Goal: Task Accomplishment & Management: Use online tool/utility

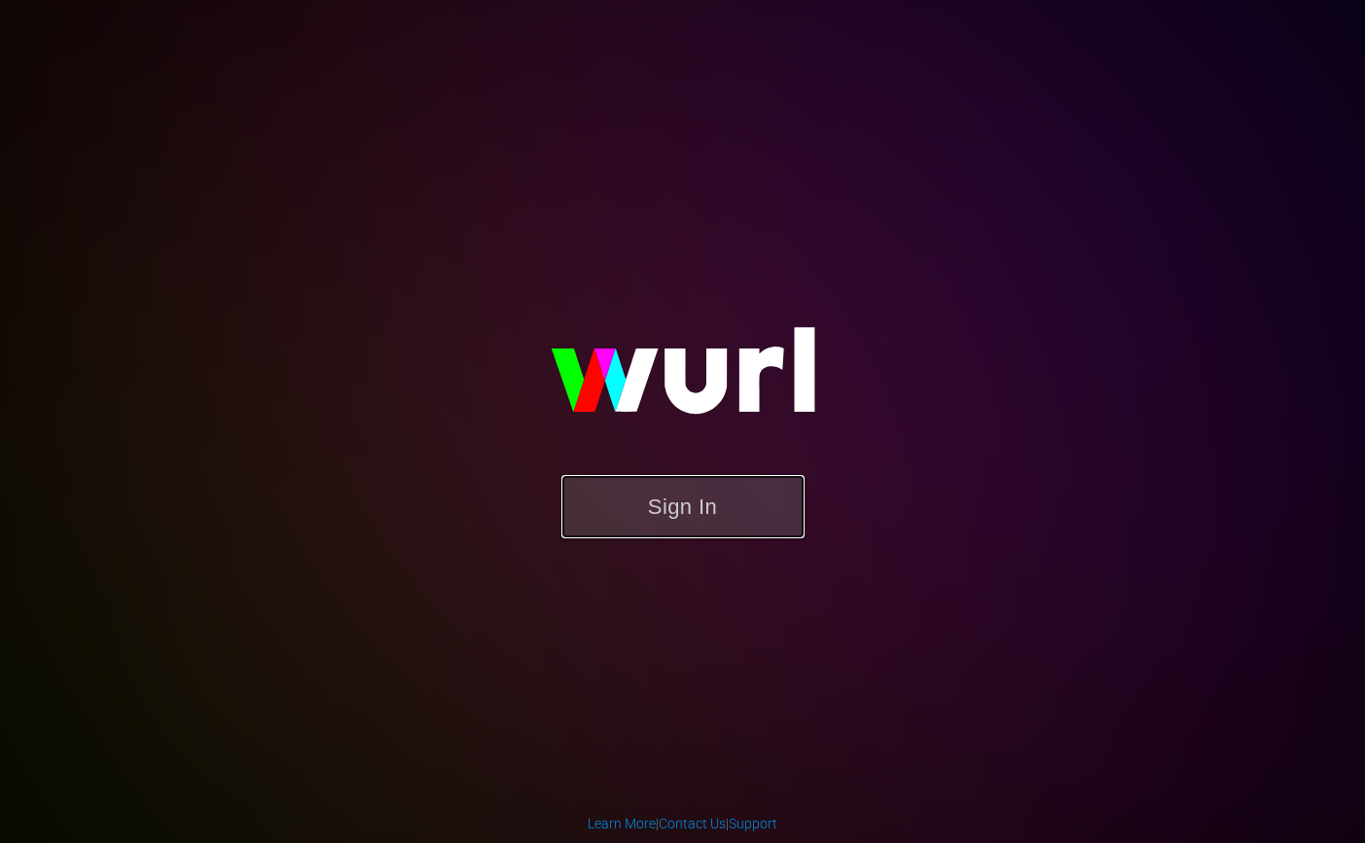
click at [601, 506] on button "Sign In" at bounding box center [683, 506] width 243 height 63
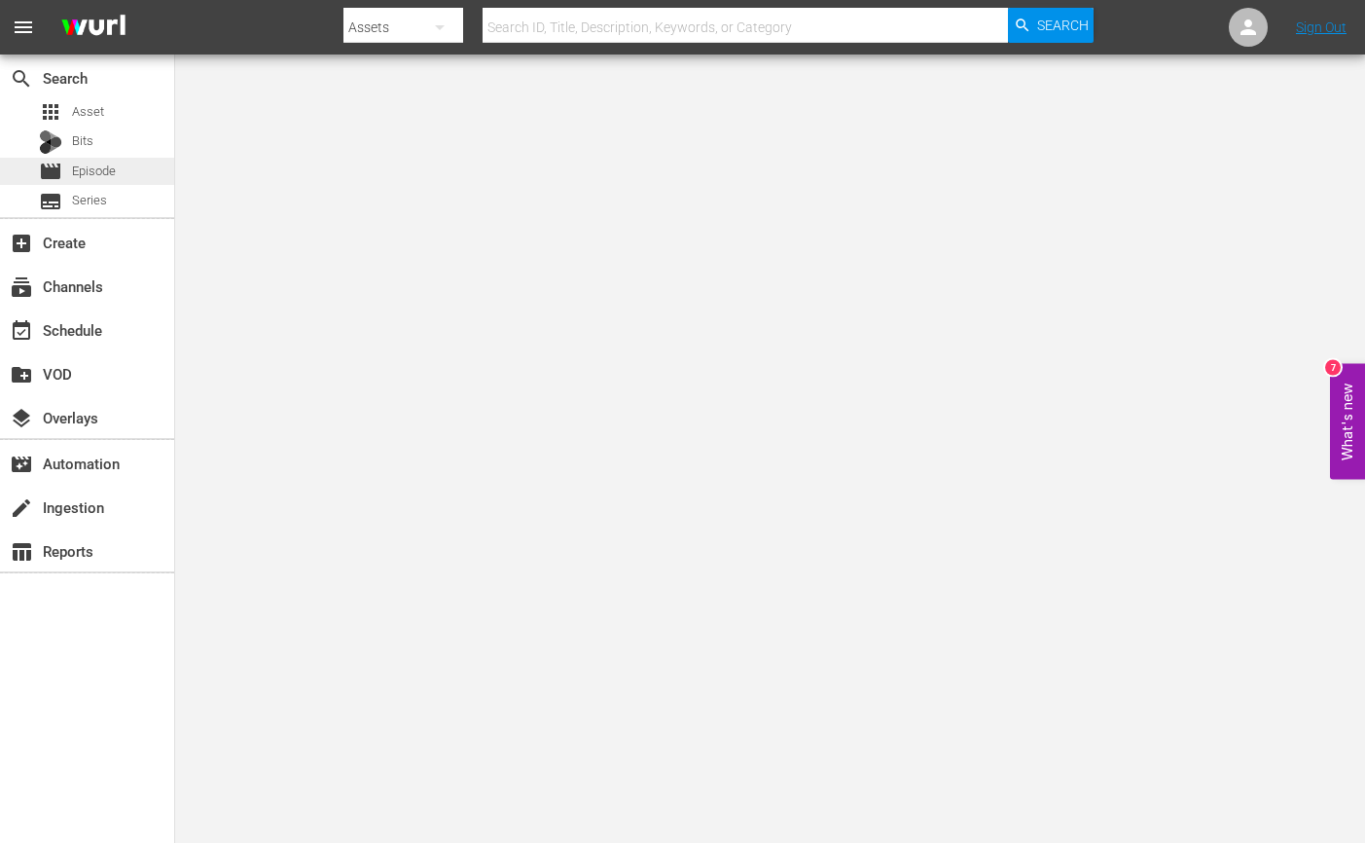
click at [92, 168] on span "Episode" at bounding box center [94, 171] width 44 height 19
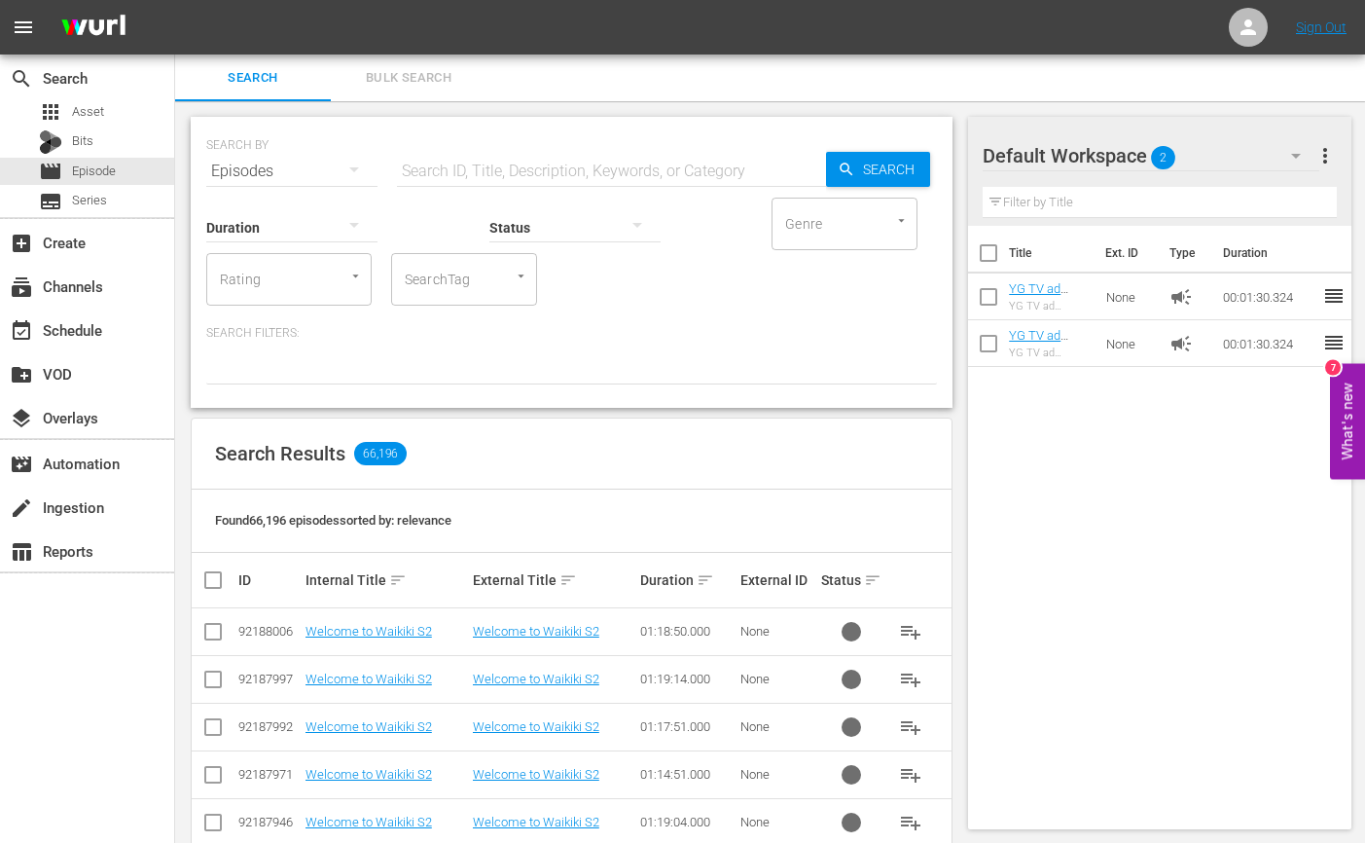
click at [1013, 503] on div "Title Ext. ID Type Duration YG TV ad slate_Variety Show_EN_2023 August_90sec YG…" at bounding box center [1159, 524] width 383 height 596
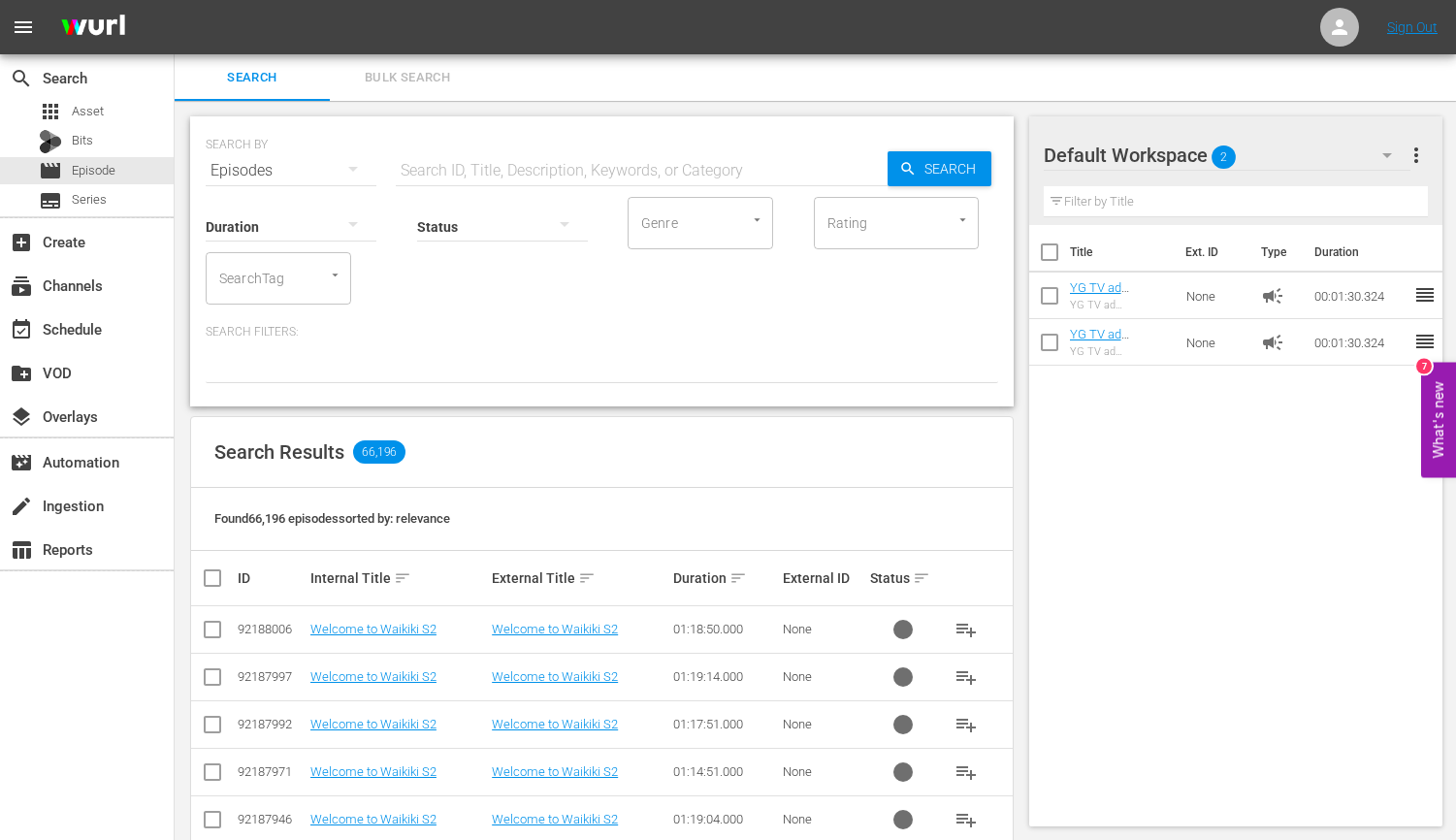
click at [1200, 153] on div "Default Workspace 2" at bounding box center [1227, 154] width 368 height 54
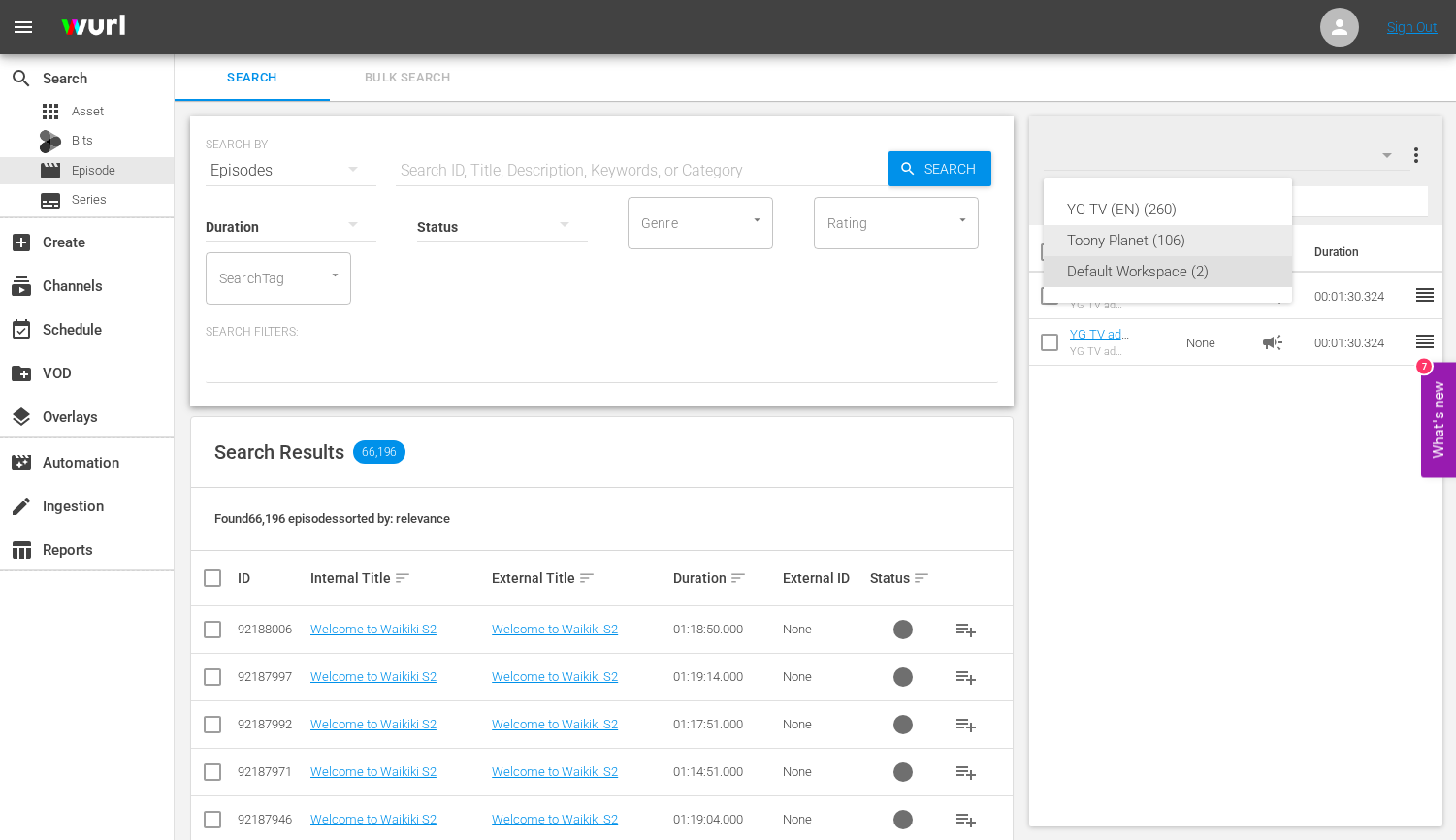
click at [1154, 233] on div "Toony Planet (106)" at bounding box center [1167, 240] width 201 height 31
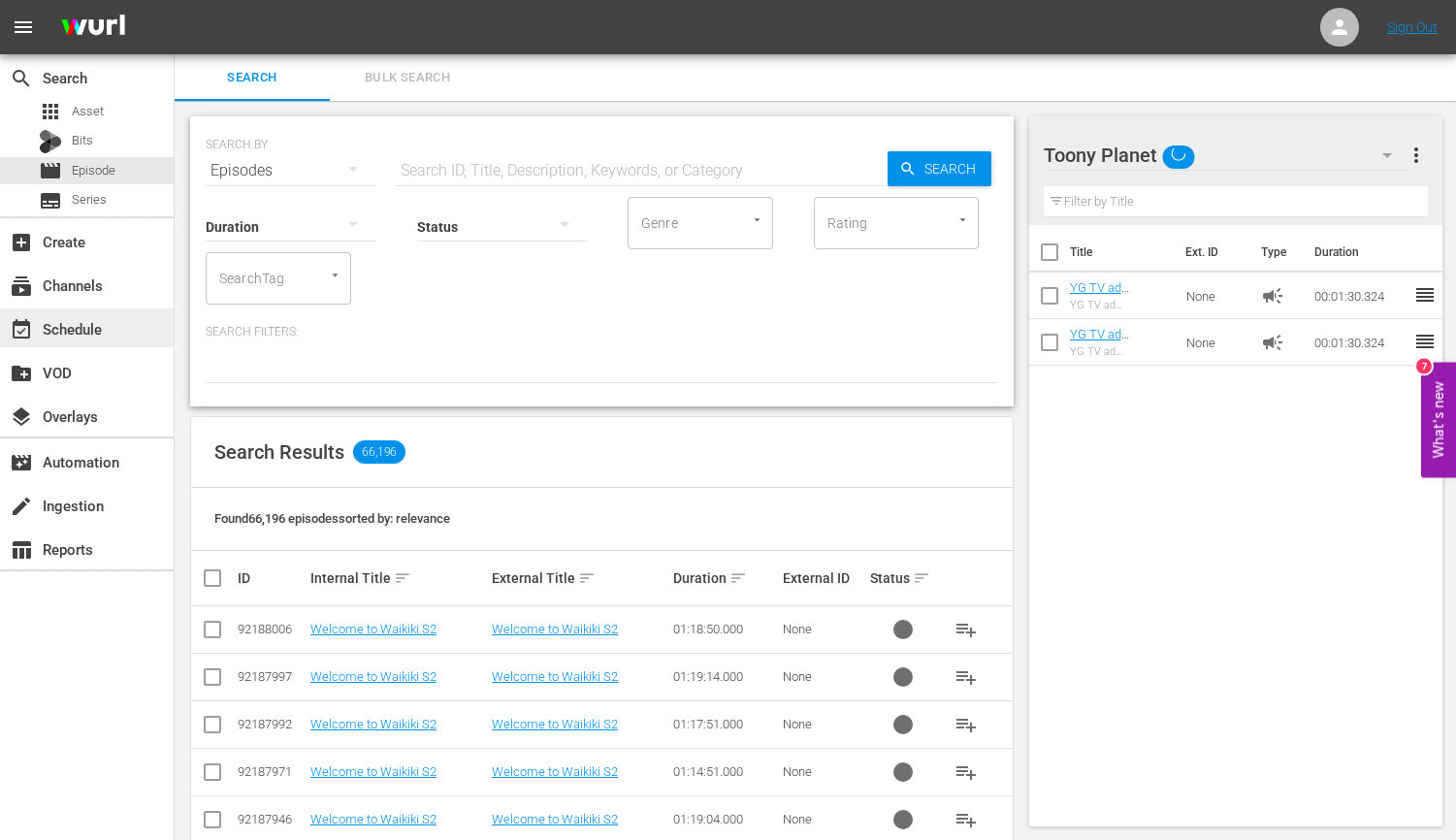
click at [109, 331] on div "event_available Schedule" at bounding box center [87, 327] width 173 height 39
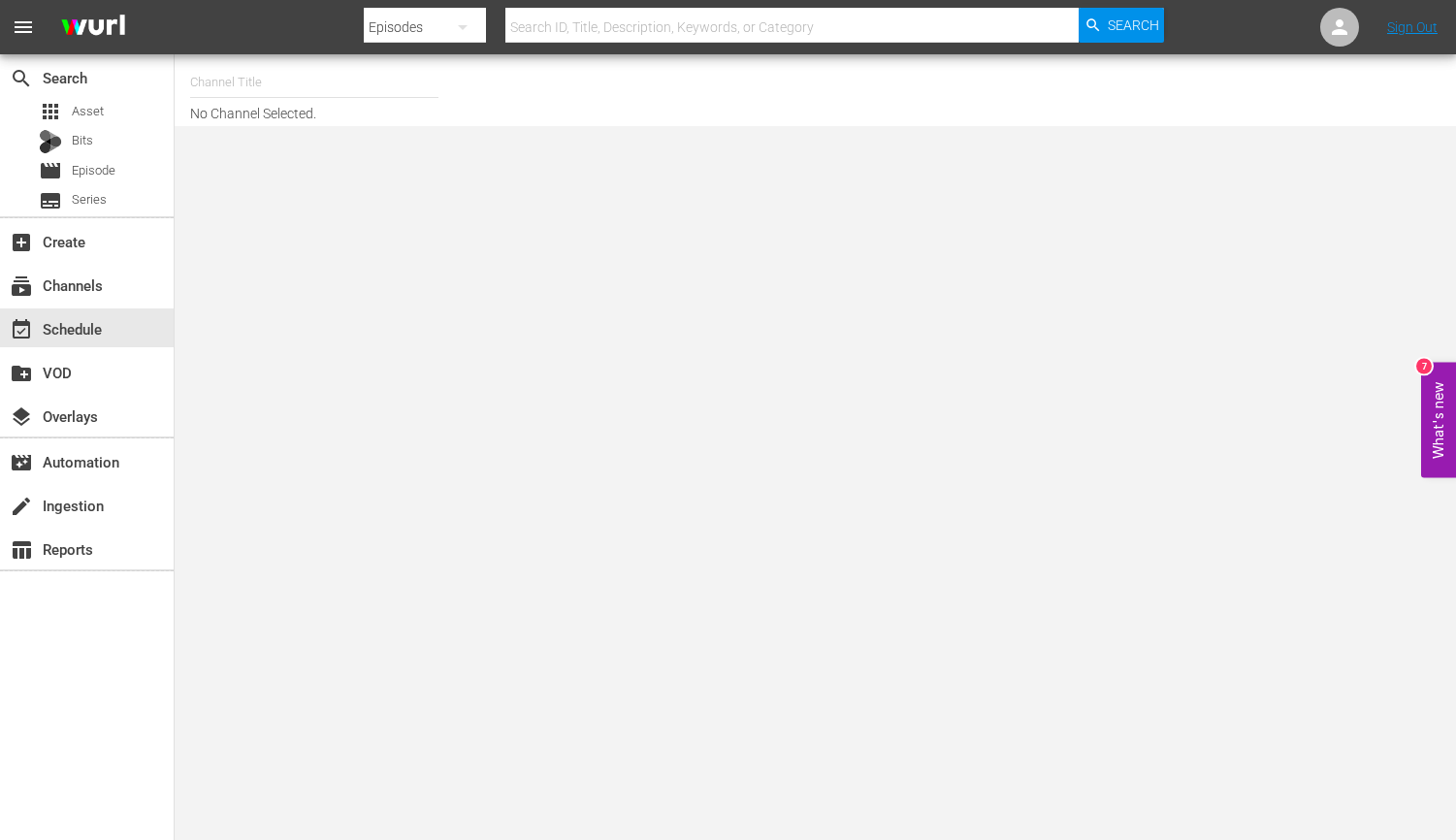
click at [276, 111] on div "Channel Title No Channel Selected." at bounding box center [531, 90] width 682 height 62
click at [273, 65] on input "text" at bounding box center [314, 82] width 248 height 47
type input "ㅅ"
type input "ㅆ"
click at [381, 80] on input "Toony" at bounding box center [314, 82] width 248 height 47
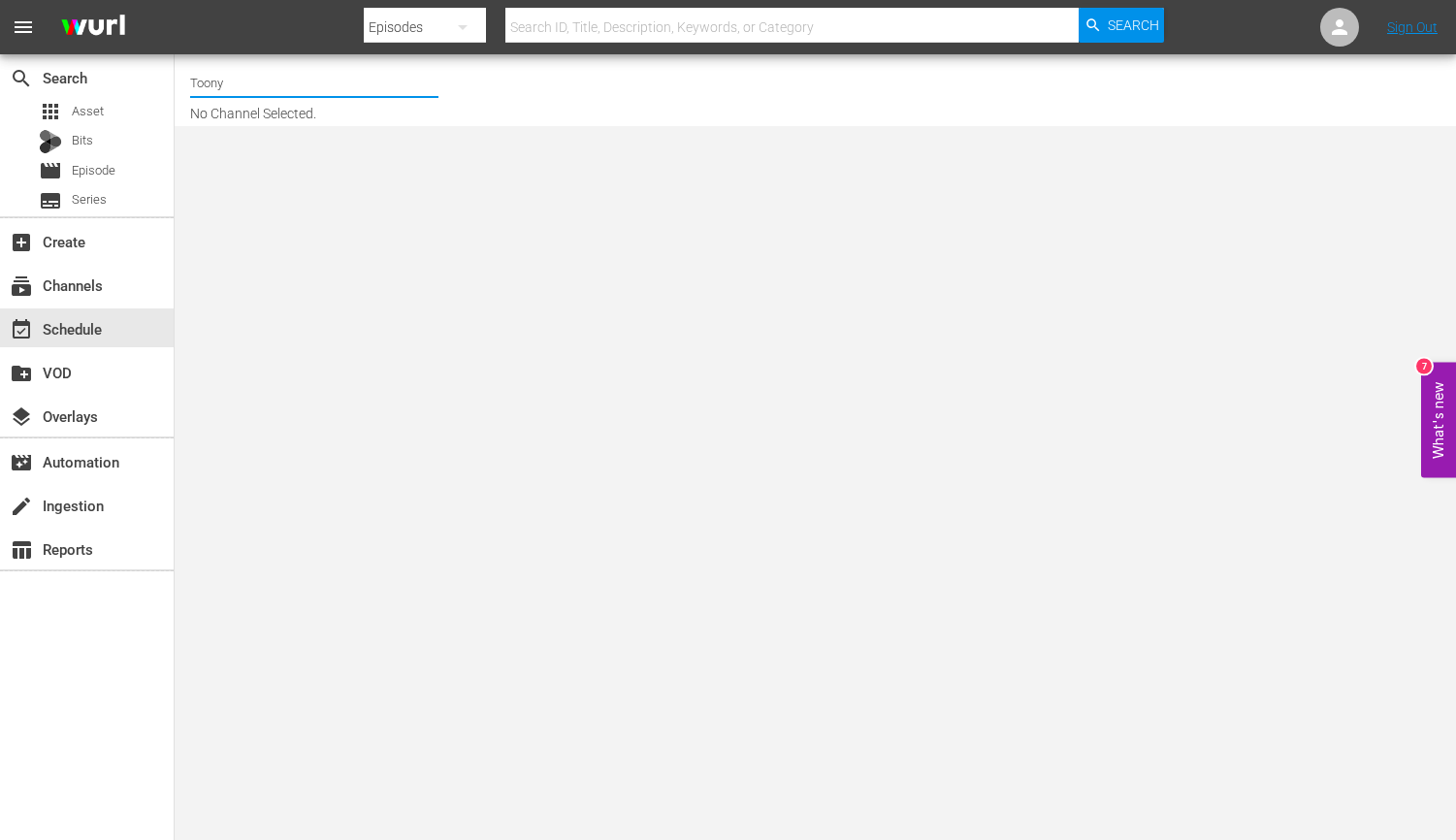
click at [357, 89] on input "Toony" at bounding box center [314, 82] width 248 height 47
click at [343, 91] on input "Toony" at bounding box center [314, 82] width 248 height 47
click at [314, 97] on hr at bounding box center [314, 97] width 0 height 2
click at [313, 76] on input "Toony" at bounding box center [314, 82] width 248 height 47
click at [347, 190] on div "Toony Planet (841 - newidco_kidspangtv_1)" at bounding box center [456, 183] width 502 height 47
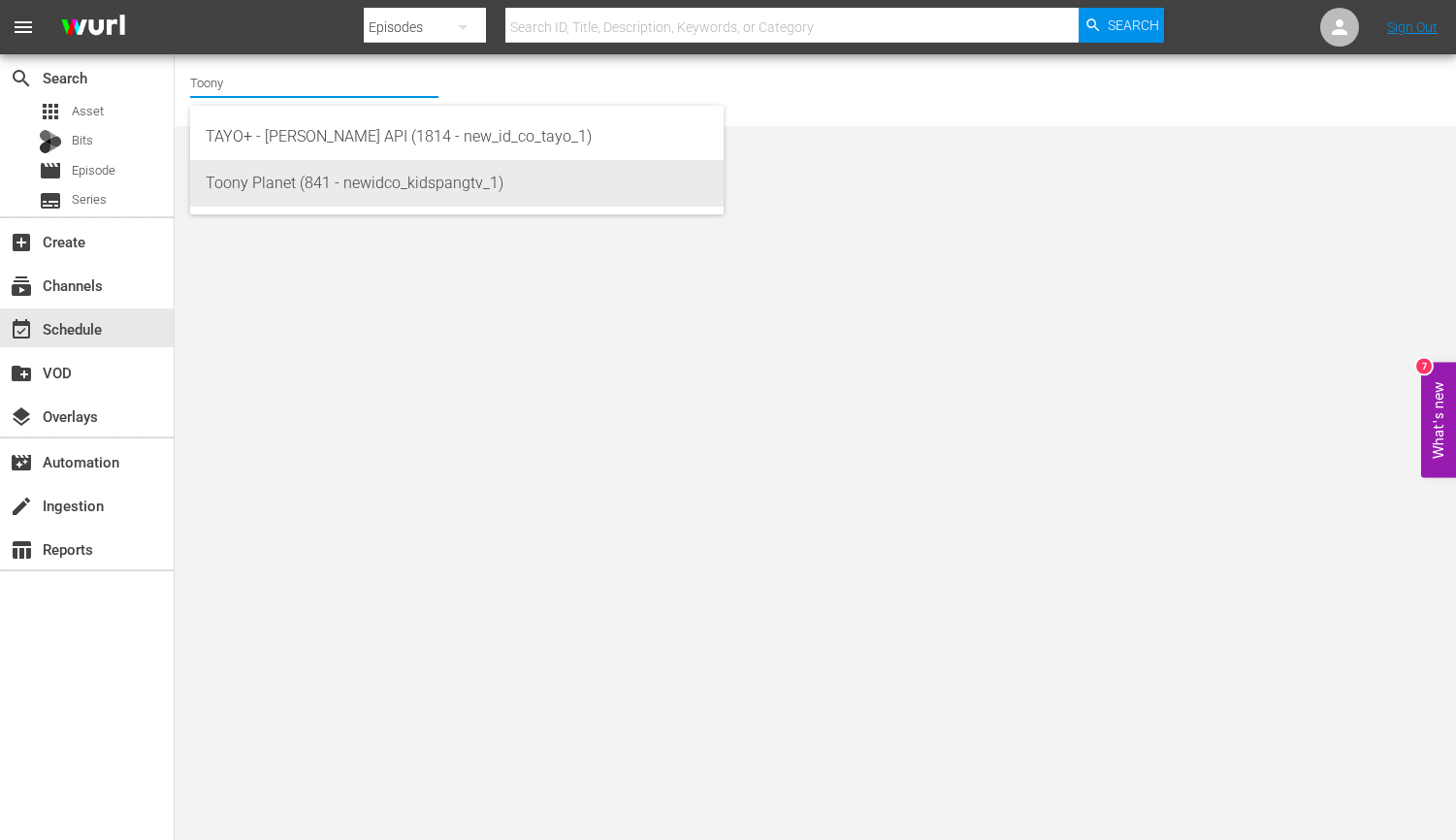
type input "Toony Planet (841 - newidco_kidspangtv_1)"
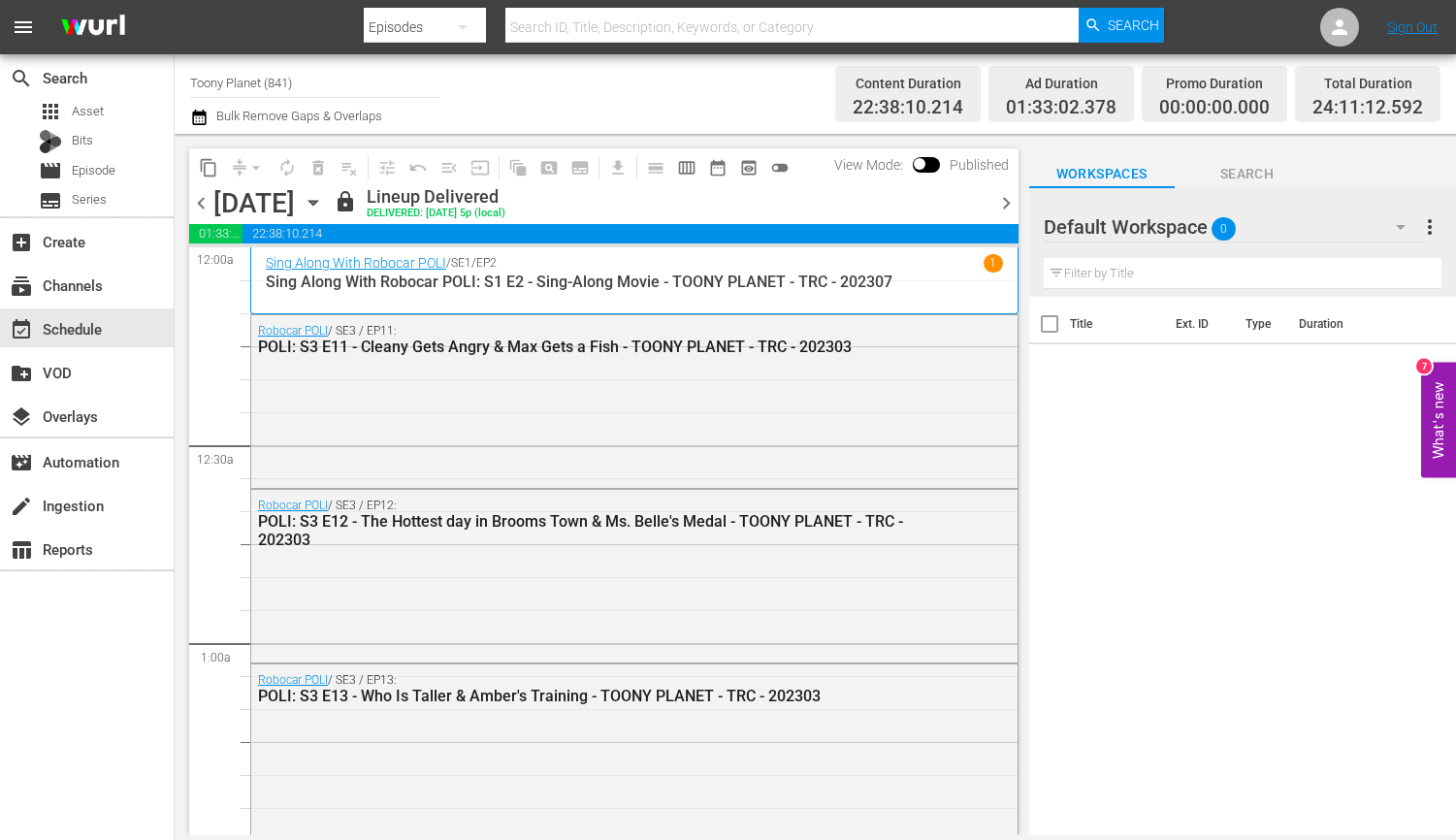
click at [1009, 202] on span "chevron_right" at bounding box center [1007, 203] width 24 height 24
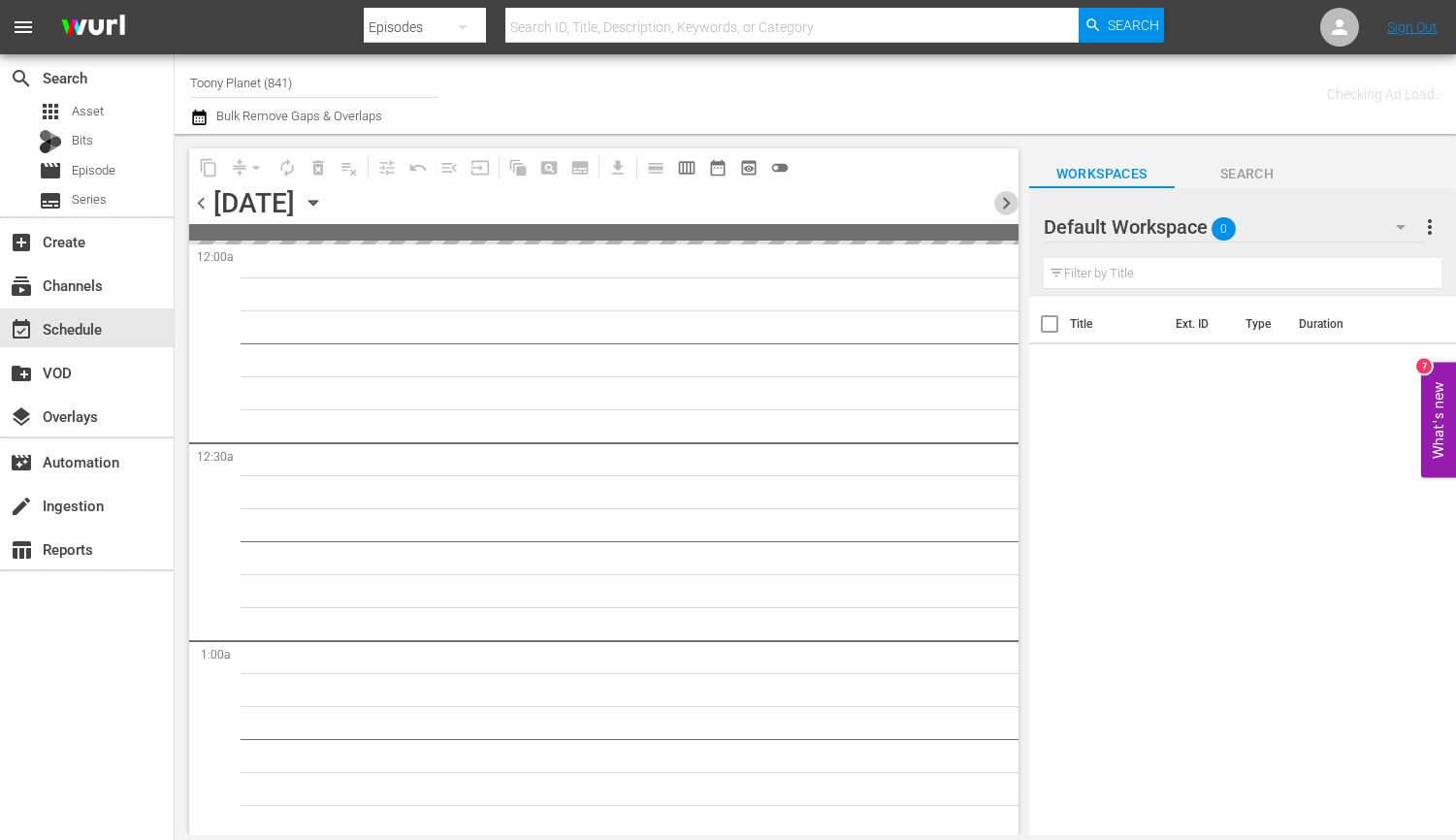
click at [1009, 202] on span "chevron_right" at bounding box center [1007, 203] width 24 height 24
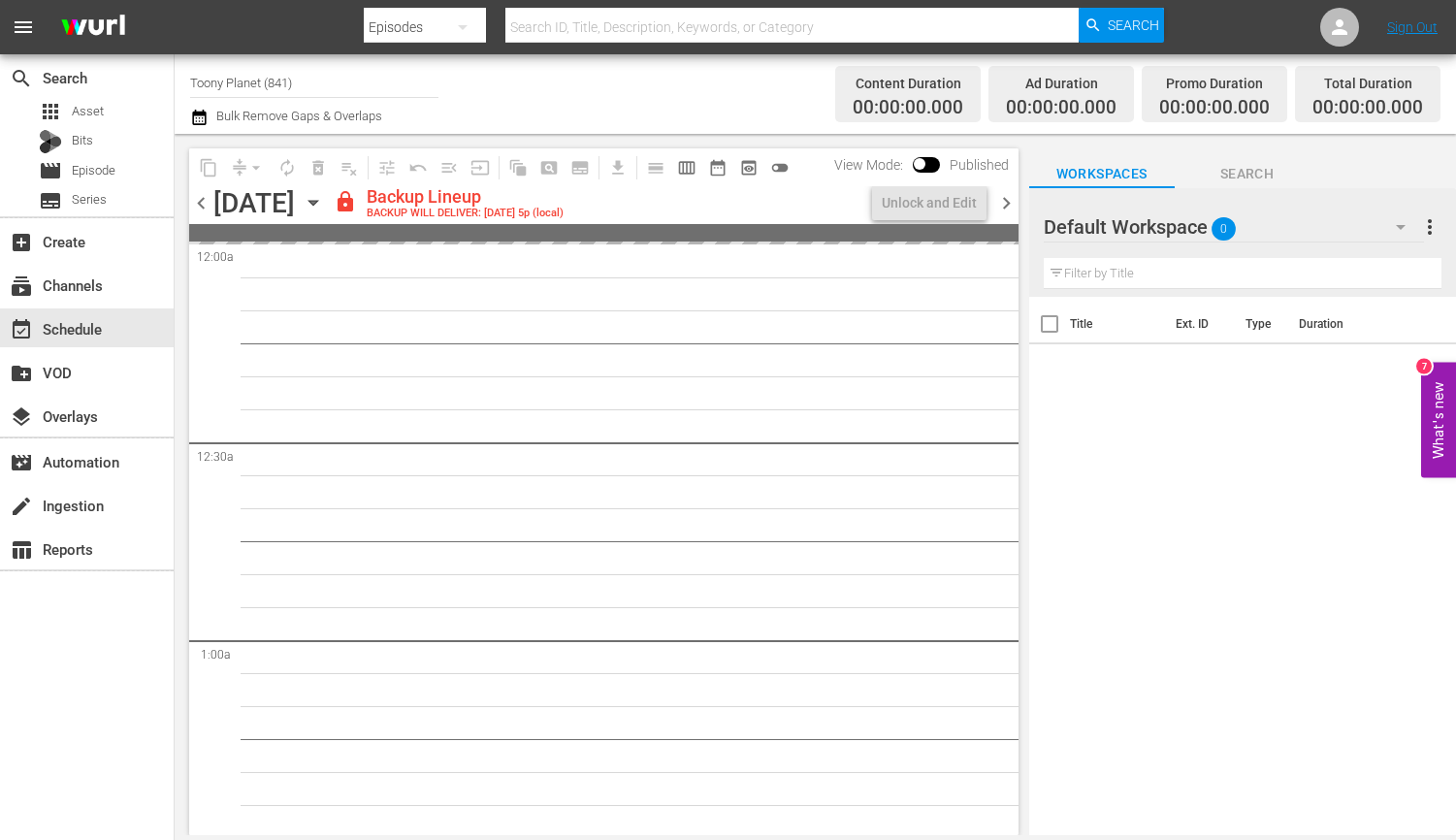
click at [1247, 239] on div "Default Workspace 0" at bounding box center [1233, 226] width 380 height 54
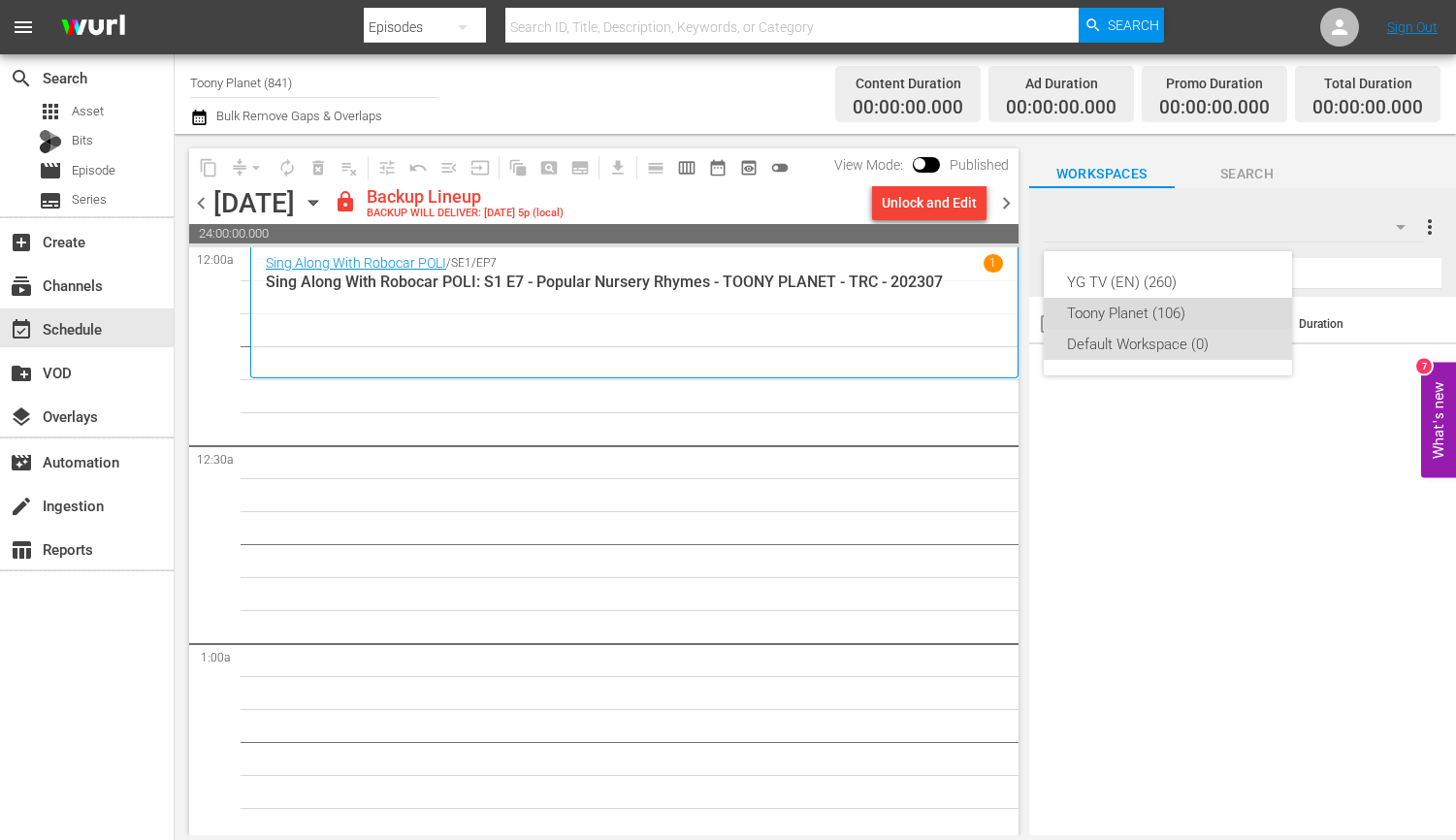
click at [1128, 315] on div "Toony Planet (106)" at bounding box center [1167, 313] width 201 height 31
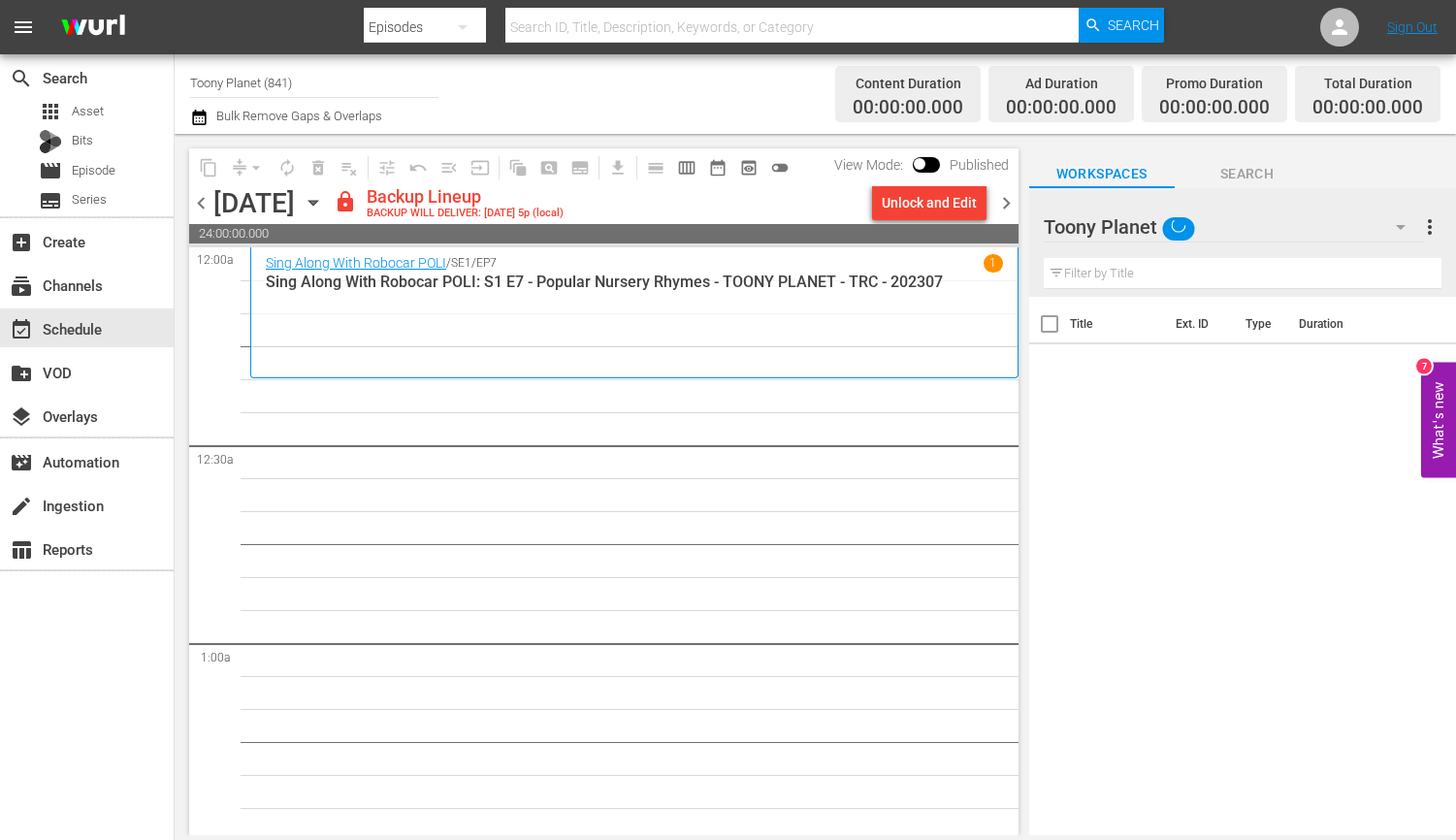
click at [897, 205] on div "Unlock and Edit" at bounding box center [929, 202] width 95 height 35
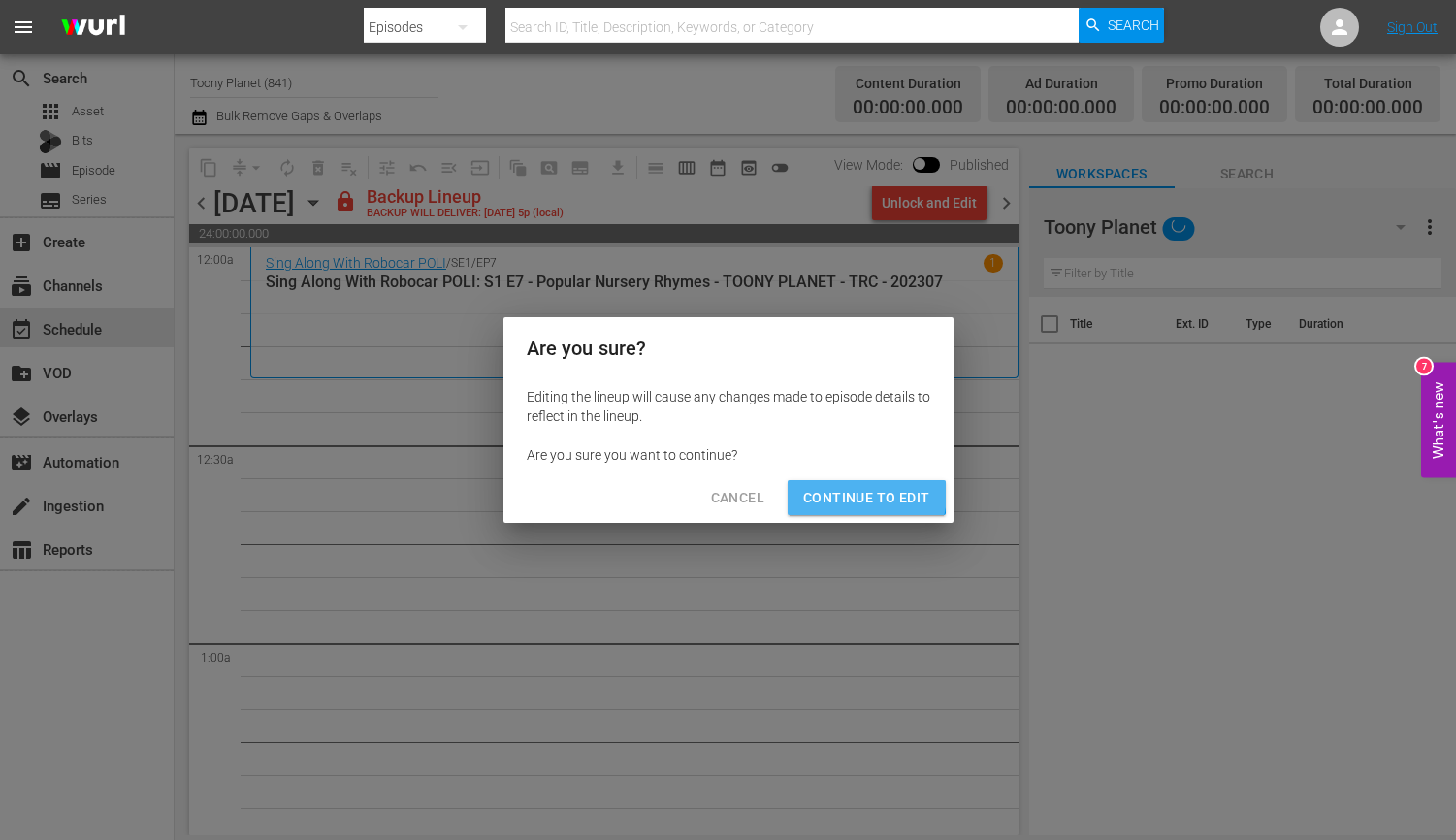
click at [865, 494] on span "Continue to Edit" at bounding box center [866, 498] width 127 height 24
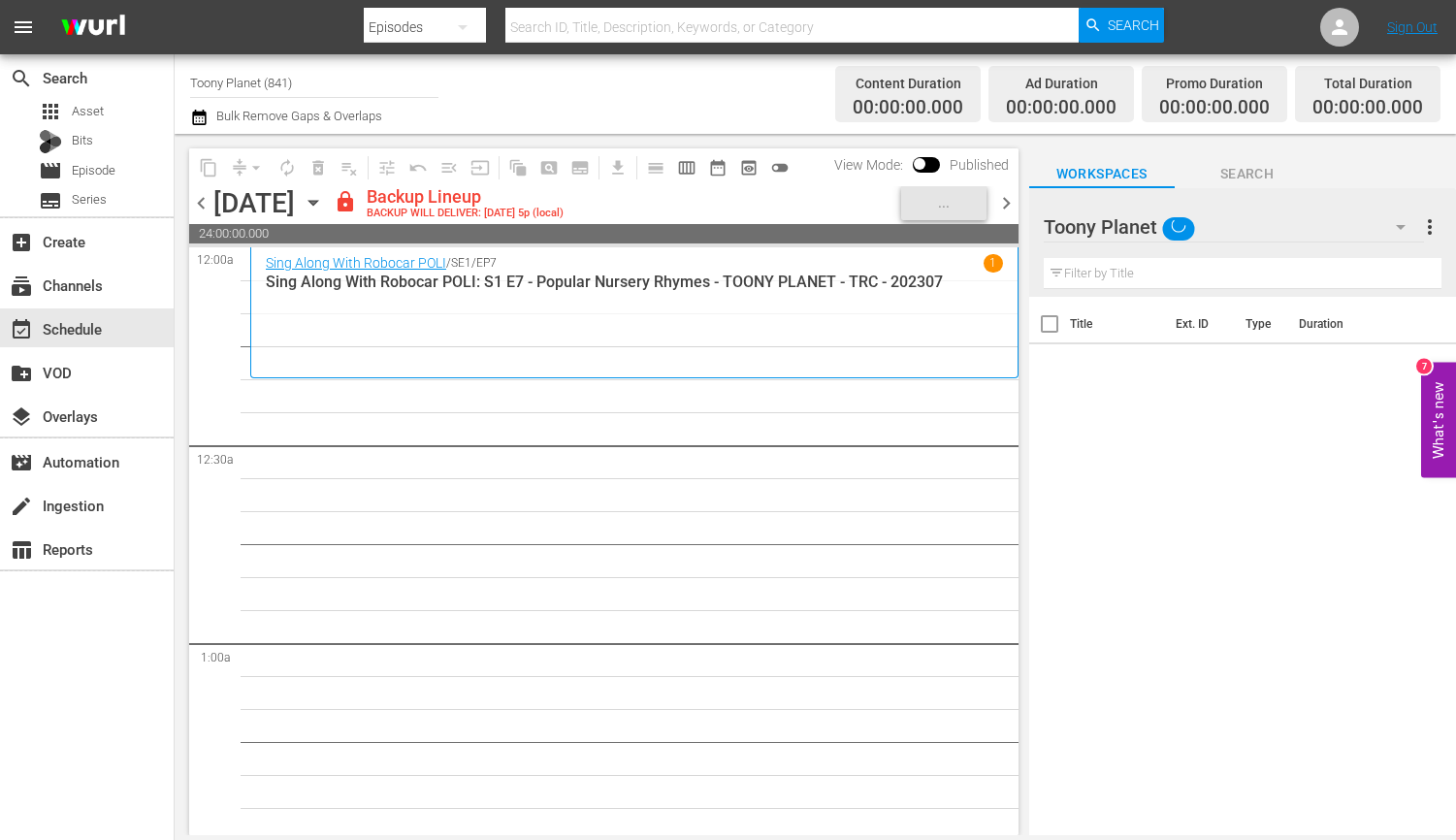
click at [1001, 199] on span "chevron_right" at bounding box center [1007, 203] width 24 height 24
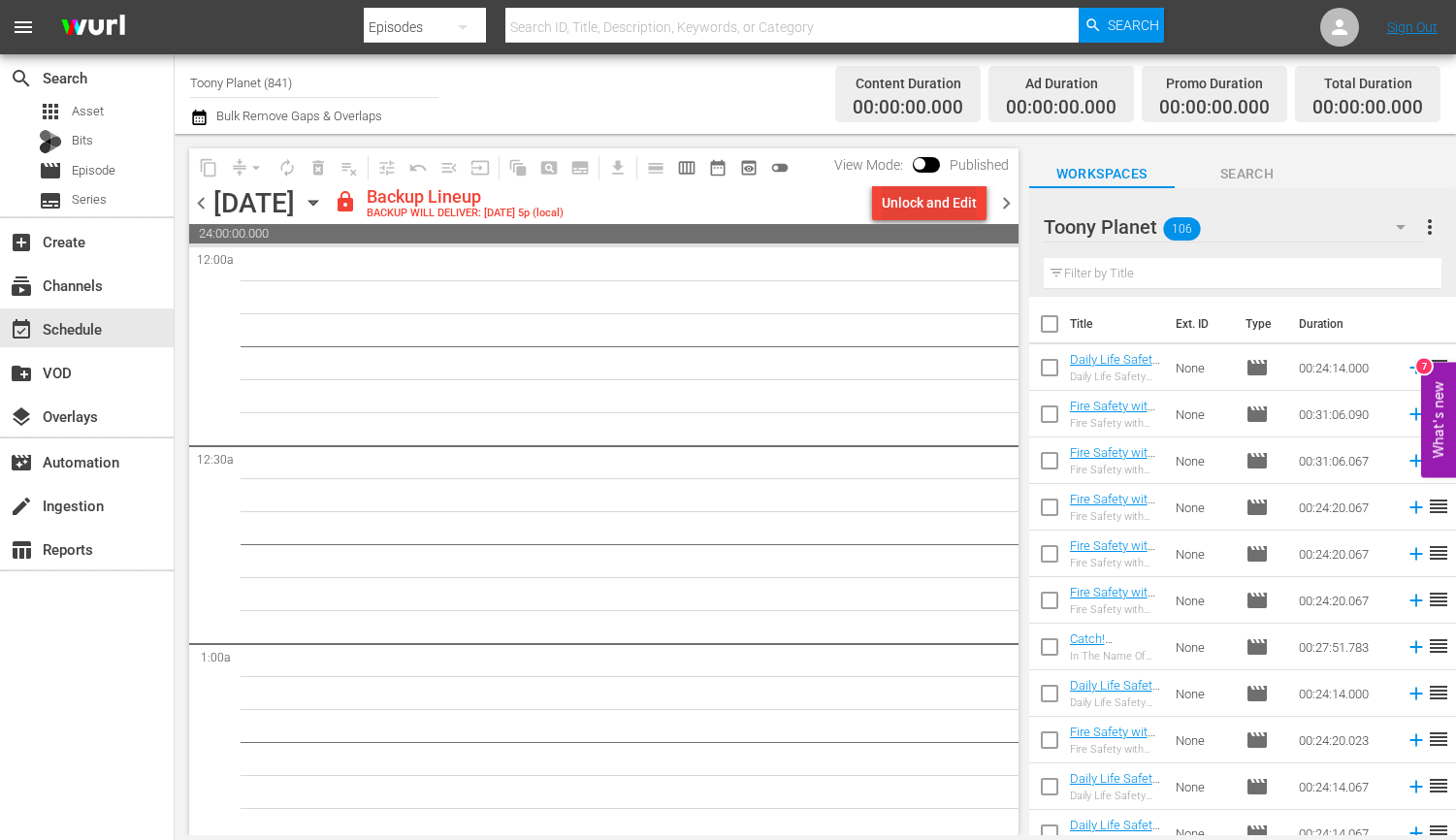
click at [898, 195] on div "Unlock and Edit" at bounding box center [929, 202] width 95 height 35
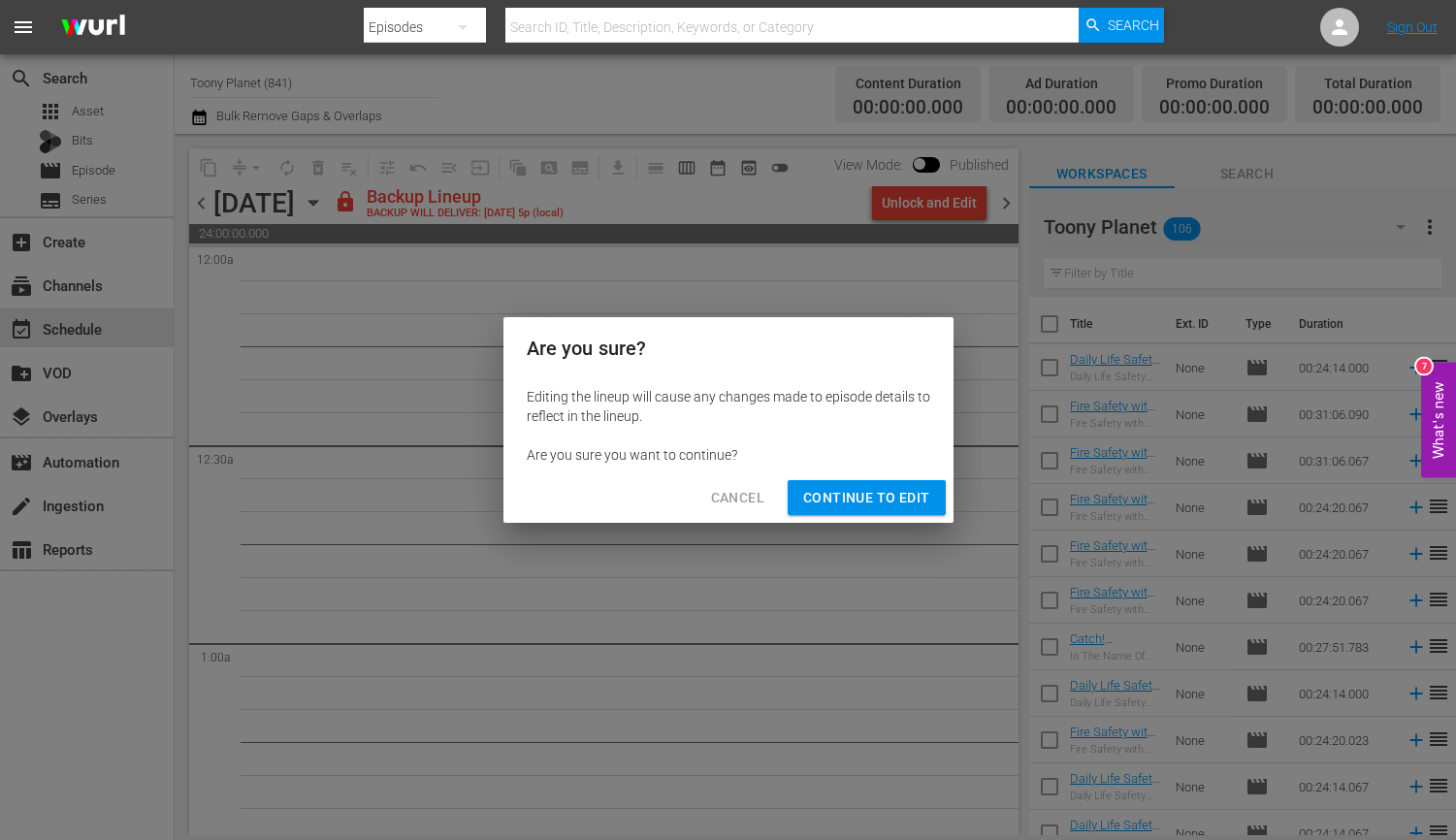
drag, startPoint x: 862, startPoint y: 533, endPoint x: 863, endPoint y: 522, distance: 11.0
click at [861, 532] on div "Are you sure? Editing the lineup will cause any changes made to episode details…" at bounding box center [728, 420] width 1456 height 840
click at [850, 508] on span "Continue to Edit" at bounding box center [866, 498] width 127 height 24
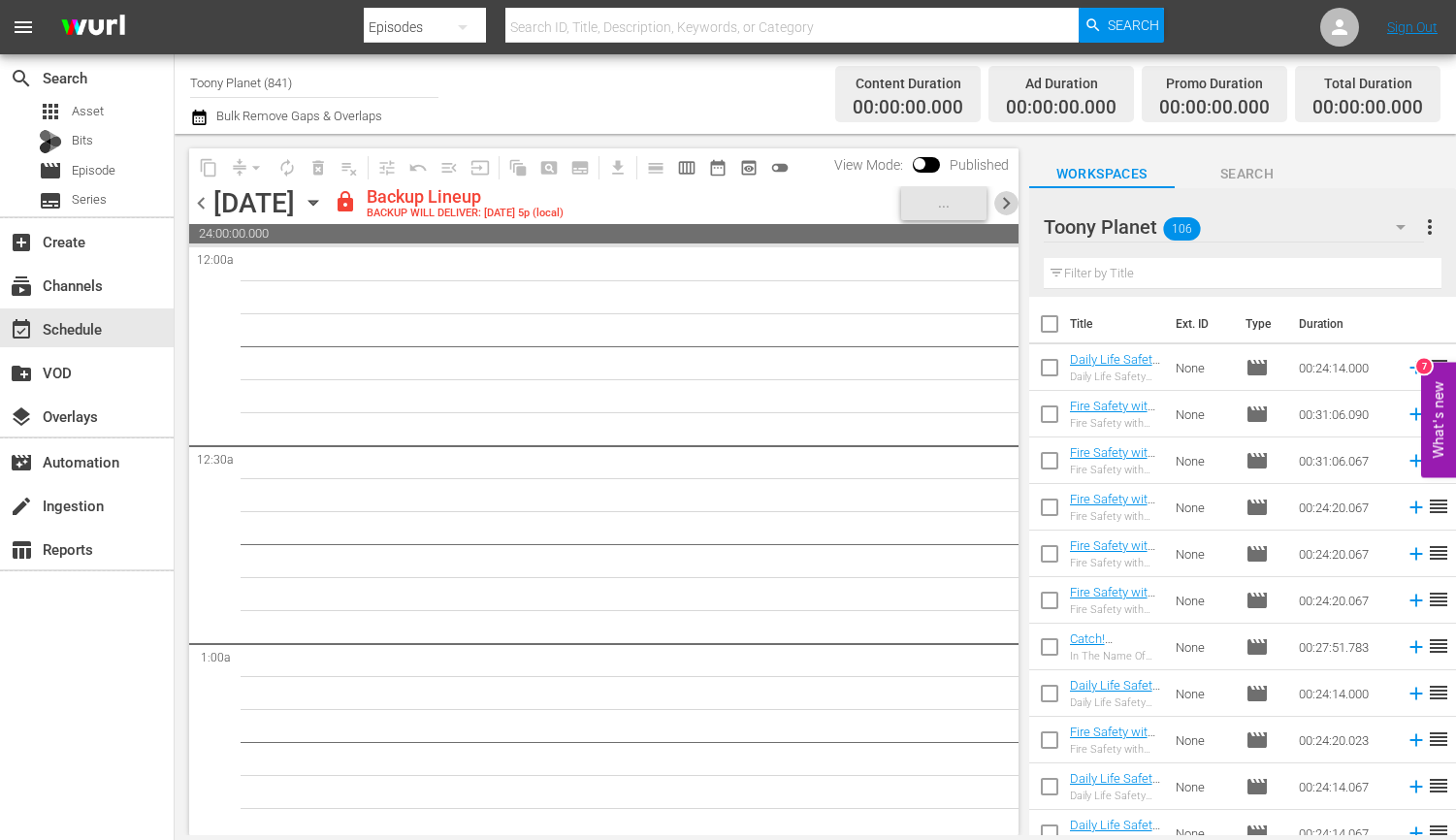
click at [998, 206] on span "chevron_right" at bounding box center [1007, 203] width 24 height 24
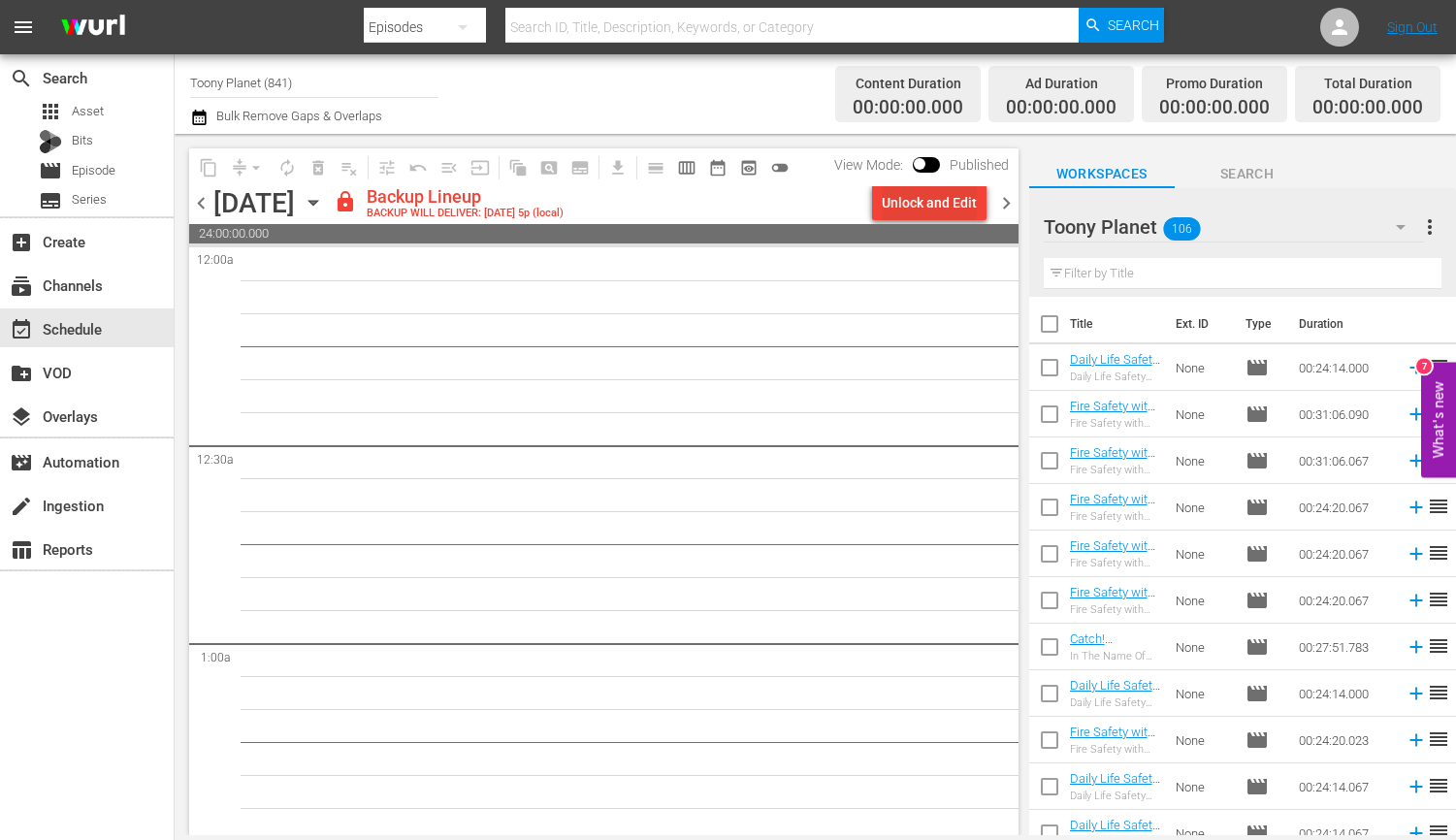
click at [968, 209] on div "Unlock and Edit" at bounding box center [929, 202] width 95 height 35
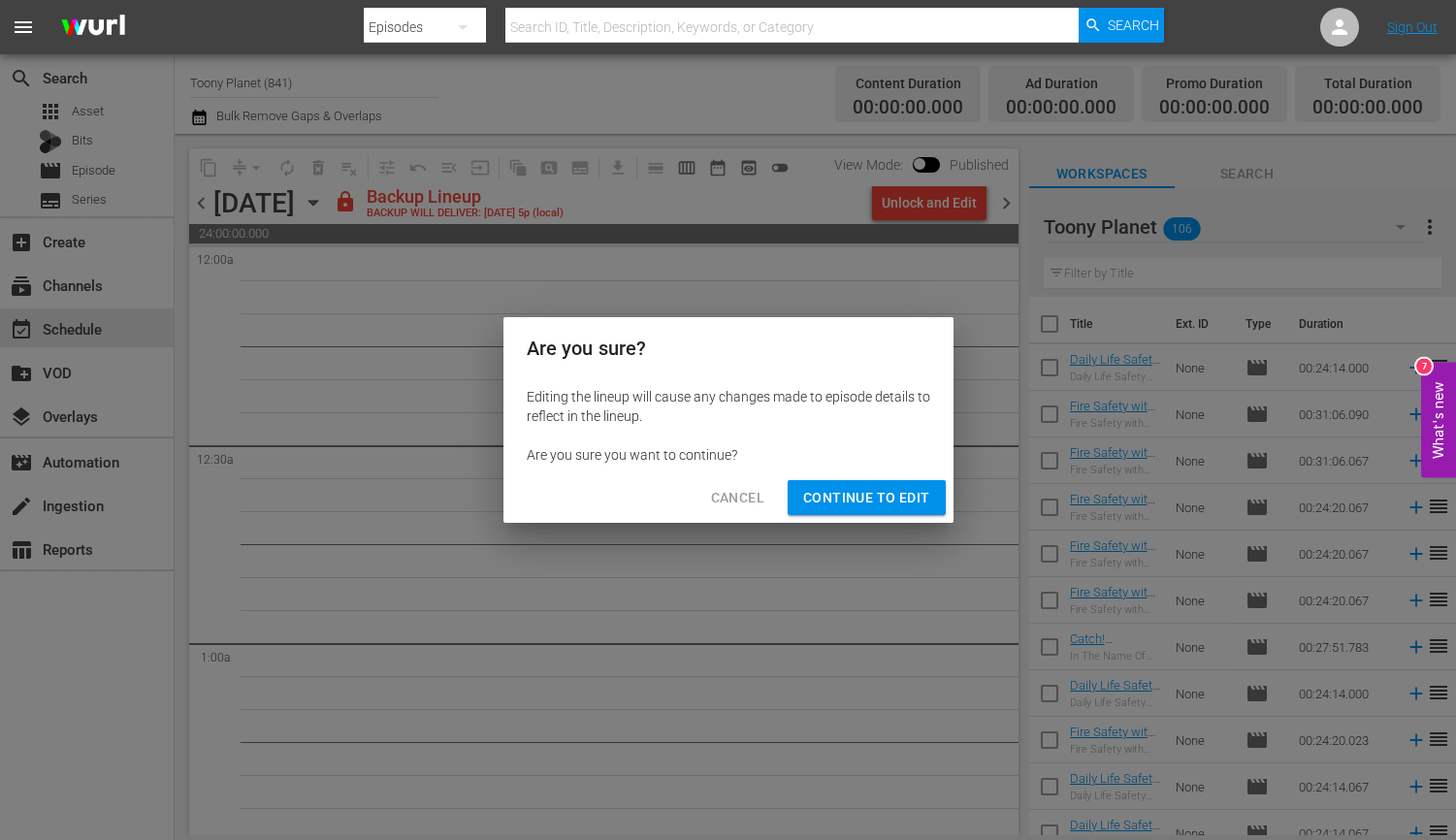
click at [981, 251] on div "Are you sure? Editing the lineup will cause any changes made to episode details…" at bounding box center [728, 420] width 1456 height 840
drag, startPoint x: 852, startPoint y: 504, endPoint x: 821, endPoint y: 495, distance: 32.3
click at [852, 504] on span "Continue to Edit" at bounding box center [866, 498] width 127 height 24
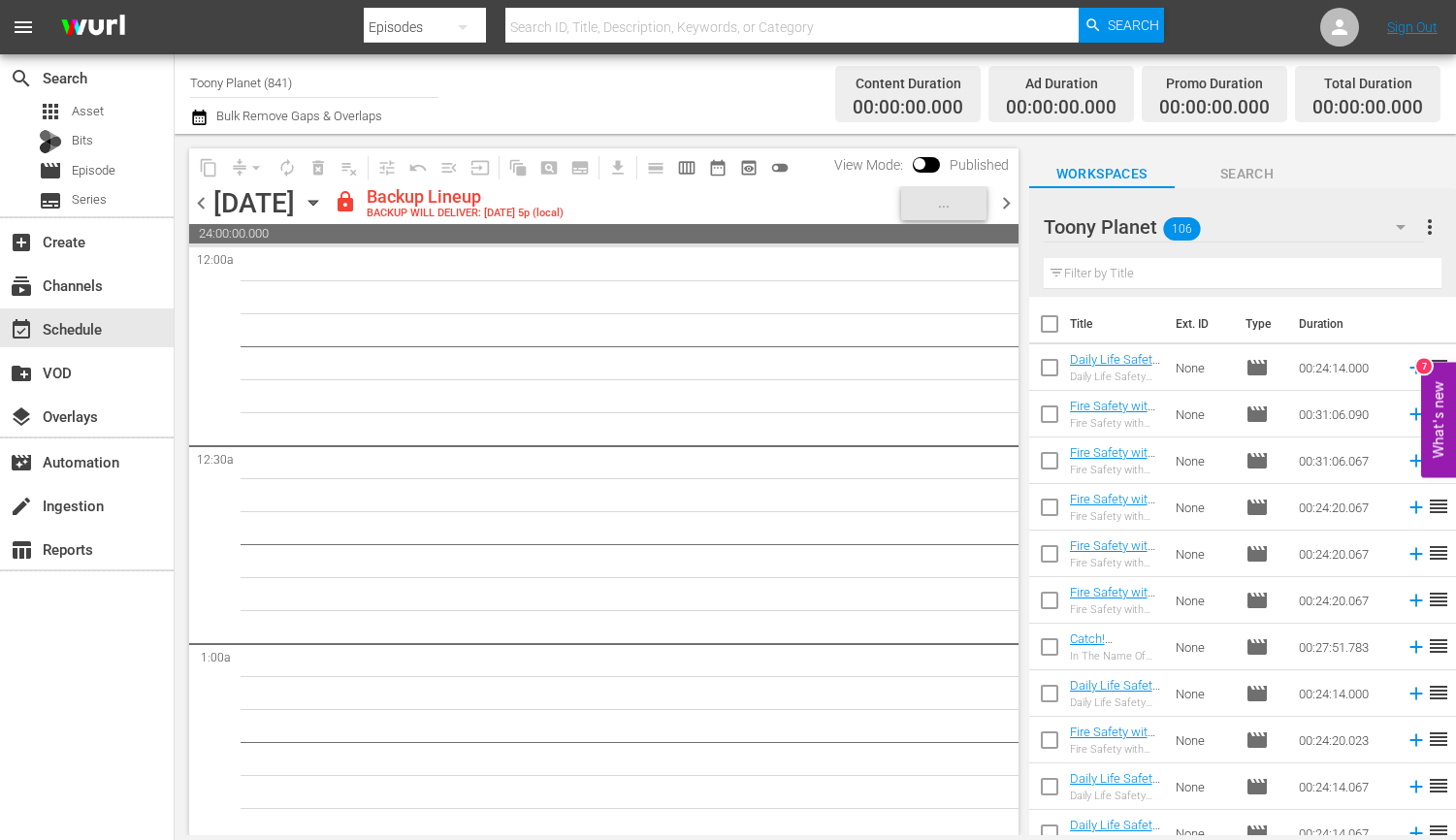
click at [1002, 205] on span "chevron_right" at bounding box center [1007, 203] width 24 height 24
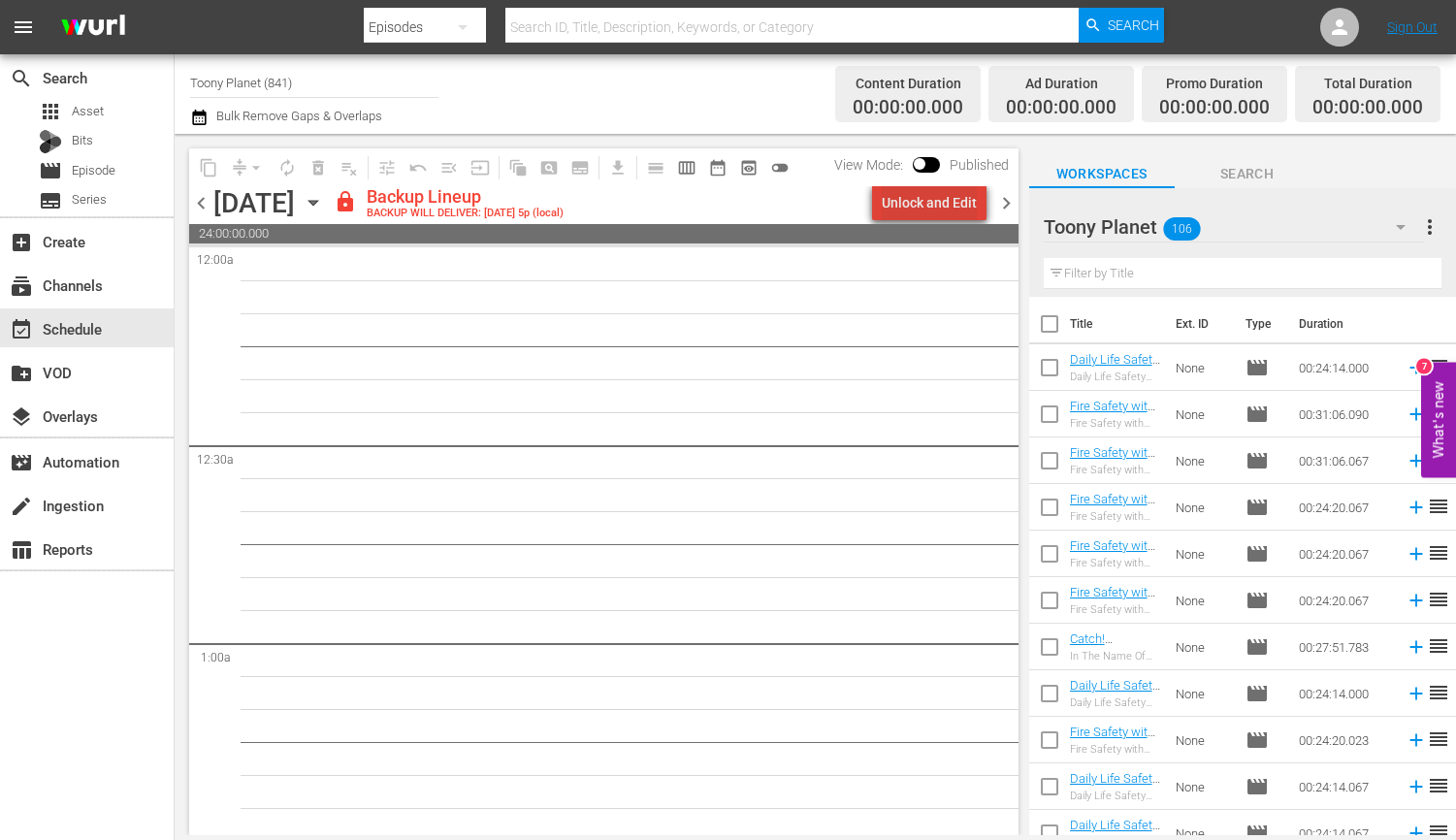
click at [964, 198] on div "Unlock and Edit" at bounding box center [929, 202] width 95 height 35
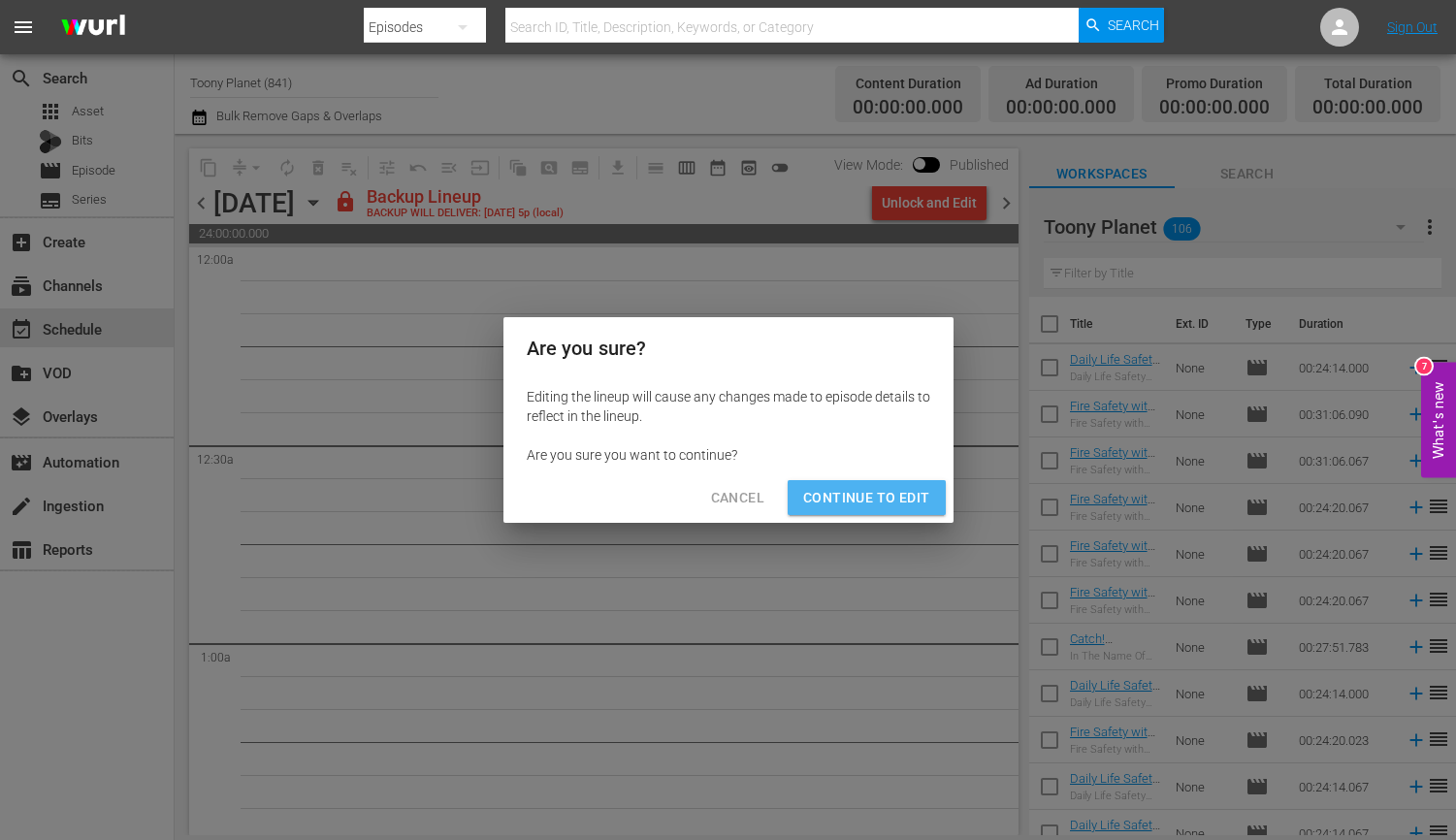
drag, startPoint x: 872, startPoint y: 488, endPoint x: 882, endPoint y: 346, distance: 142.4
click at [872, 488] on span "Continue to Edit" at bounding box center [866, 498] width 127 height 24
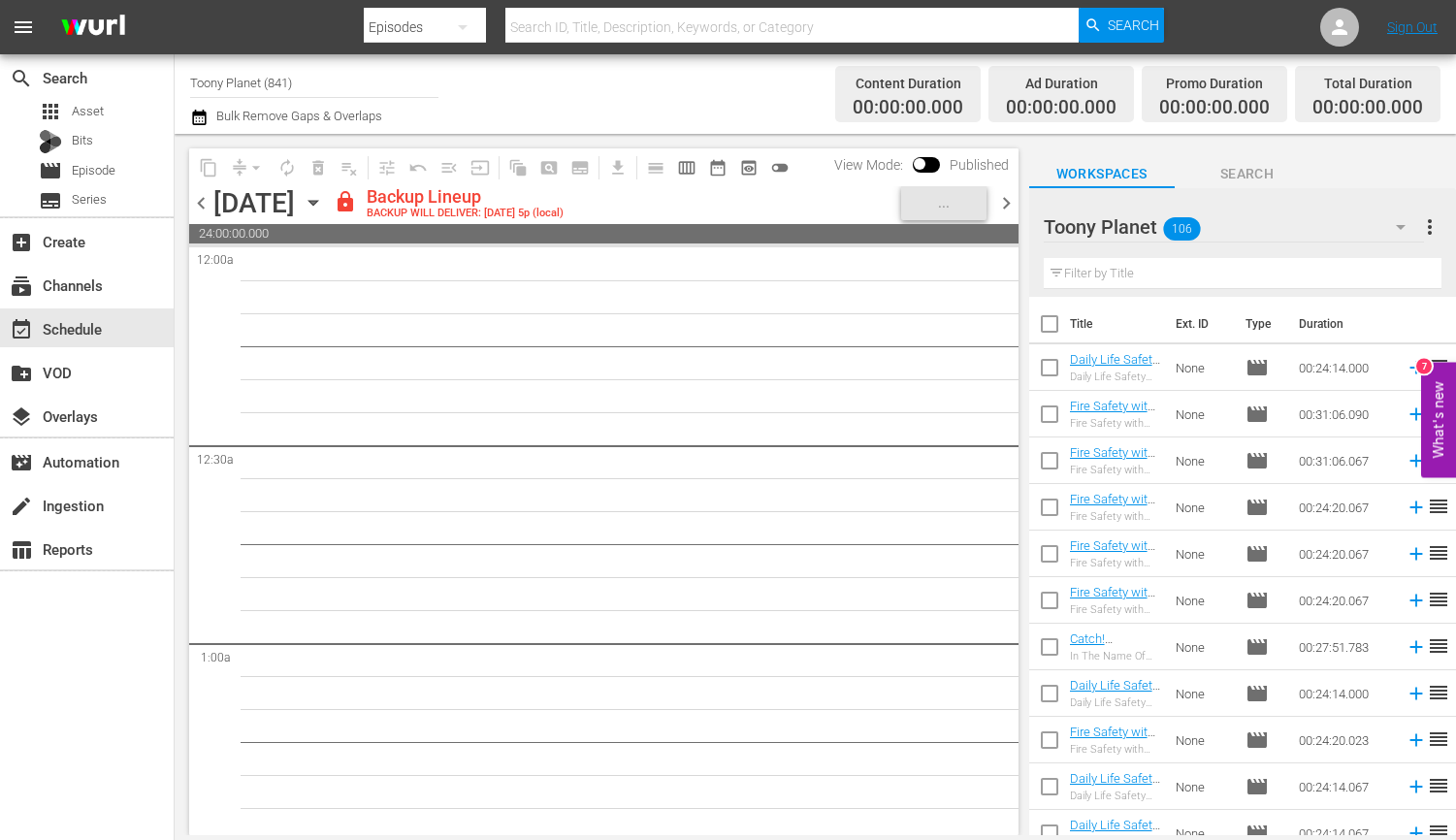
click at [1004, 193] on span "chevron_right" at bounding box center [1007, 203] width 24 height 24
click at [942, 189] on div "Unlock and Edit" at bounding box center [929, 202] width 95 height 35
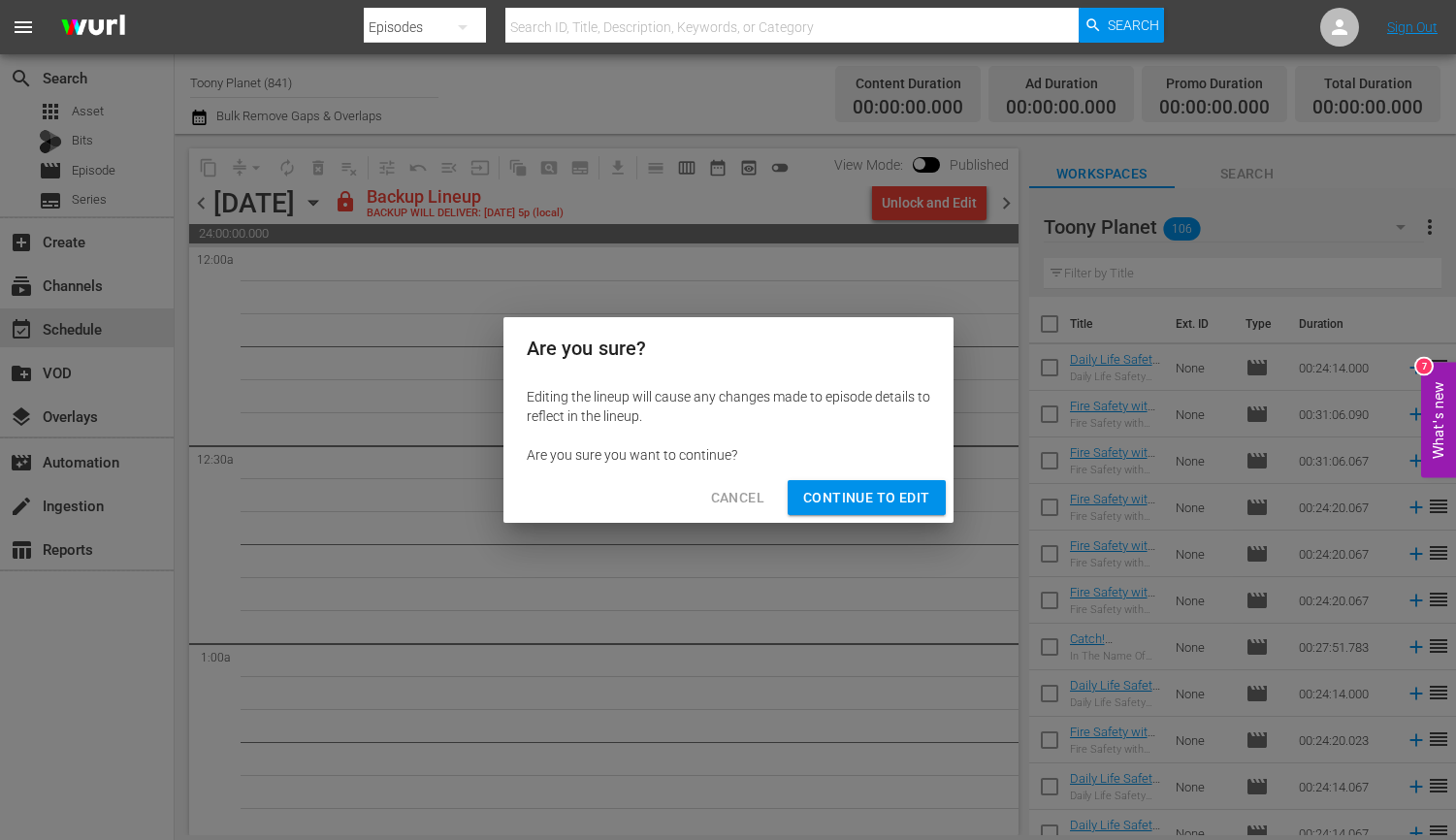
drag, startPoint x: 852, startPoint y: 504, endPoint x: 843, endPoint y: 502, distance: 9.2
click at [851, 503] on span "Continue to Edit" at bounding box center [866, 498] width 127 height 24
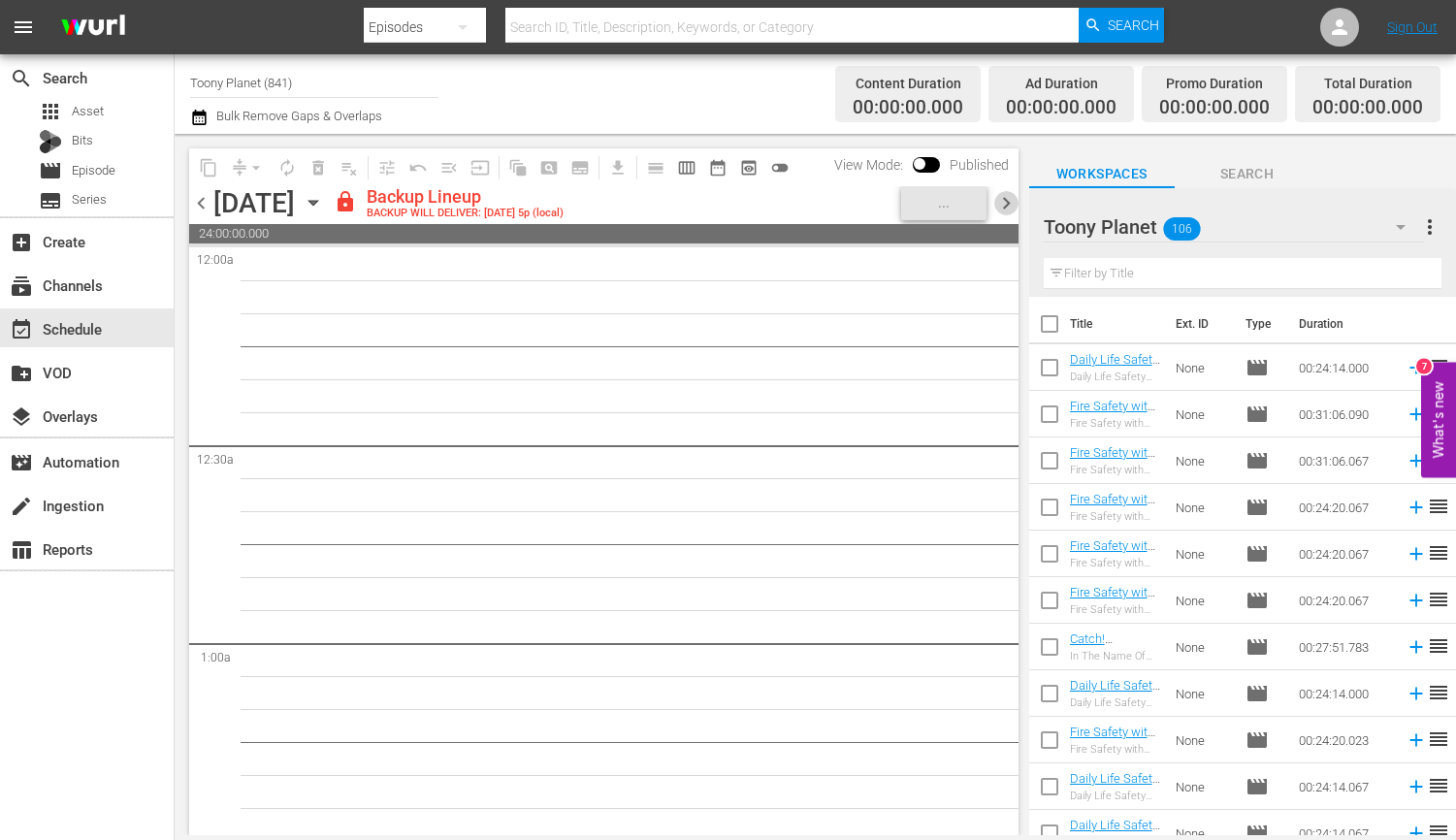
click at [1006, 199] on span "chevron_right" at bounding box center [1007, 203] width 24 height 24
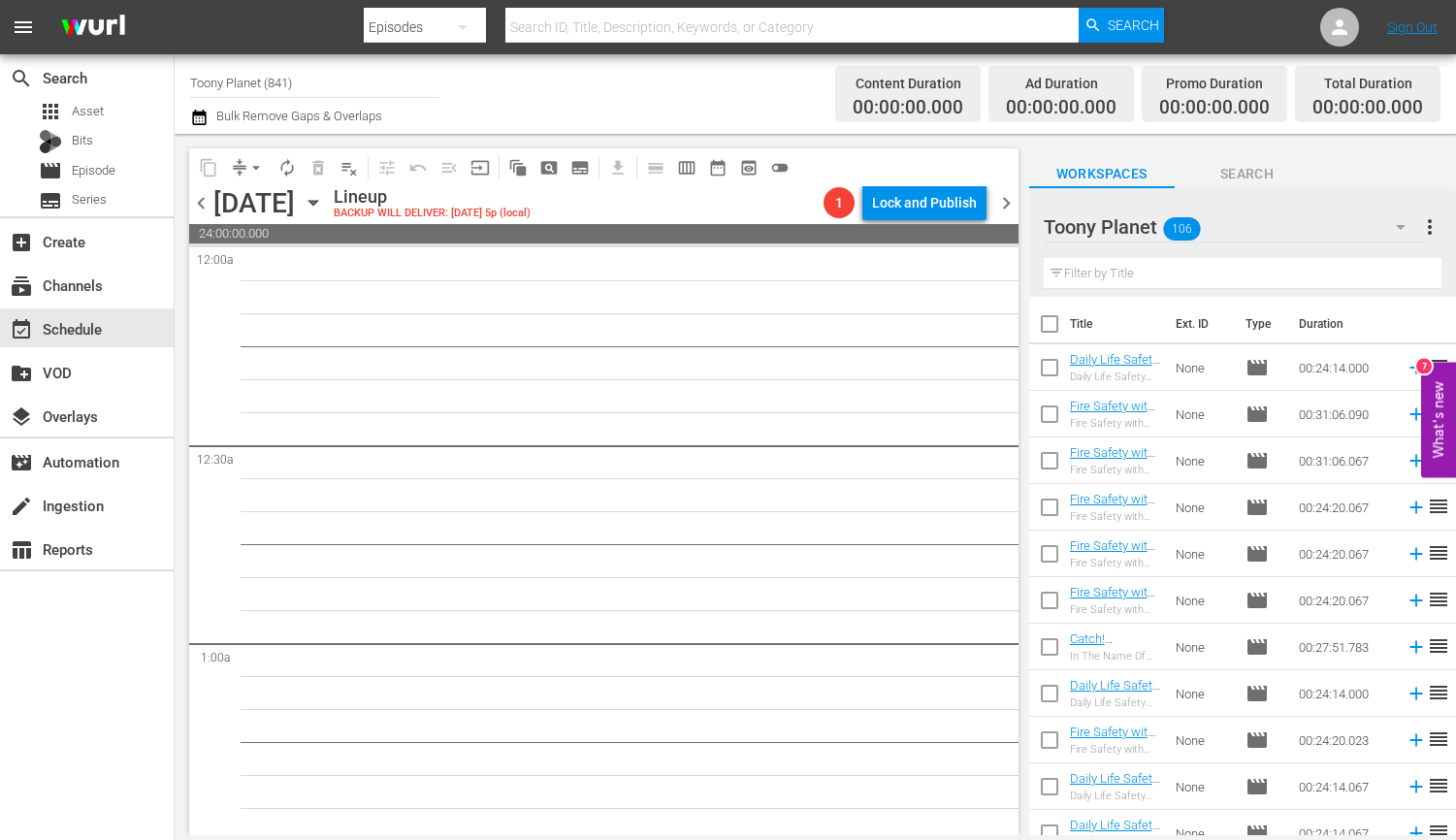
click at [202, 200] on span "chevron_left" at bounding box center [201, 203] width 24 height 24
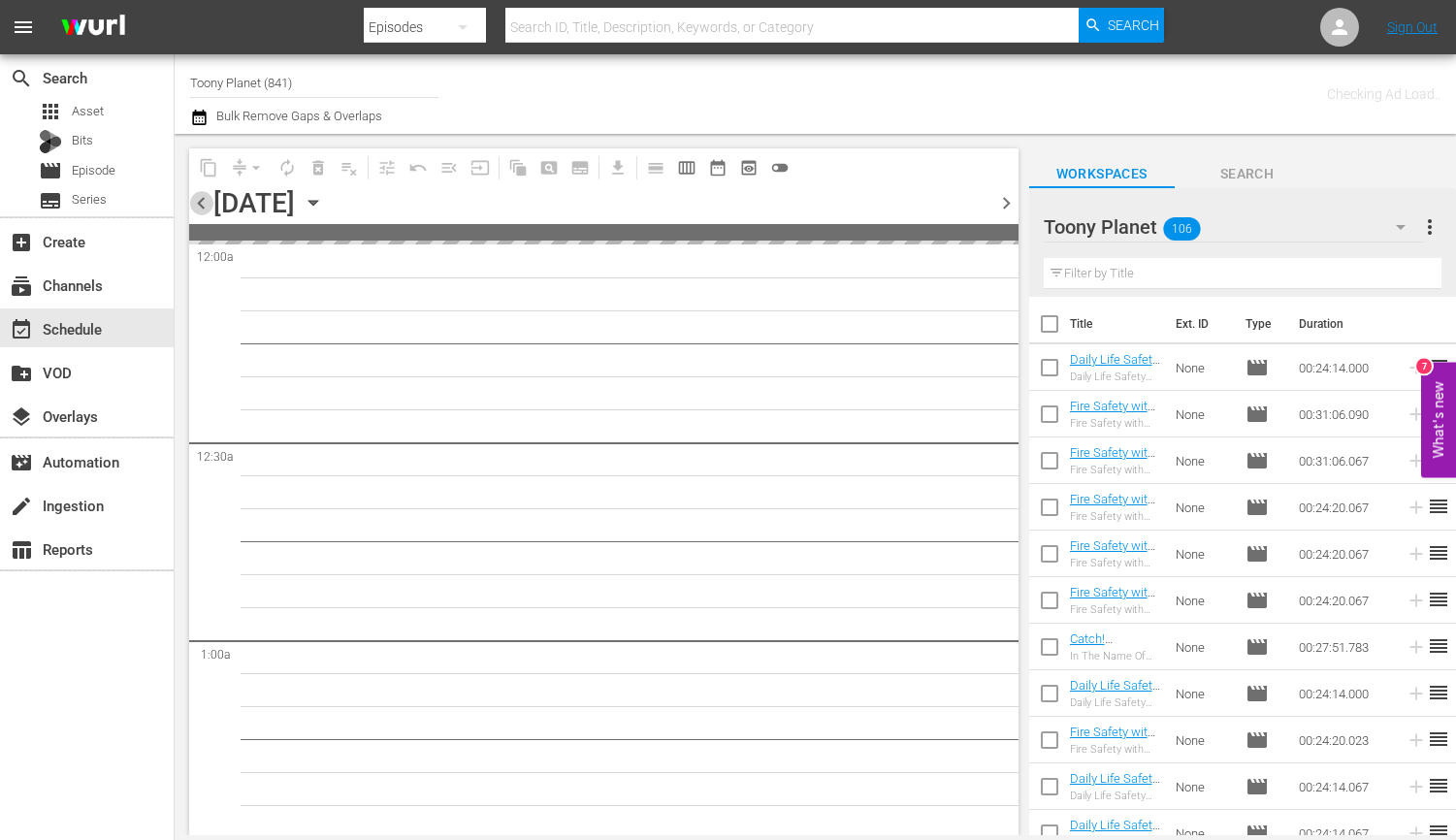
click at [202, 200] on span "chevron_left" at bounding box center [201, 203] width 24 height 24
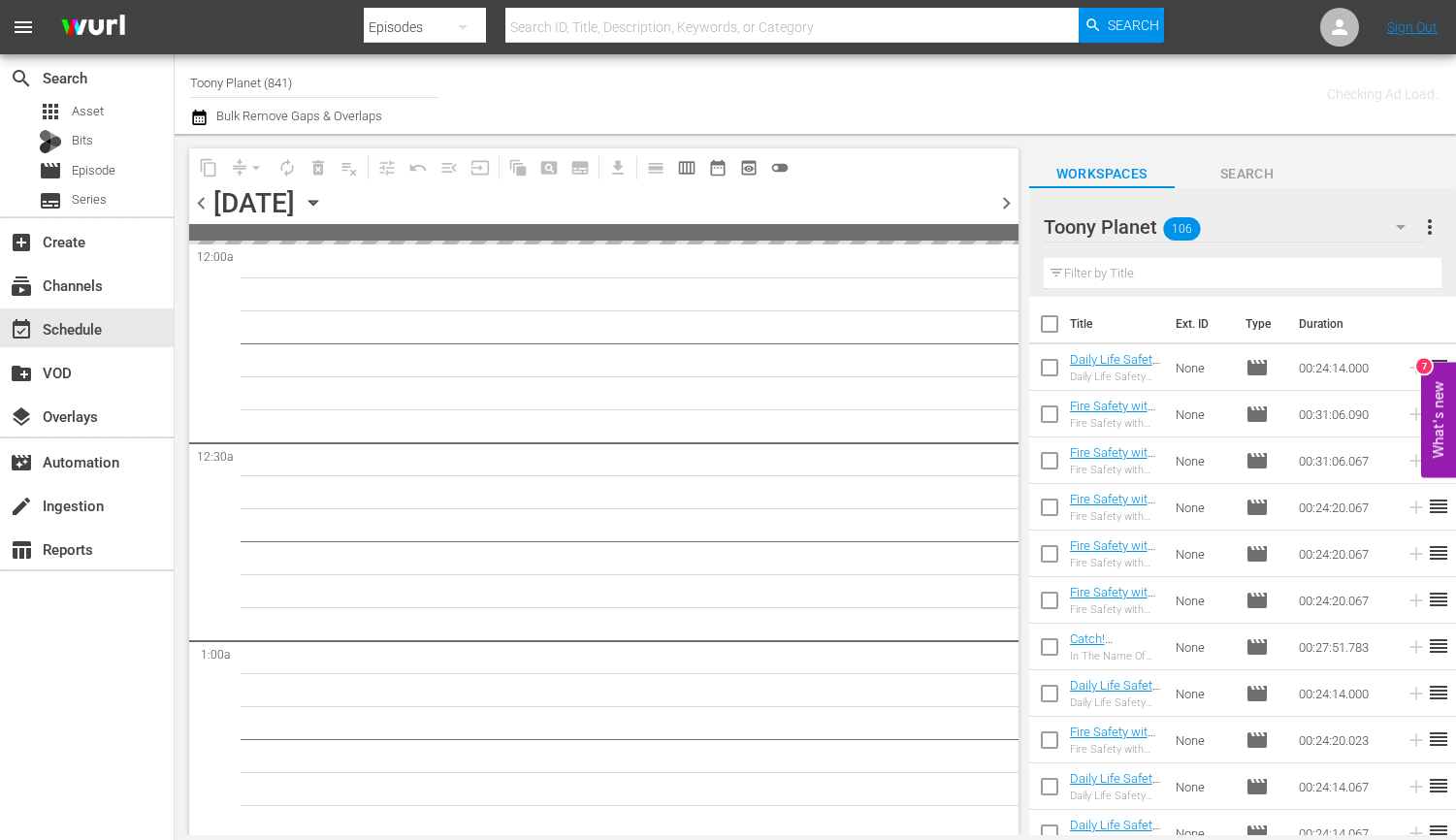
click at [202, 200] on span "chevron_left" at bounding box center [201, 203] width 24 height 24
click at [1004, 202] on span "chevron_right" at bounding box center [1007, 203] width 24 height 24
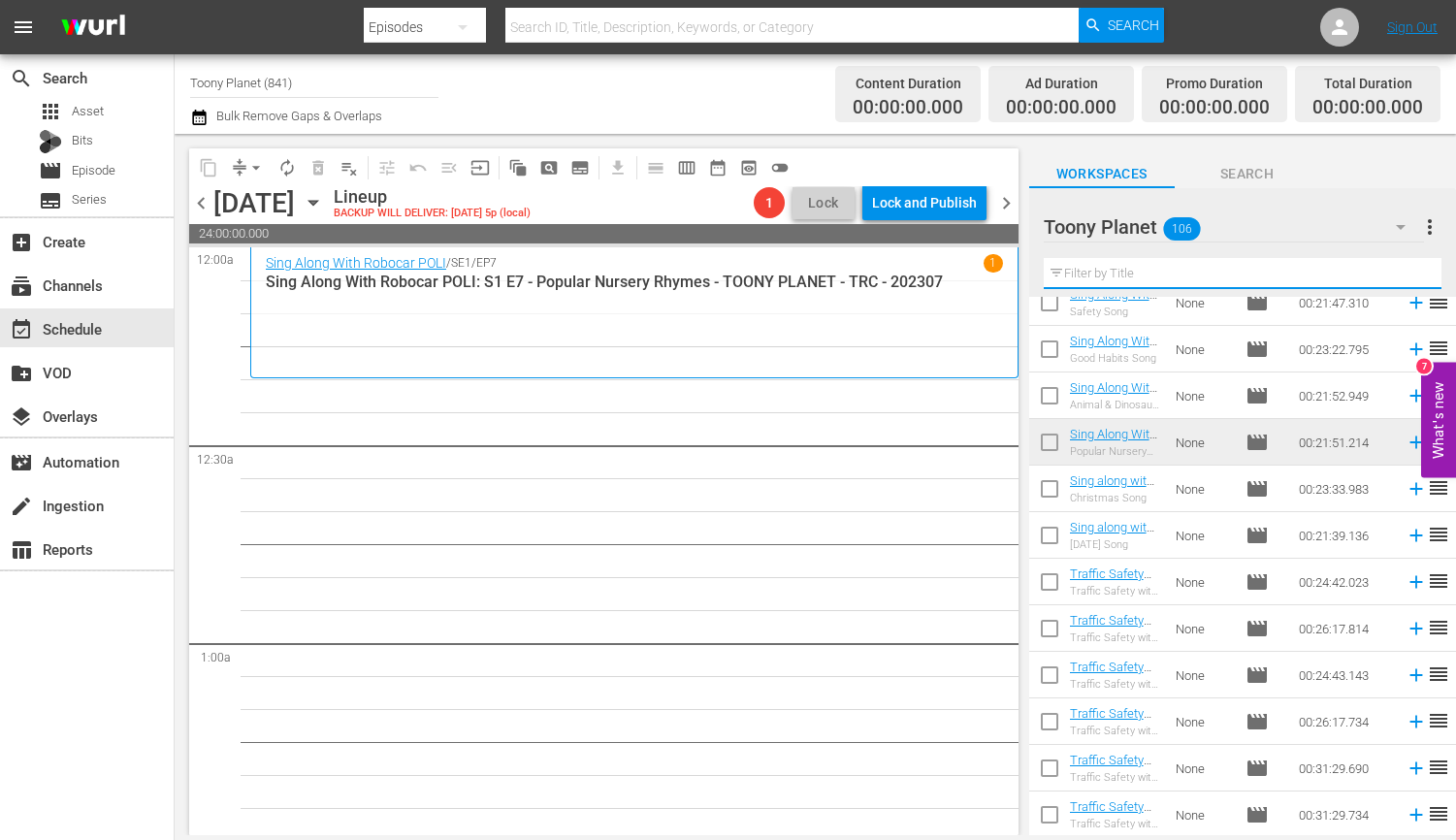
click at [1124, 267] on input "text" at bounding box center [1242, 273] width 398 height 31
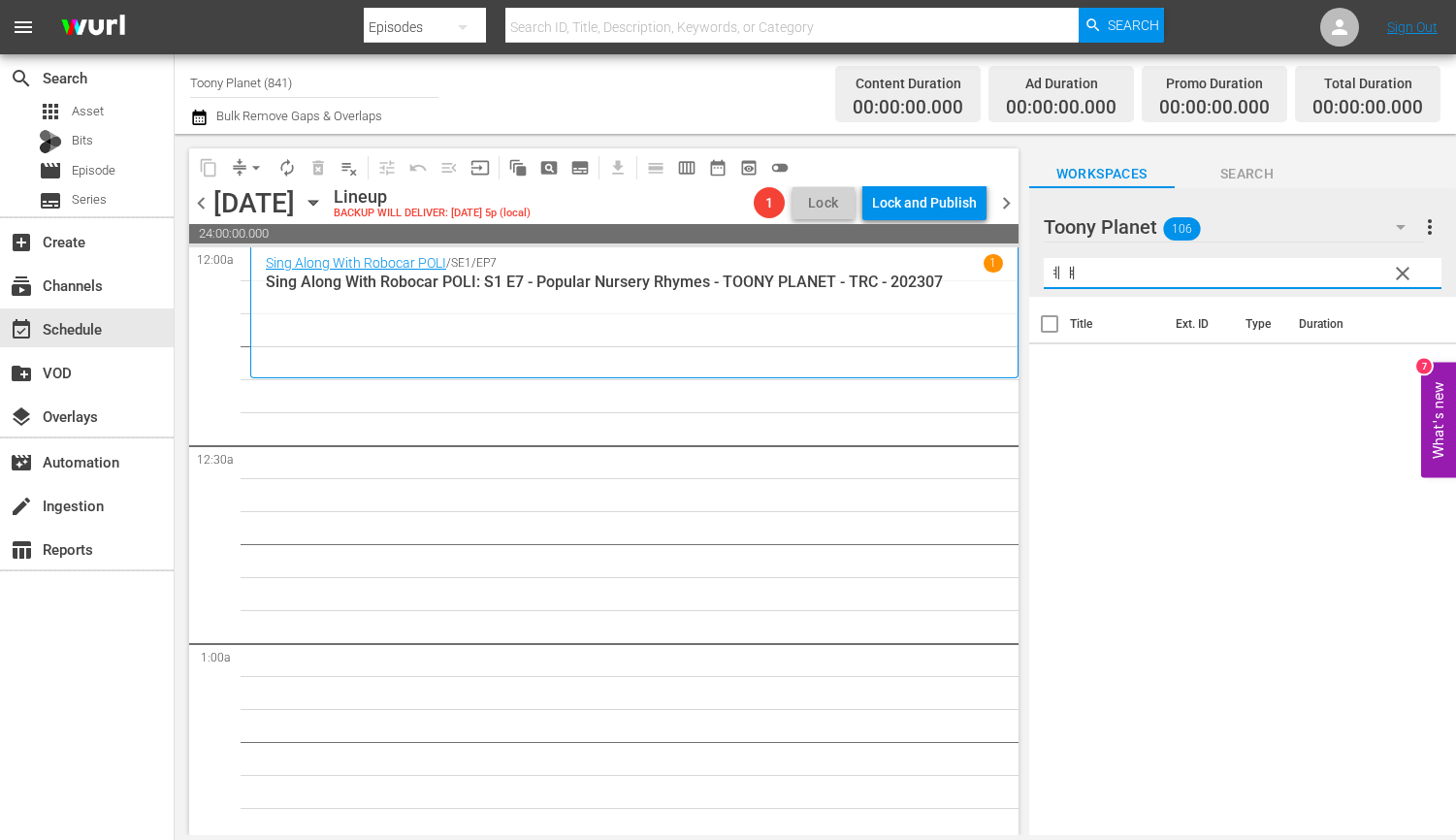
type input "ㅖ"
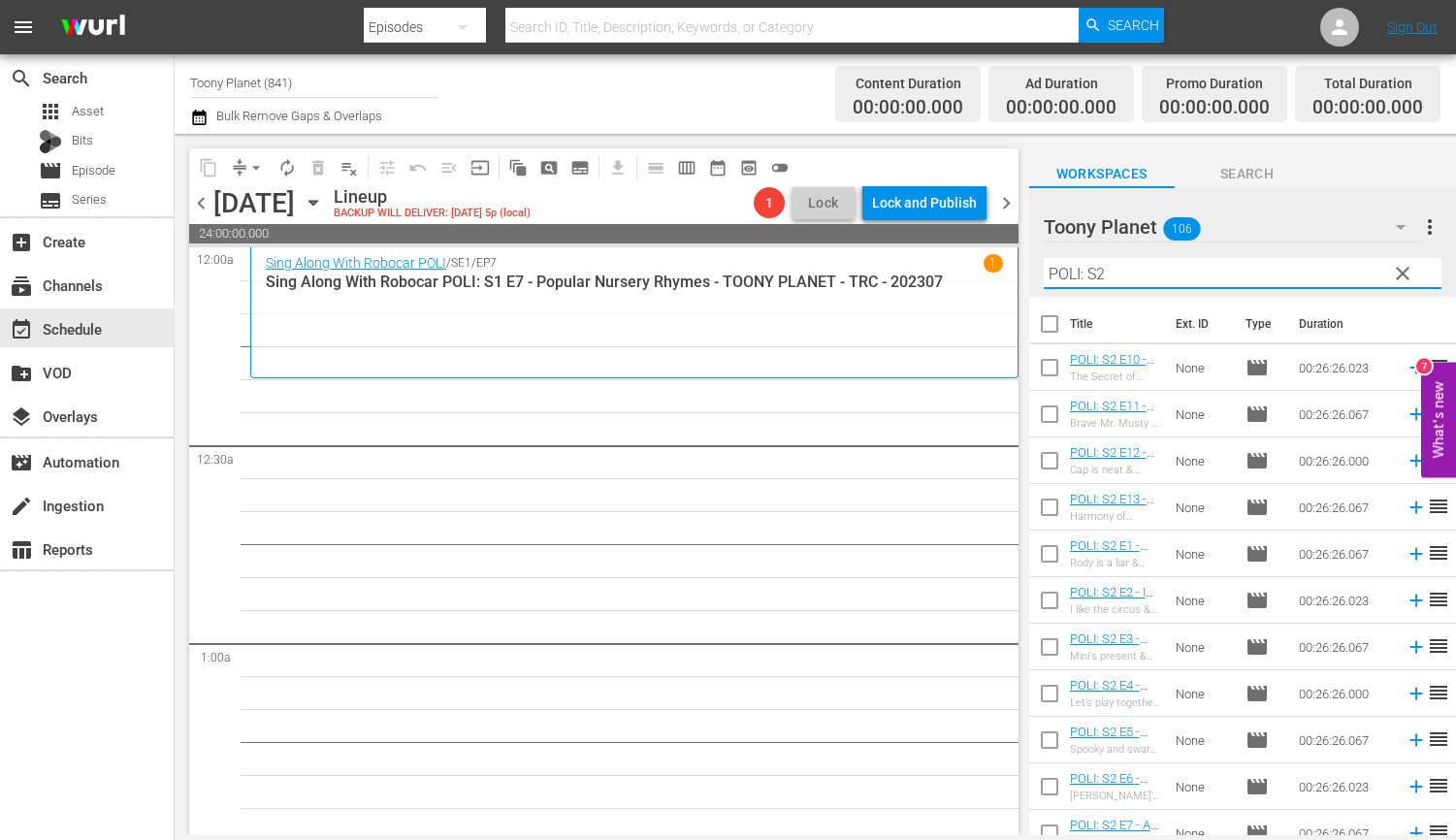
type input "POLI: S2"
drag, startPoint x: 680, startPoint y: 531, endPoint x: 1136, endPoint y: 594, distance: 460.3
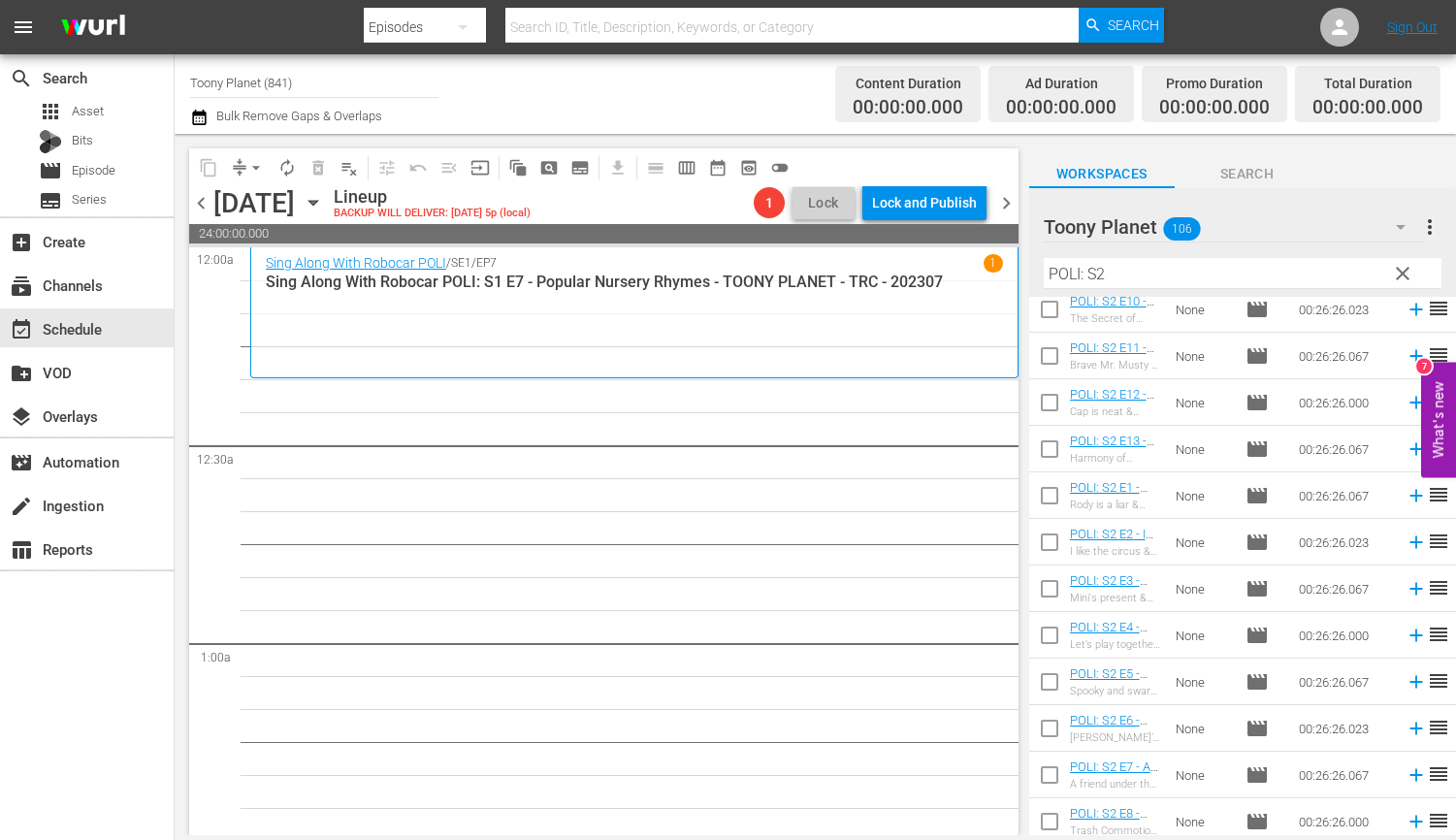
scroll to position [79, 0]
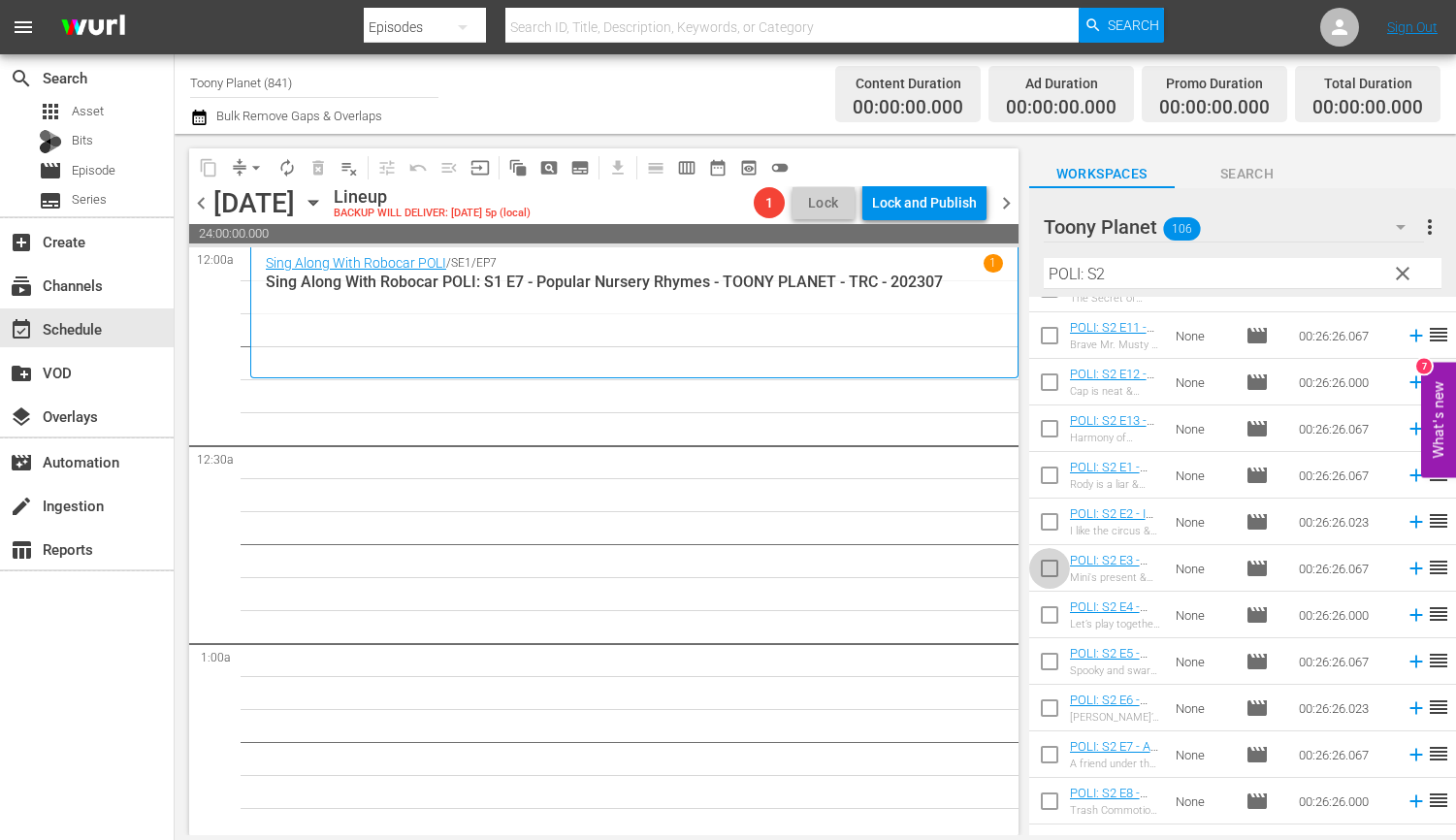
click at [1049, 568] on input "checkbox" at bounding box center [1049, 572] width 41 height 41
checkbox input "true"
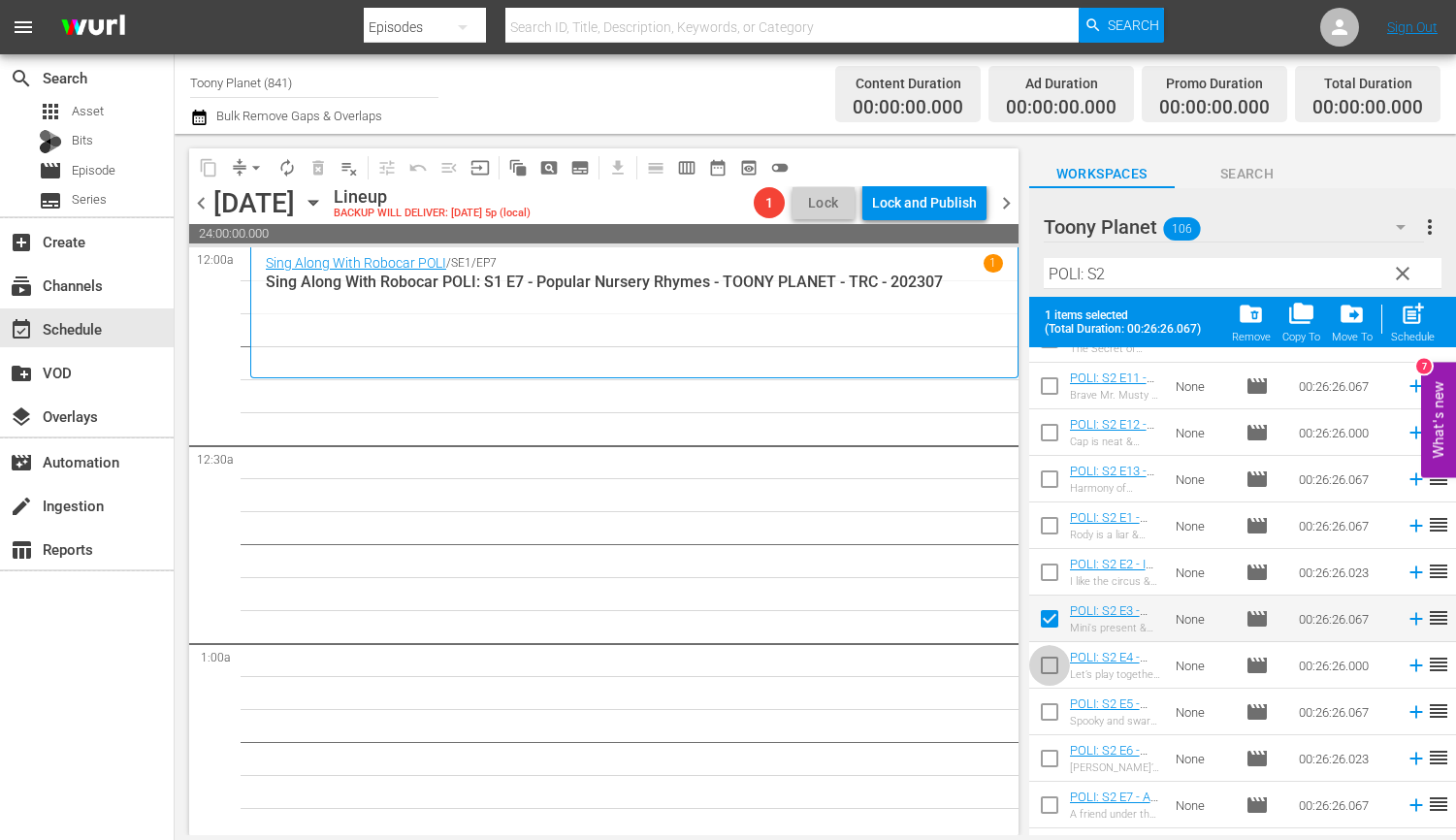
click at [1042, 654] on input "checkbox" at bounding box center [1049, 669] width 41 height 41
checkbox input "true"
click at [1046, 713] on input "checkbox" at bounding box center [1049, 715] width 41 height 41
checkbox input "true"
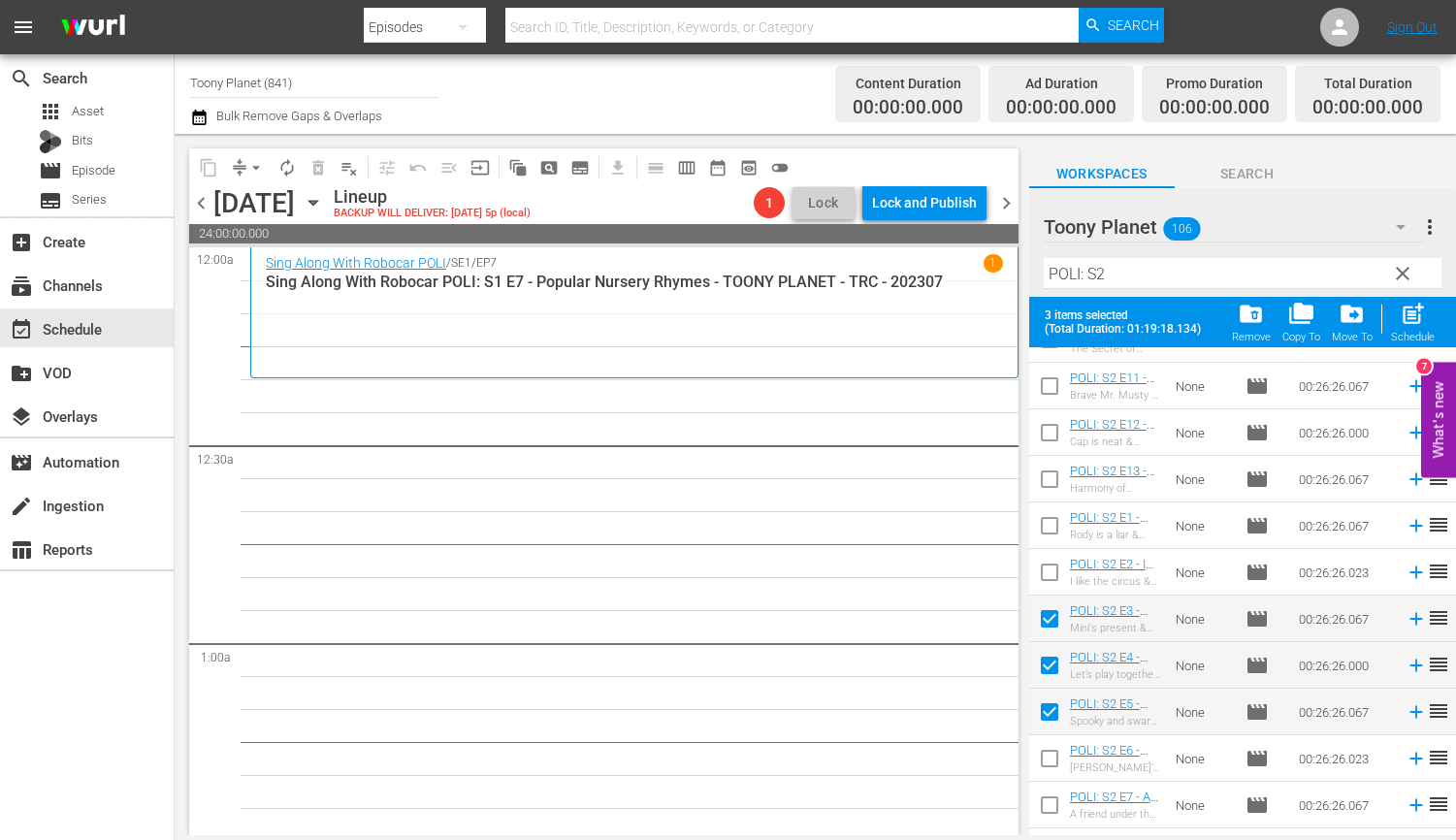
click at [1045, 757] on input "checkbox" at bounding box center [1049, 761] width 41 height 41
checkbox input "true"
drag, startPoint x: 1042, startPoint y: 809, endPoint x: 1088, endPoint y: 755, distance: 70.9
click at [1042, 809] on input "checkbox" at bounding box center [1049, 808] width 41 height 41
checkbox input "true"
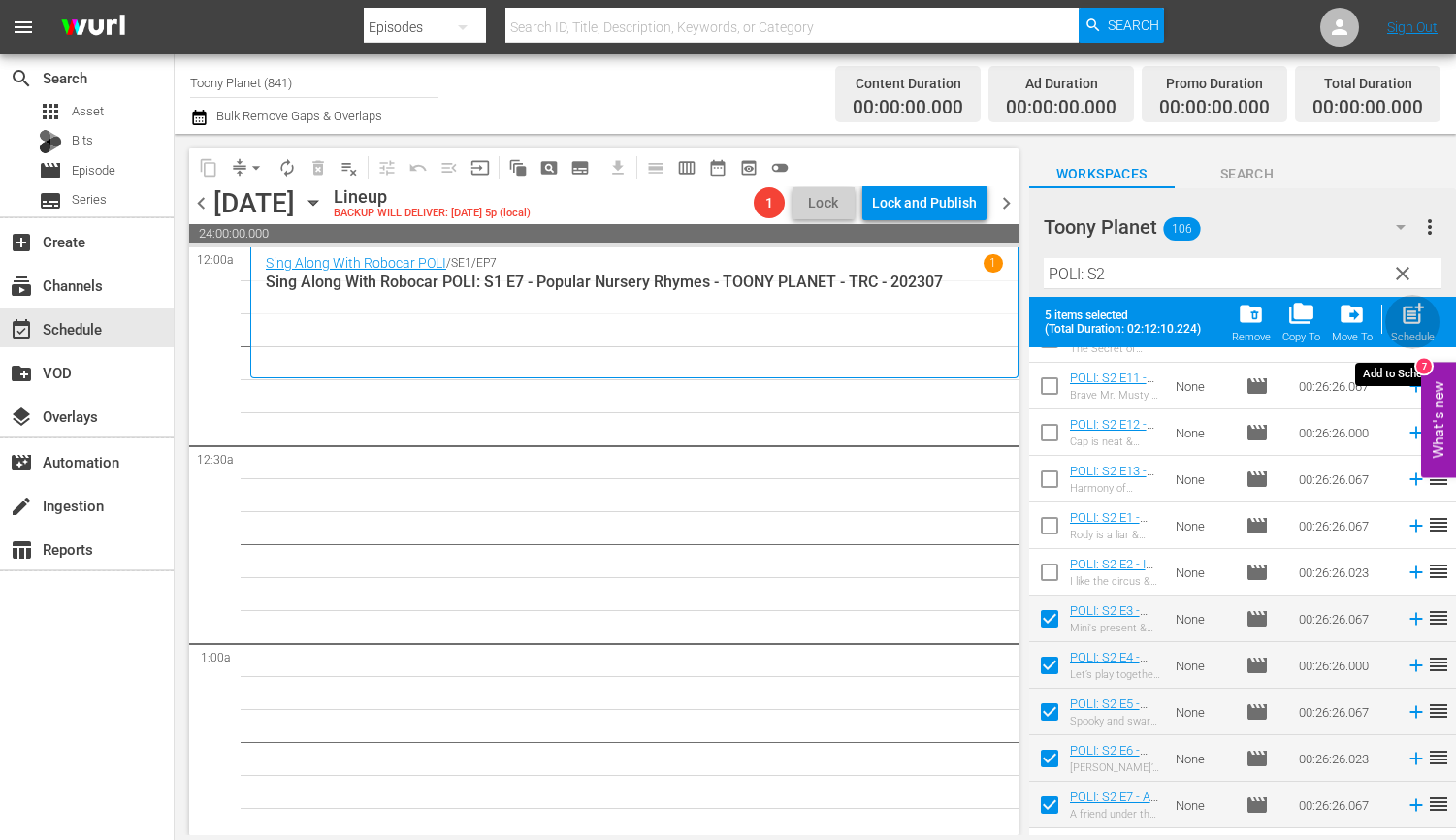
click at [1359, 328] on div "post_add Schedule" at bounding box center [1413, 322] width 44 height 43
checkbox input "false"
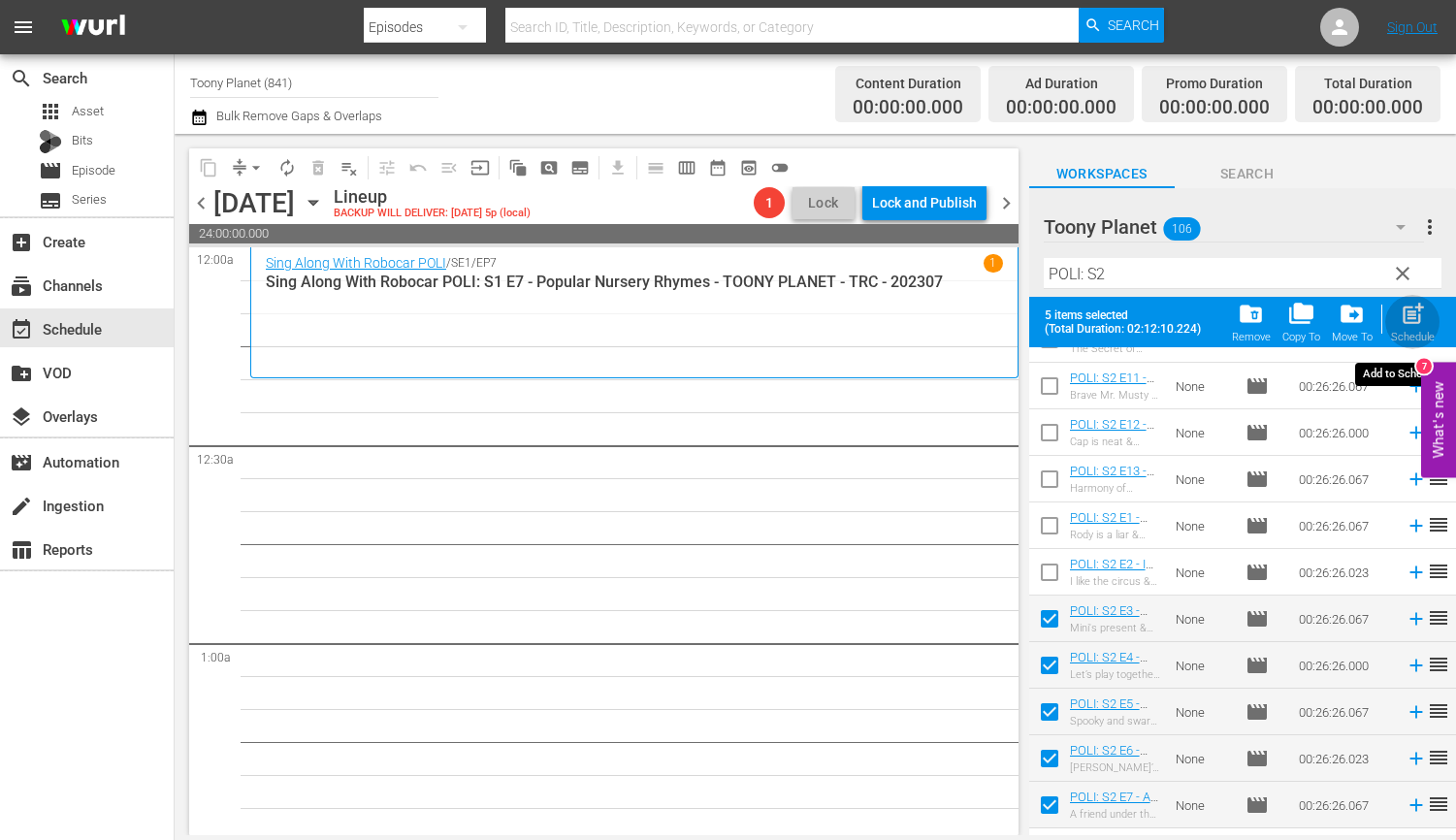
checkbox input "false"
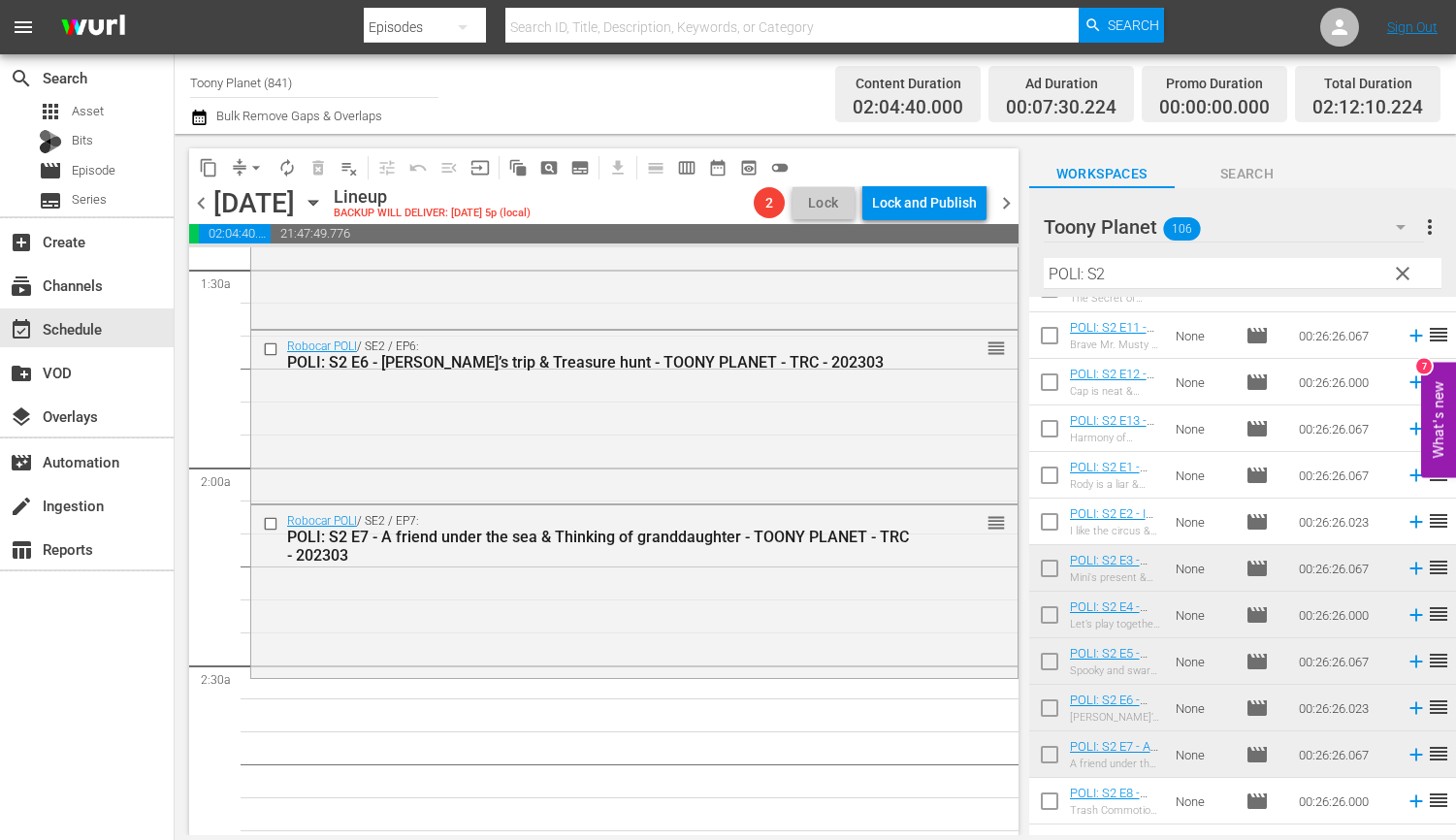
scroll to position [585, 0]
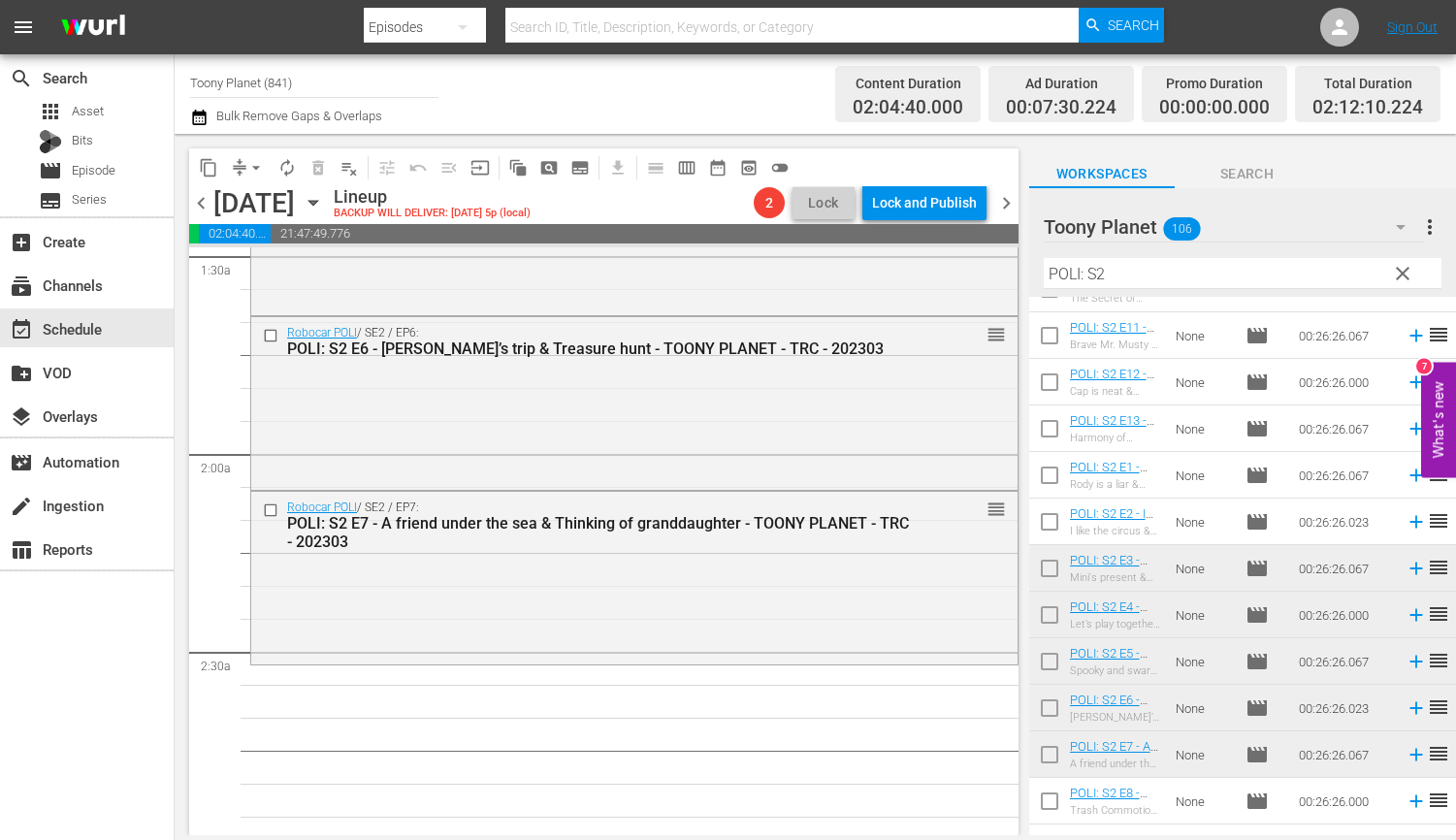
click at [592, 601] on div "Robocar POLI / SE2 / EP7: POLI: S2 E7 - A friend under the sea & Thinking of gr…" at bounding box center [634, 575] width 766 height 168
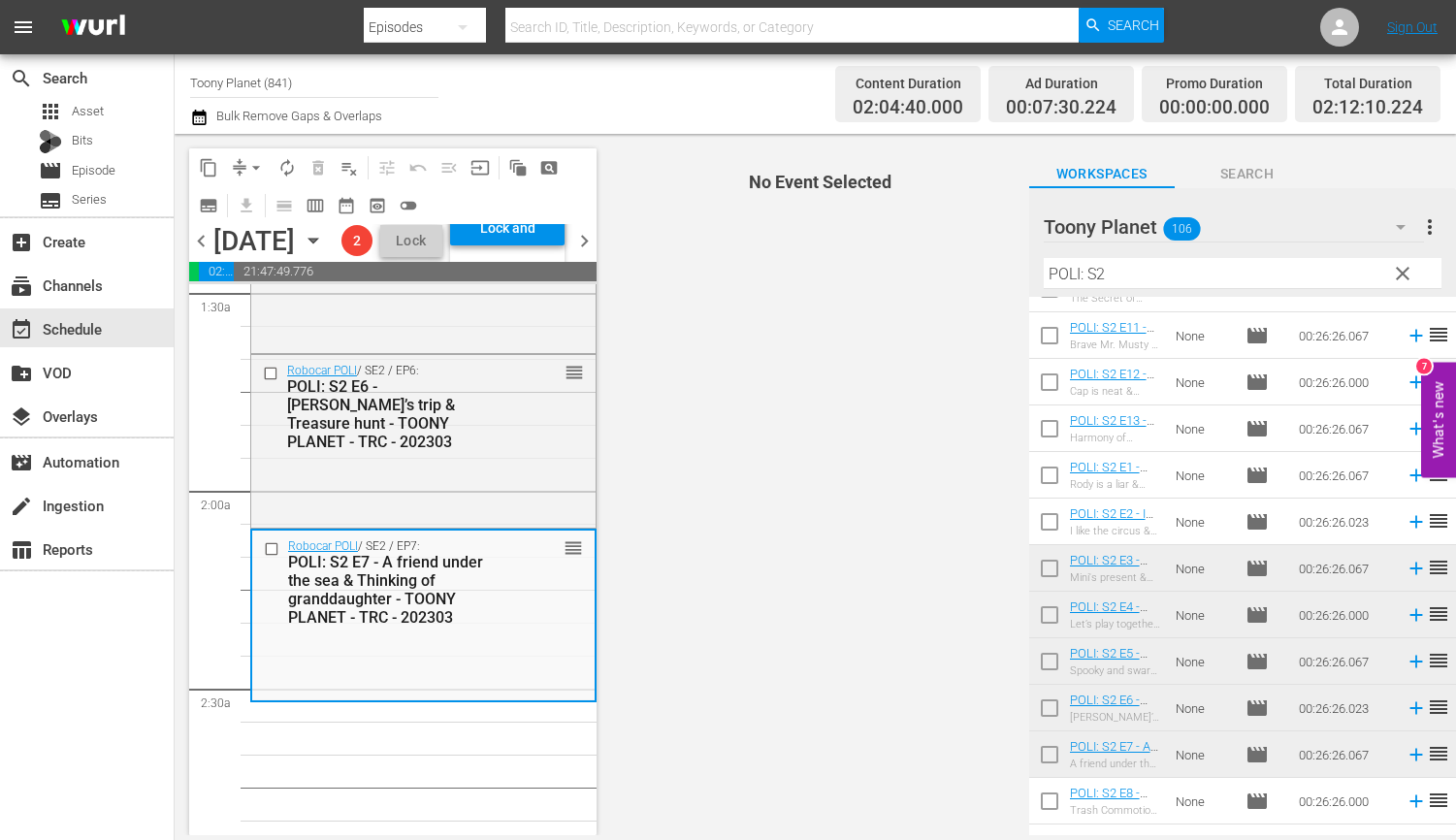
drag, startPoint x: 1043, startPoint y: 259, endPoint x: 569, endPoint y: 5, distance: 537.8
click at [792, 153] on div "content_copy compress arrow_drop_down autorenew_outlined delete_forever_outline…" at bounding box center [815, 484] width 1282 height 701
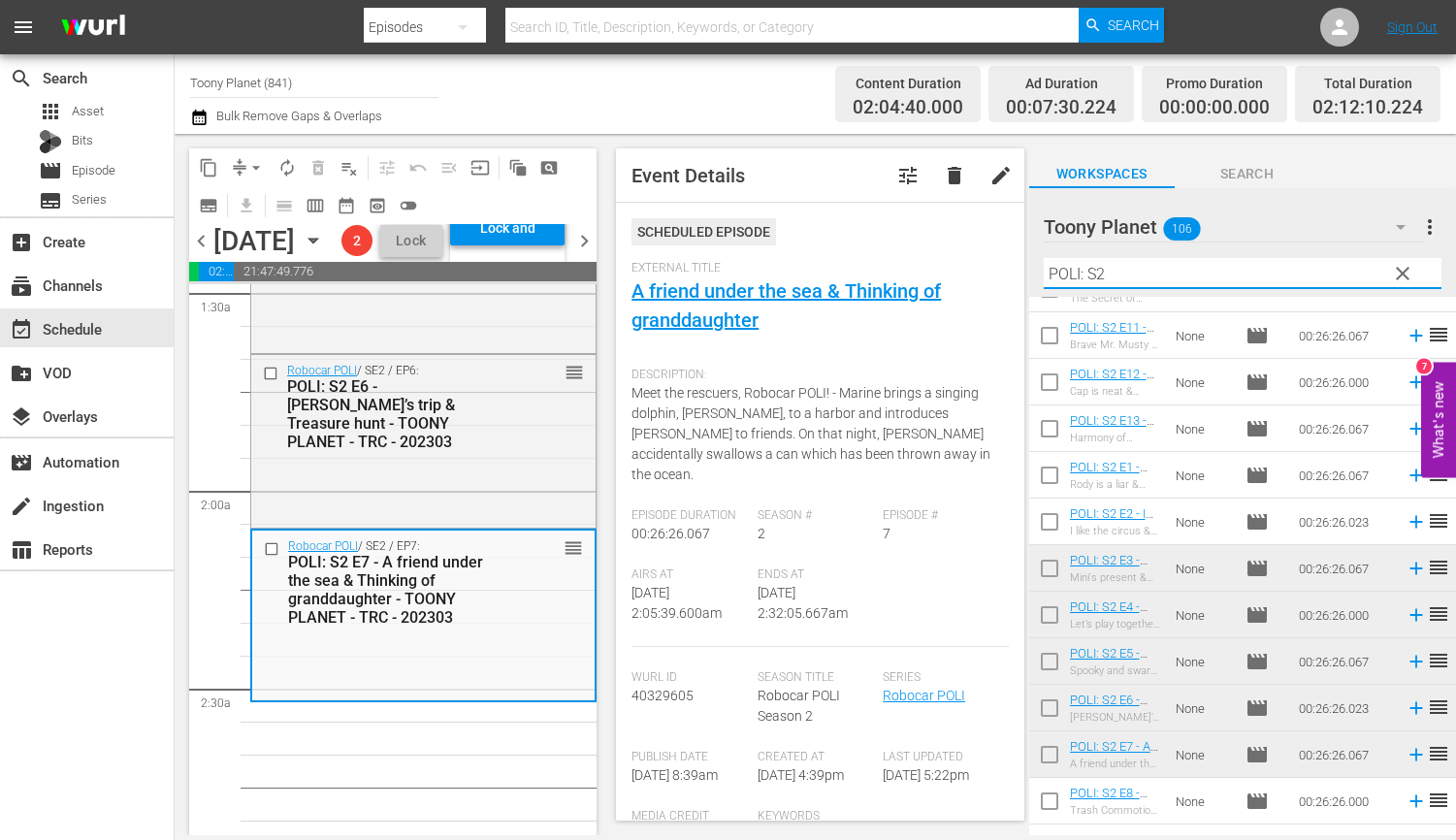
type input "ㄴ"
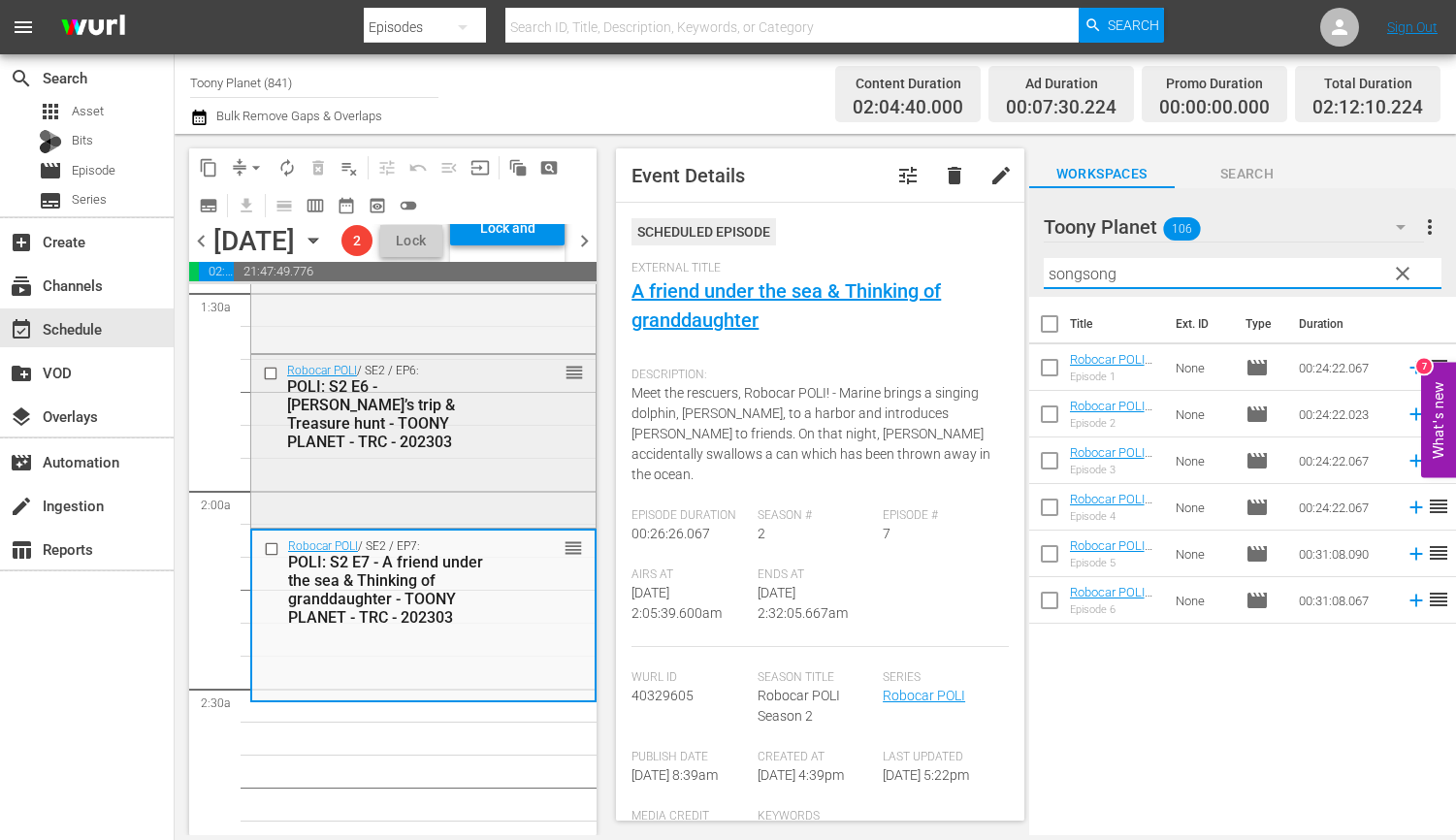
scroll to position [849, 0]
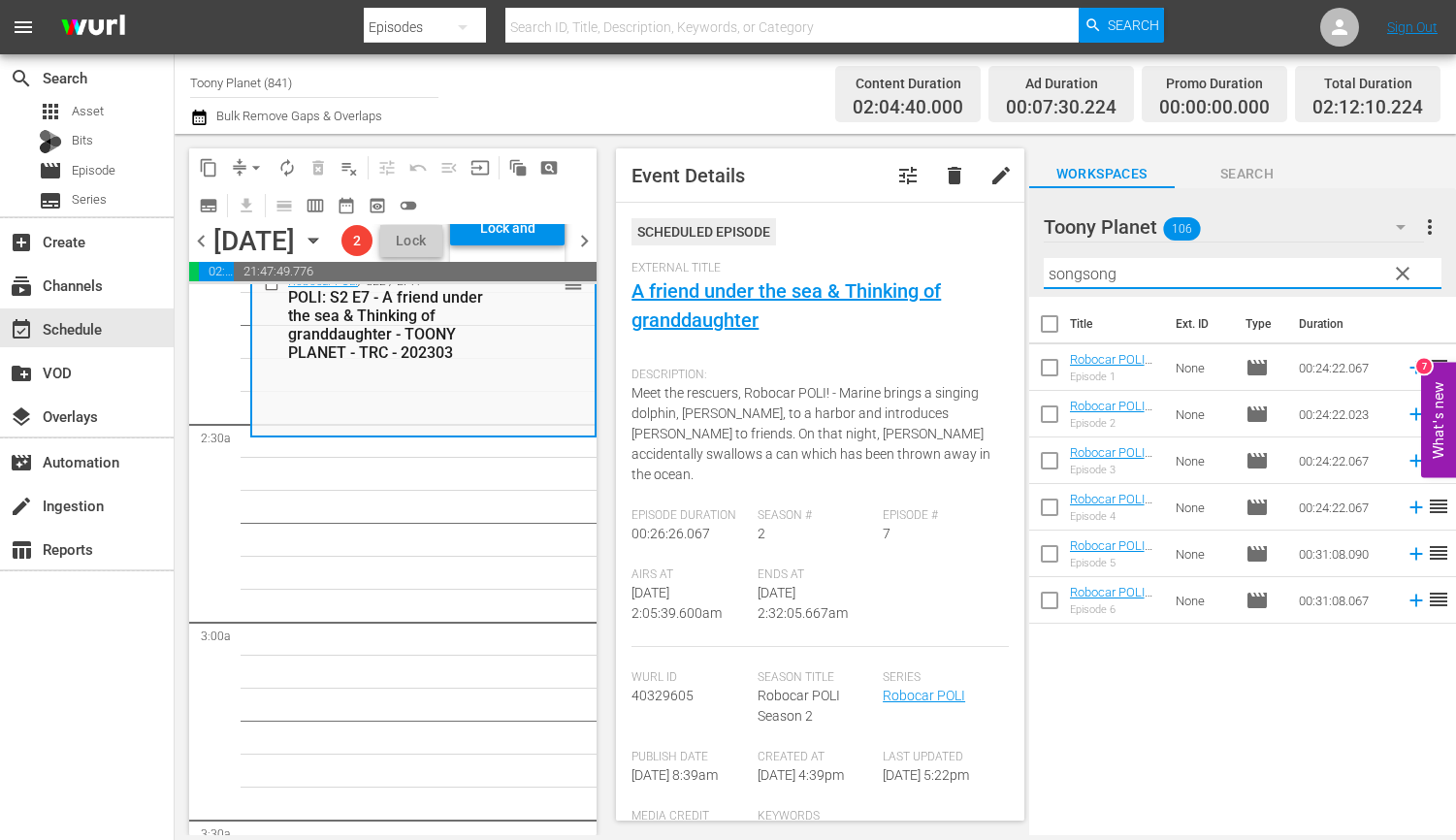
drag, startPoint x: 391, startPoint y: 644, endPoint x: 592, endPoint y: 646, distance: 201.0
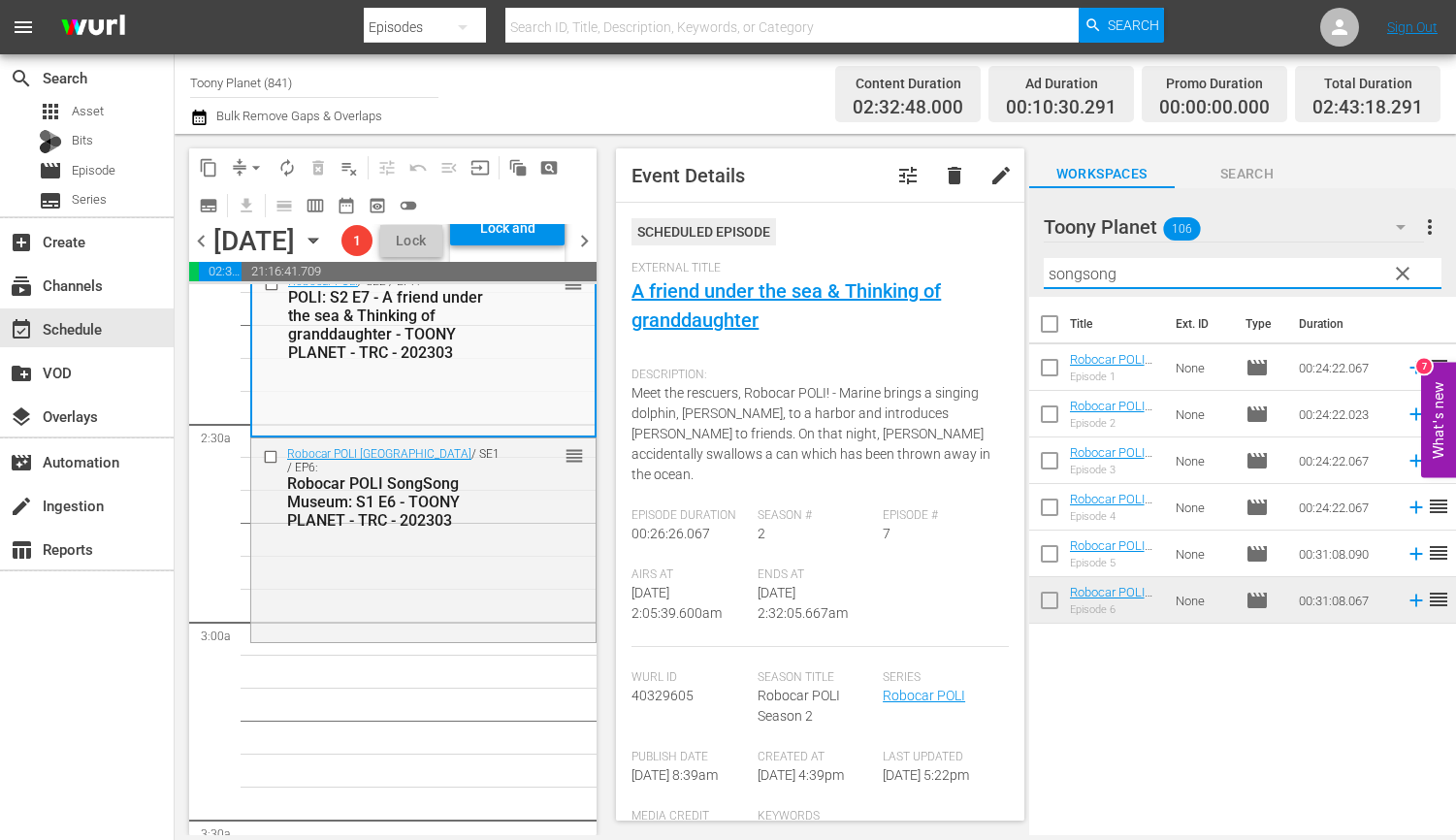
drag, startPoint x: 1133, startPoint y: 269, endPoint x: 804, endPoint y: 238, distance: 330.5
click at [804, 238] on div "content_copy compress arrow_drop_down autorenew_outlined delete_forever_outline…" at bounding box center [815, 484] width 1282 height 701
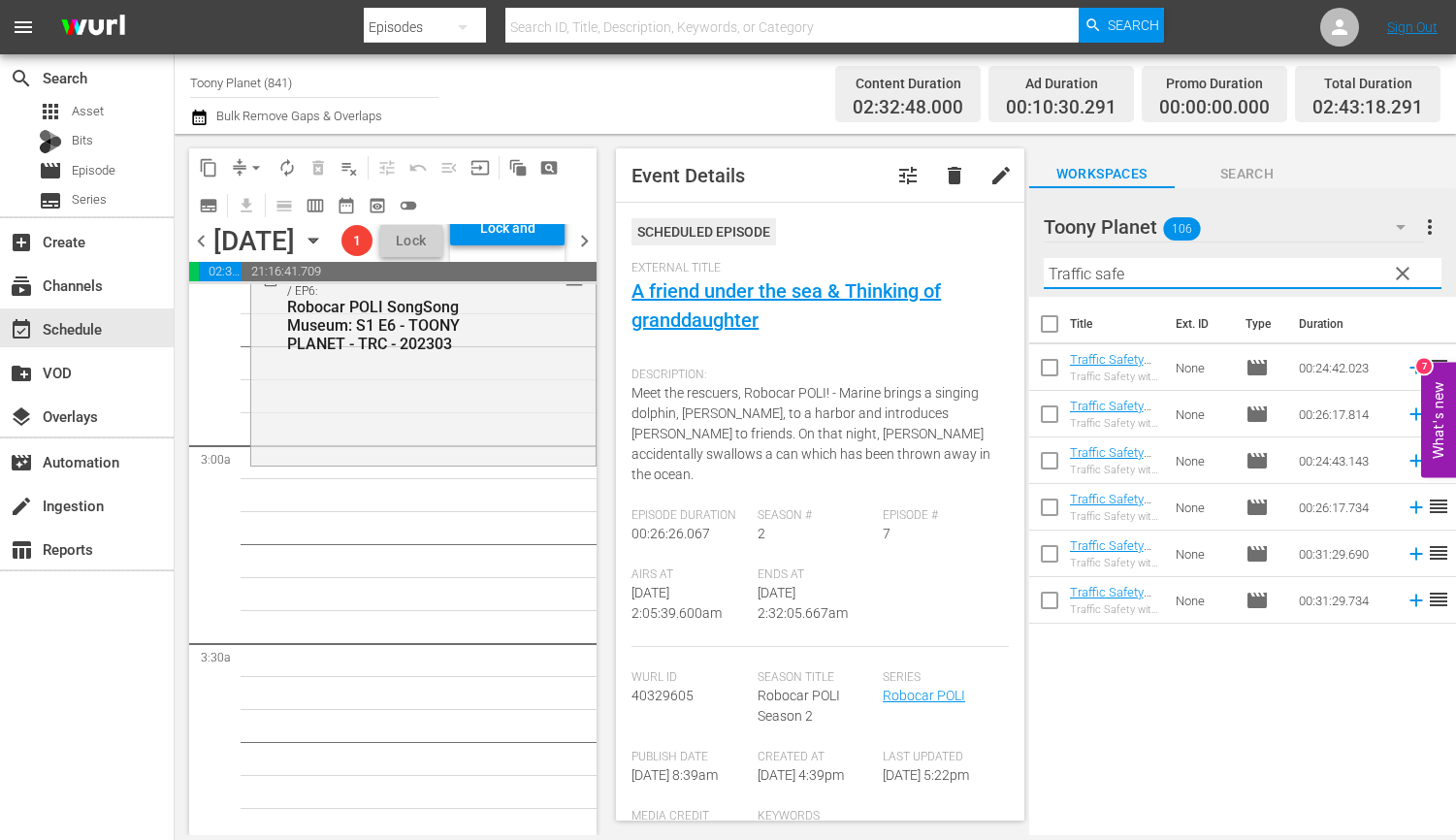
type input "Traffic safe"
click at [1041, 371] on input "checkbox" at bounding box center [1049, 371] width 41 height 41
checkbox input "true"
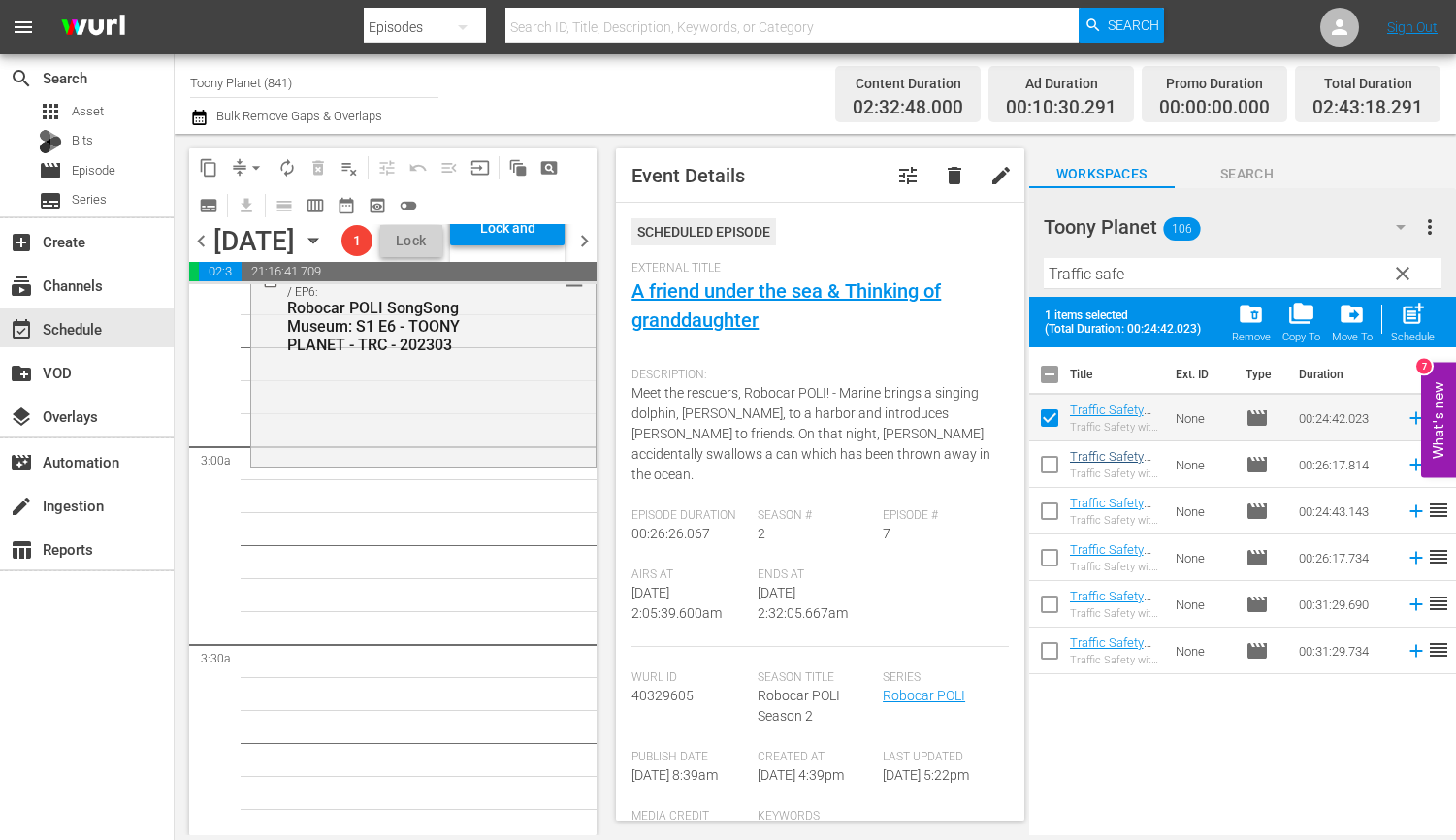
click at [1047, 466] on input "checkbox" at bounding box center [1049, 468] width 41 height 41
checkbox input "true"
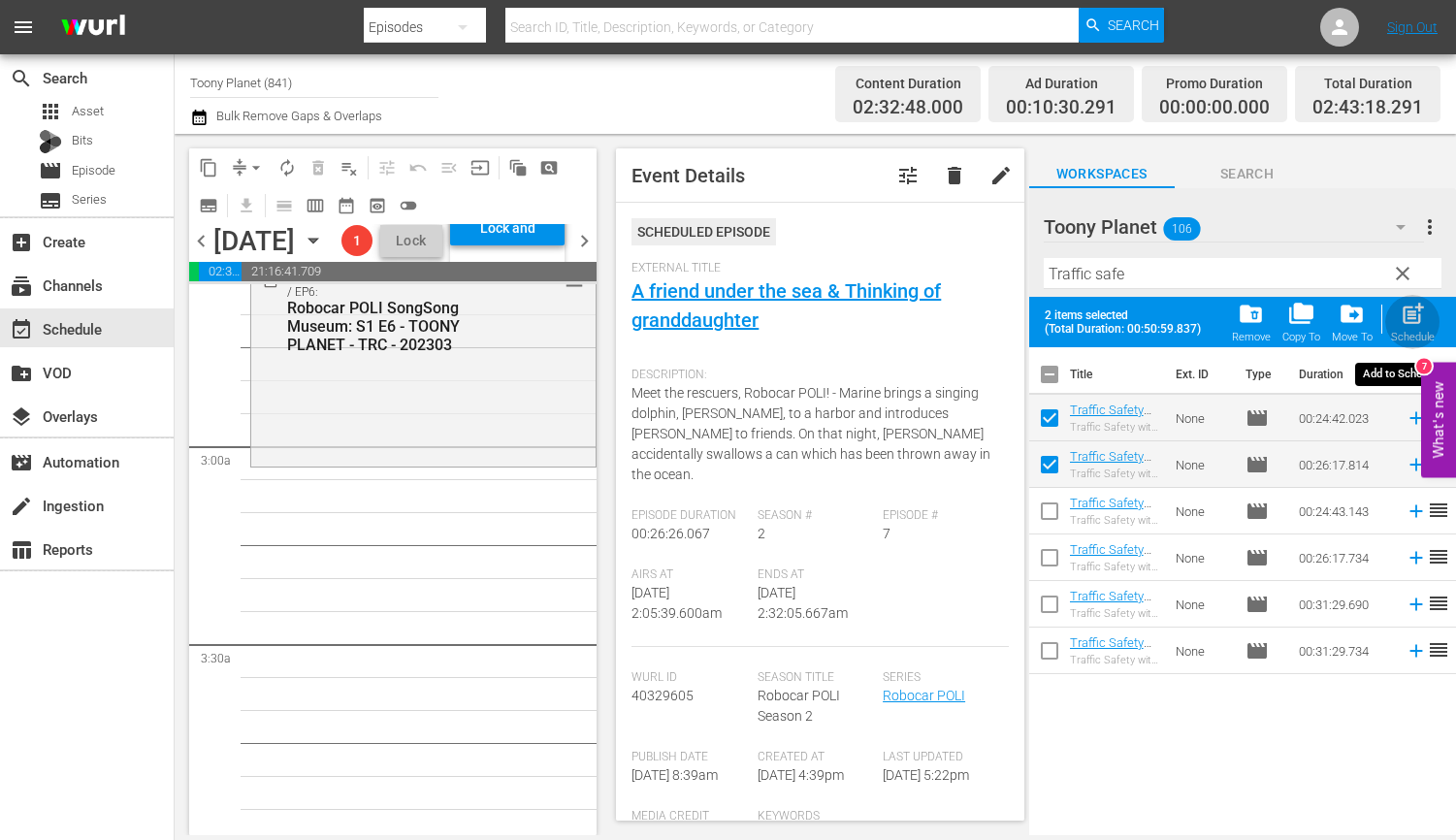
drag, startPoint x: 1403, startPoint y: 323, endPoint x: 802, endPoint y: 366, distance: 602.5
click at [1359, 322] on span "post_add" at bounding box center [1412, 314] width 26 height 26
checkbox input "false"
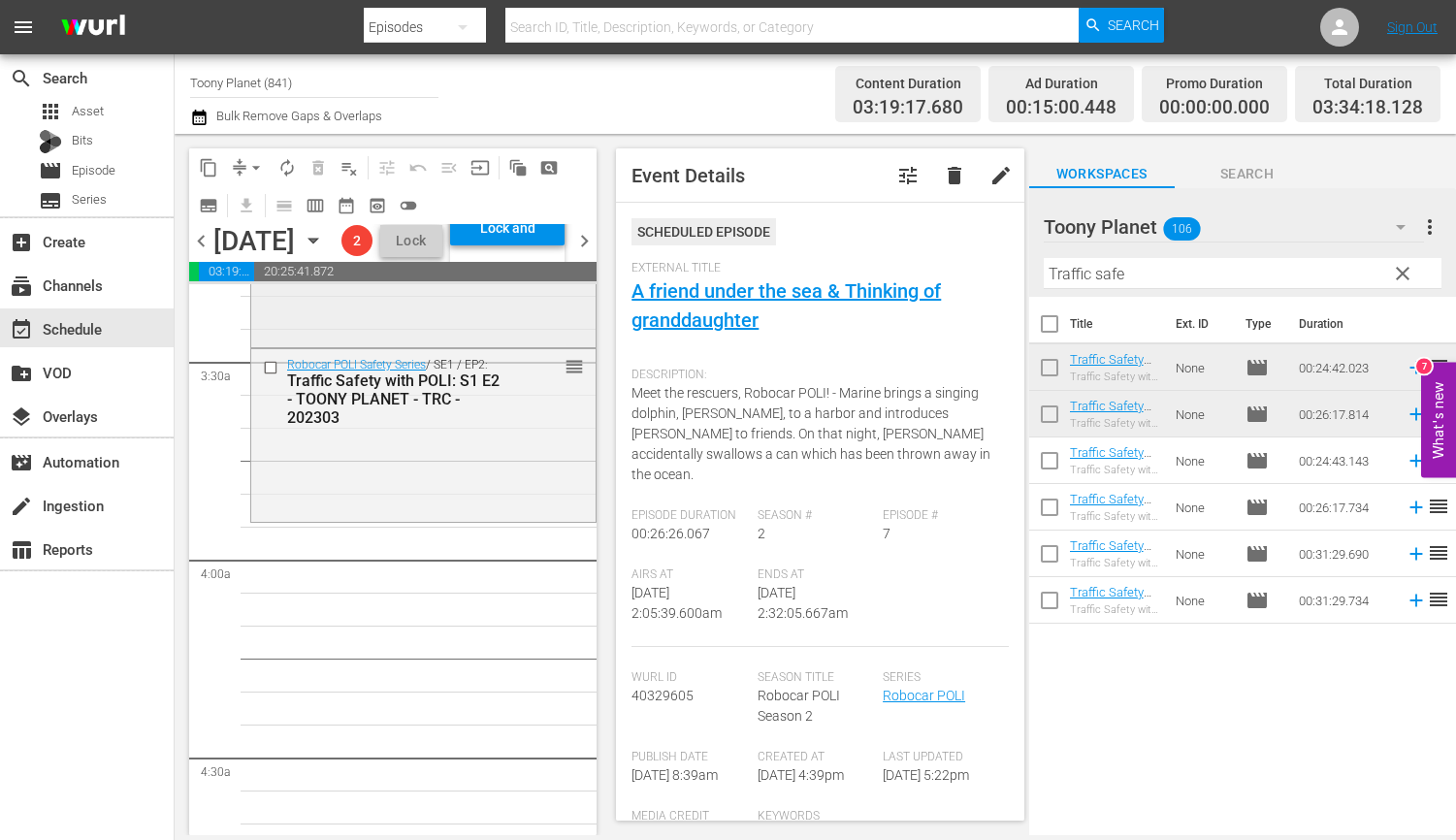
scroll to position [1358, 0]
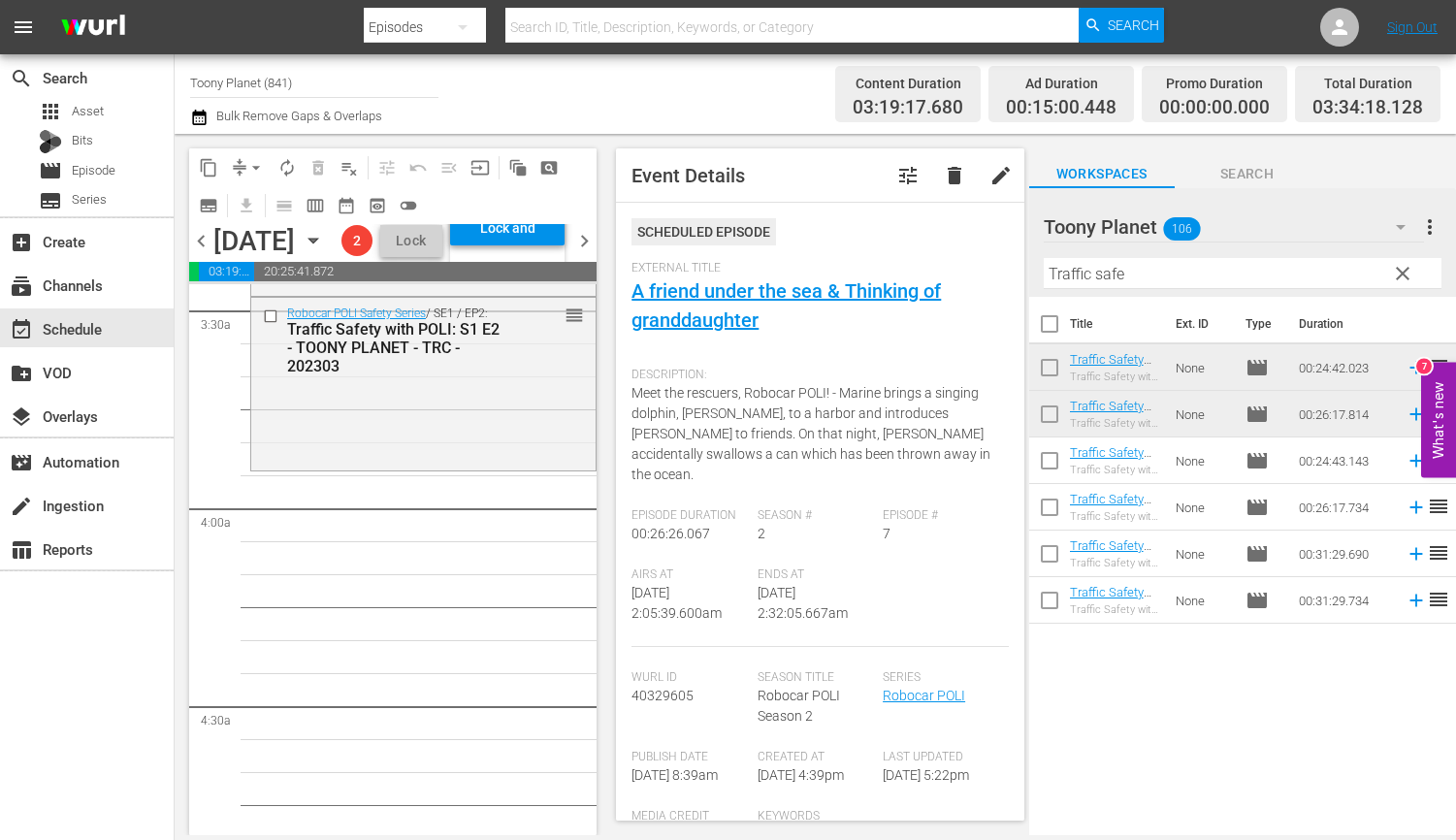
drag, startPoint x: 391, startPoint y: 484, endPoint x: 852, endPoint y: 408, distance: 467.2
click at [391, 465] on div "Robocar POLI Safety Series / SE1 / EP2: Traffic Safety with POLI: S1 E2 - TOONY…" at bounding box center [423, 382] width 344 height 167
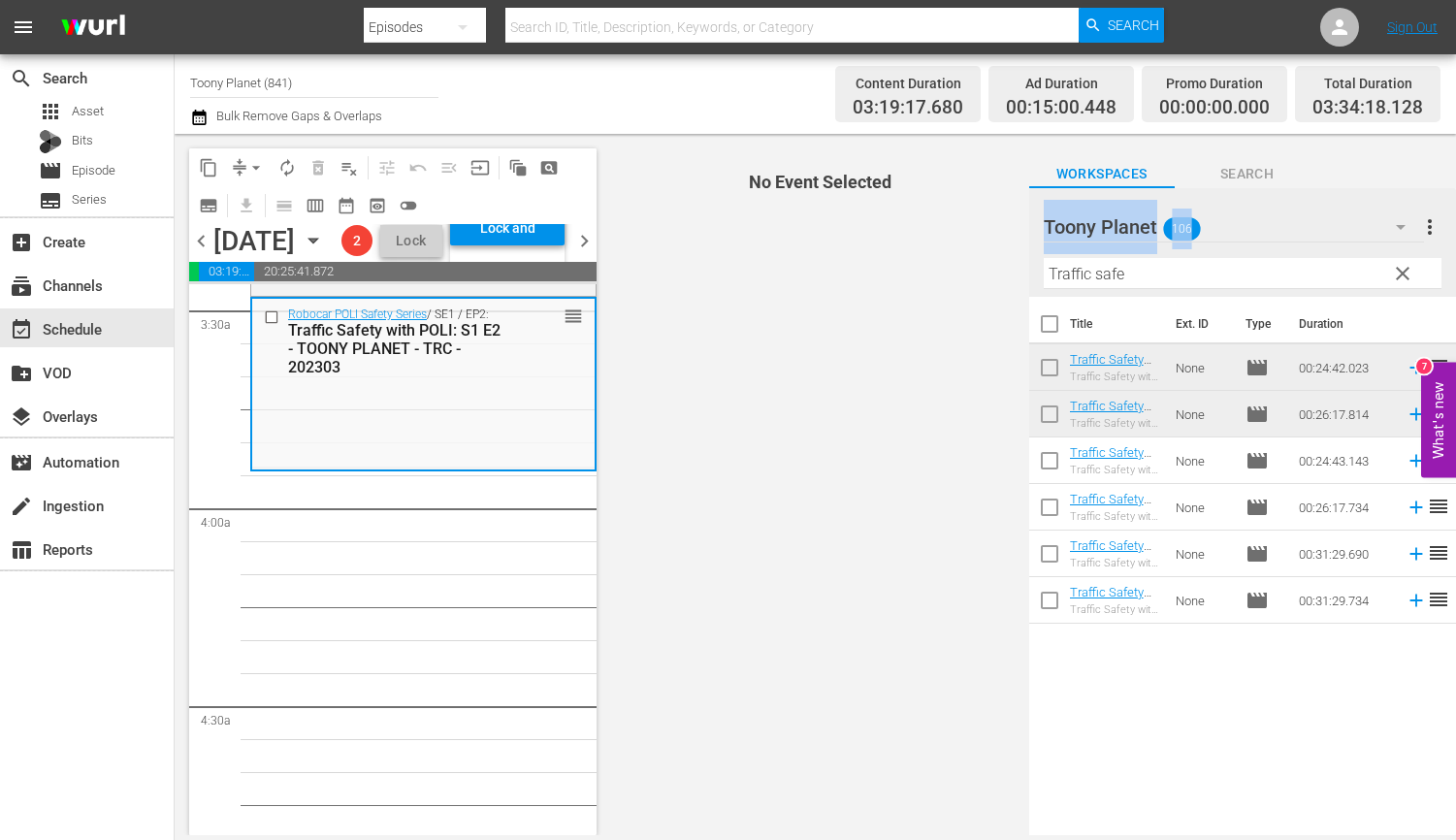
drag, startPoint x: 1114, startPoint y: 280, endPoint x: 995, endPoint y: 268, distance: 119.6
click at [995, 268] on div "content_copy compress arrow_drop_down autorenew_outlined delete_forever_outline…" at bounding box center [815, 484] width 1282 height 701
click at [1153, 286] on input "Traffic safe" at bounding box center [1242, 273] width 398 height 31
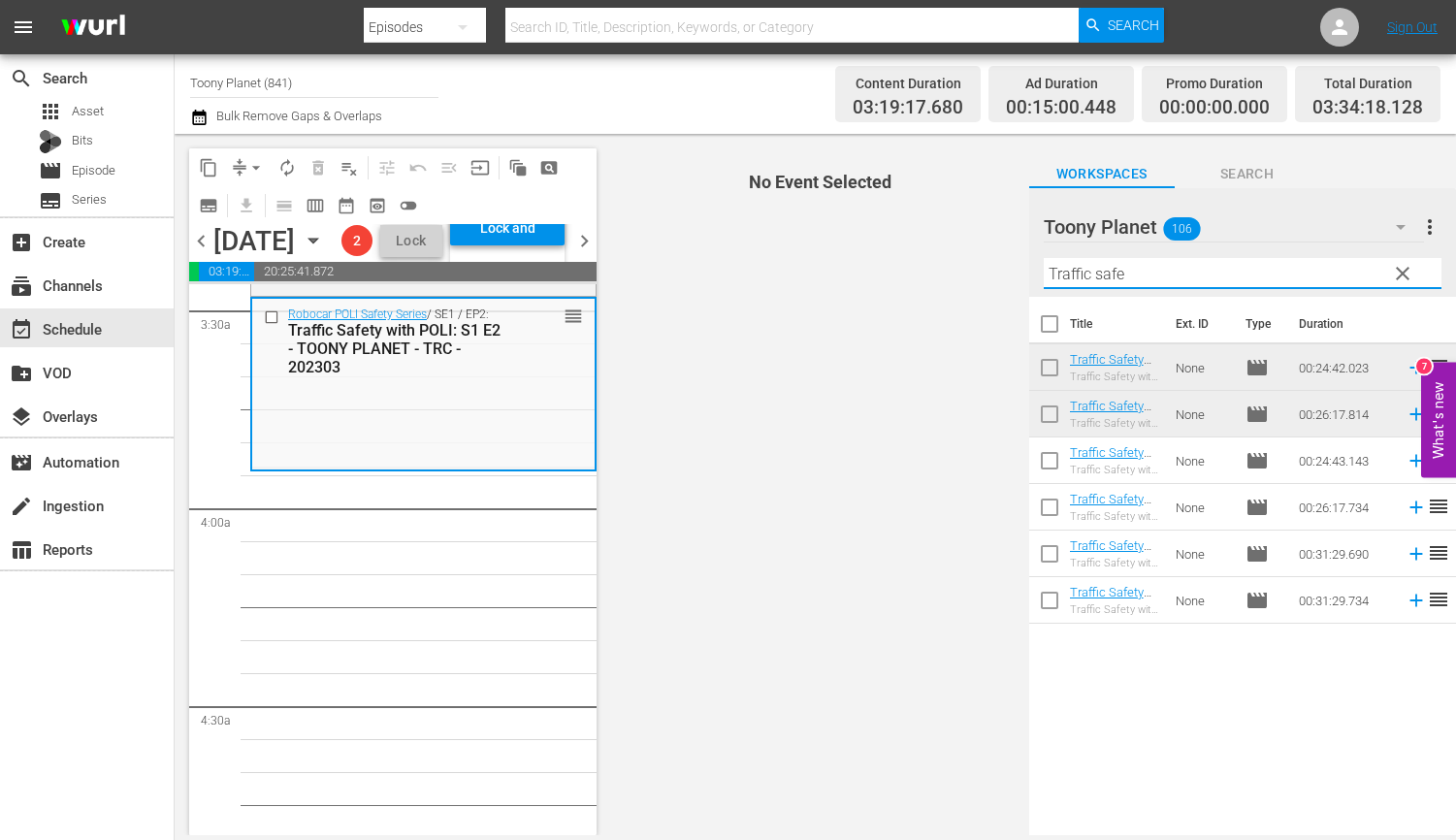
click at [1153, 286] on input "Traffic safe" at bounding box center [1242, 273] width 398 height 31
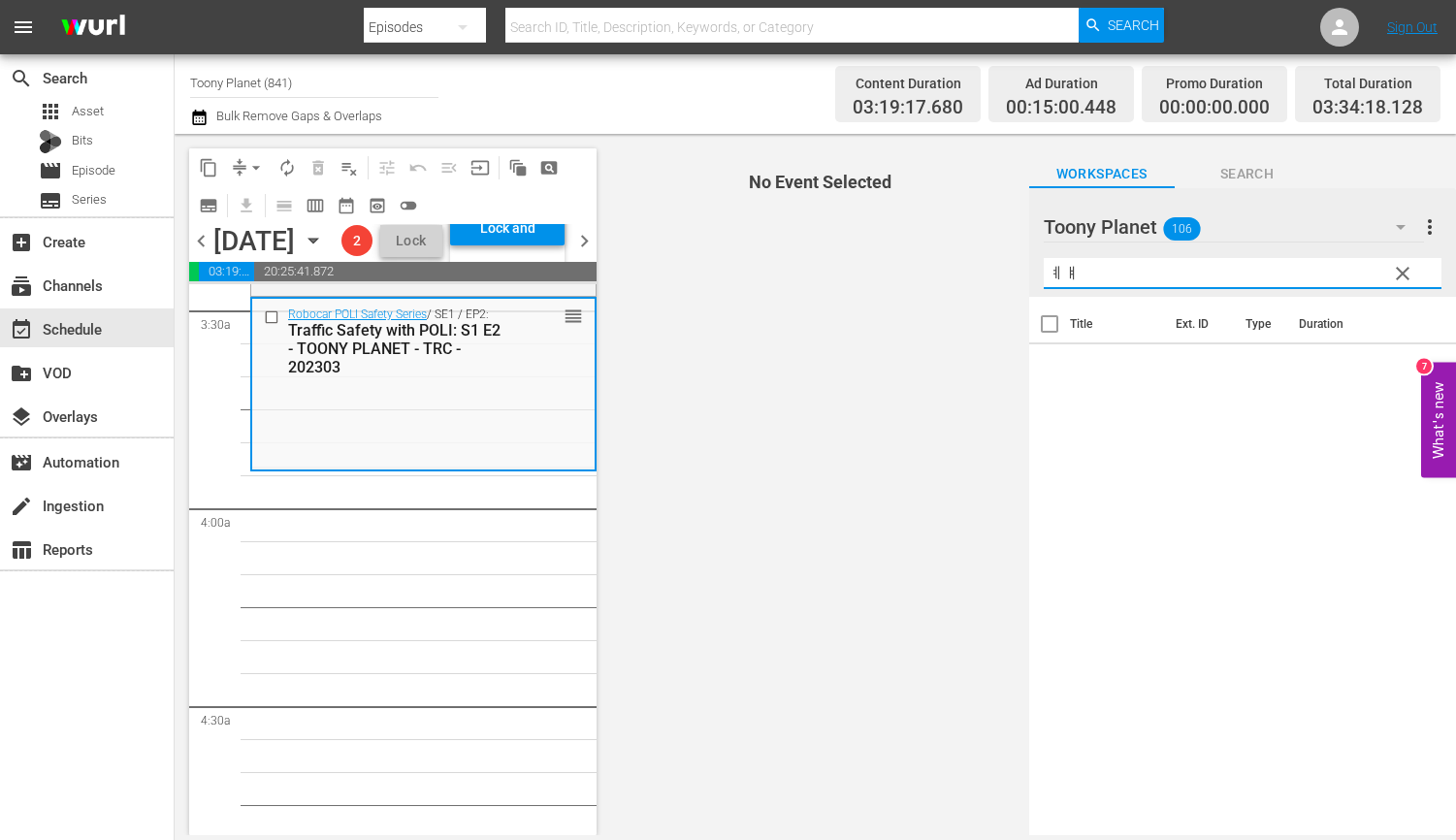
type input "ㅖ"
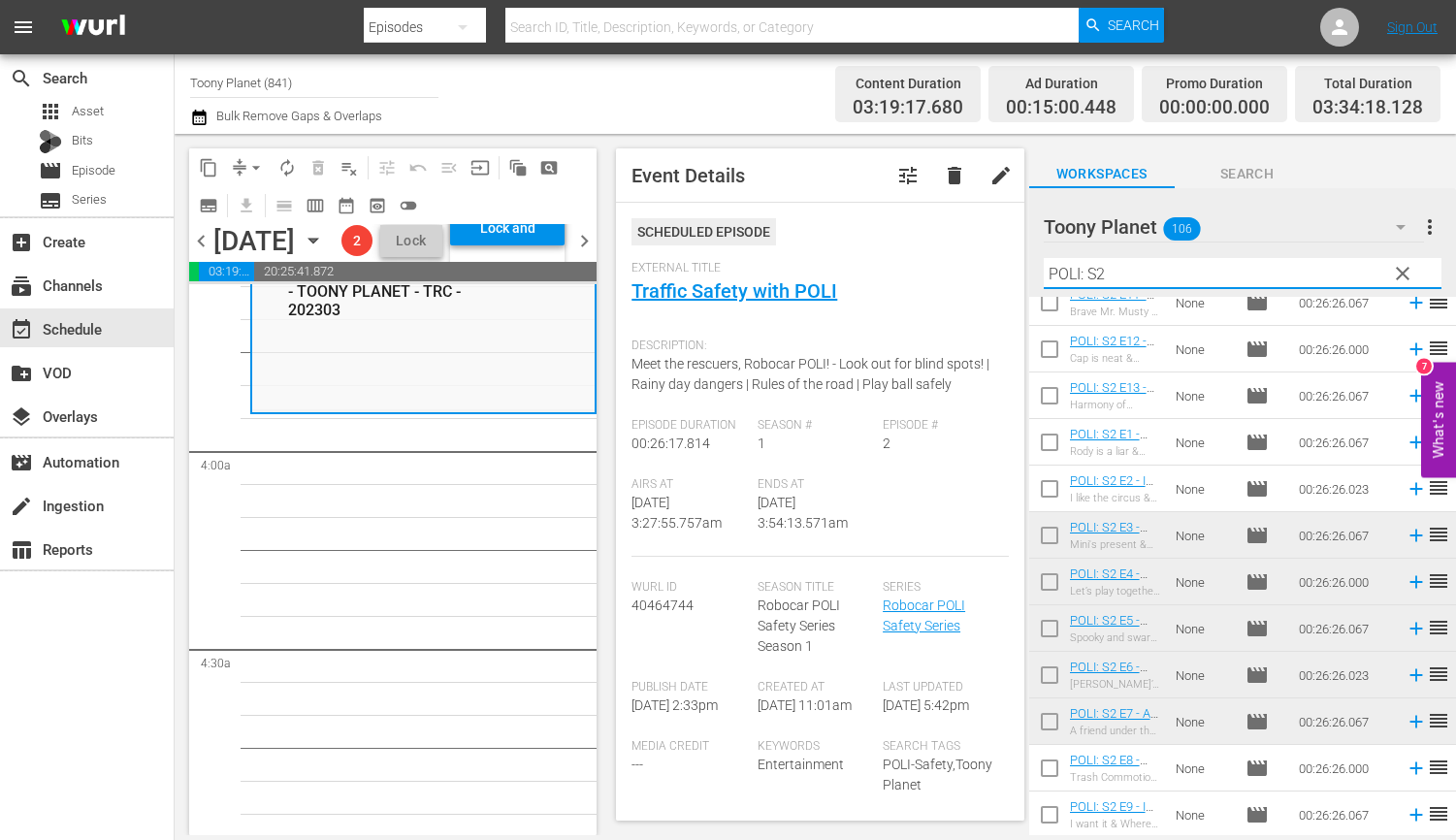
scroll to position [1411, 0]
type input "POLI: S2"
click at [1035, 771] on input "checkbox" at bounding box center [1049, 771] width 41 height 41
checkbox input "true"
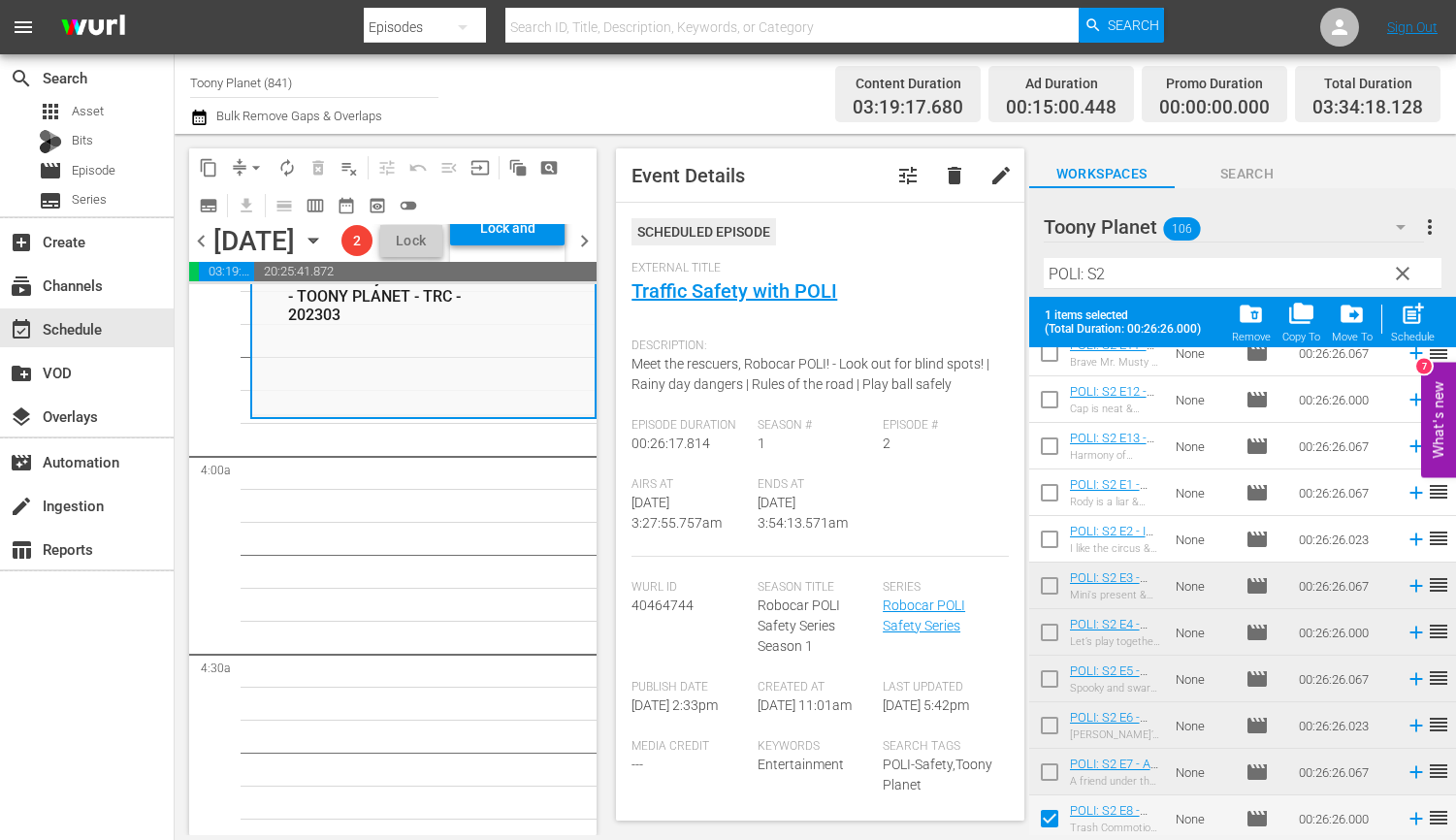
scroll to position [162, 0]
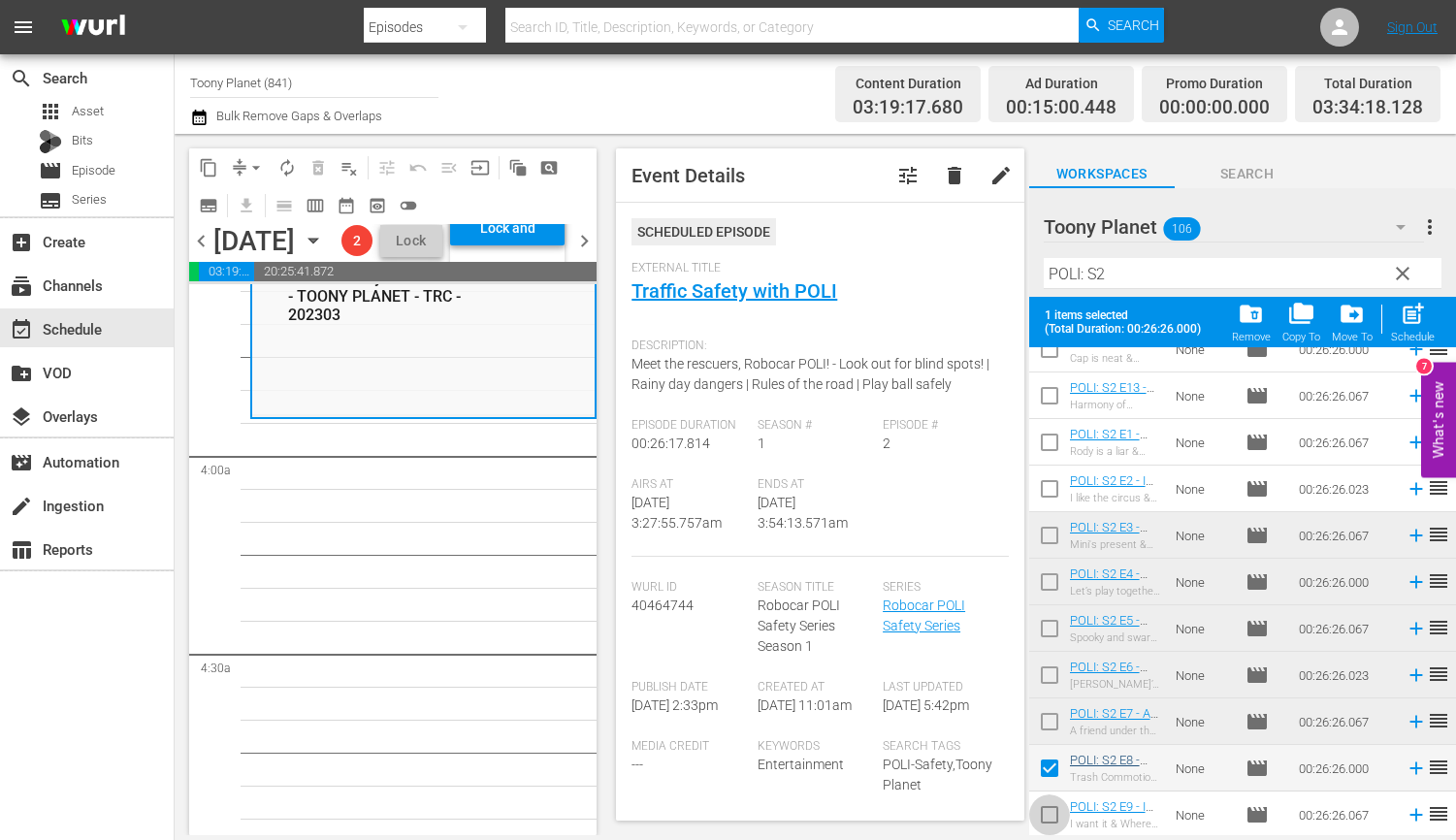
drag, startPoint x: 1043, startPoint y: 821, endPoint x: 1102, endPoint y: 759, distance: 85.6
click at [1043, 821] on input "checkbox" at bounding box center [1049, 818] width 41 height 41
checkbox input "true"
click at [1359, 320] on div "post_add Schedule" at bounding box center [1413, 322] width 44 height 43
checkbox input "false"
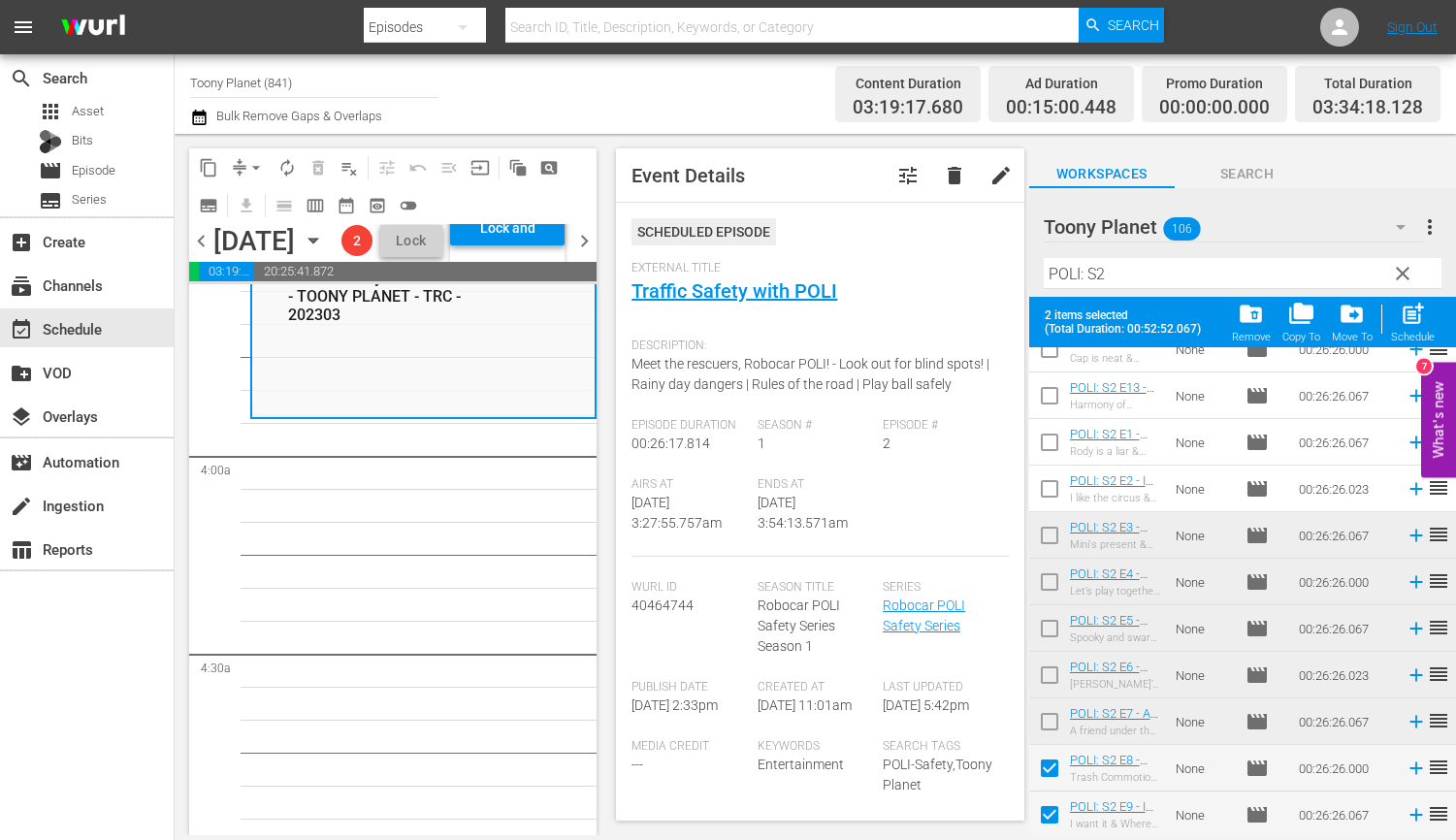
checkbox input "false"
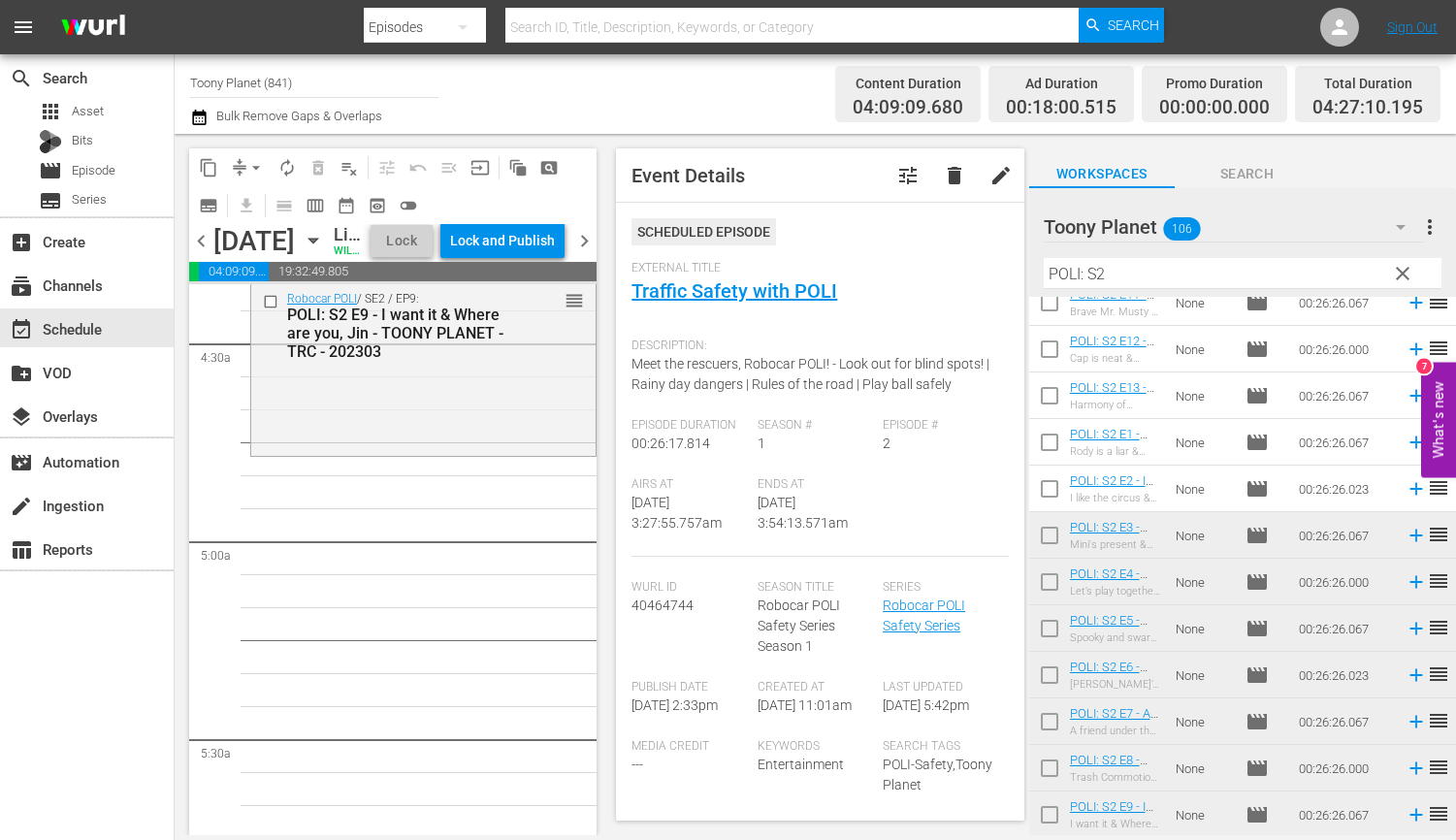
scroll to position [0, 0]
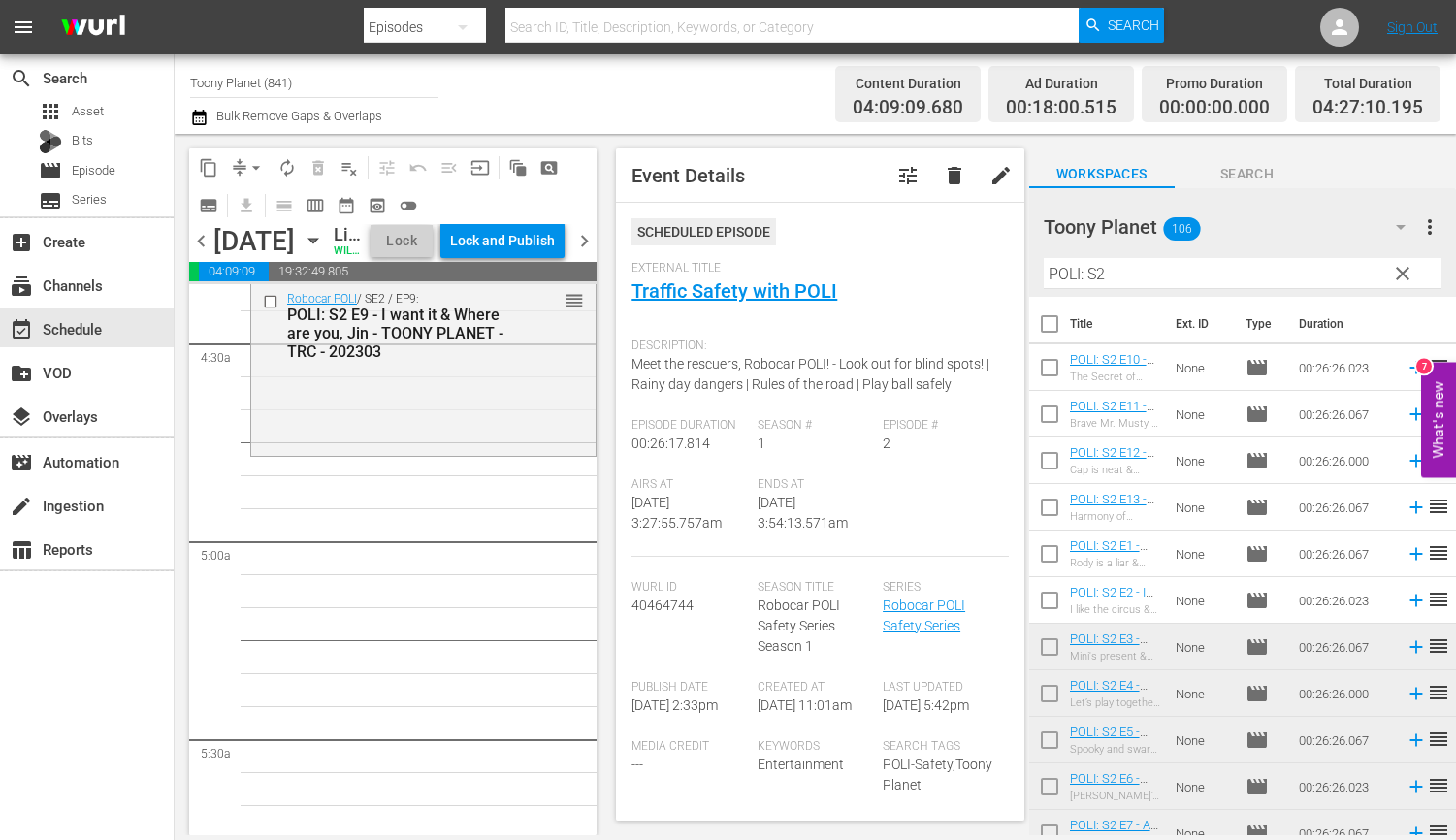
click at [1033, 369] on input "checkbox" at bounding box center [1049, 371] width 41 height 41
checkbox input "true"
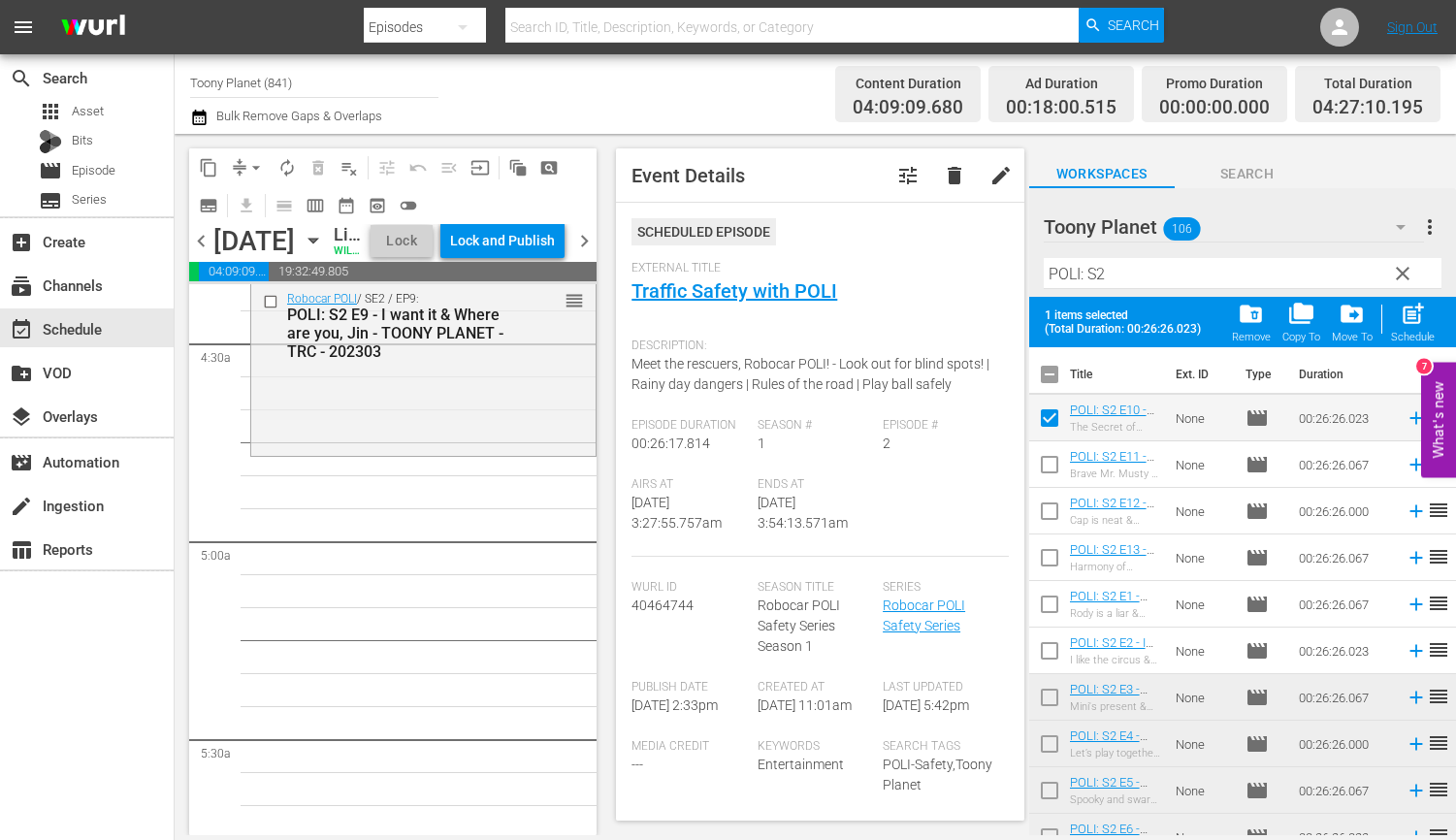
click at [1051, 463] on input "checkbox" at bounding box center [1049, 468] width 41 height 41
checkbox input "true"
drag, startPoint x: 1044, startPoint y: 498, endPoint x: 1032, endPoint y: 532, distance: 36.1
click at [1044, 498] on input "checkbox" at bounding box center [1049, 514] width 41 height 41
checkbox input "true"
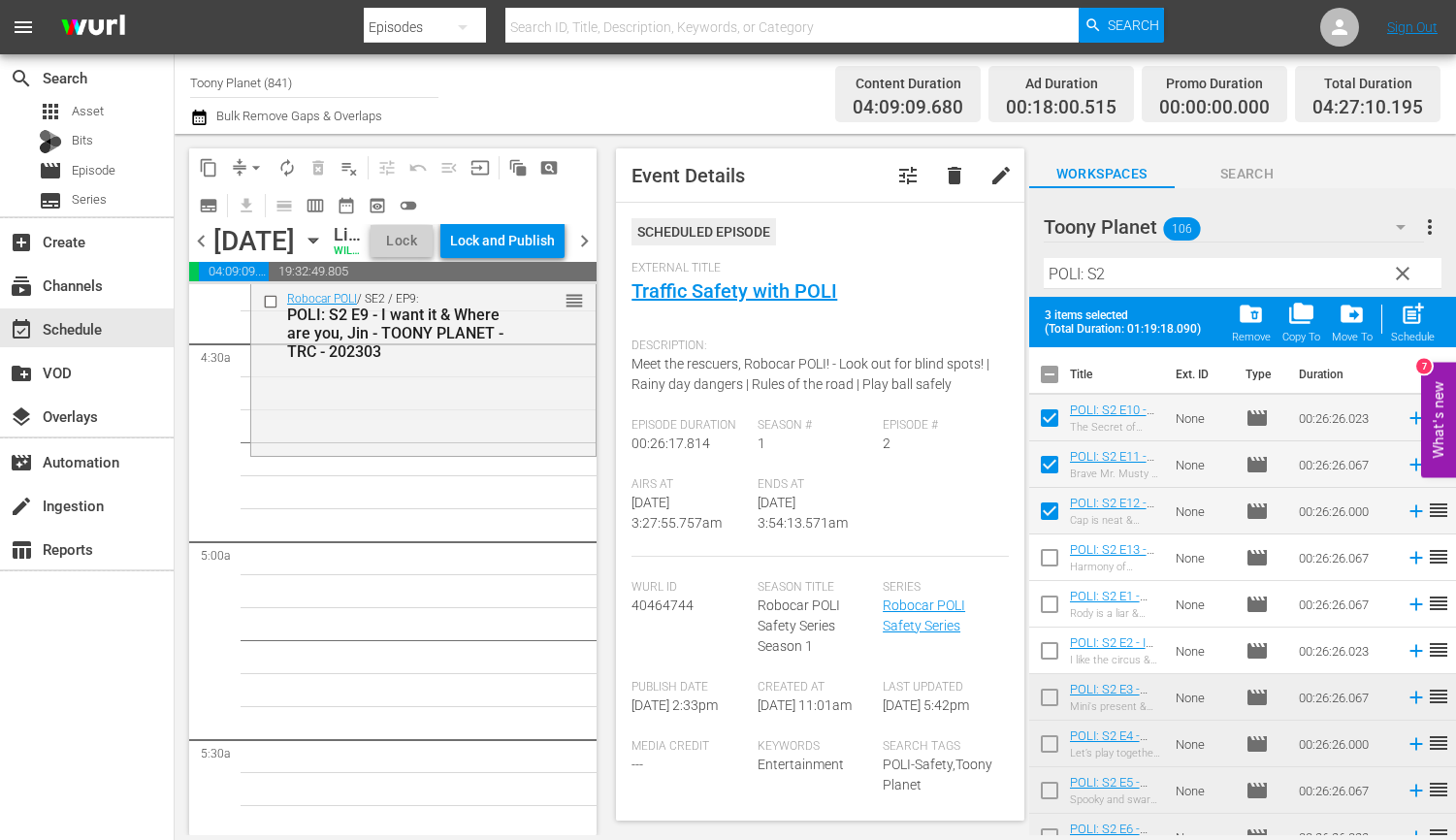
click at [1032, 541] on input "checkbox" at bounding box center [1049, 561] width 41 height 41
checkbox input "true"
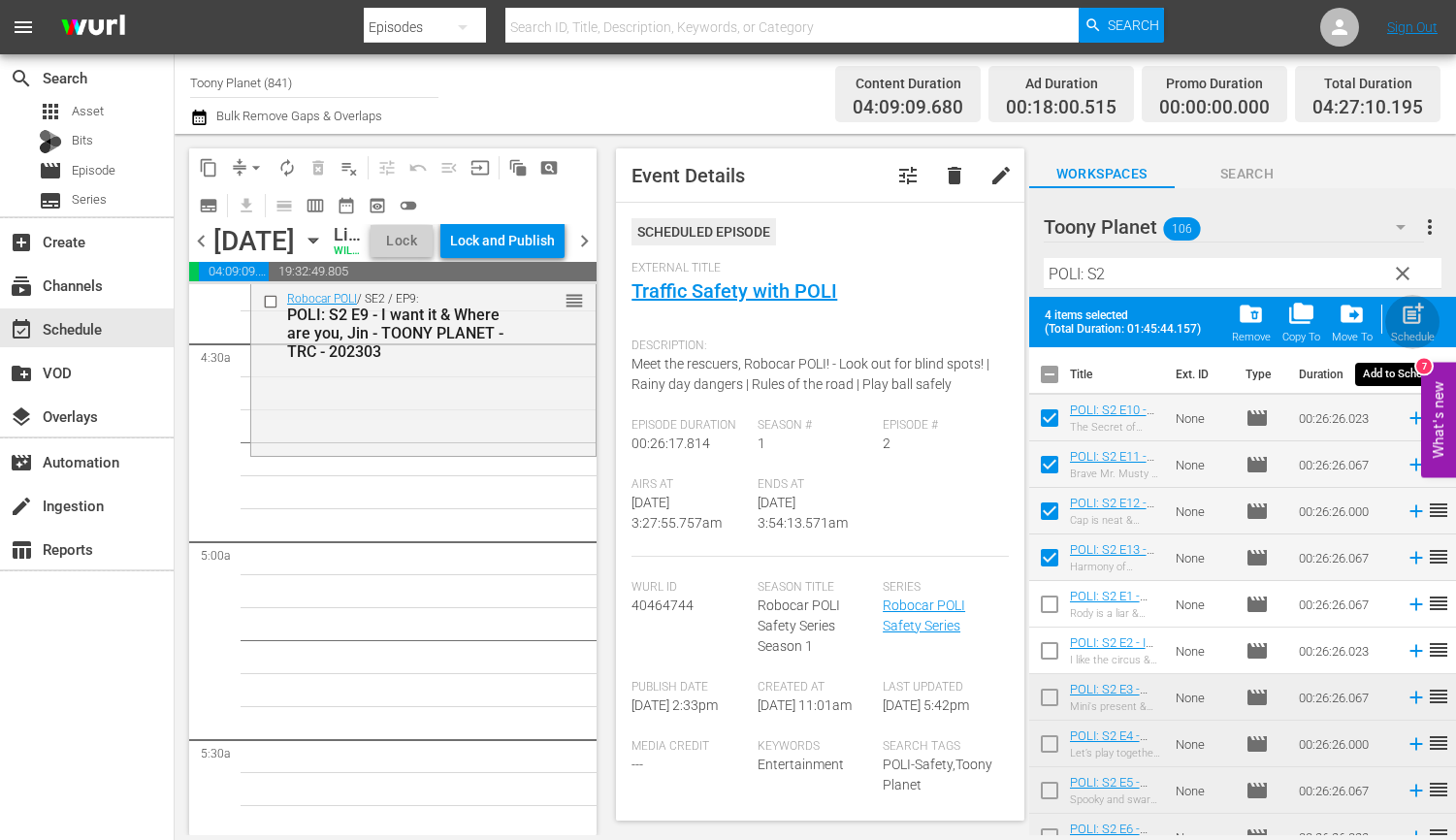
click at [1359, 310] on span "post_add" at bounding box center [1412, 314] width 26 height 26
checkbox input "false"
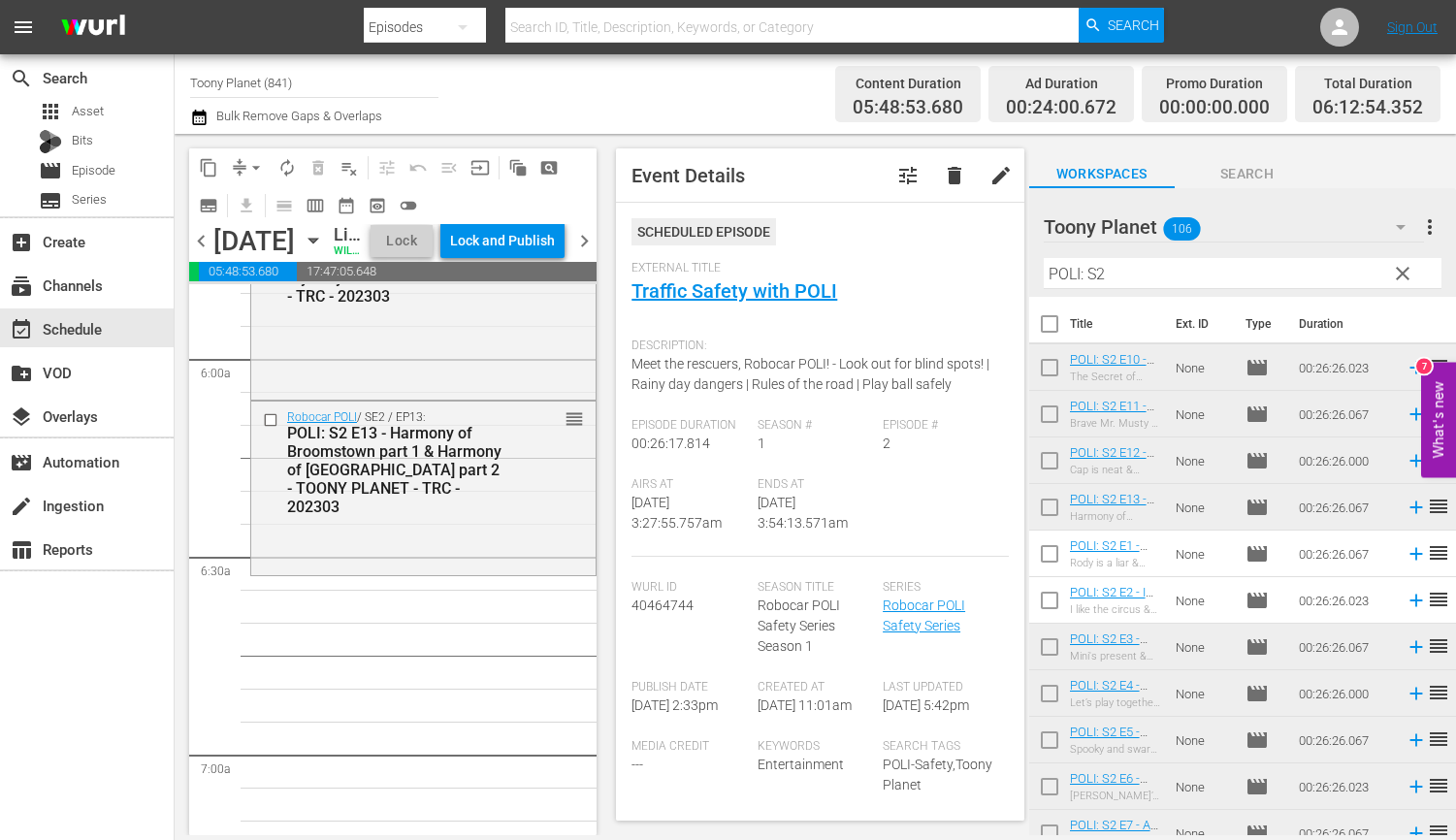
scroll to position [2348, 0]
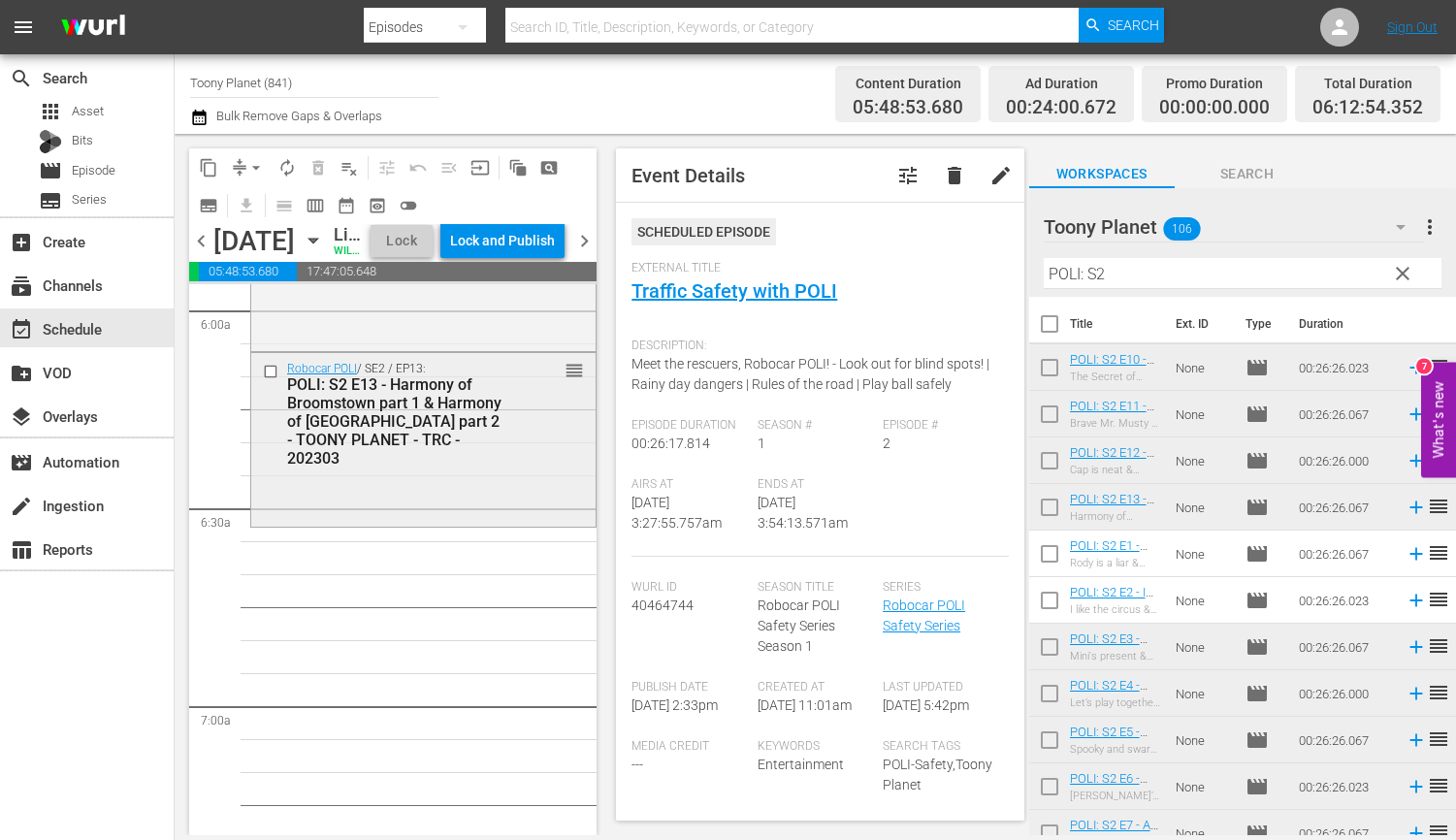
click at [329, 522] on div "Robocar POLI / SE2 / EP13: POLI: S2 E13 - Harmony of Broomstown part 1 & Harmon…" at bounding box center [423, 436] width 344 height 168
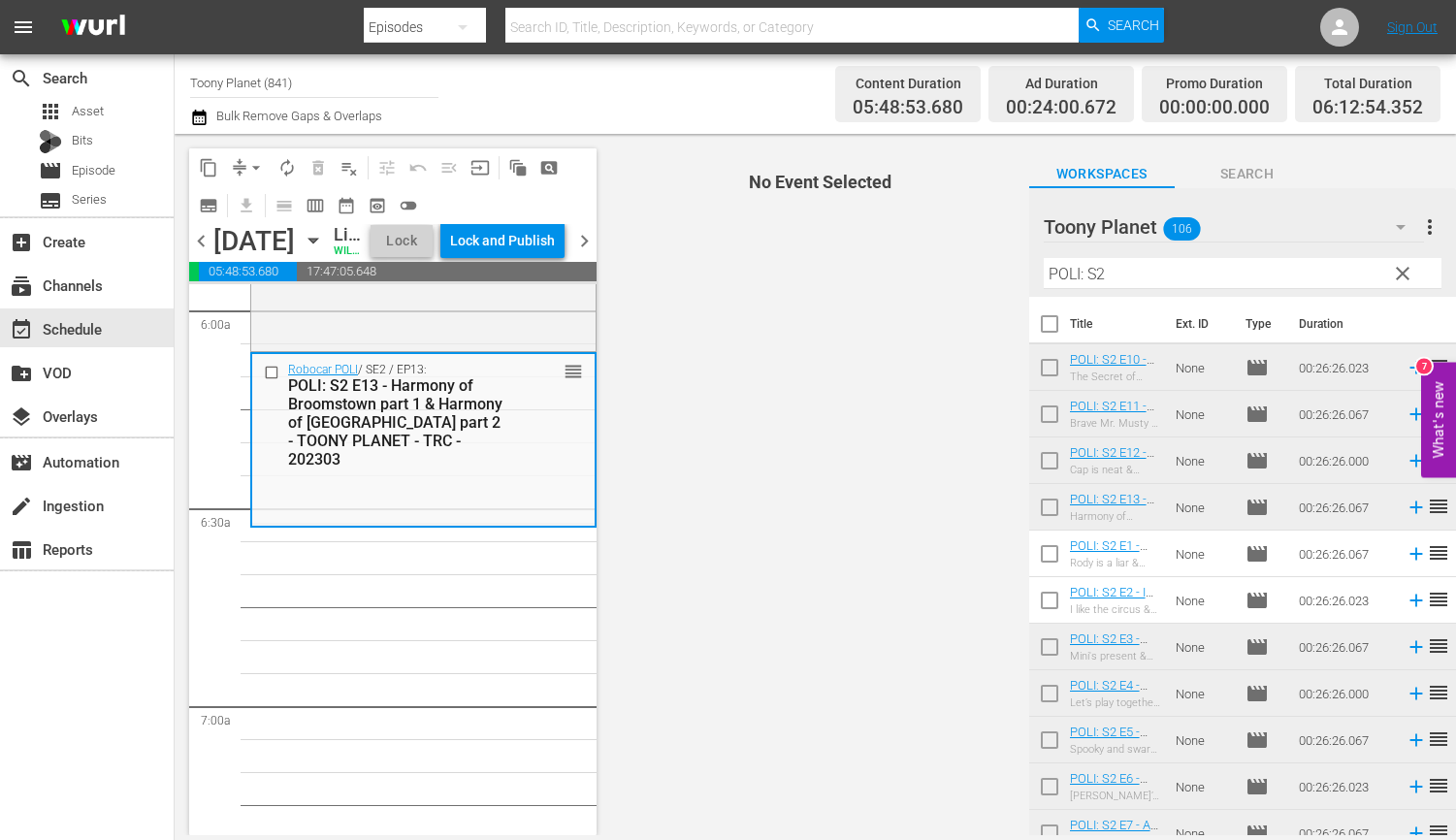
drag, startPoint x: 1160, startPoint y: 267, endPoint x: 1019, endPoint y: 258, distance: 141.3
click at [1022, 258] on div "content_copy compress arrow_drop_down autorenew_outlined delete_forever_outline…" at bounding box center [815, 484] width 1282 height 701
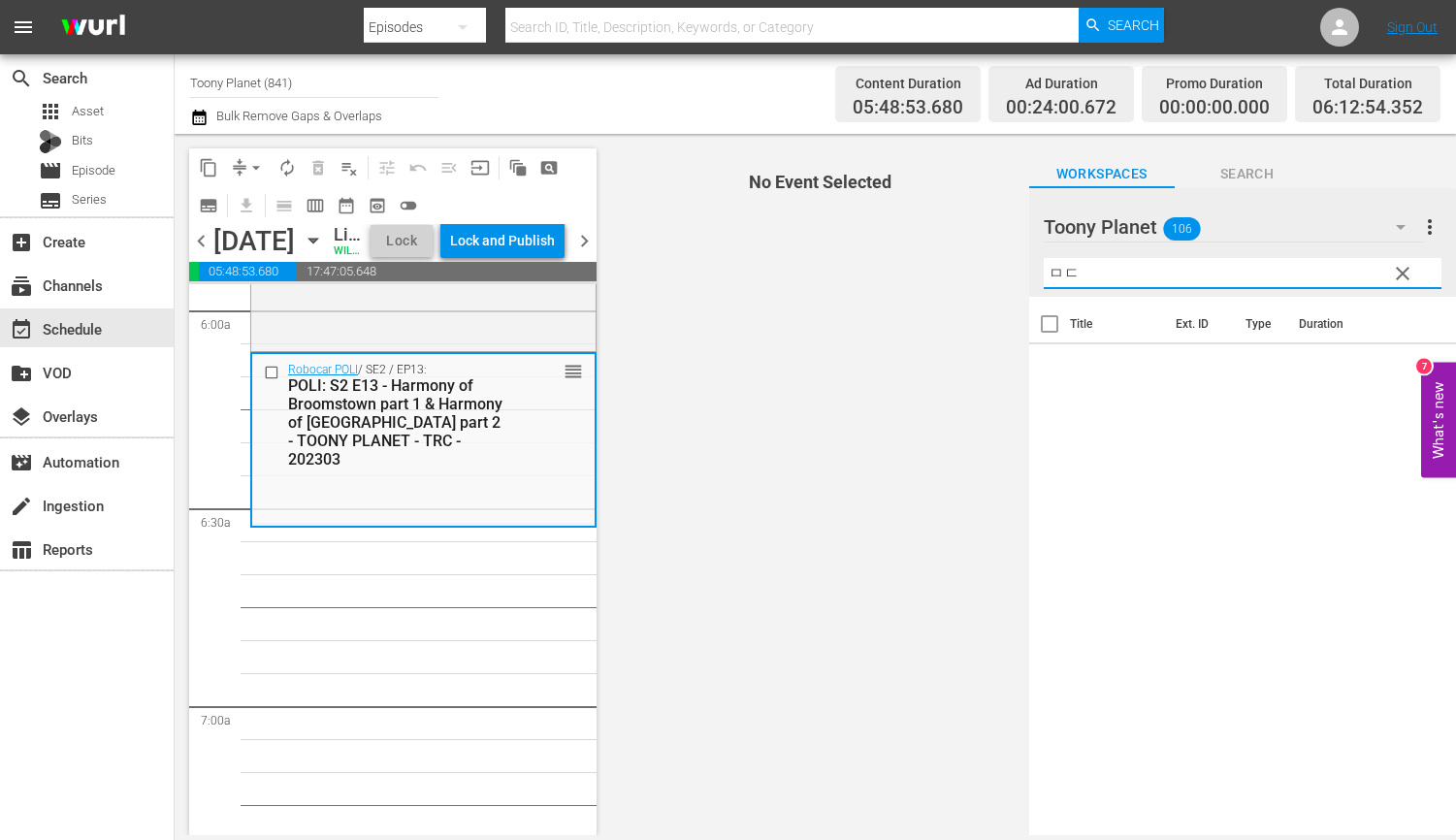
type input "ㅁ"
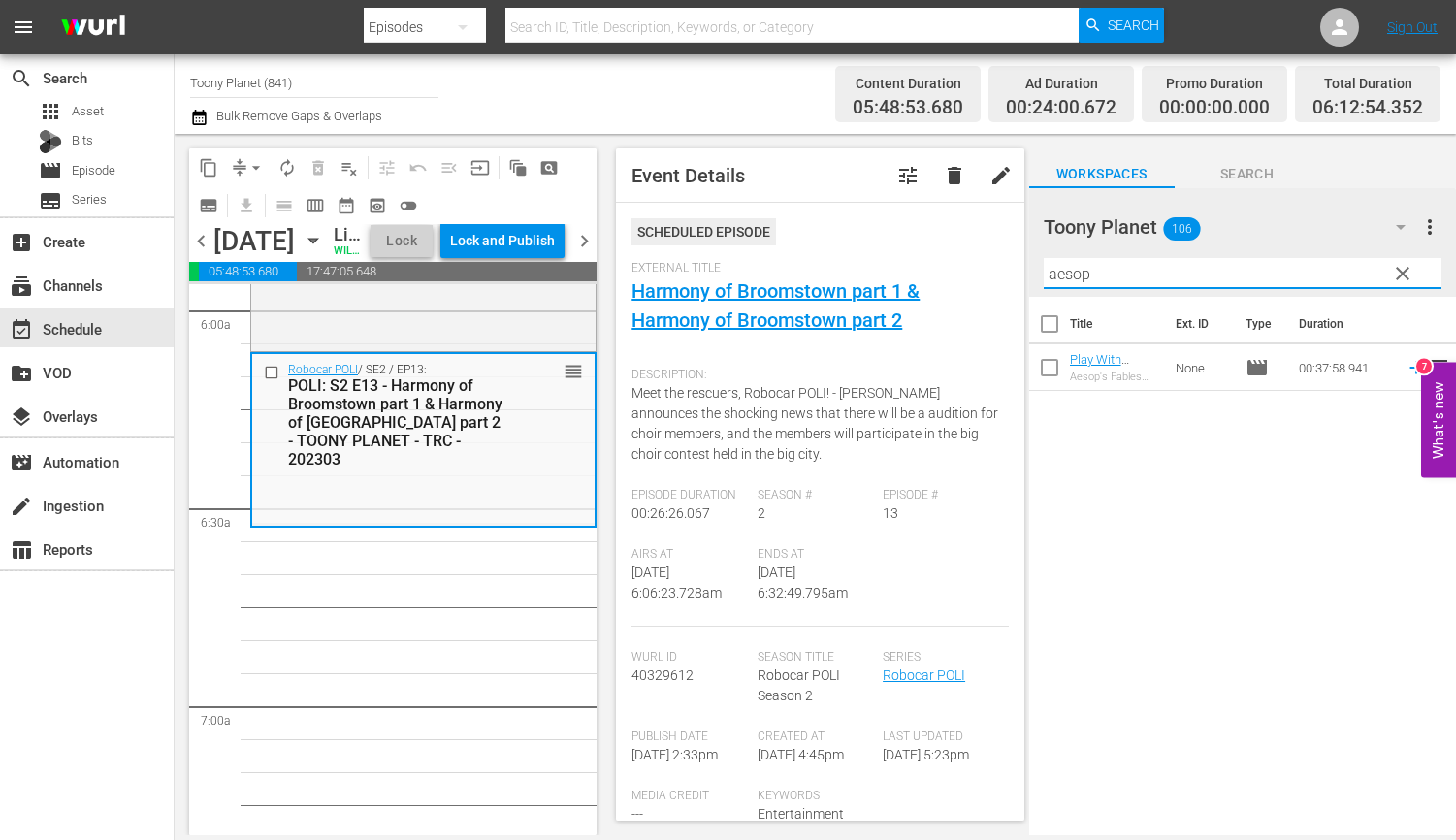
drag, startPoint x: 1051, startPoint y: 270, endPoint x: 917, endPoint y: 259, distance: 134.5
click at [921, 252] on div "content_copy compress arrow_drop_down autorenew_outlined delete_forever_outline…" at bounding box center [815, 484] width 1282 height 701
drag, startPoint x: 1197, startPoint y: 283, endPoint x: 970, endPoint y: 273, distance: 227.2
click at [945, 264] on div "content_copy compress arrow_drop_down autorenew_outlined delete_forever_outline…" at bounding box center [815, 484] width 1282 height 701
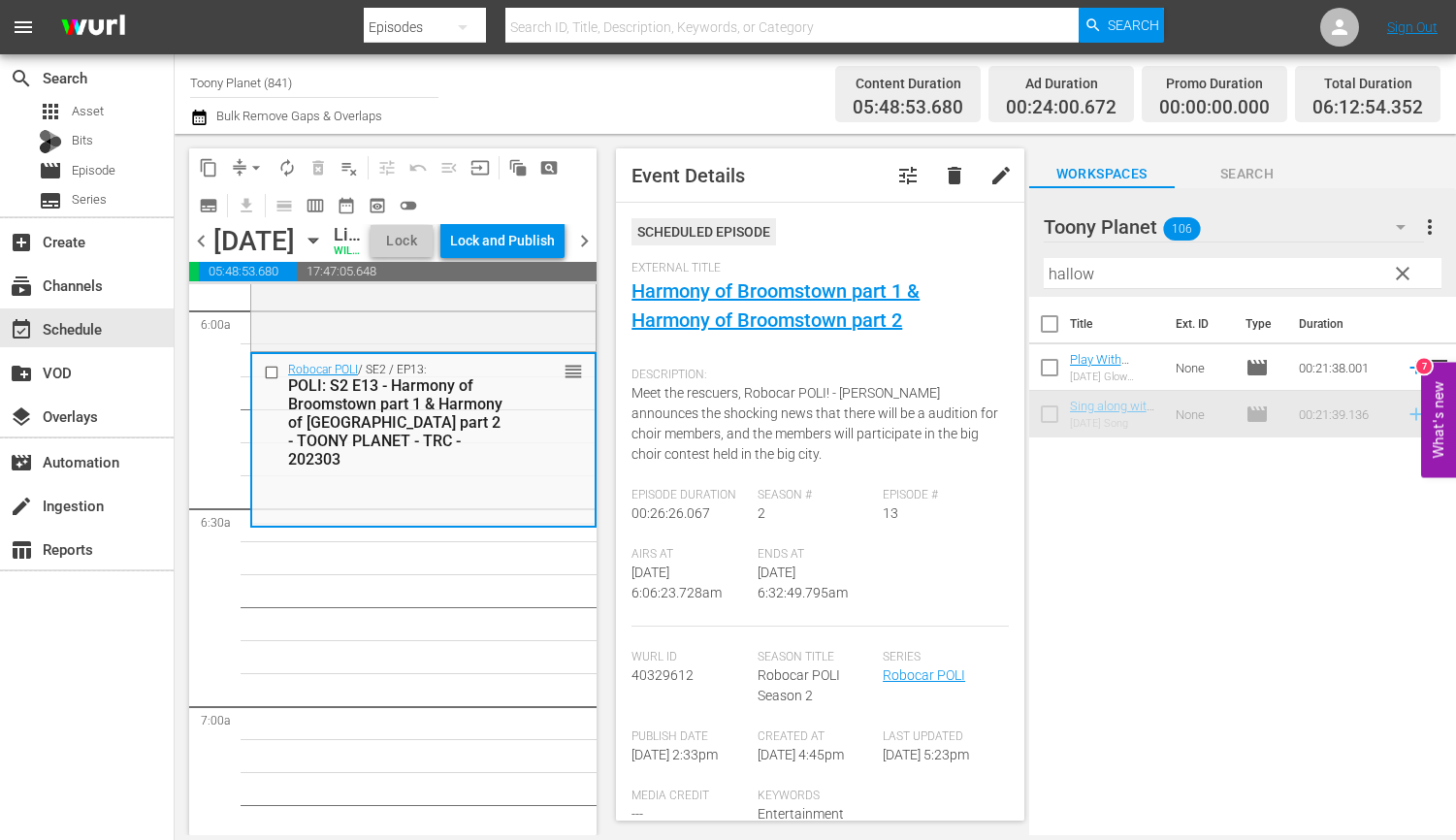
click at [979, 262] on div "content_copy compress arrow_drop_down autorenew_outlined delete_forever_outline…" at bounding box center [815, 484] width 1282 height 701
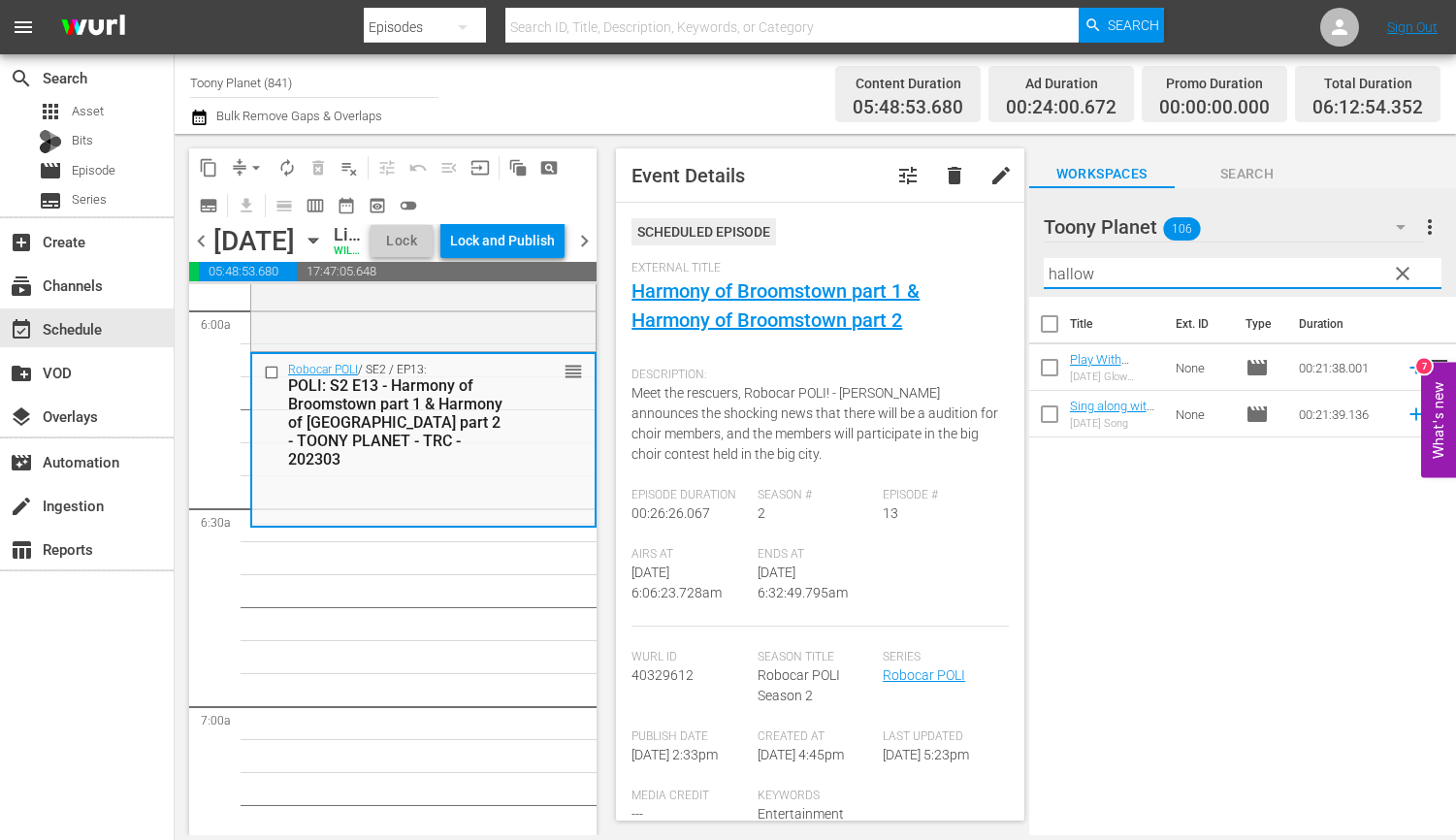
click at [1171, 272] on input "hallow" at bounding box center [1242, 273] width 398 height 31
type input "aes"
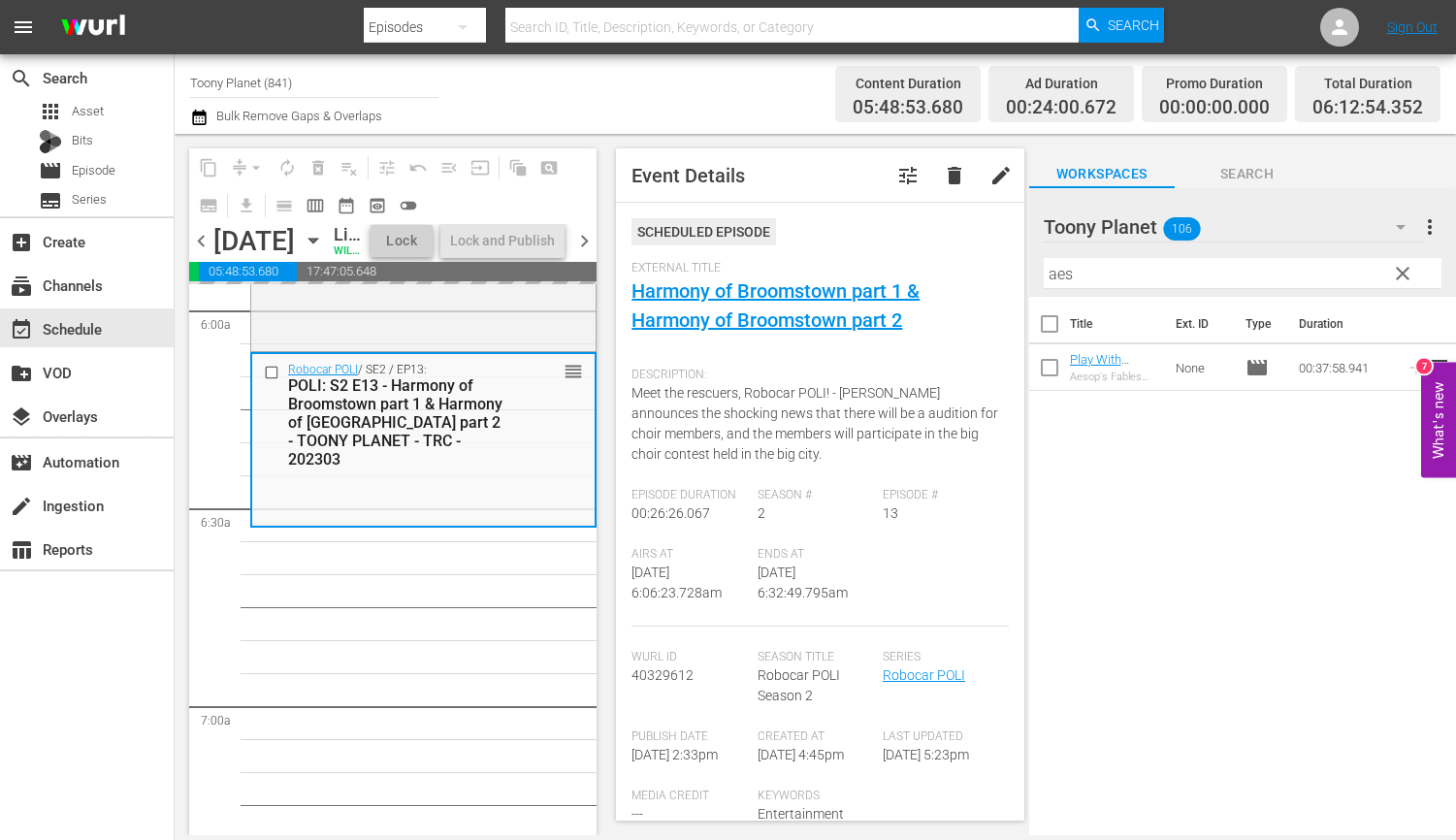
drag, startPoint x: 1143, startPoint y: 616, endPoint x: 1109, endPoint y: 568, distance: 58.8
click at [1143, 616] on div "Title Ext. ID Type Duration Play With Robocar POLI - Aesop's Fables with Roboca…" at bounding box center [1243, 567] width 427 height 541
click at [1135, 268] on input "aes" at bounding box center [1242, 273] width 398 height 31
click at [1359, 274] on span "clear" at bounding box center [1402, 273] width 23 height 23
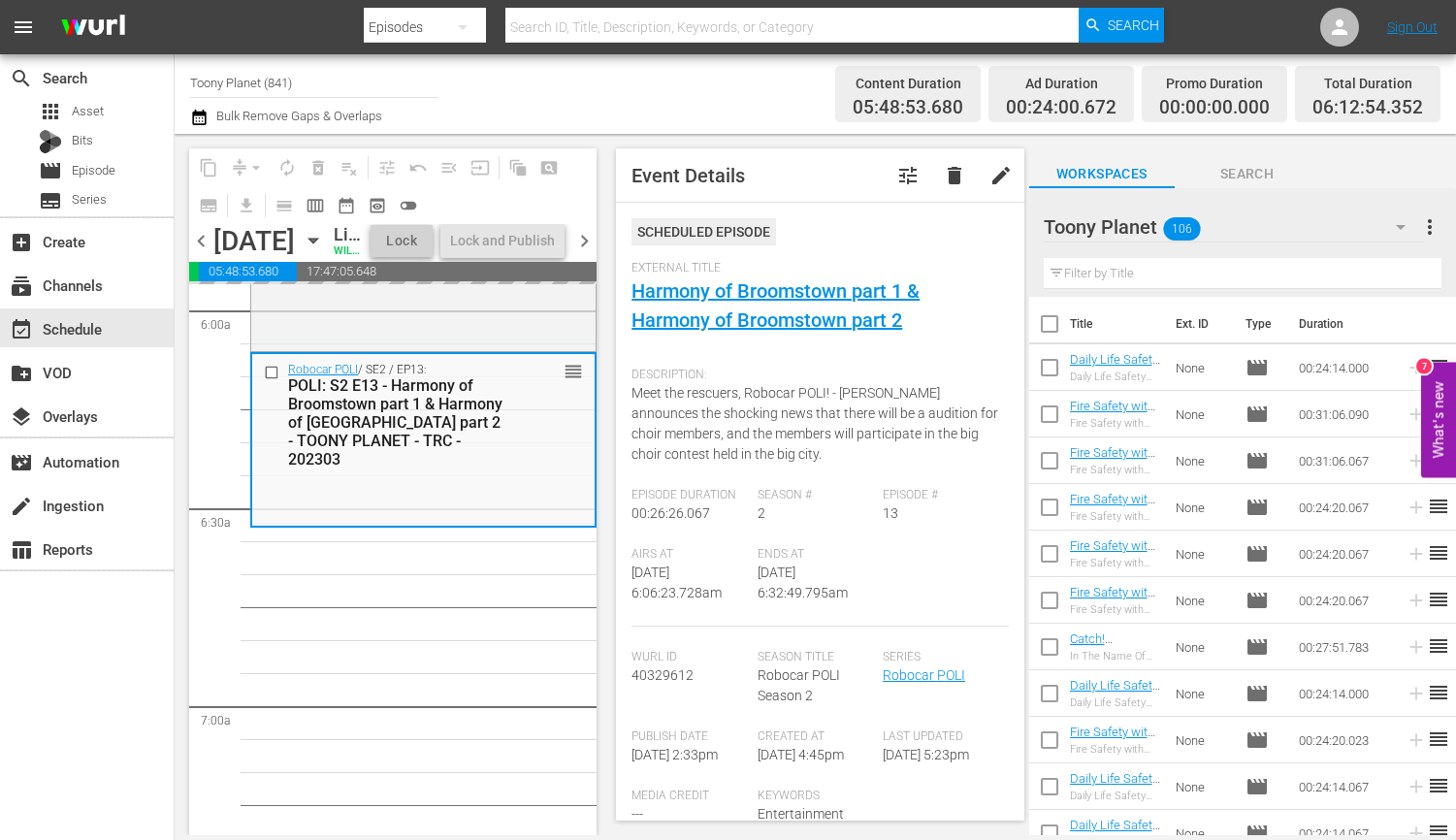
scroll to position [2437, 0]
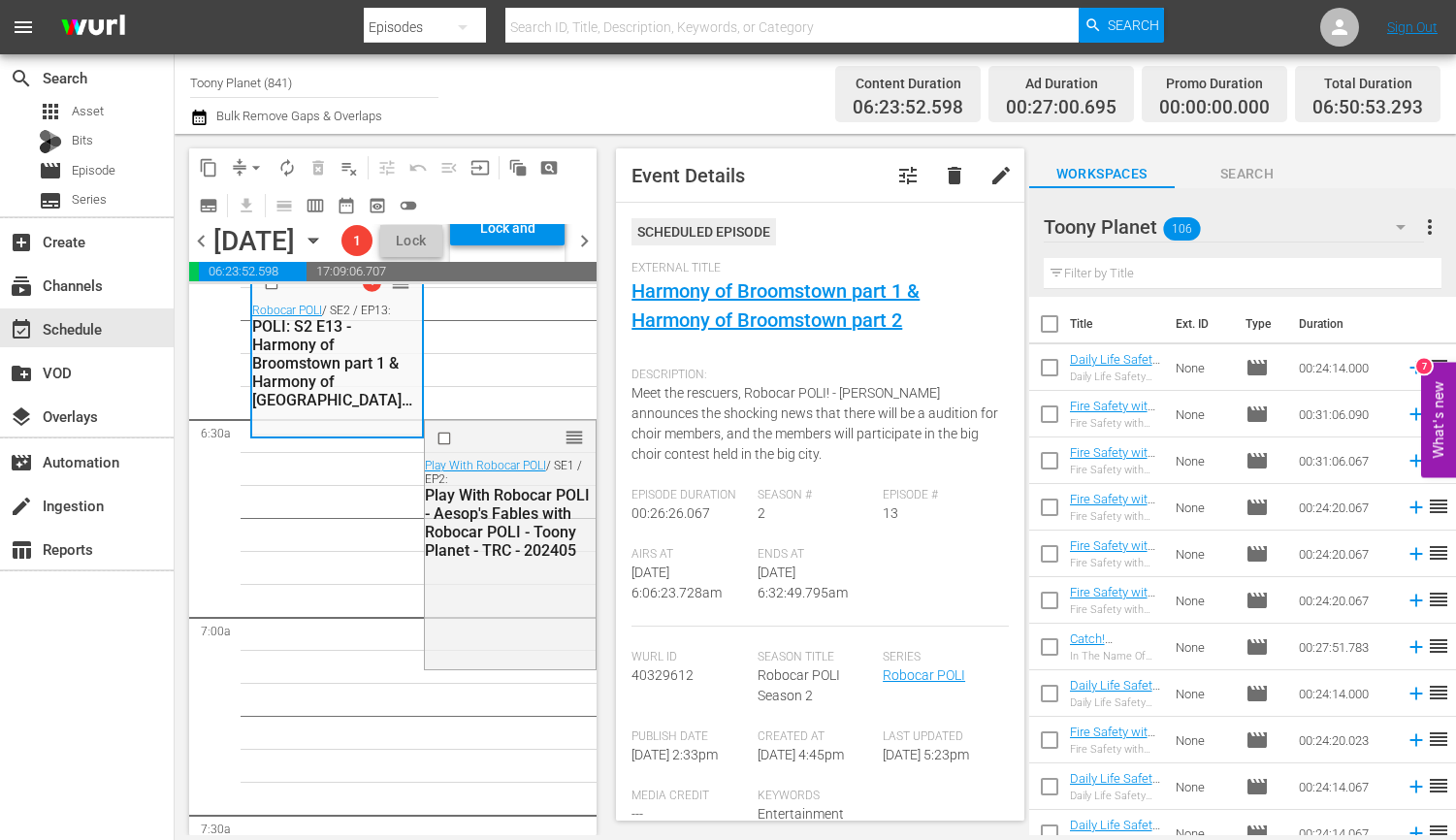
click at [251, 159] on span "arrow_drop_down" at bounding box center [255, 167] width 19 height 19
click at [252, 282] on li "Align to End of Previous Day" at bounding box center [257, 271] width 203 height 32
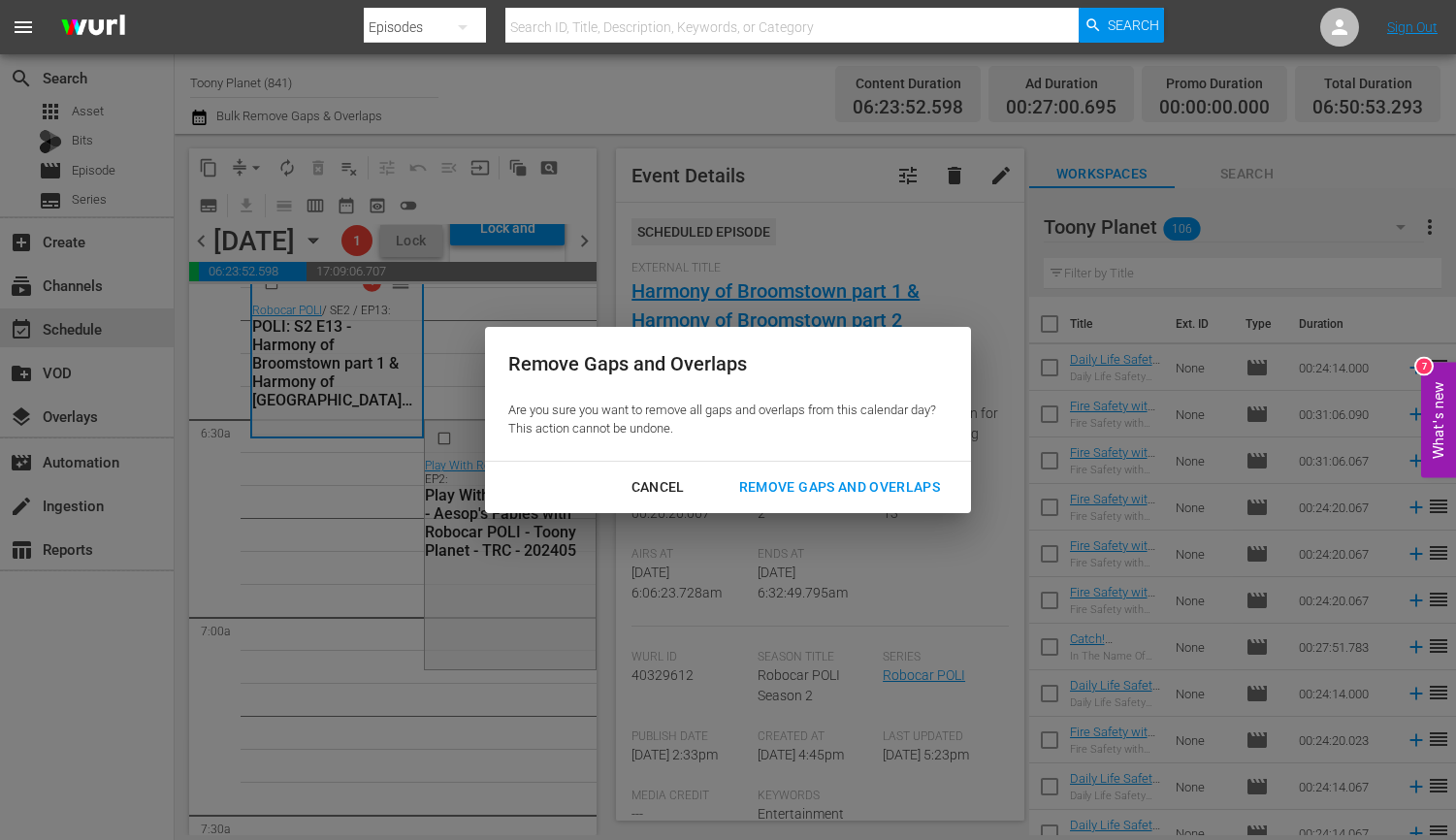
click at [813, 488] on div "Remove Gaps and Overlaps" at bounding box center [839, 487] width 232 height 24
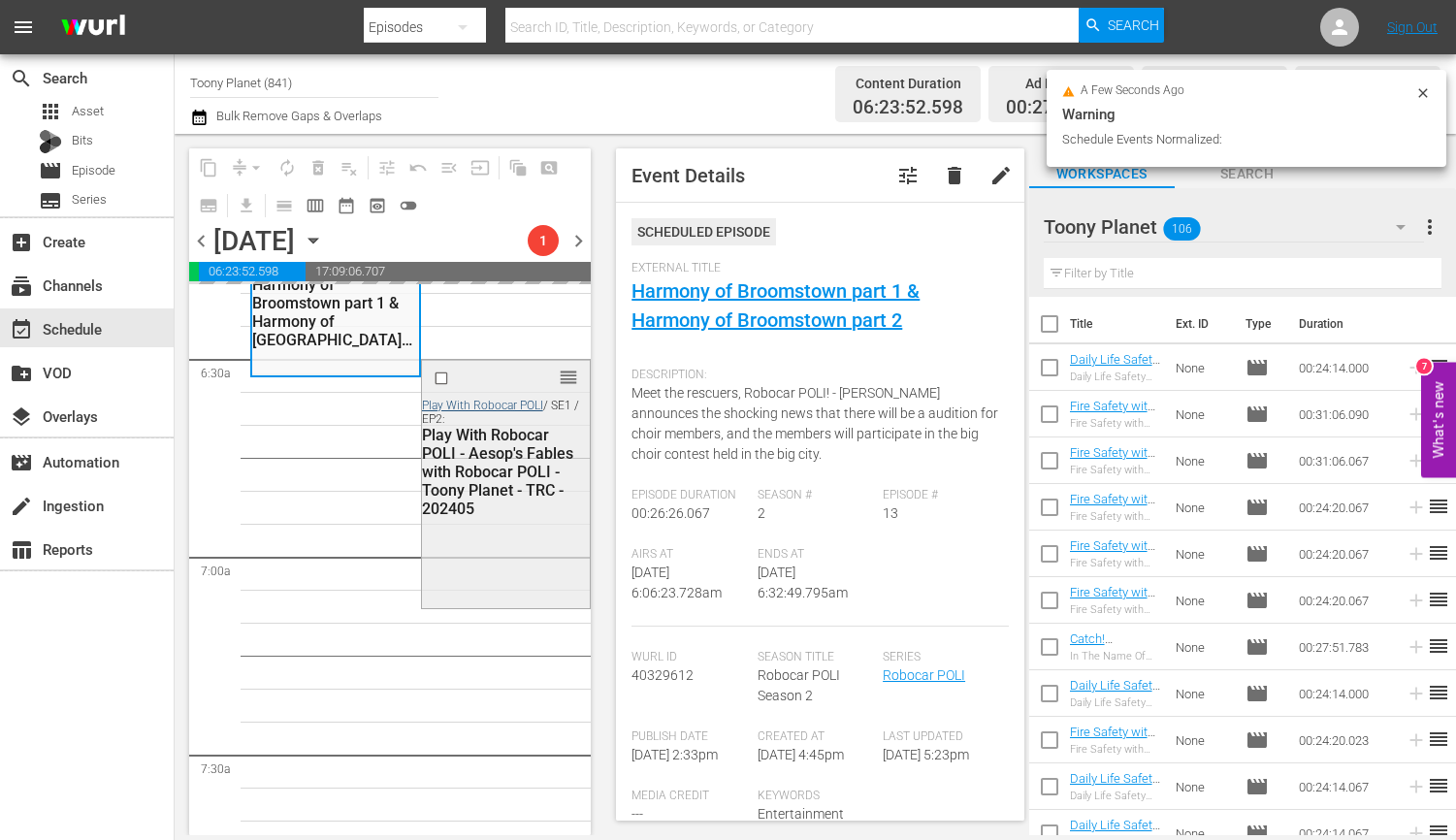
scroll to position [2535, 0]
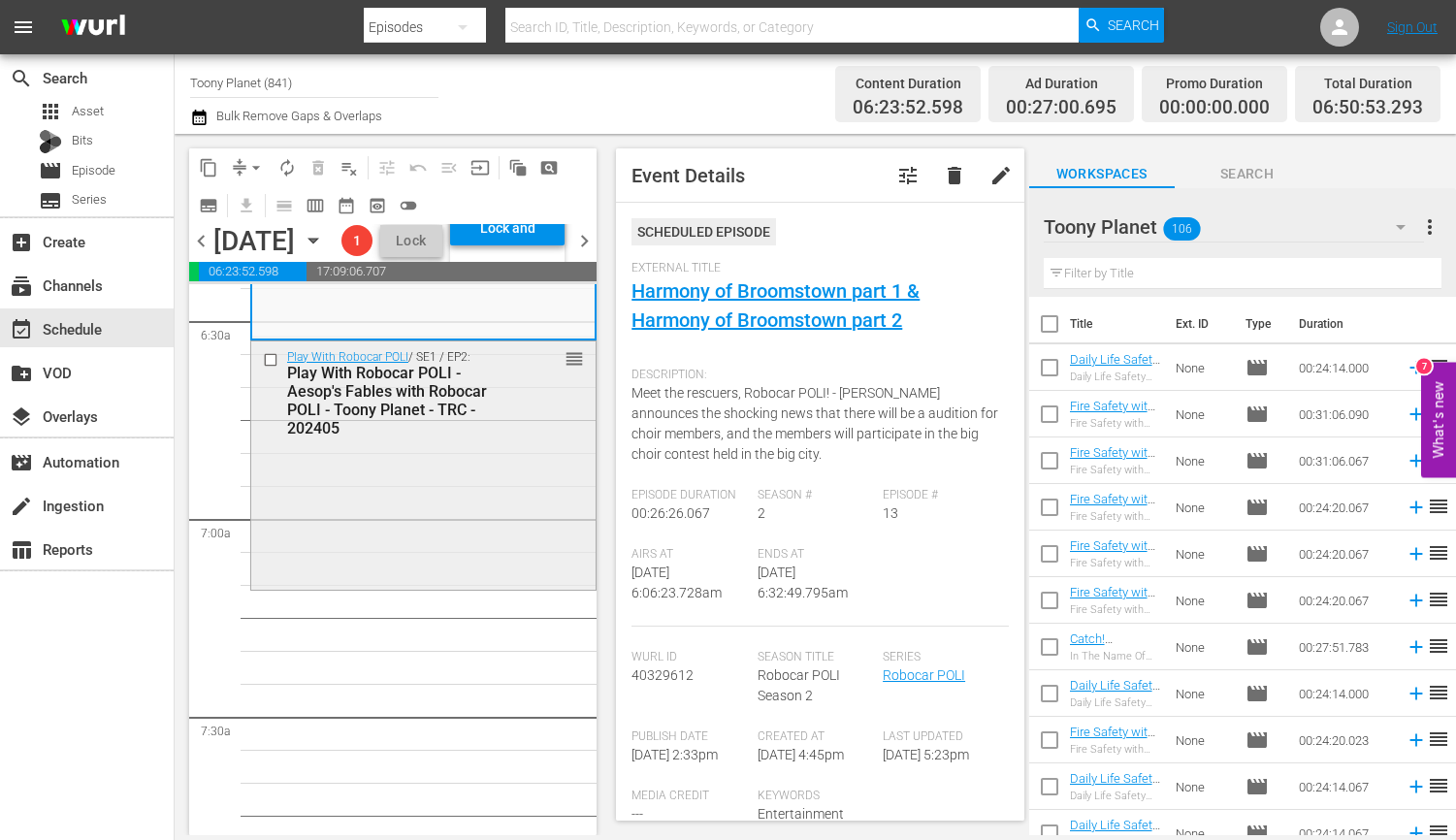
click at [313, 586] on div "Play With Robocar POLI / SE1 / EP2: Play With Robocar POLI - Aesop's Fables wit…" at bounding box center [423, 463] width 344 height 244
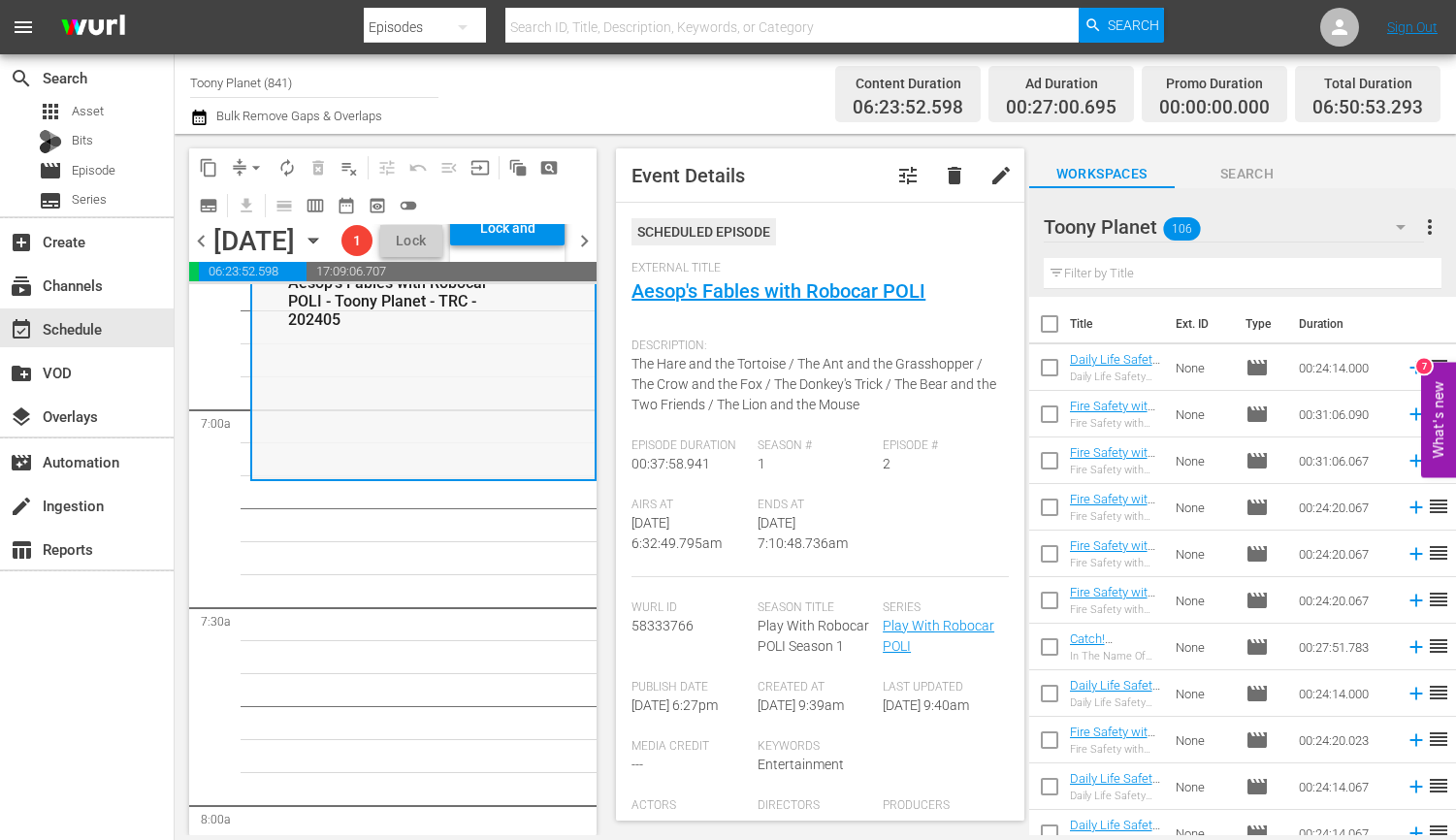
scroll to position [2568, 0]
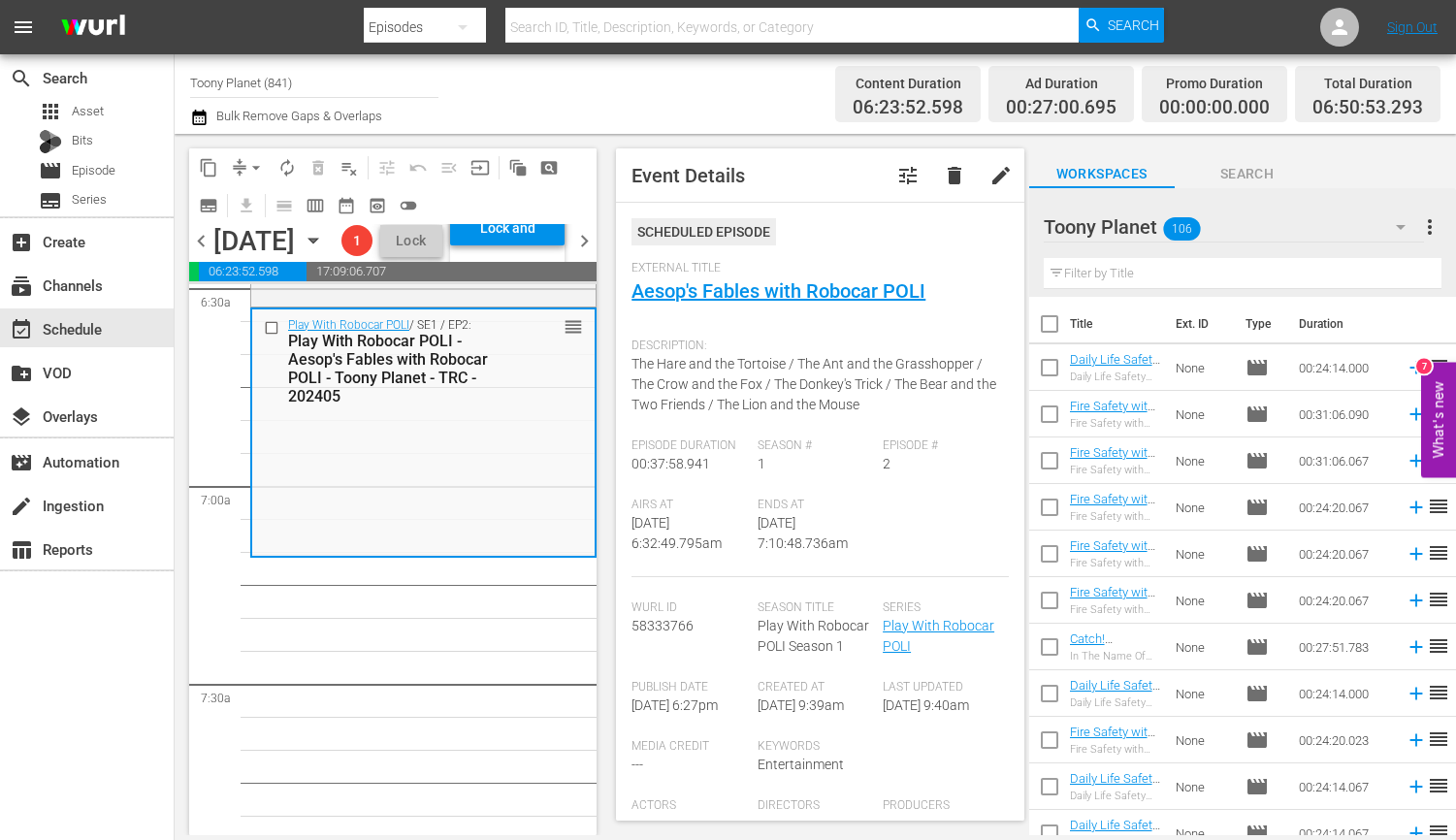
click at [1141, 278] on input "text" at bounding box center [1242, 273] width 398 height 31
type input "ㄹ"
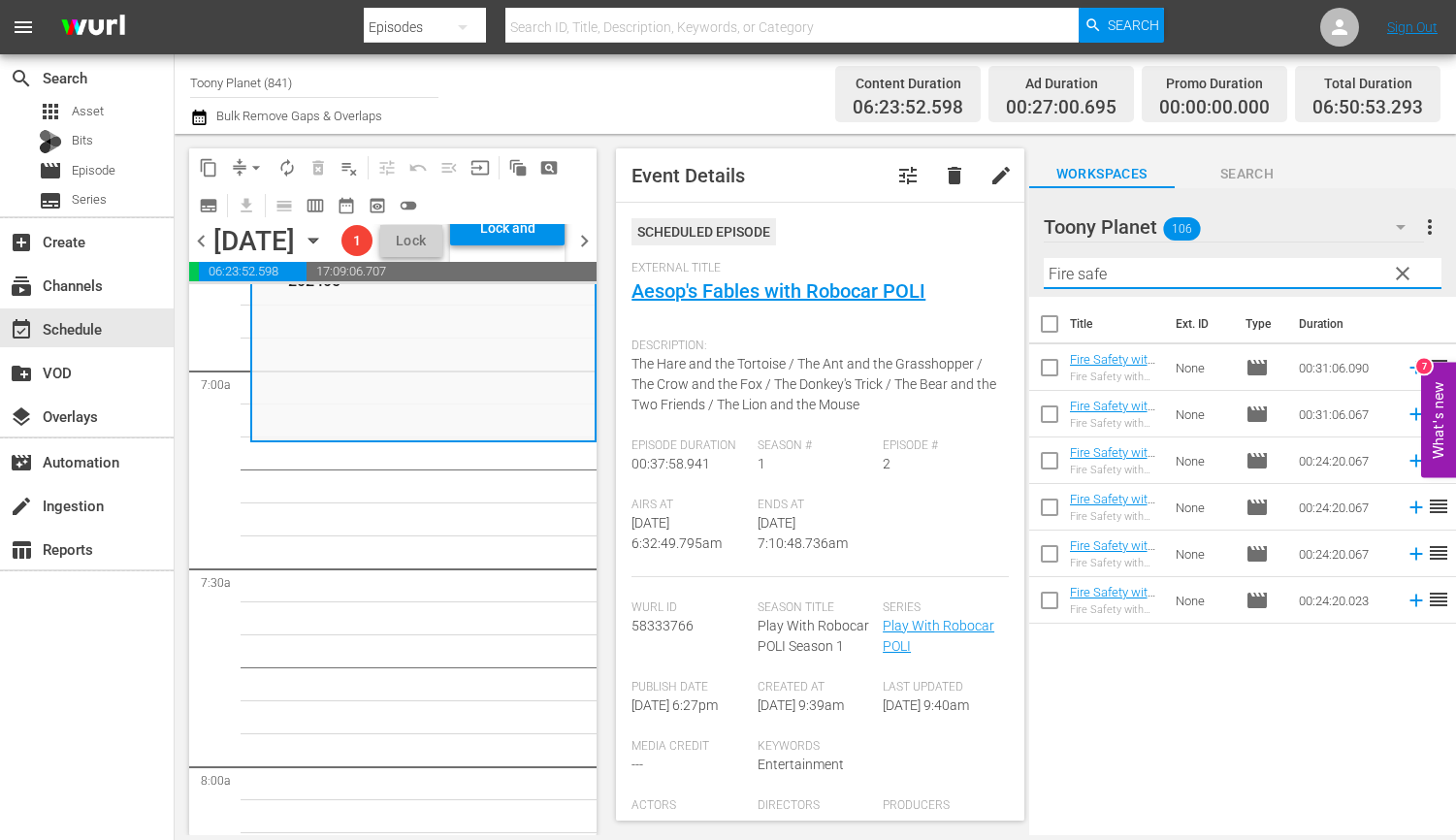
scroll to position [2685, 0]
type input "Fire safe"
drag, startPoint x: 1050, startPoint y: 501, endPoint x: 1053, endPoint y: 541, distance: 40.1
click at [1050, 501] on input "checkbox" at bounding box center [1049, 510] width 41 height 41
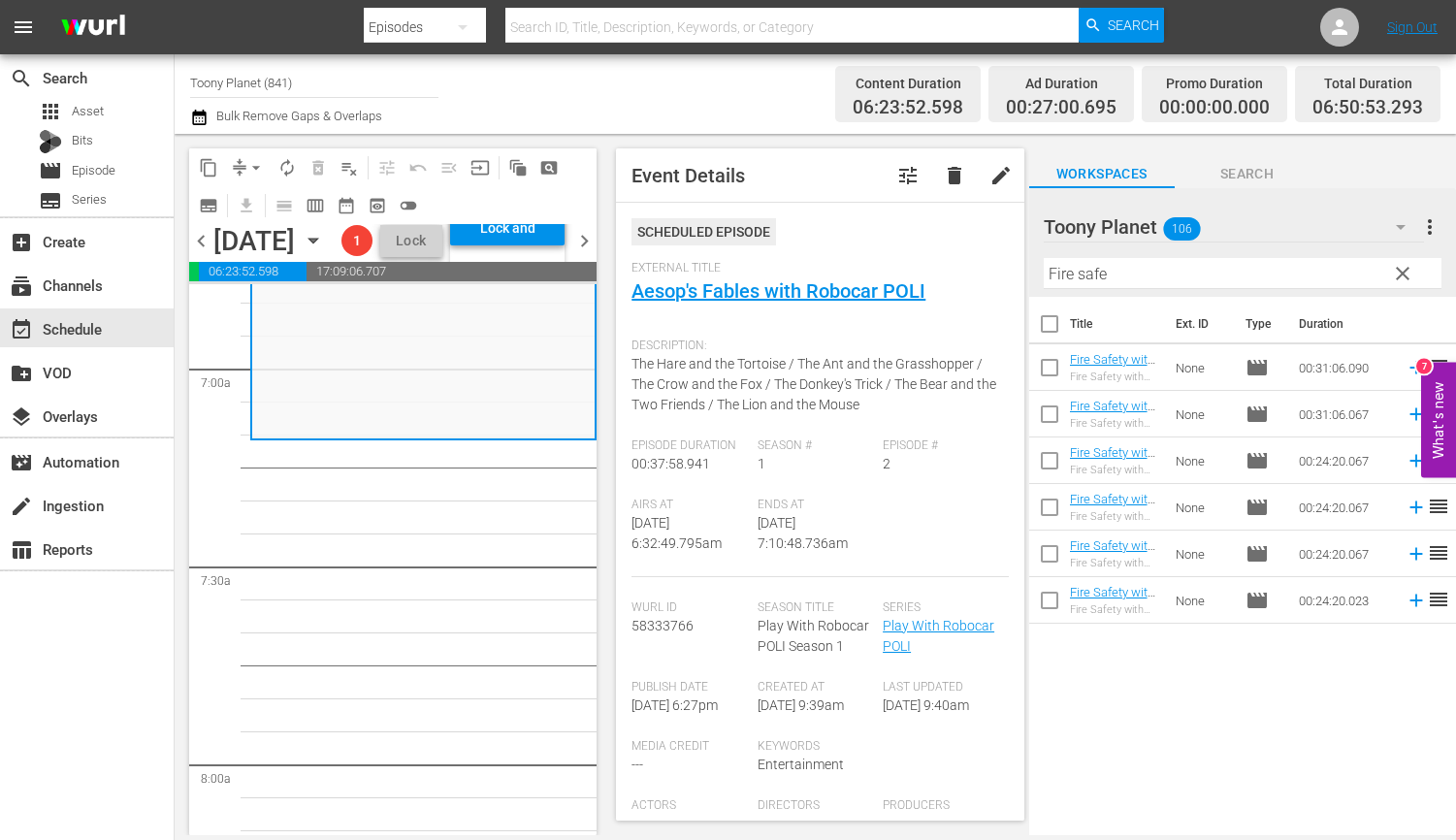
checkbox input "true"
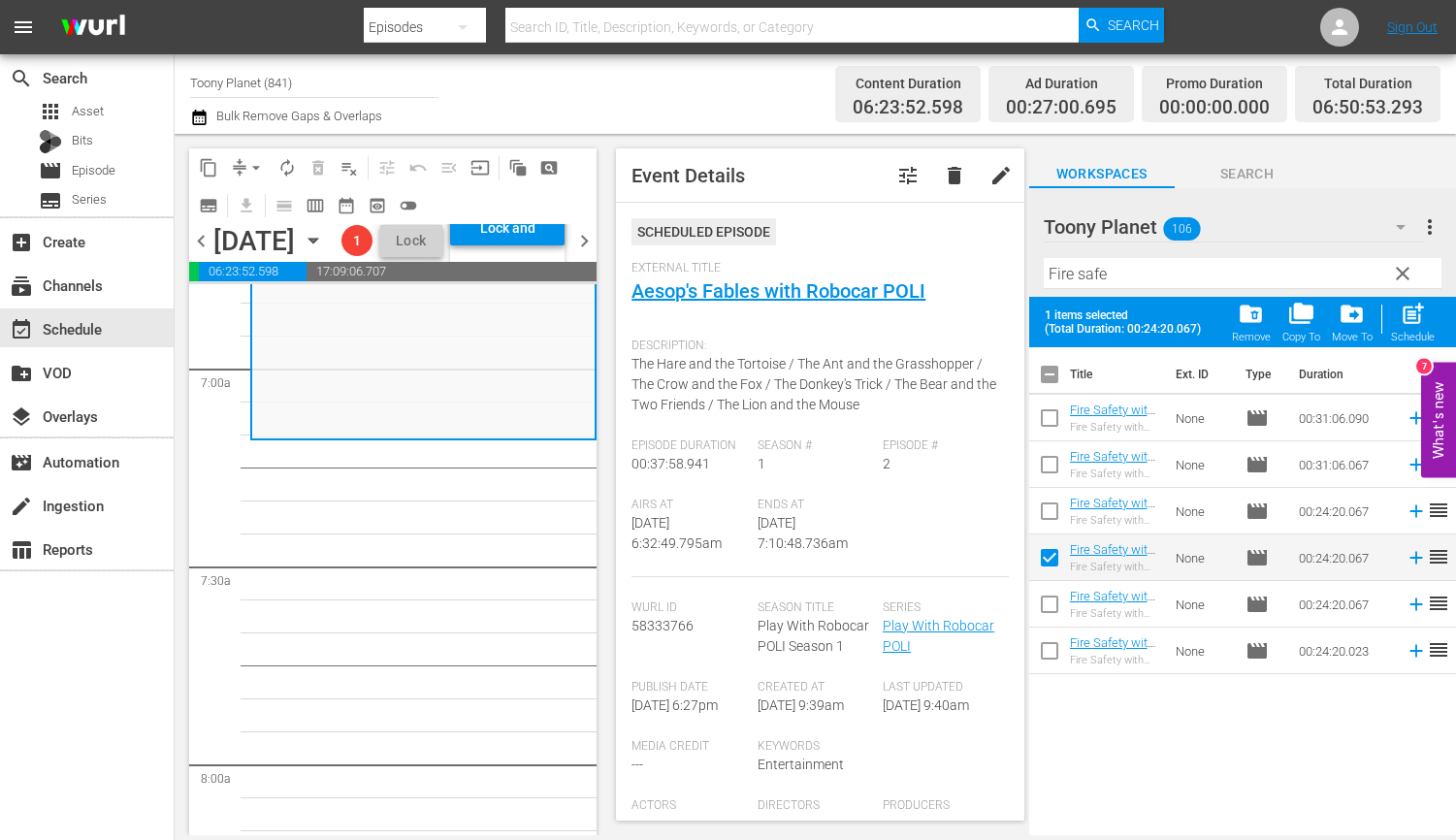
click at [1048, 611] on input "checkbox" at bounding box center [1049, 608] width 41 height 41
checkbox input "true"
click at [1359, 323] on span "post_add" at bounding box center [1412, 314] width 26 height 26
checkbox input "false"
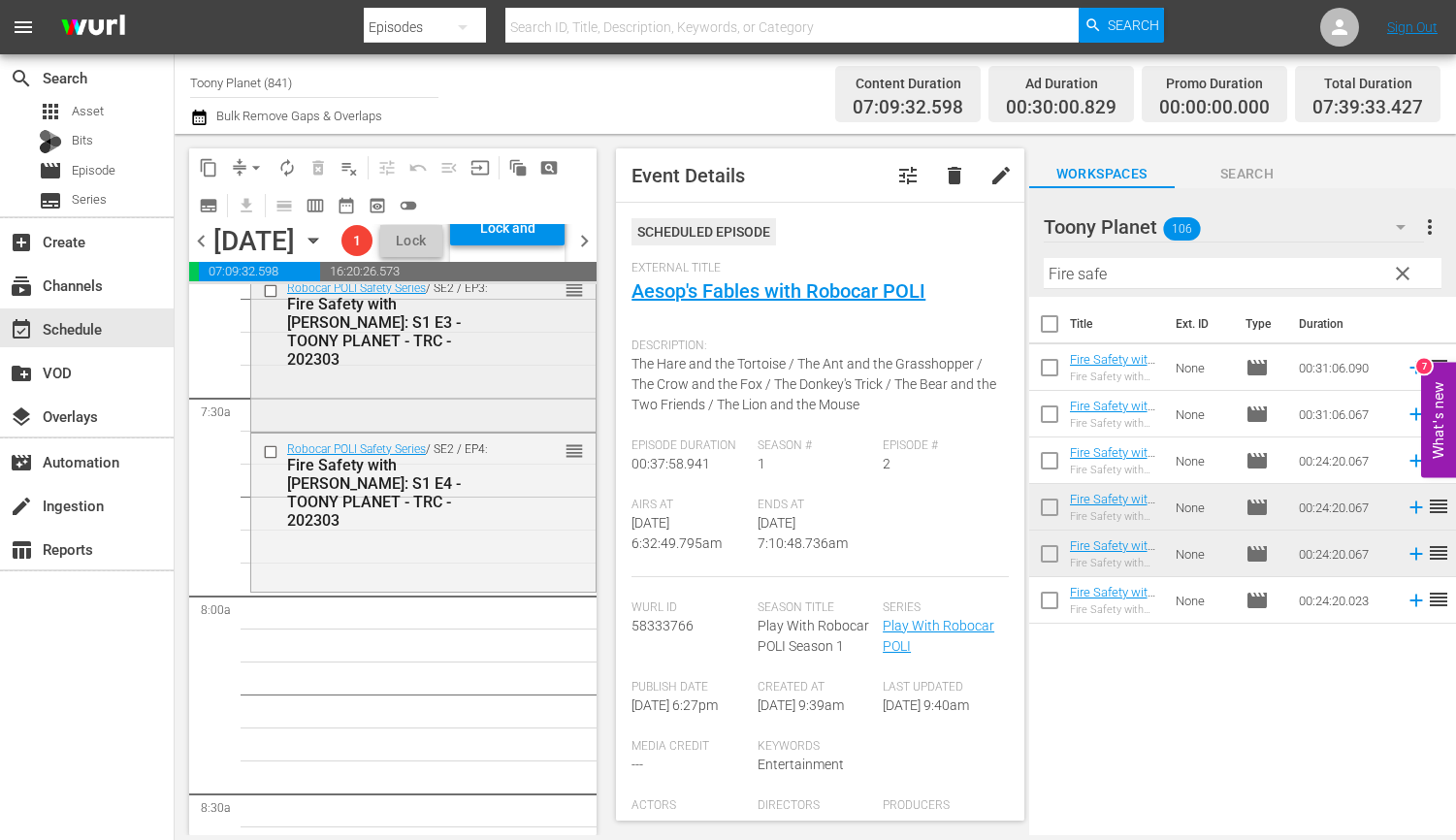
scroll to position [2876, 0]
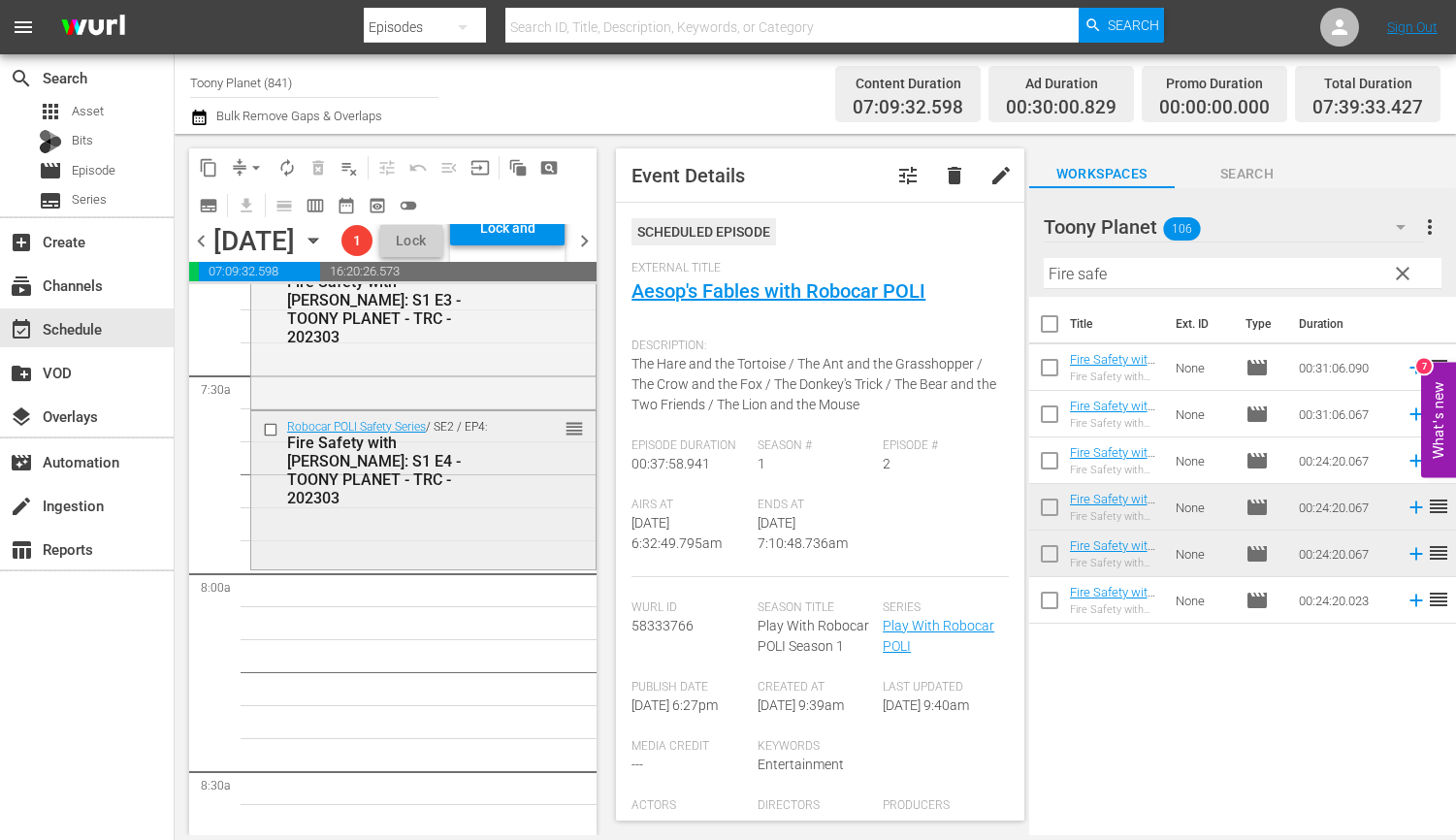
click at [507, 562] on div "Robocar POLI Safety Series / SE2 / EP4: Fire Safety with ROY: S1 E4 - TOONY PLA…" at bounding box center [423, 488] width 344 height 154
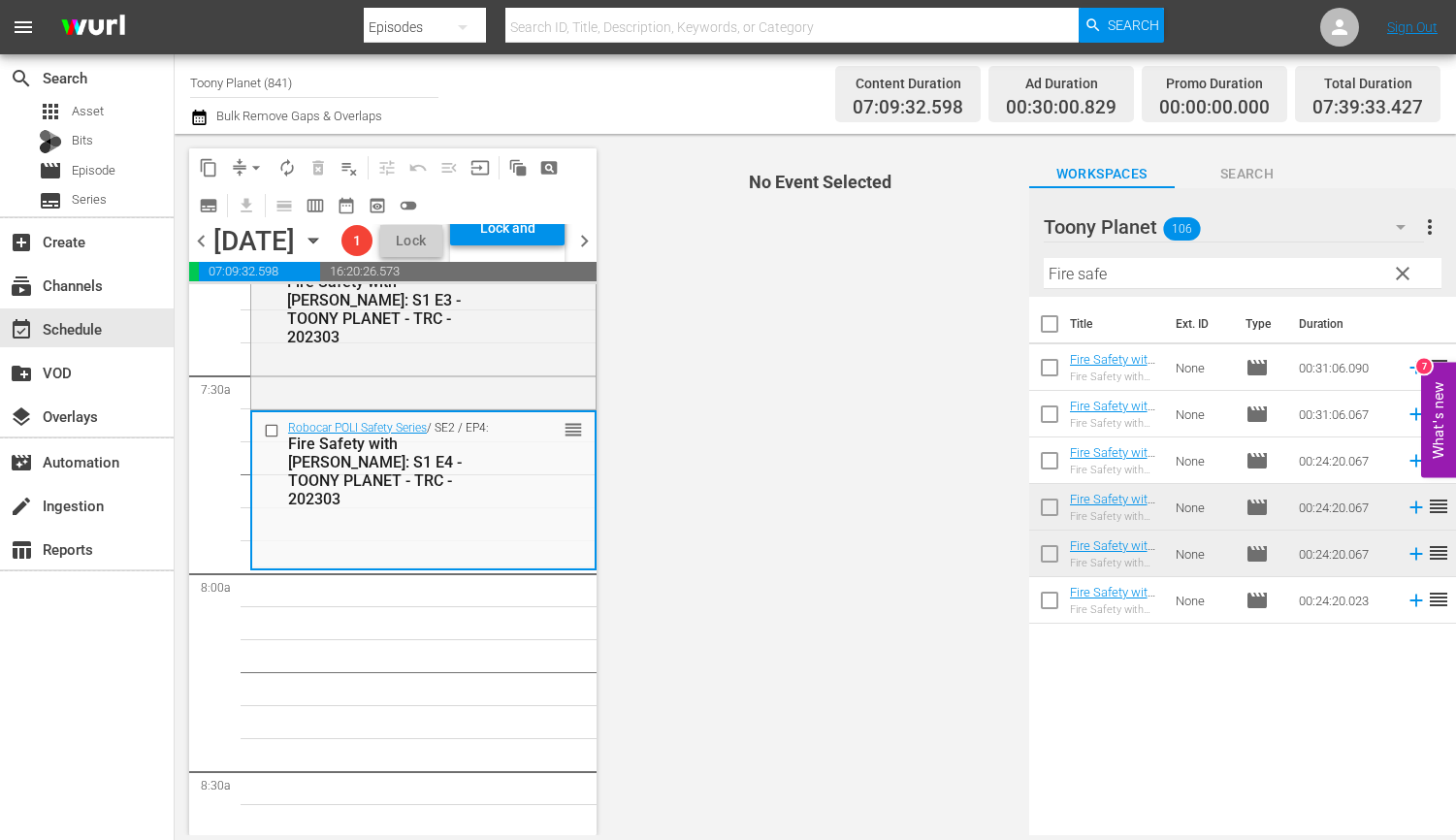
drag, startPoint x: 914, startPoint y: 252, endPoint x: 888, endPoint y: 250, distance: 26.1
click at [889, 250] on div "content_copy compress arrow_drop_down autorenew_outlined delete_forever_outline…" at bounding box center [815, 484] width 1282 height 701
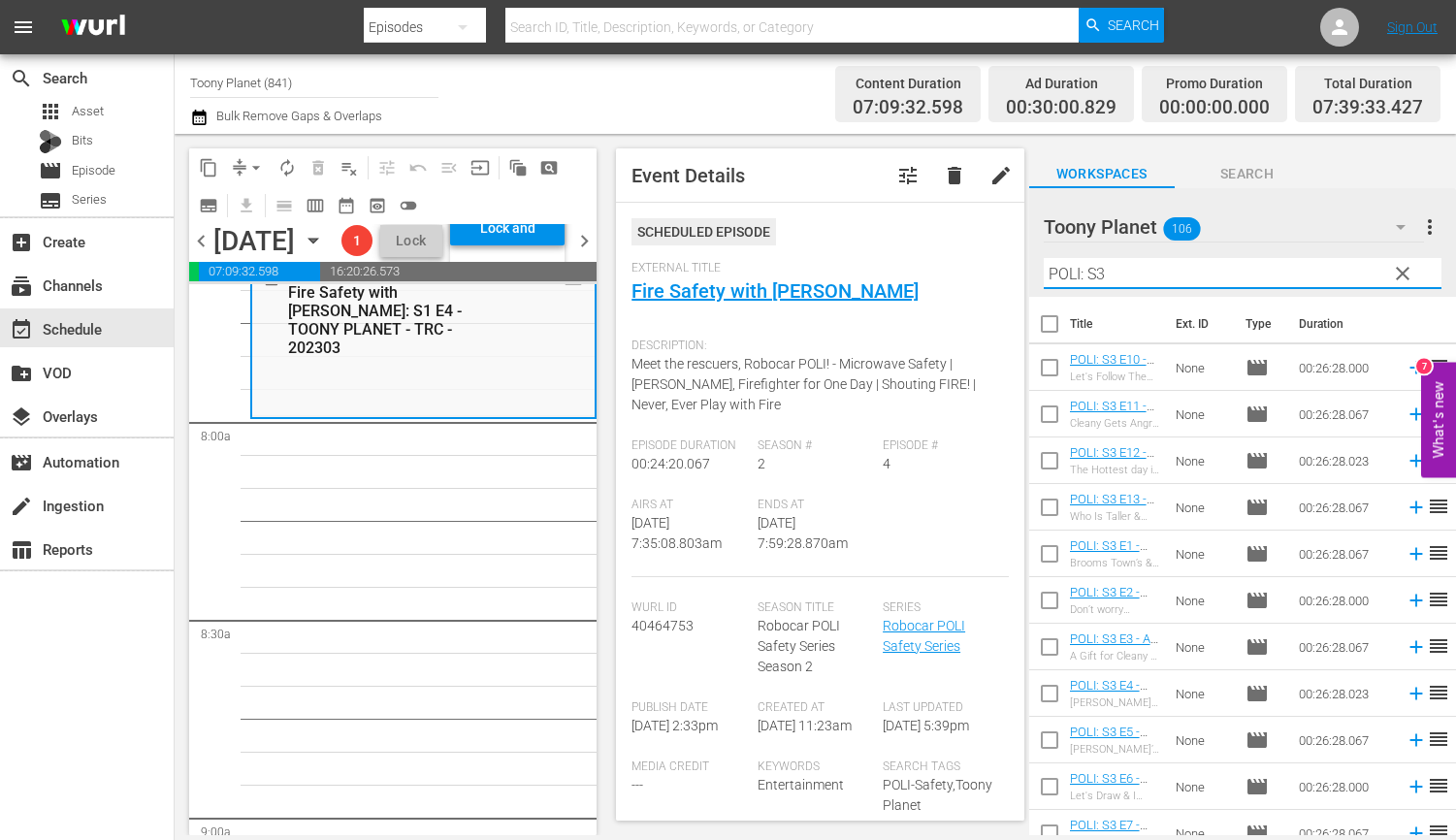
scroll to position [3048, 0]
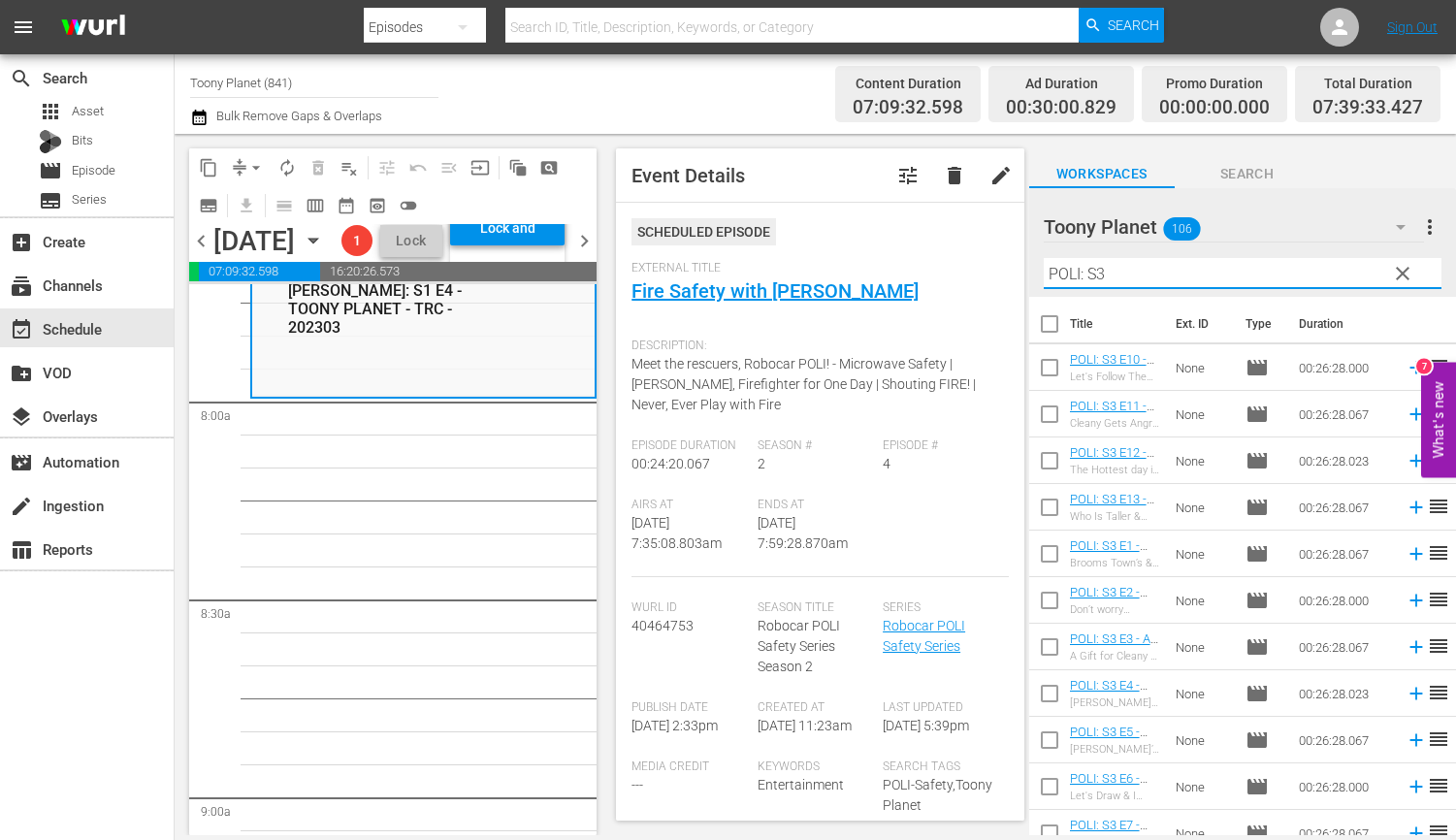
type input "POLI: S3"
click at [1055, 550] on input "checkbox" at bounding box center [1049, 557] width 41 height 41
checkbox input "true"
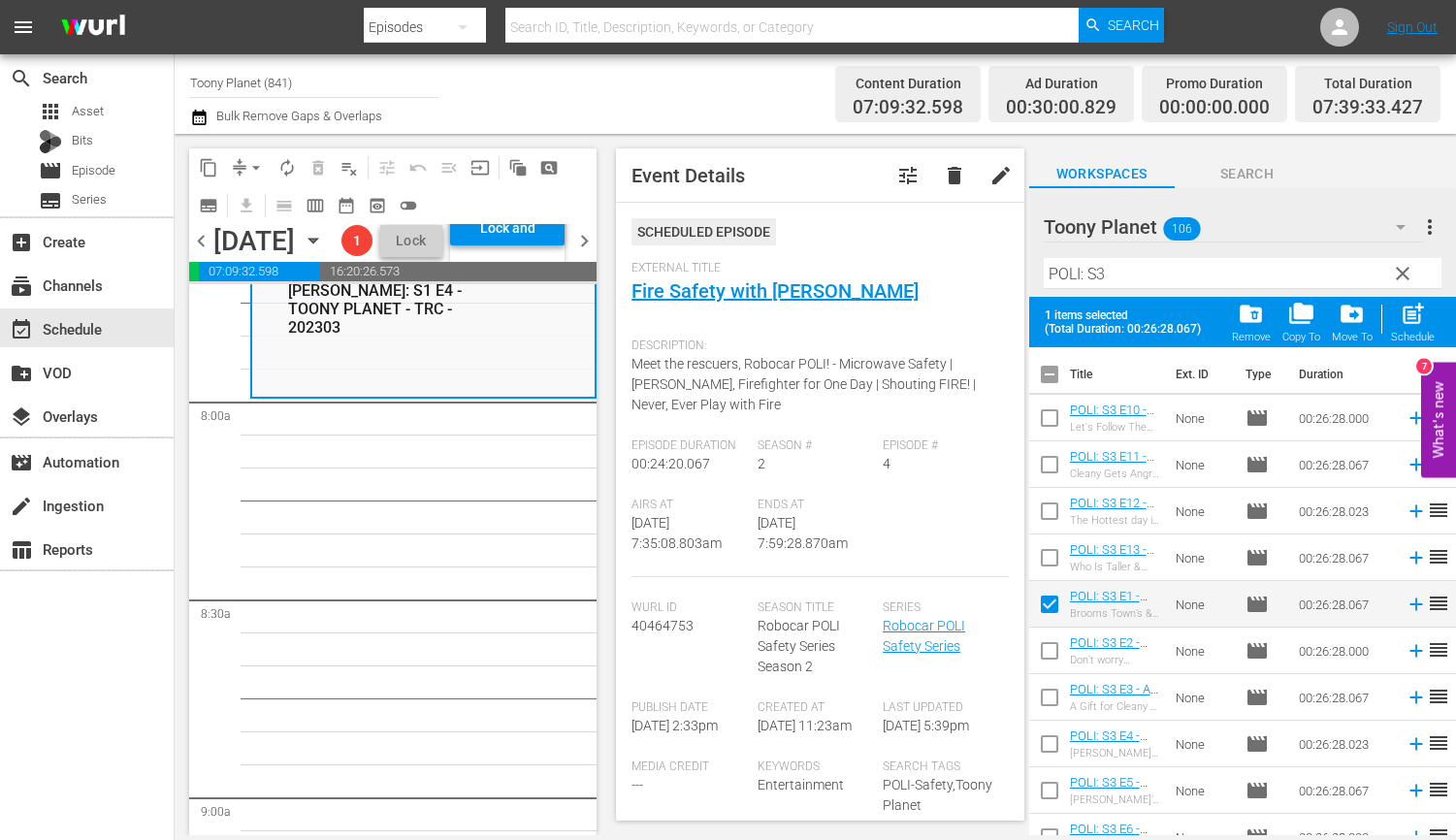
scroll to position [42, 0]
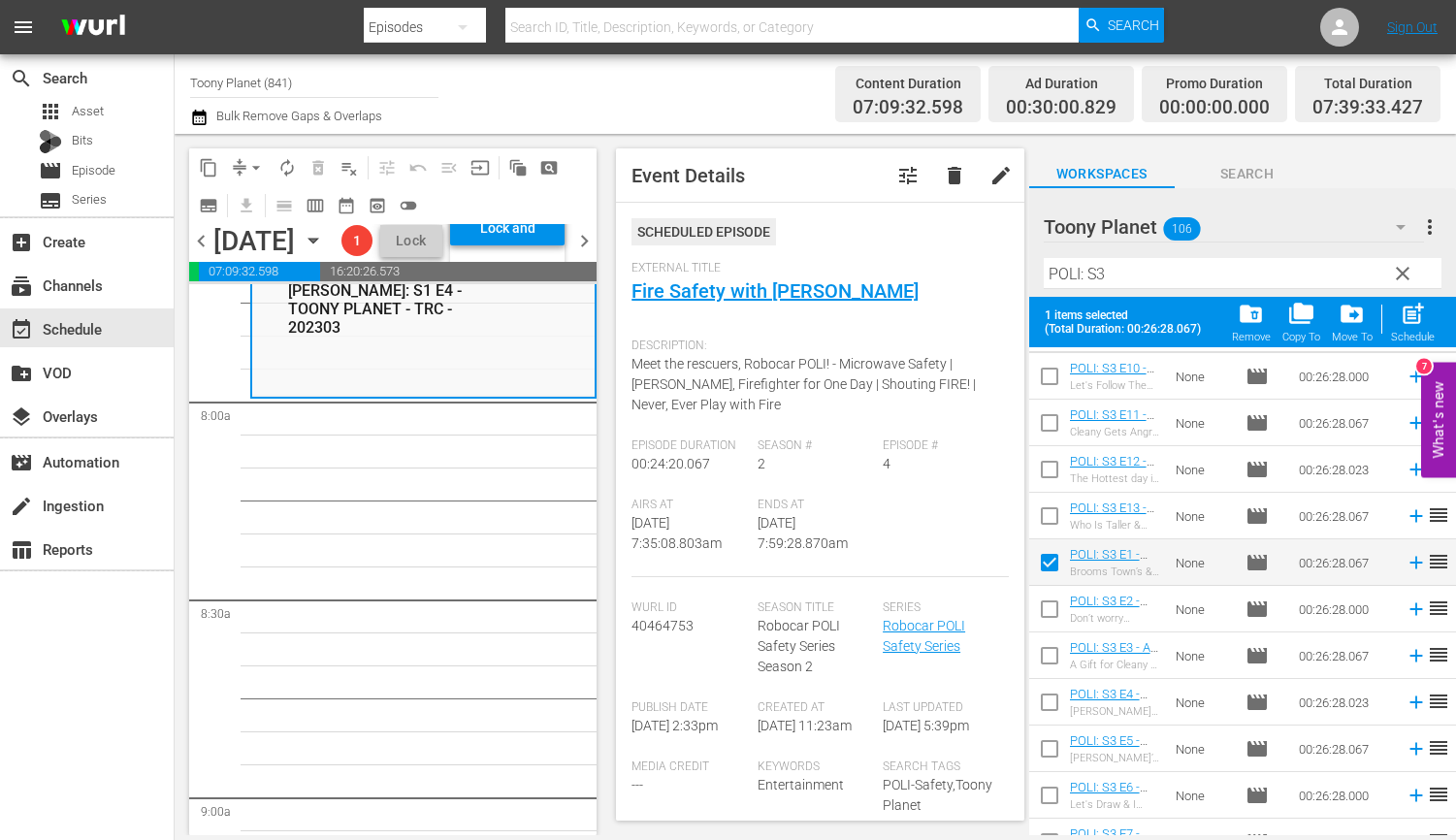
click at [1043, 606] on input "checkbox" at bounding box center [1049, 613] width 41 height 41
checkbox input "true"
drag, startPoint x: 1043, startPoint y: 641, endPoint x: 1044, endPoint y: 667, distance: 26.0
click at [1044, 642] on input "checkbox" at bounding box center [1049, 659] width 41 height 41
checkbox input "true"
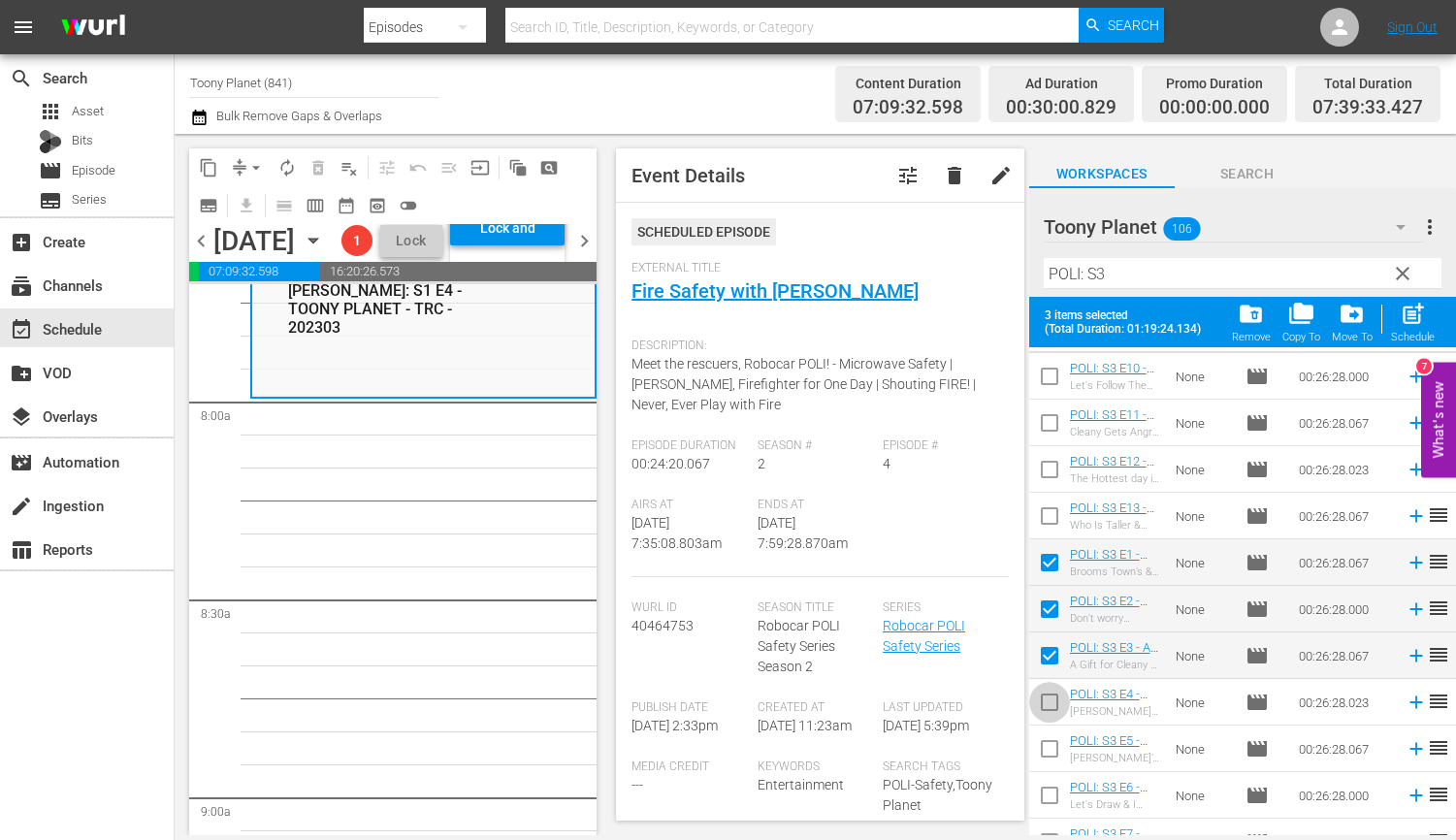
drag, startPoint x: 1044, startPoint y: 690, endPoint x: 1046, endPoint y: 725, distance: 35.1
click at [1044, 690] on input "checkbox" at bounding box center [1049, 705] width 41 height 41
checkbox input "true"
drag, startPoint x: 1051, startPoint y: 747, endPoint x: 1099, endPoint y: 722, distance: 54.1
click at [1051, 747] on input "checkbox" at bounding box center [1049, 752] width 41 height 41
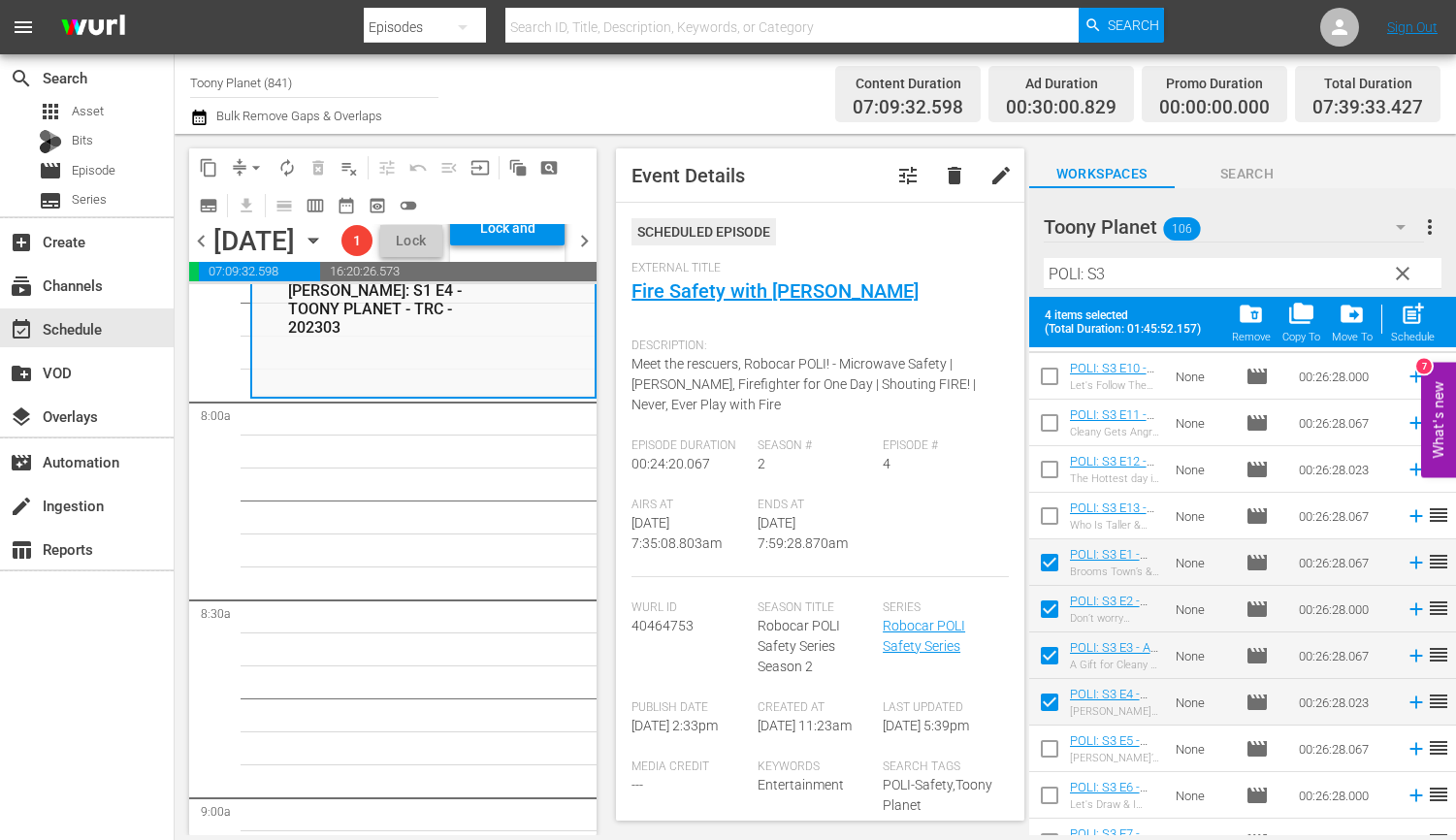
checkbox input "true"
click at [1359, 324] on span "post_add" at bounding box center [1412, 314] width 26 height 26
checkbox input "false"
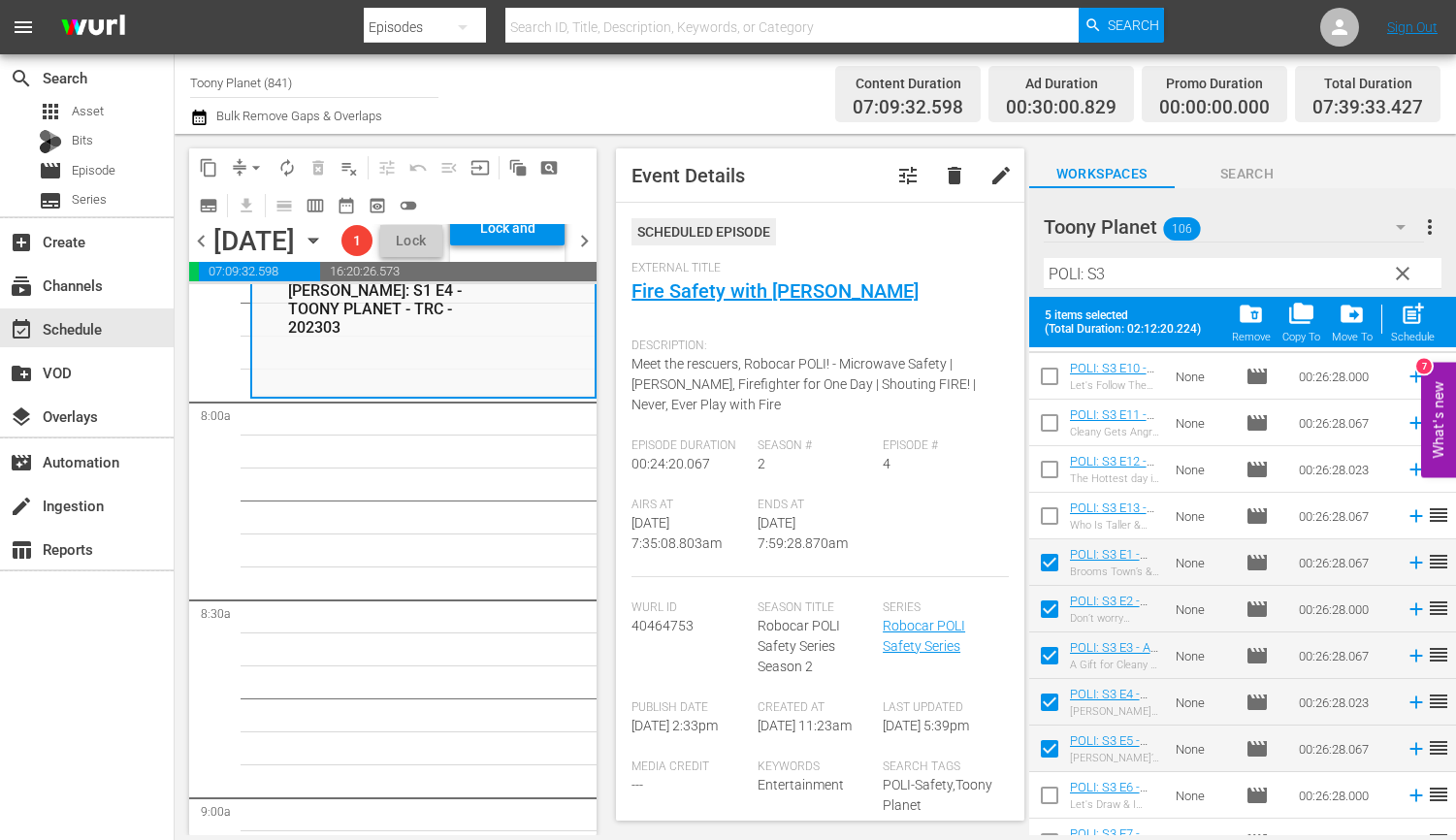
checkbox input "false"
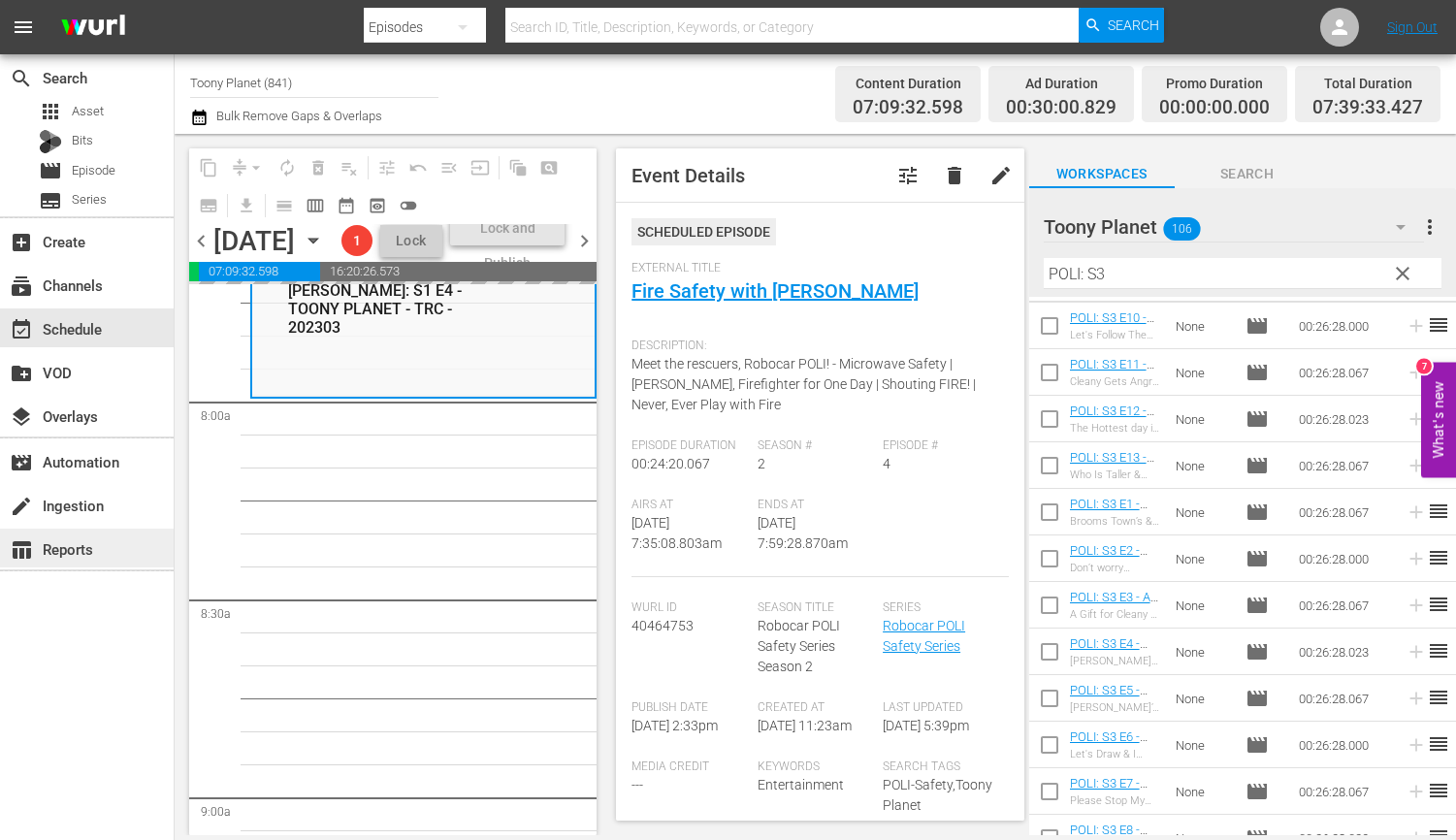
drag, startPoint x: 41, startPoint y: 571, endPoint x: 17, endPoint y: 564, distance: 25.0
click at [41, 571] on div "search Search apps Asset Bits movie Episode subtitles Series add_box Create sub…" at bounding box center [87, 473] width 174 height 840
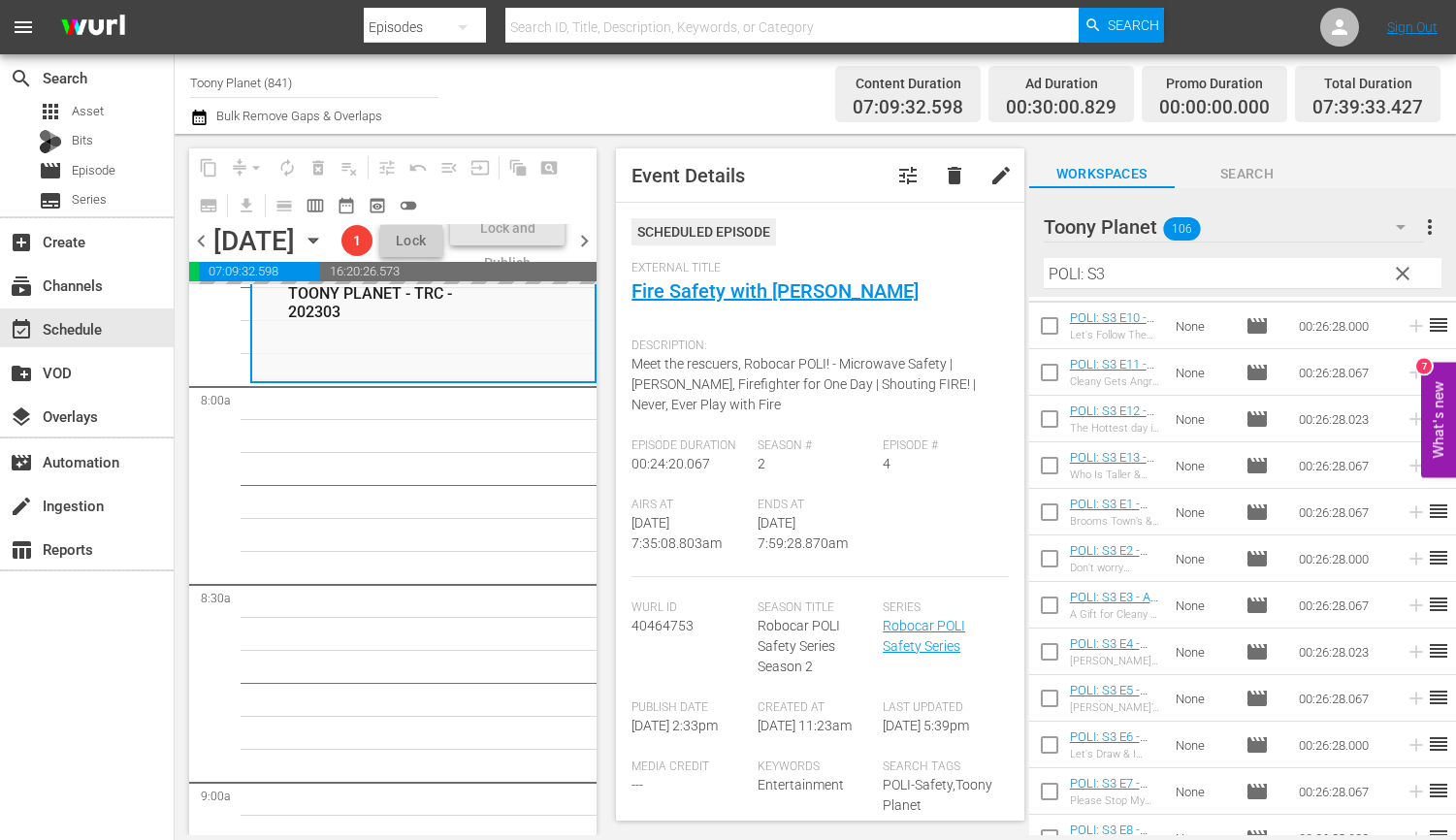
scroll to position [3078, 0]
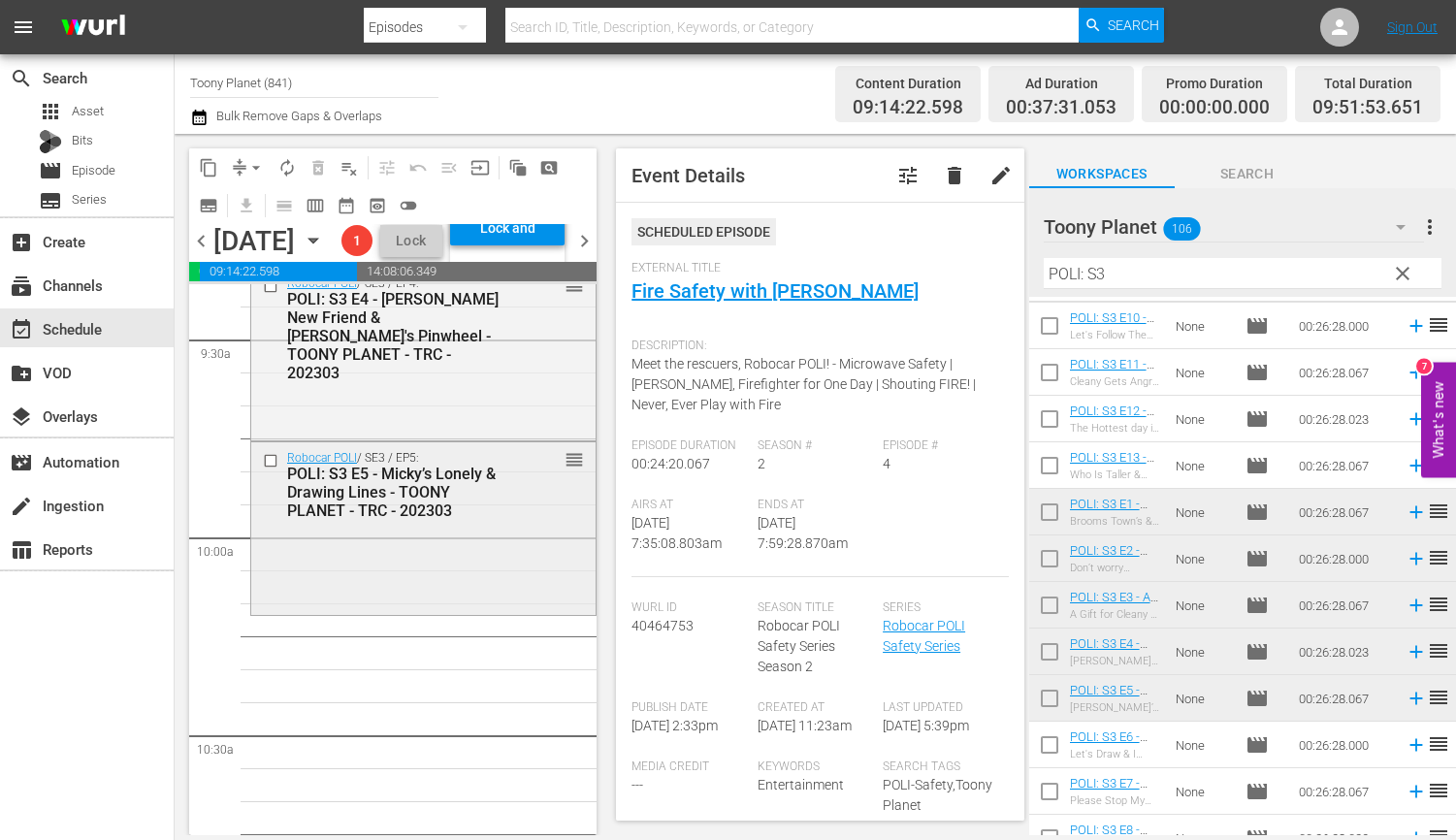
click at [365, 611] on div "Robocar POLI / SE3 / EP5: POLI: S3 E5 - Micky’s Lonely & Drawing Lines - TOONY …" at bounding box center [423, 526] width 344 height 168
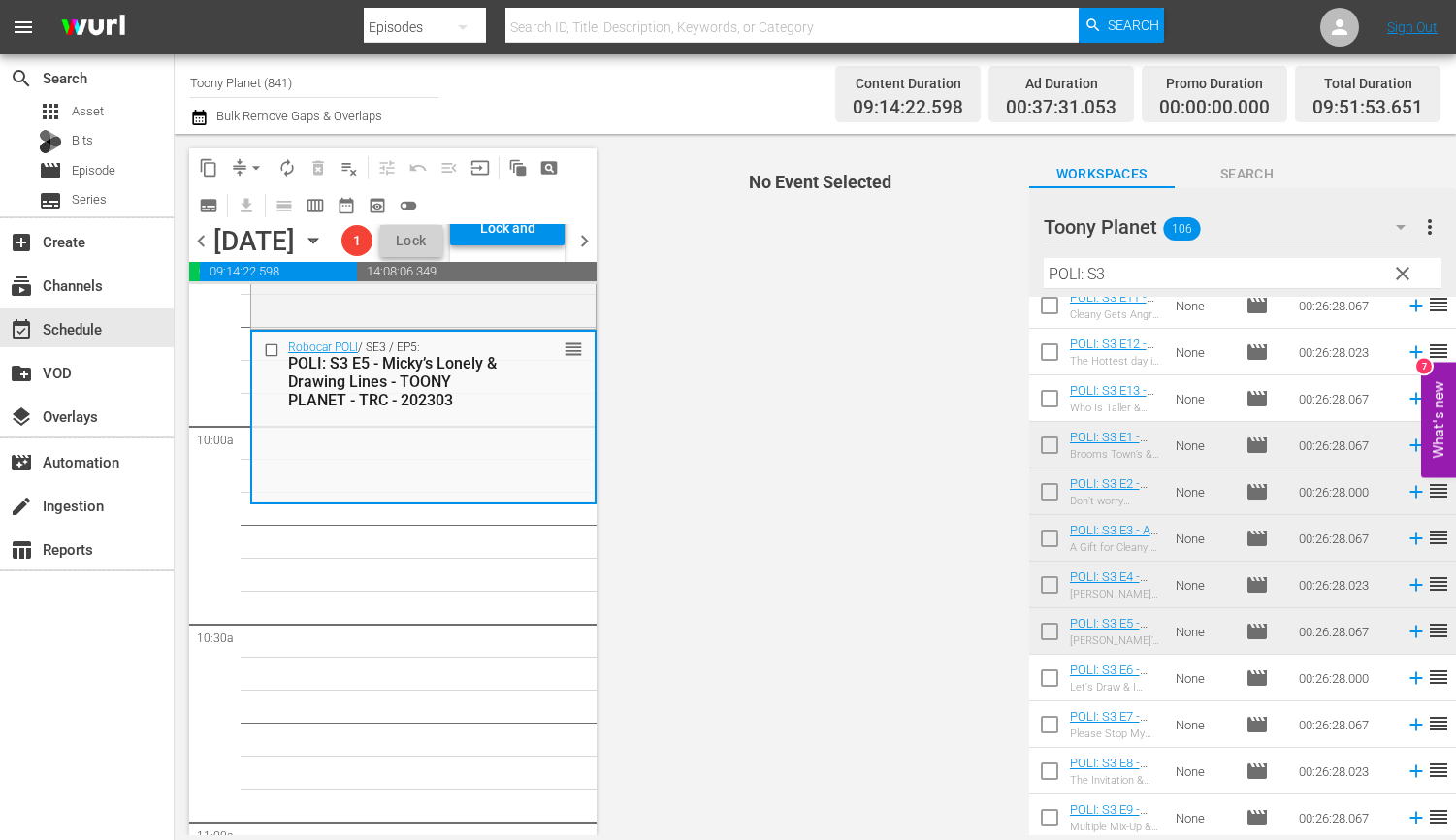
scroll to position [112, 0]
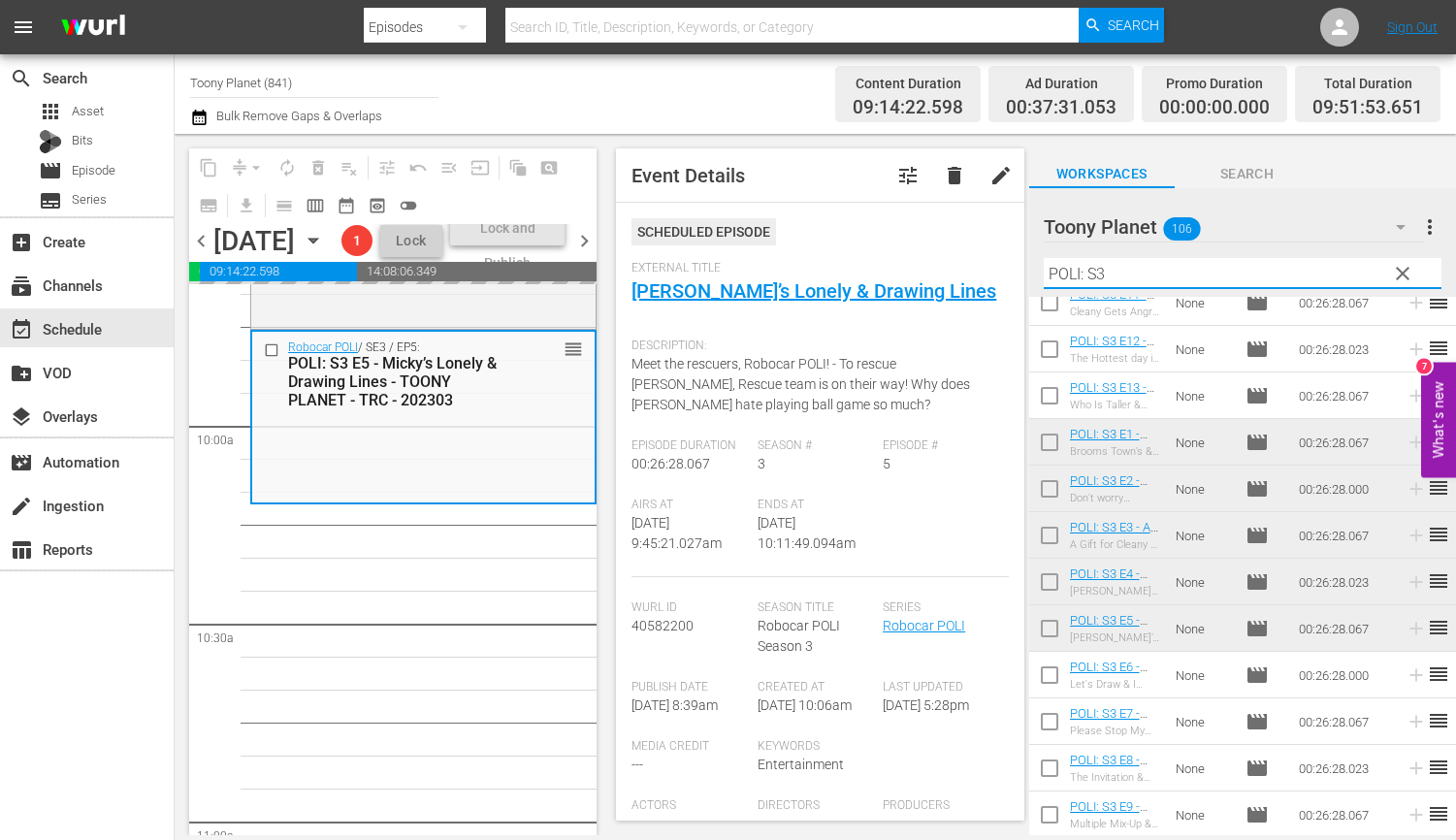
drag, startPoint x: 1090, startPoint y: 274, endPoint x: 902, endPoint y: 261, distance: 188.4
click at [905, 261] on div "content_copy compress arrow_drop_down autorenew_outlined delete_forever_outline…" at bounding box center [815, 484] width 1282 height 701
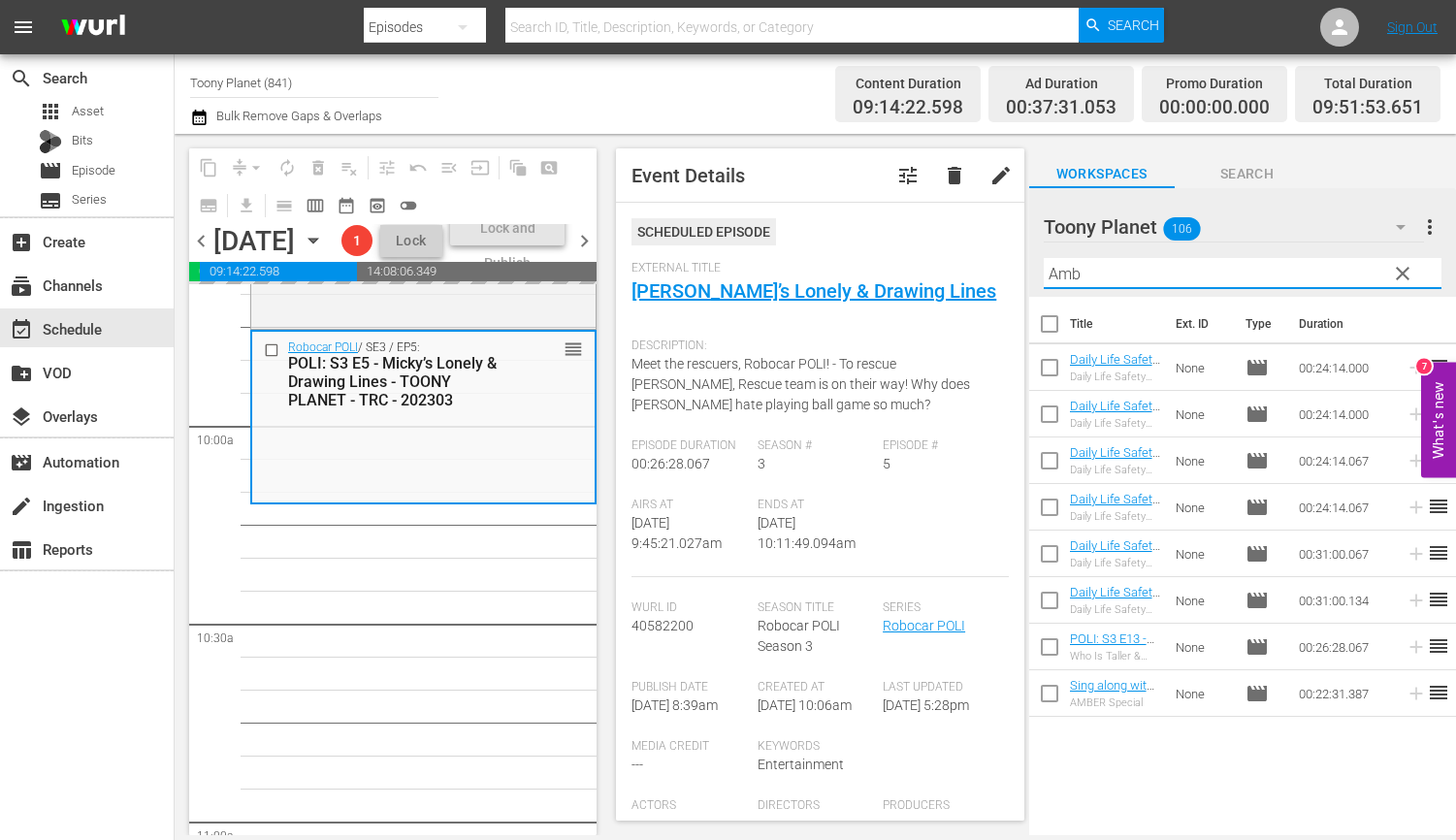
scroll to position [0, 0]
drag, startPoint x: 1126, startPoint y: 275, endPoint x: 624, endPoint y: 81, distance: 538.2
click at [1002, 261] on div "content_copy compress arrow_drop_down autorenew_outlined delete_forever_outline…" at bounding box center [815, 484] width 1282 height 701
type input "Amber"
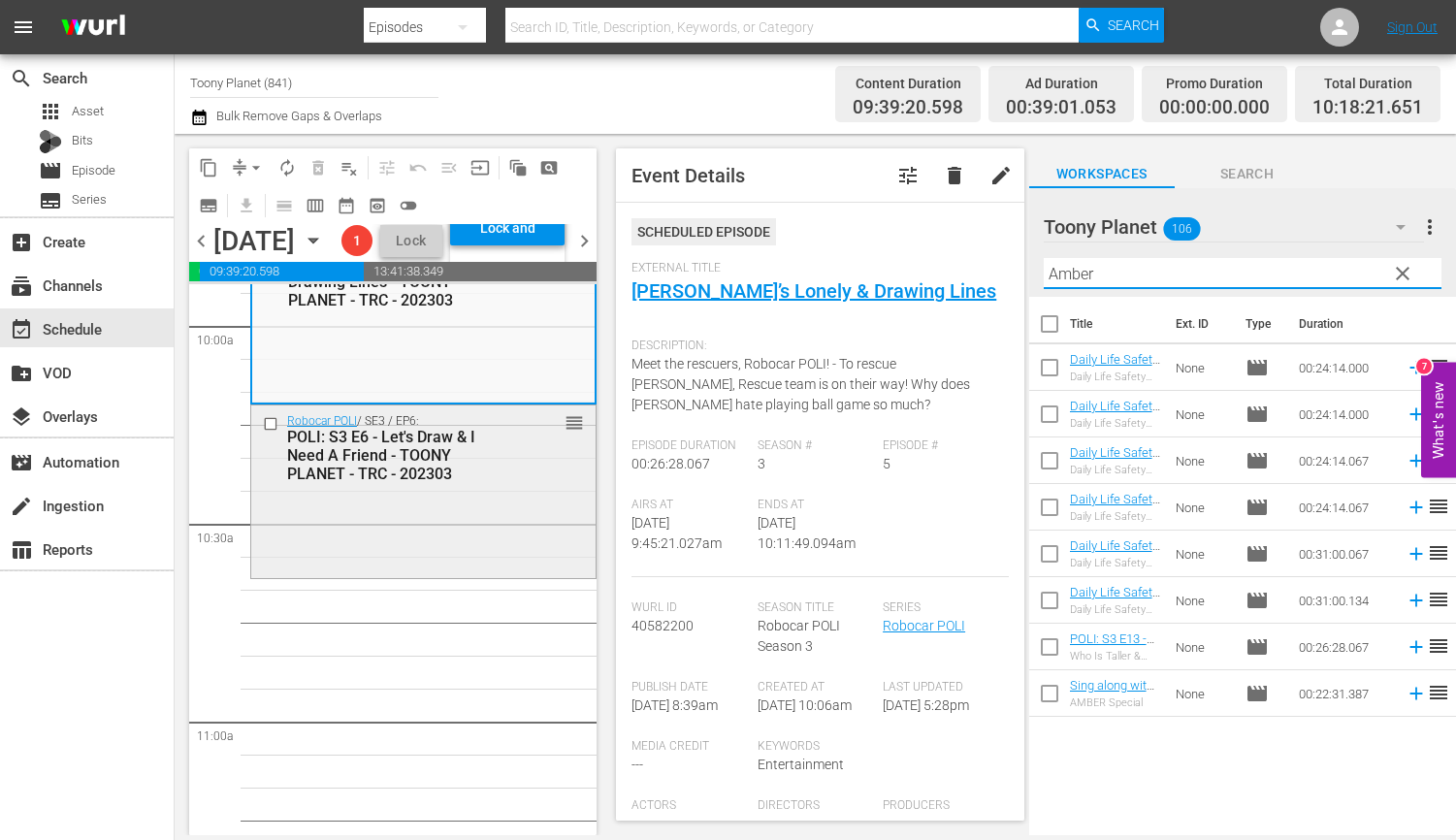
scroll to position [3922, 0]
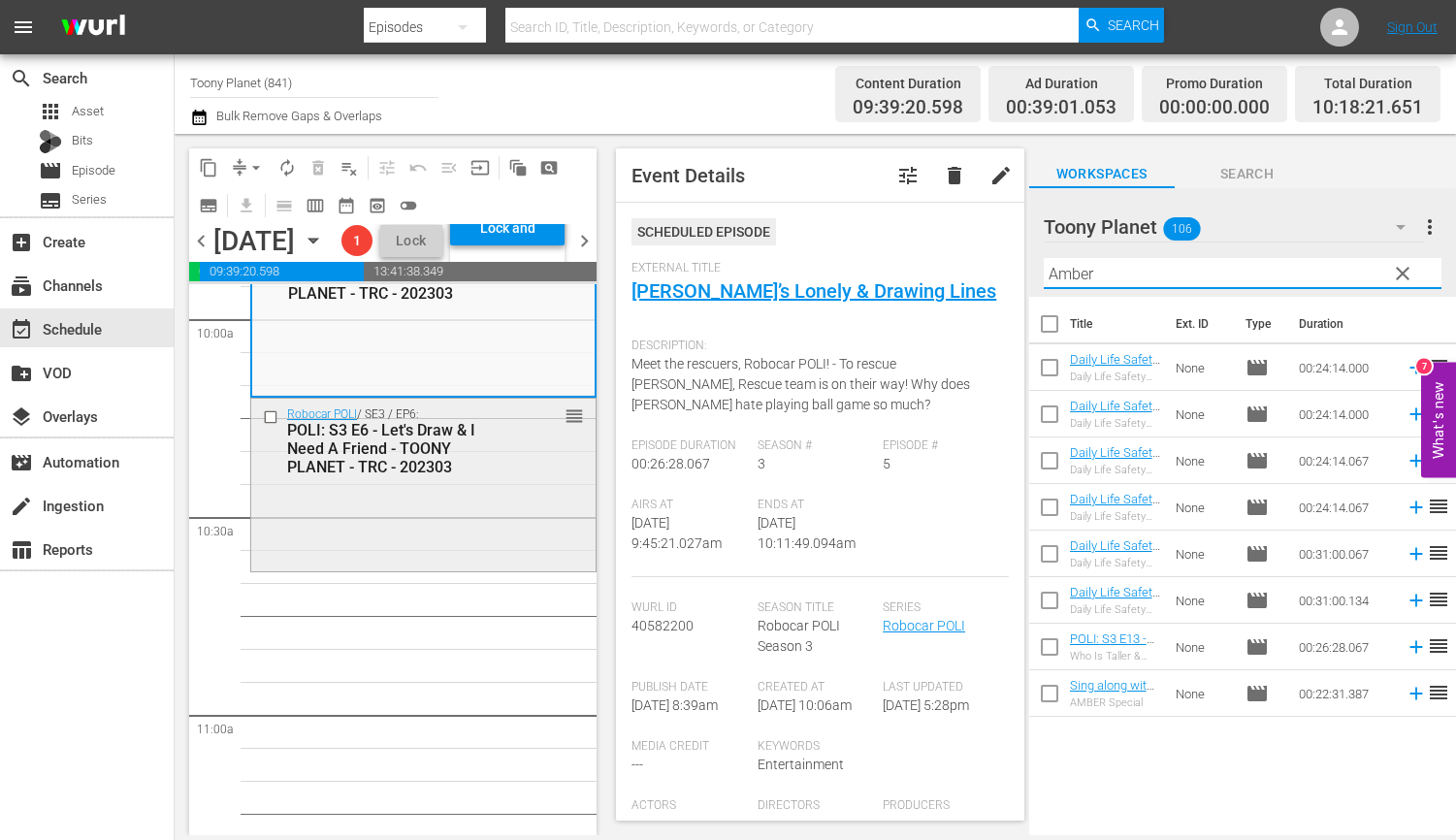
click at [441, 567] on div "Robocar POLI / SE3 / EP6: POLI: S3 E6 - Let's Draw & I Need A Friend - TOONY PL…" at bounding box center [423, 482] width 344 height 168
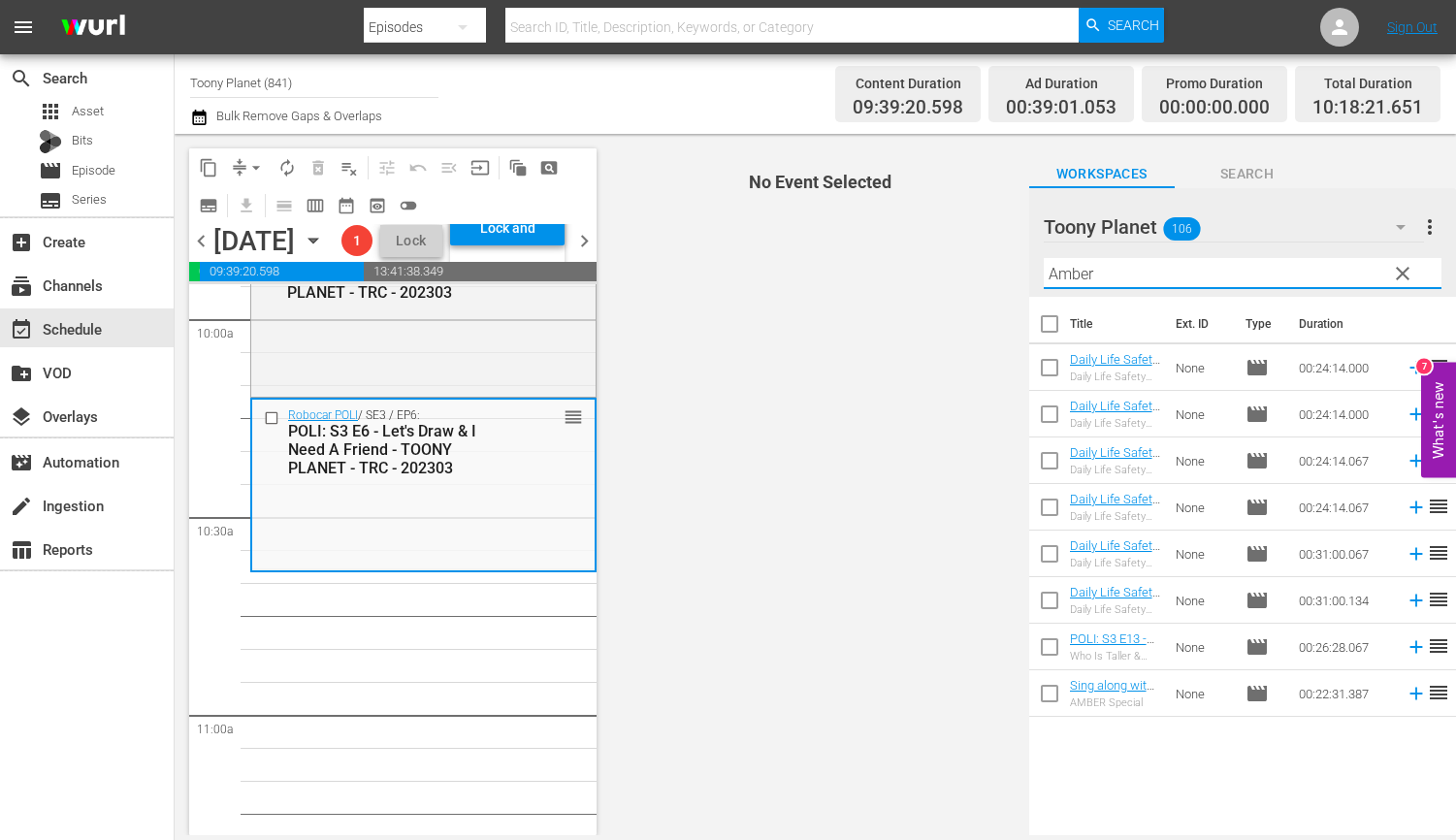
drag, startPoint x: 1116, startPoint y: 269, endPoint x: 1008, endPoint y: 240, distance: 111.8
click at [1014, 241] on div "content_copy compress arrow_drop_down autorenew_outlined delete_forever_outline…" at bounding box center [815, 484] width 1282 height 701
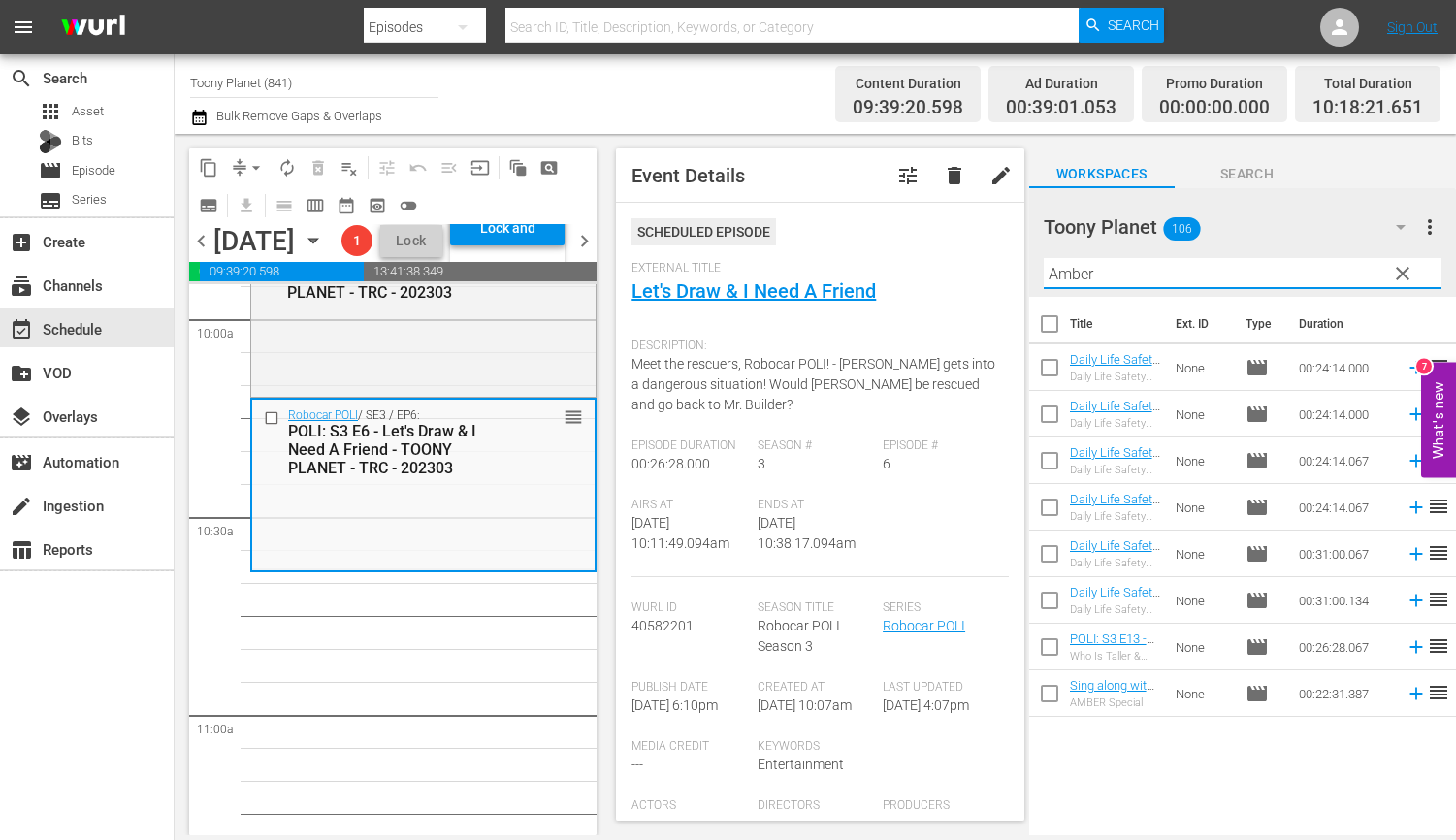
click at [1138, 272] on input "Amber" at bounding box center [1242, 273] width 398 height 31
click at [1169, 741] on div "Title Ext. ID Type Duration Daily Life Safety with AMBER: S1 E1 - TOONY PLANET …" at bounding box center [1243, 567] width 427 height 541
click at [1044, 416] on input "checkbox" at bounding box center [1049, 418] width 41 height 41
checkbox input "true"
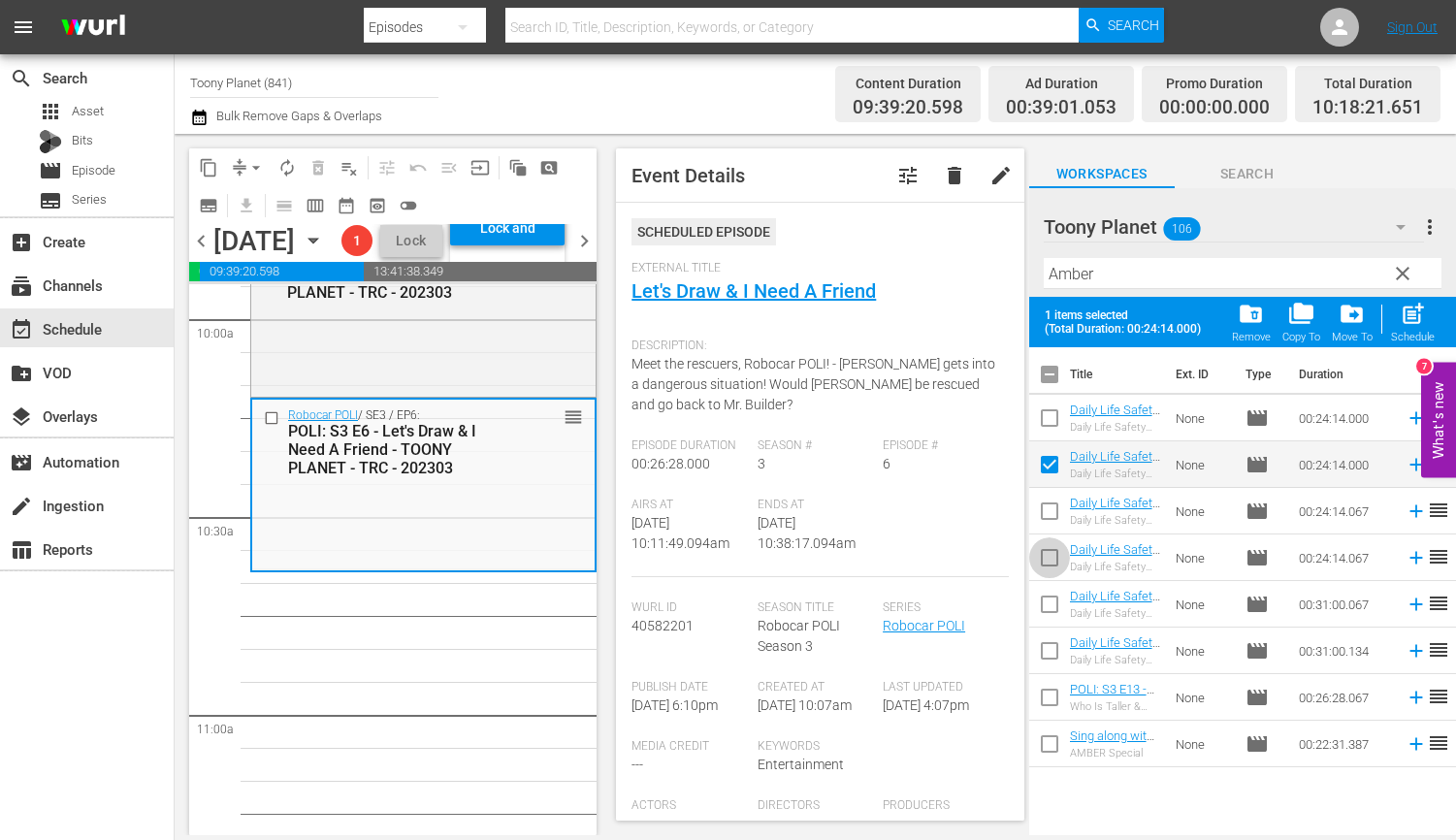
click at [1047, 551] on input "checkbox" at bounding box center [1049, 561] width 41 height 41
checkbox input "true"
drag, startPoint x: 1411, startPoint y: 325, endPoint x: 786, endPoint y: 448, distance: 637.0
click at [1359, 325] on span "post_add" at bounding box center [1412, 314] width 26 height 26
checkbox input "false"
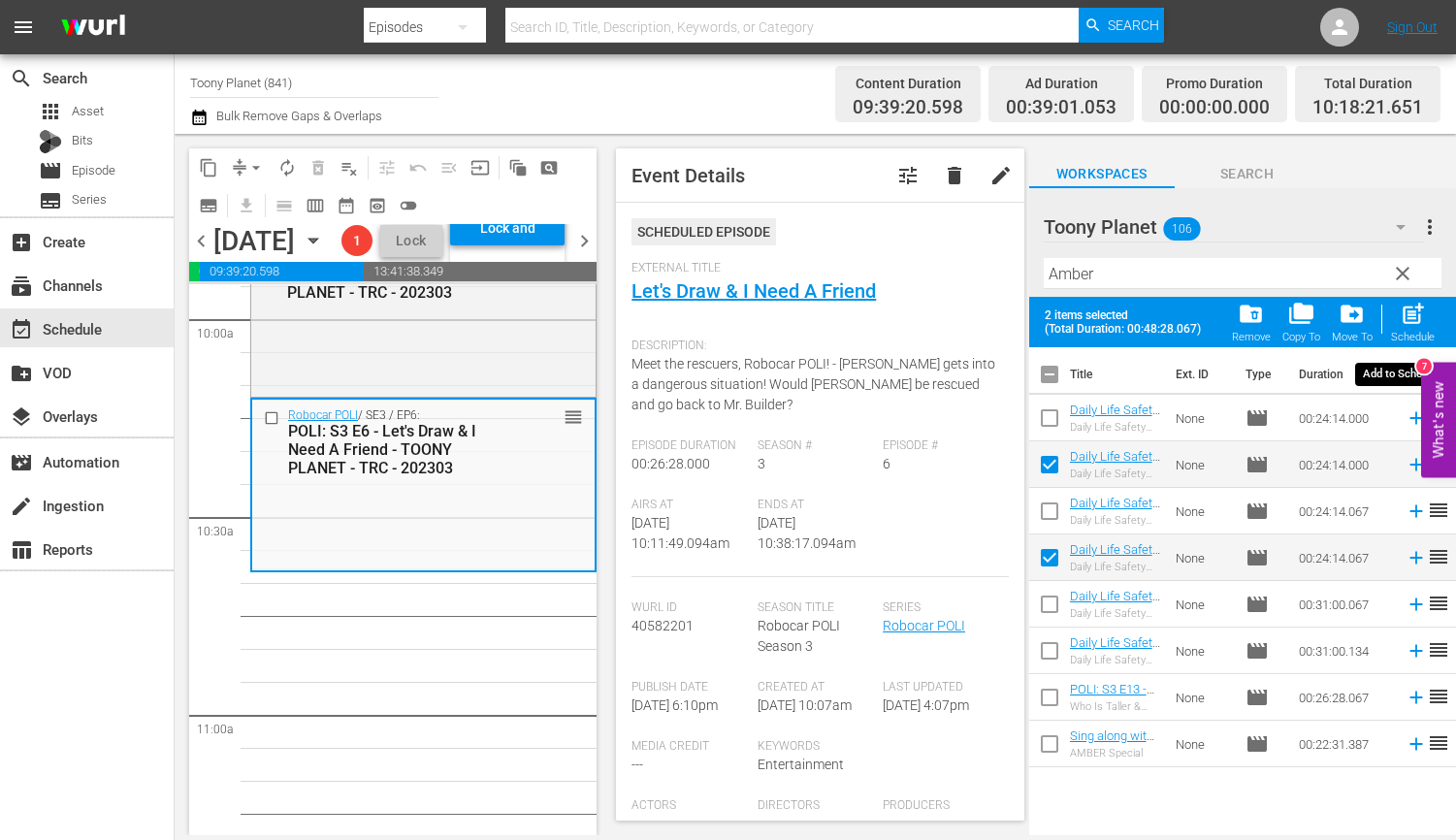
checkbox input "false"
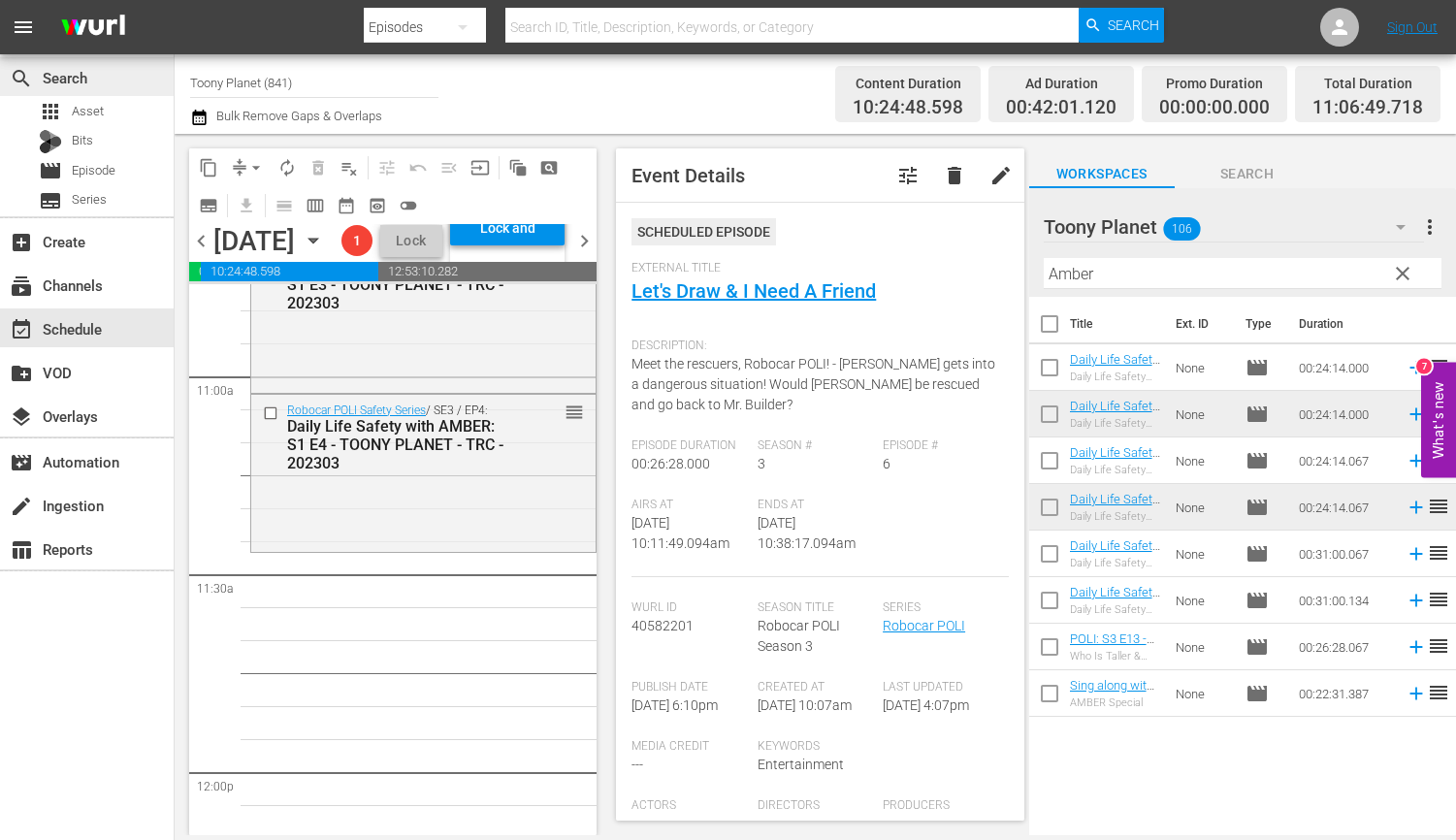
scroll to position [4284, 0]
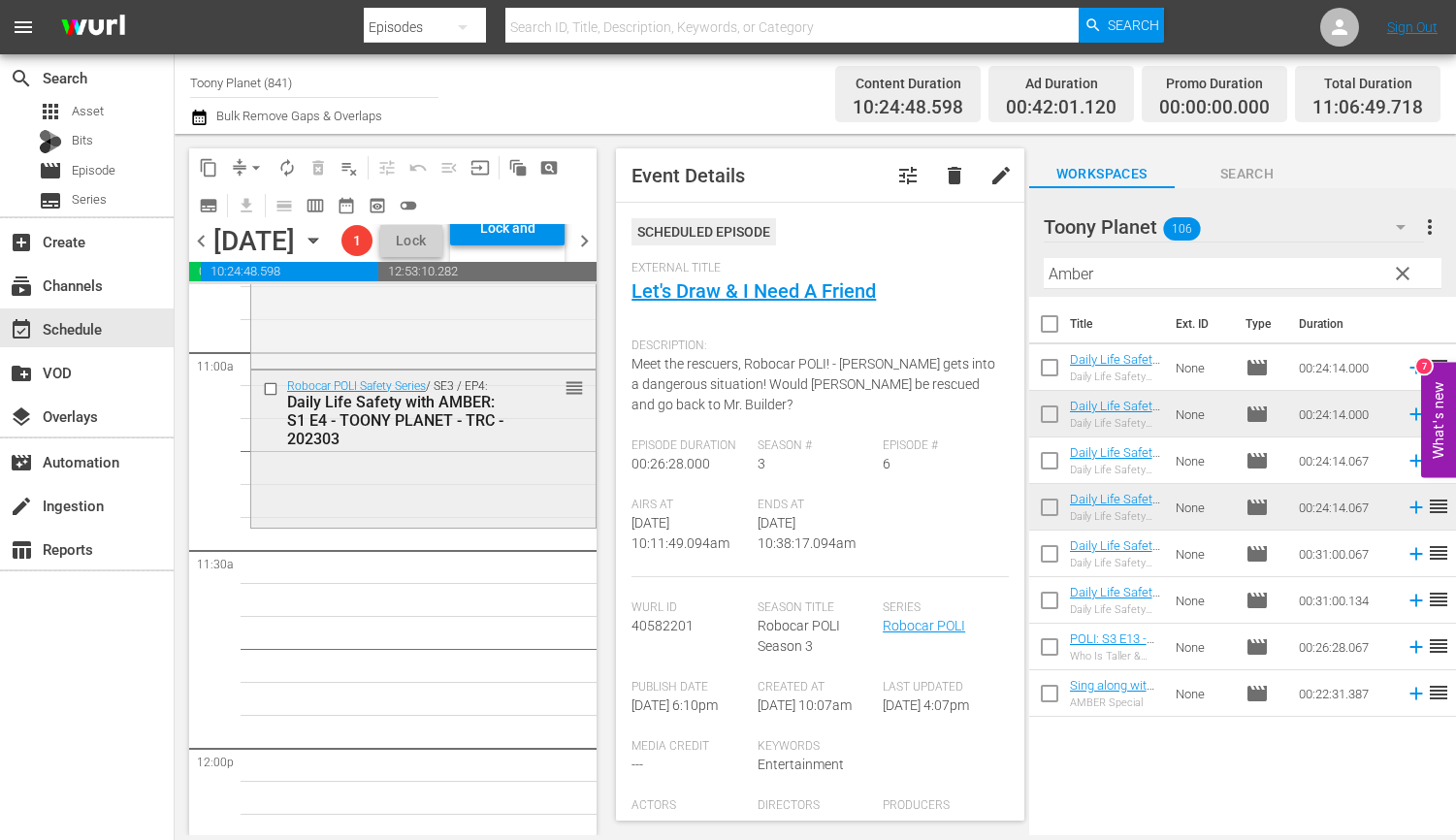
click at [429, 524] on div "Robocar POLI Safety Series / SE3 / EP4: Daily Life Safety with AMBER: S1 E4 - T…" at bounding box center [423, 447] width 344 height 154
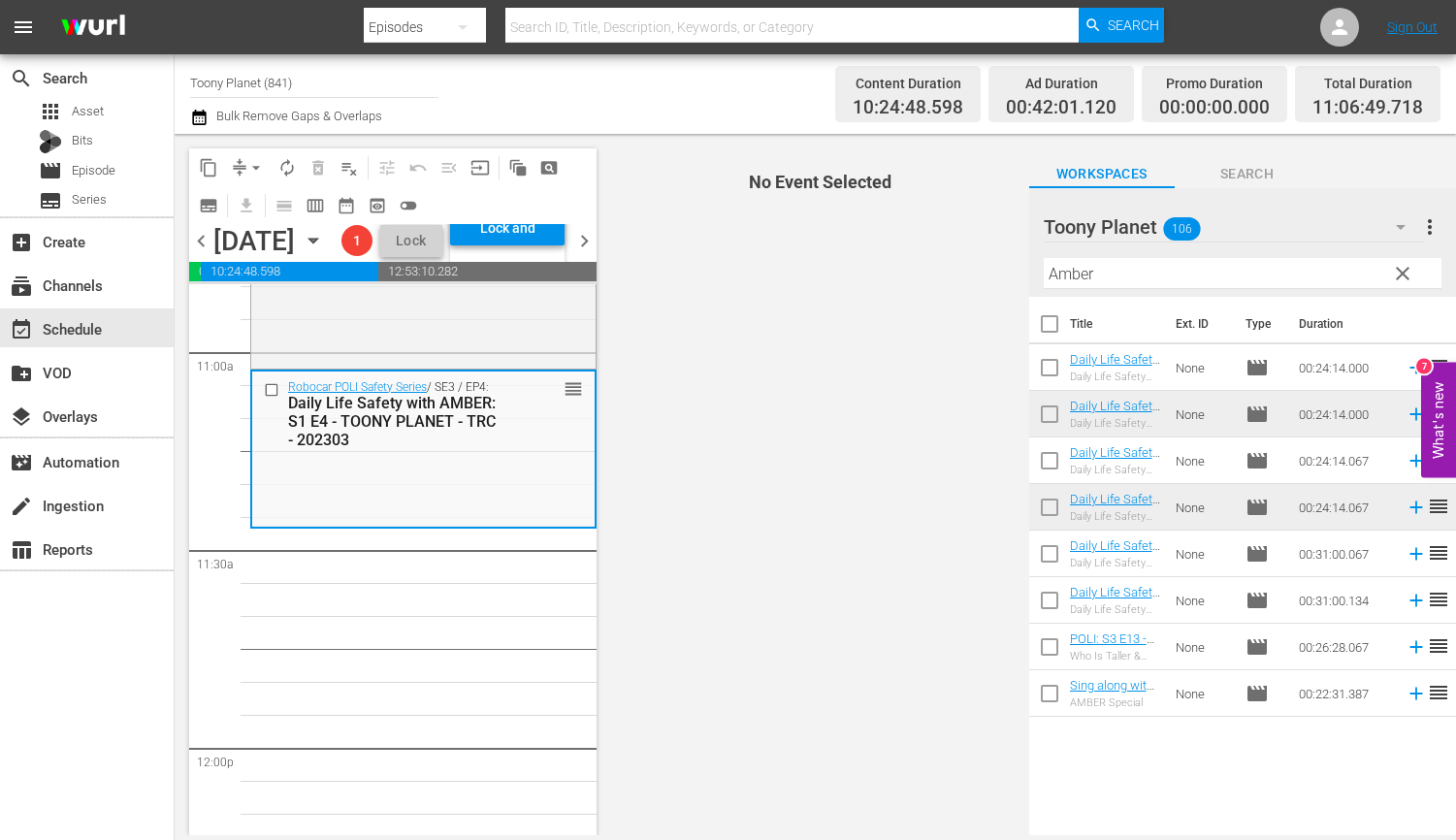
drag, startPoint x: 1064, startPoint y: 285, endPoint x: 808, endPoint y: 242, distance: 259.6
click at [830, 246] on div "content_copy compress arrow_drop_down autorenew_outlined delete_forever_outline…" at bounding box center [815, 484] width 1282 height 701
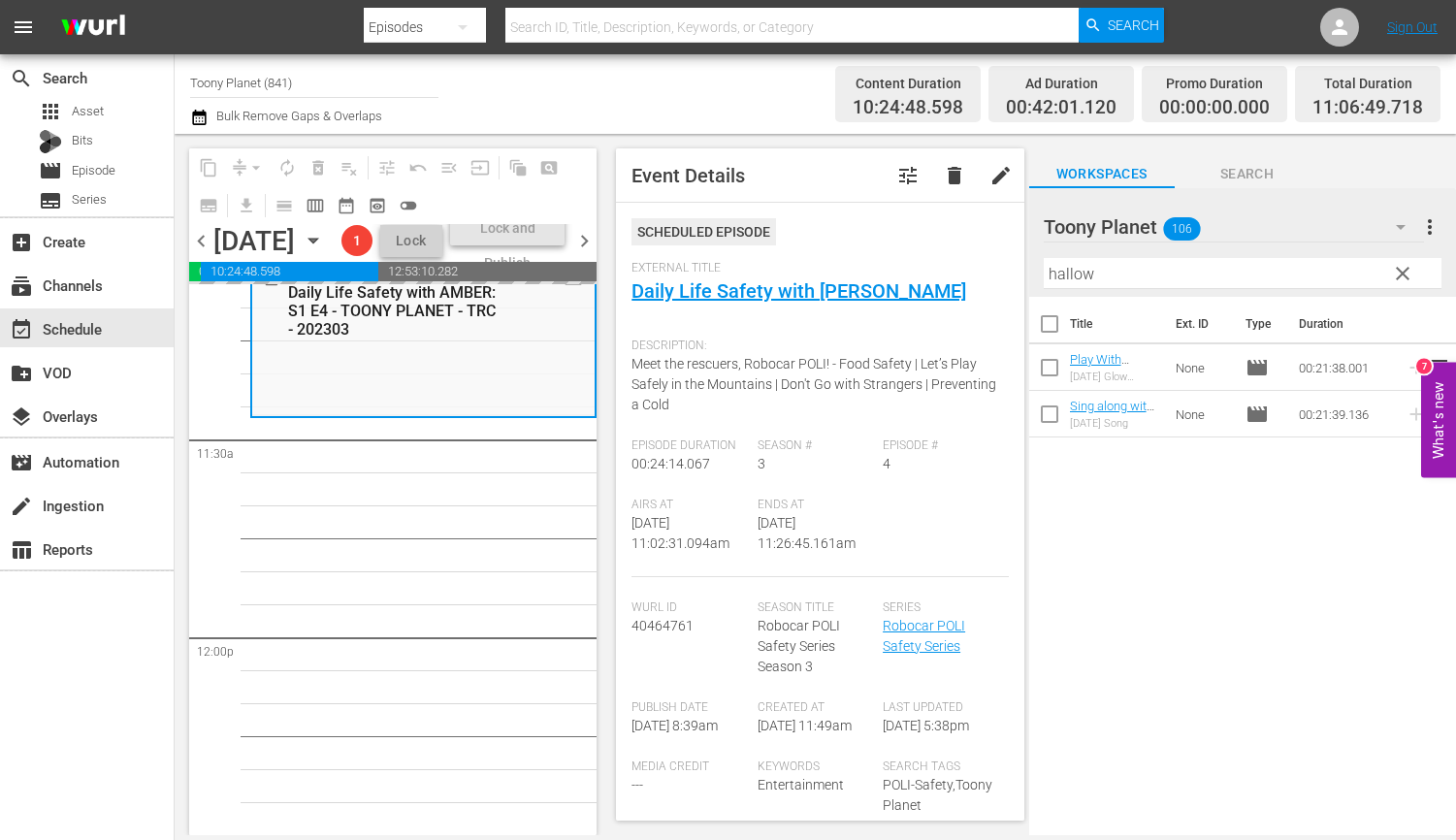
scroll to position [4405, 0]
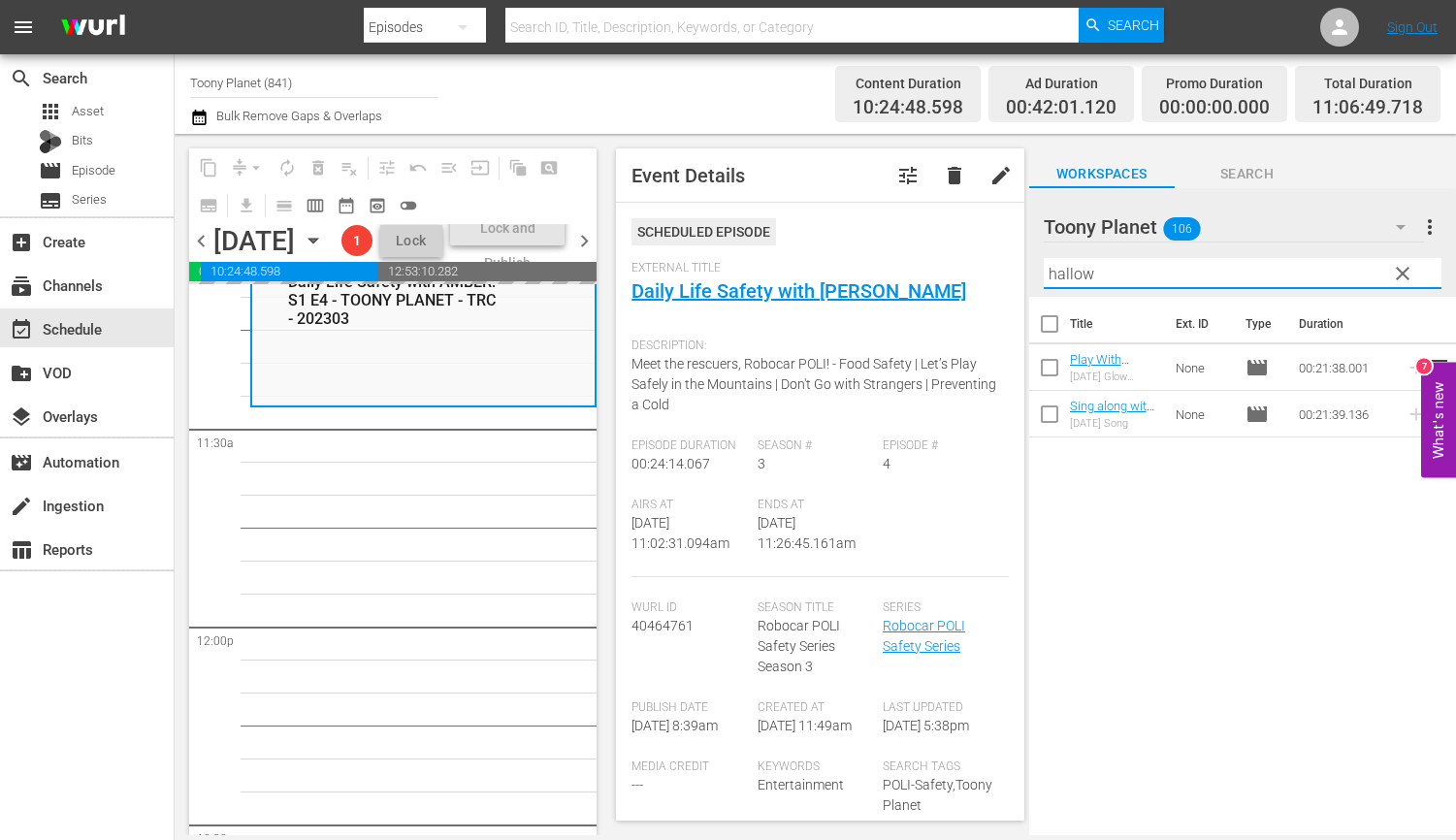
drag, startPoint x: 1185, startPoint y: 282, endPoint x: 884, endPoint y: 261, distance: 301.7
click at [884, 261] on div "content_copy compress arrow_drop_down autorenew_outlined delete_forever_outline…" at bounding box center [815, 484] width 1282 height 701
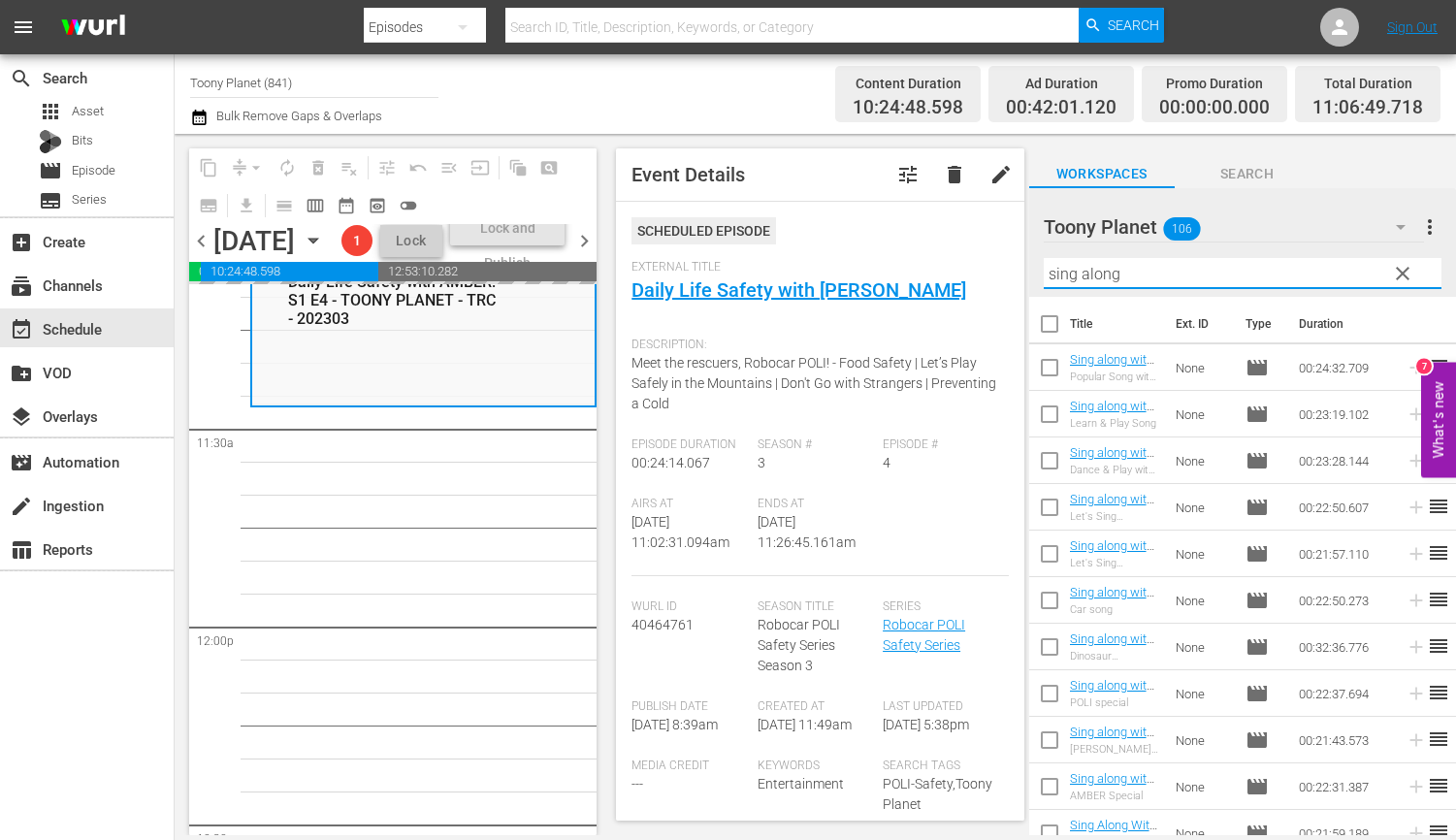
type input "sing along"
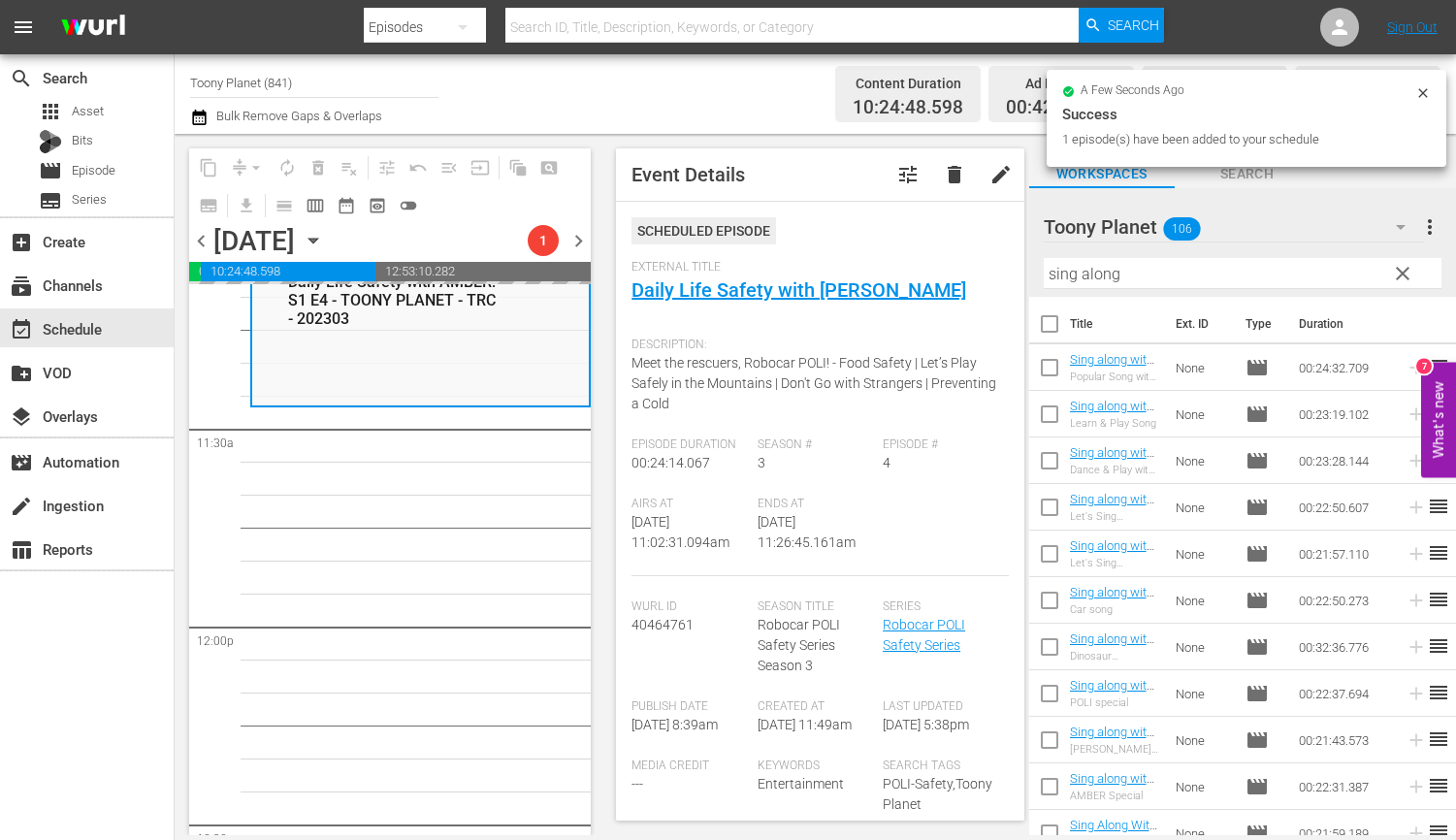
click at [349, 604] on div "Play With Robocar POLI / SE1 / EP2: Play With Robocar POLI - Aesop's Fables wit…" at bounding box center [421, 626] width 341 height 9495
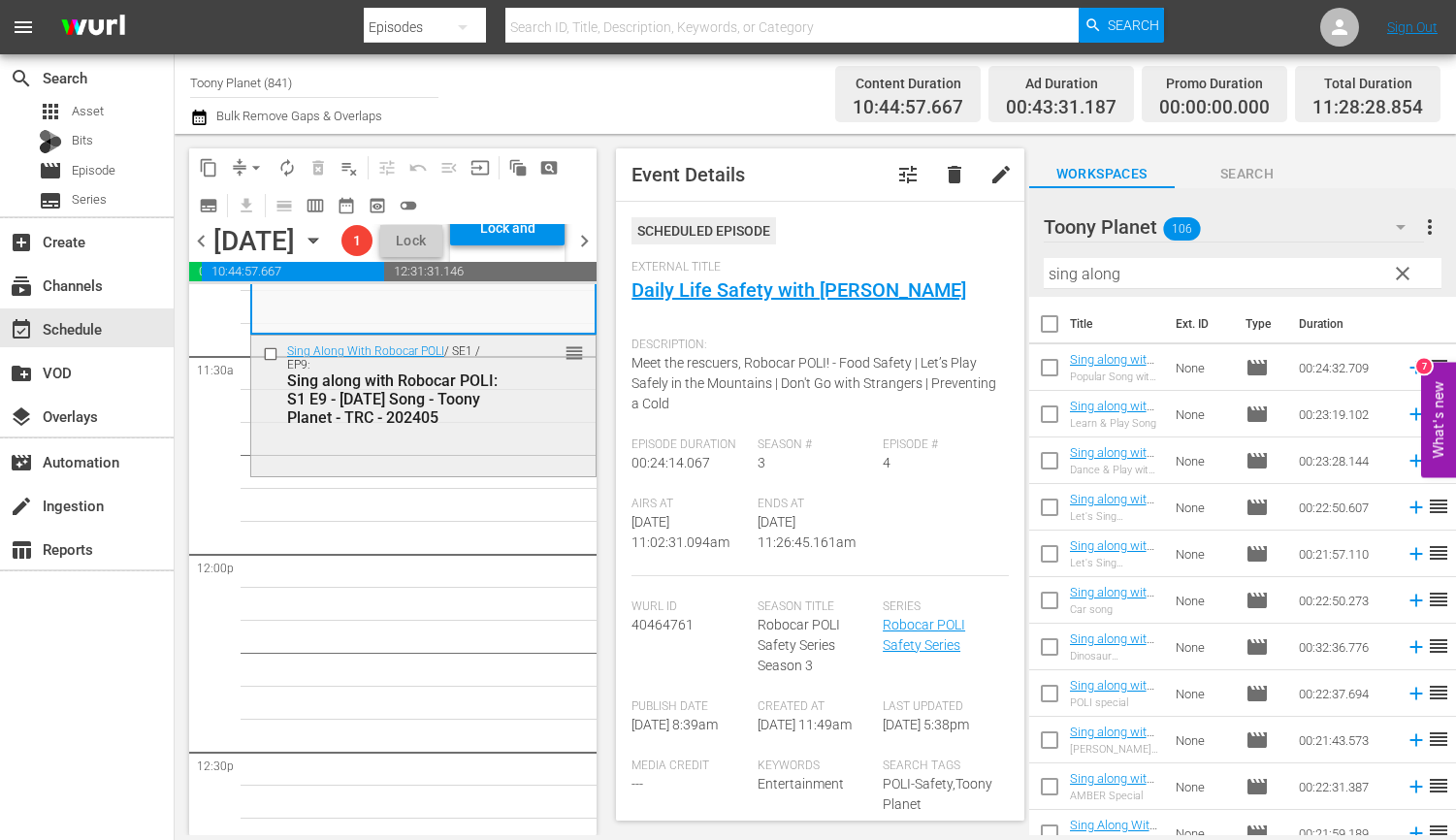
scroll to position [4535, 0]
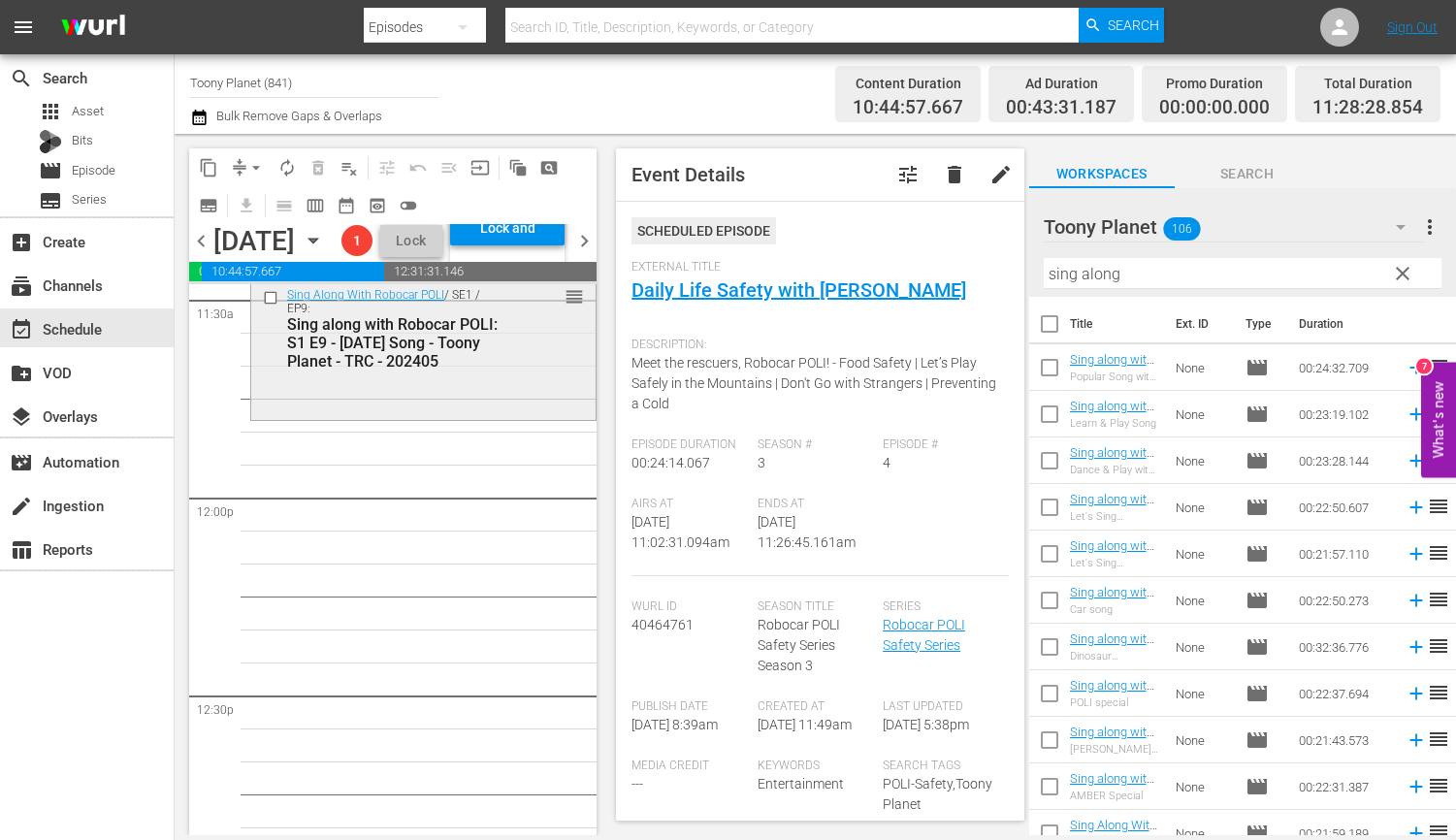
click at [428, 416] on div "Sing Along With Robocar POLI / SE1 / EP9: Sing along with Robocar POLI: S1 E9 -…" at bounding box center [423, 347] width 344 height 137
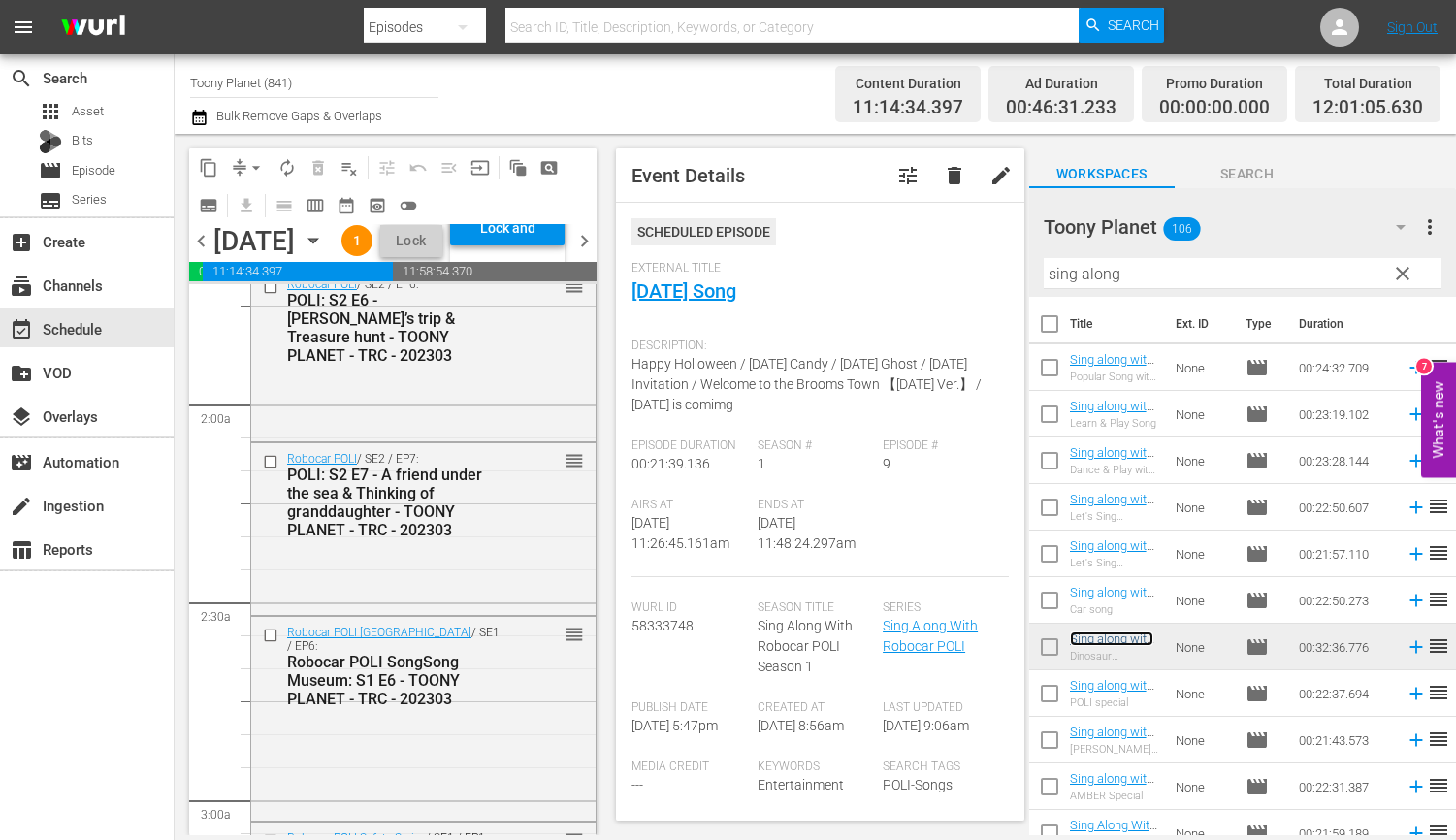
scroll to position [0, 0]
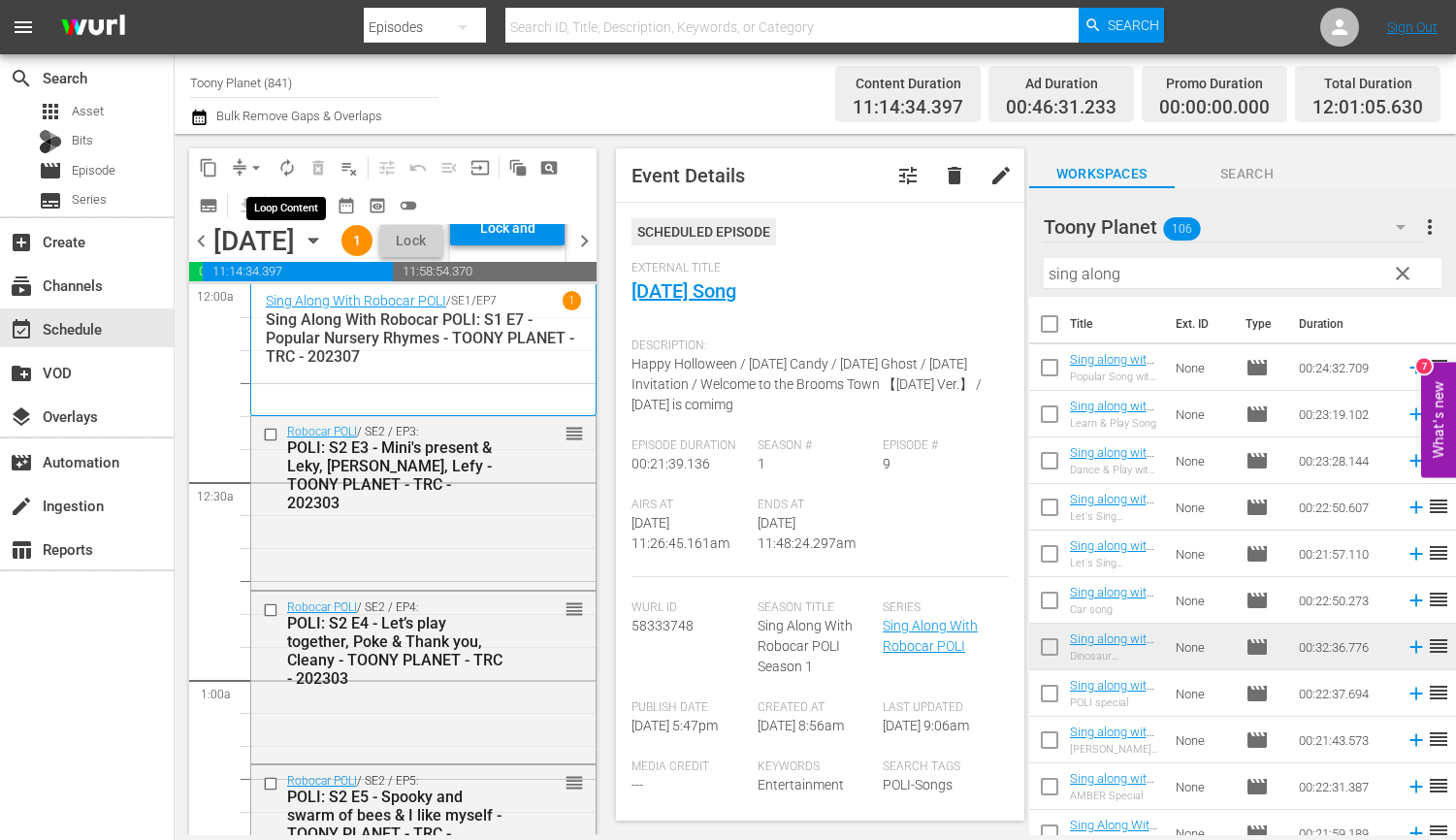
click at [295, 176] on span "autorenew_outlined" at bounding box center [286, 167] width 19 height 19
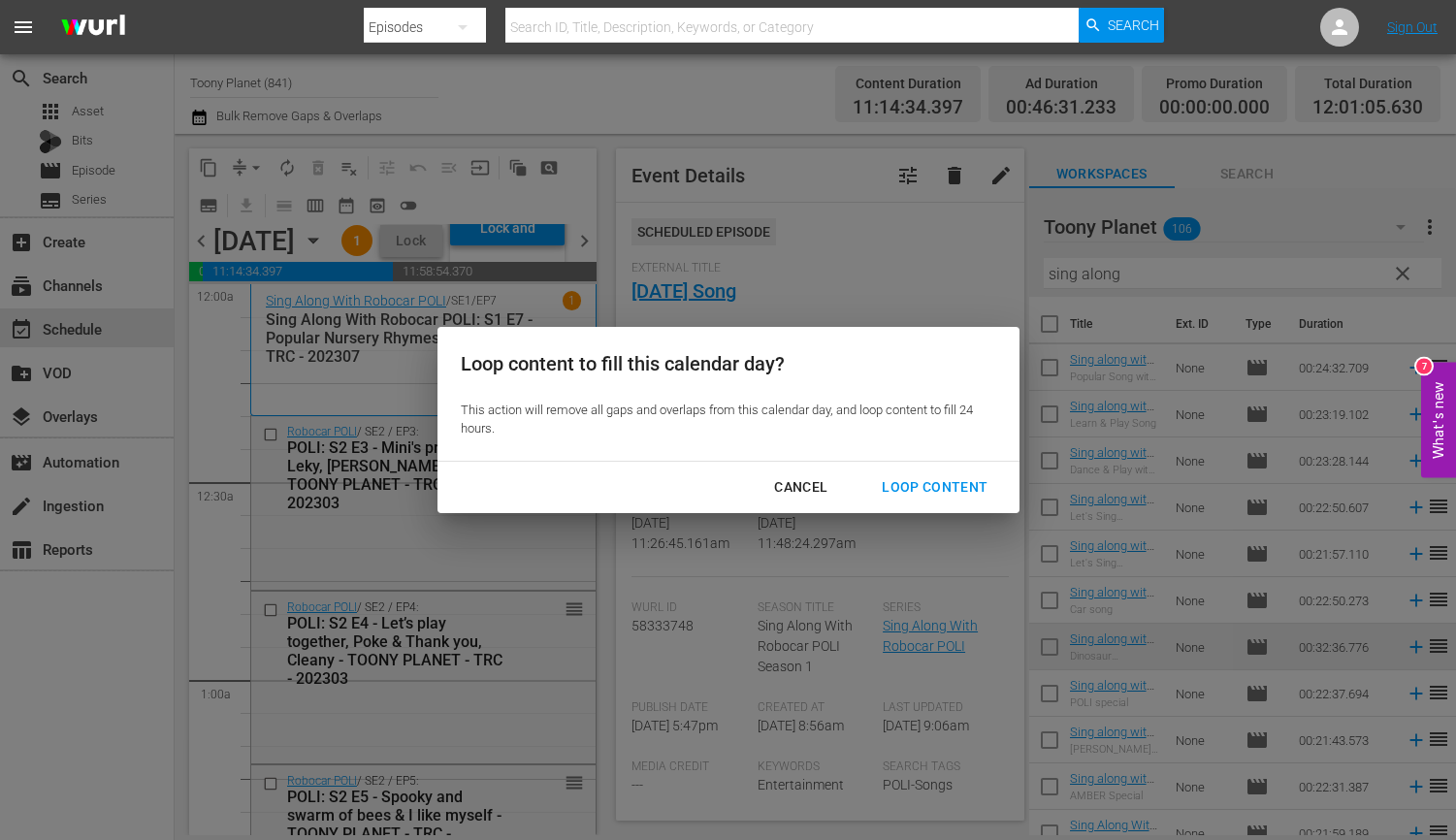
drag, startPoint x: 915, startPoint y: 478, endPoint x: 654, endPoint y: 466, distance: 261.3
click at [915, 478] on div "Loop Content" at bounding box center [934, 487] width 137 height 24
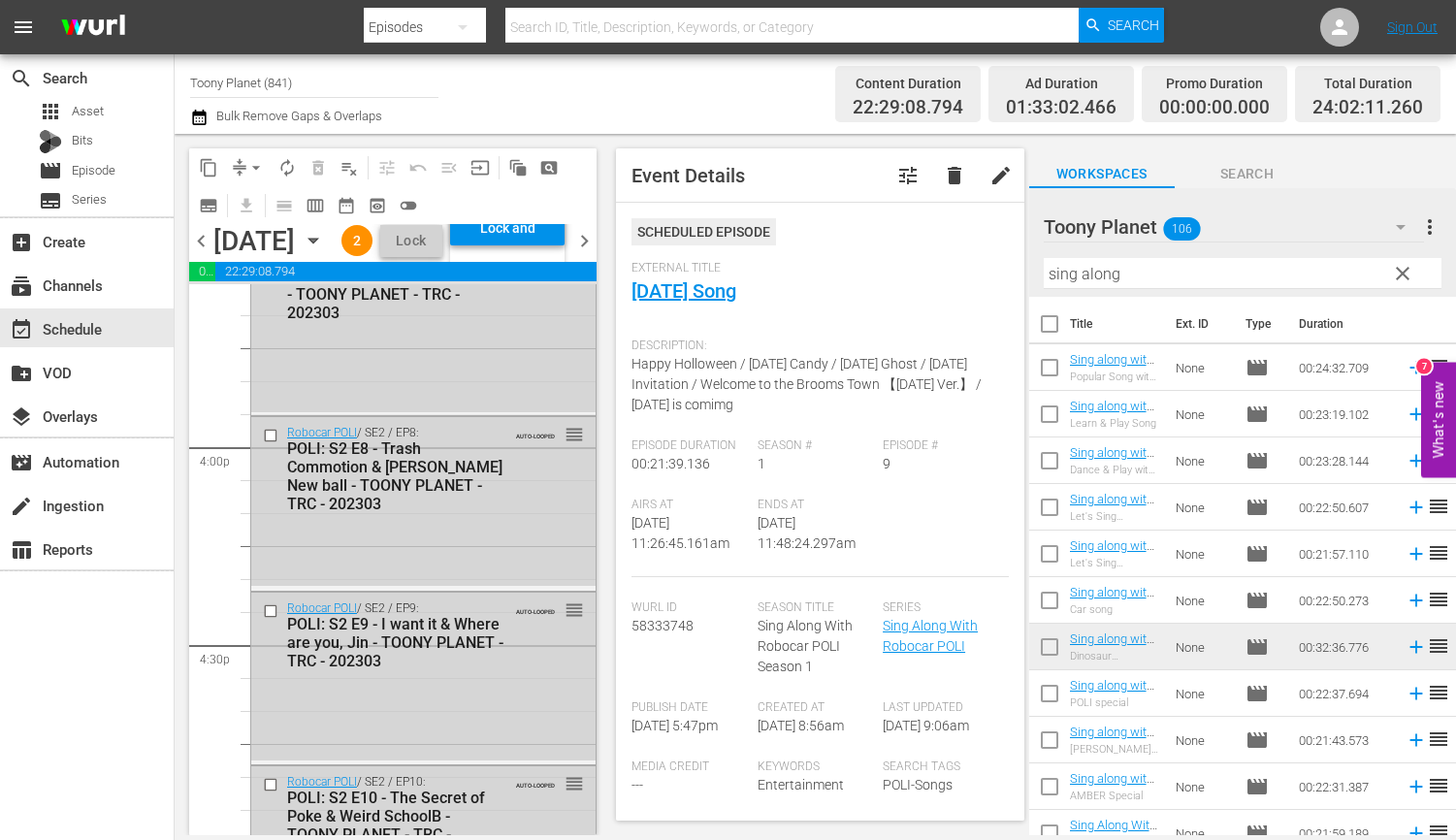
scroll to position [9152, 0]
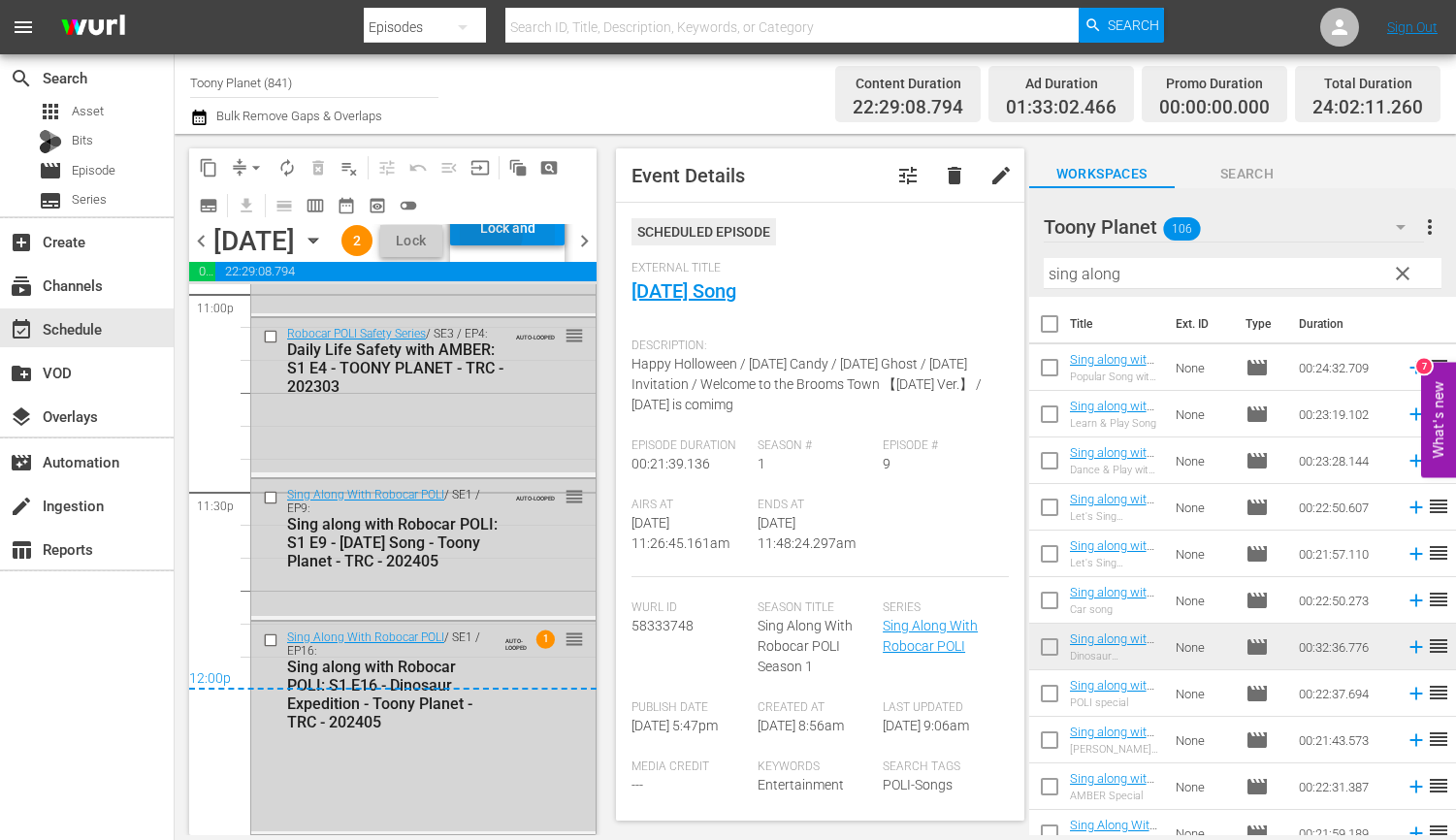
click at [526, 245] on div "Lock and Publish" at bounding box center [506, 227] width 95 height 35
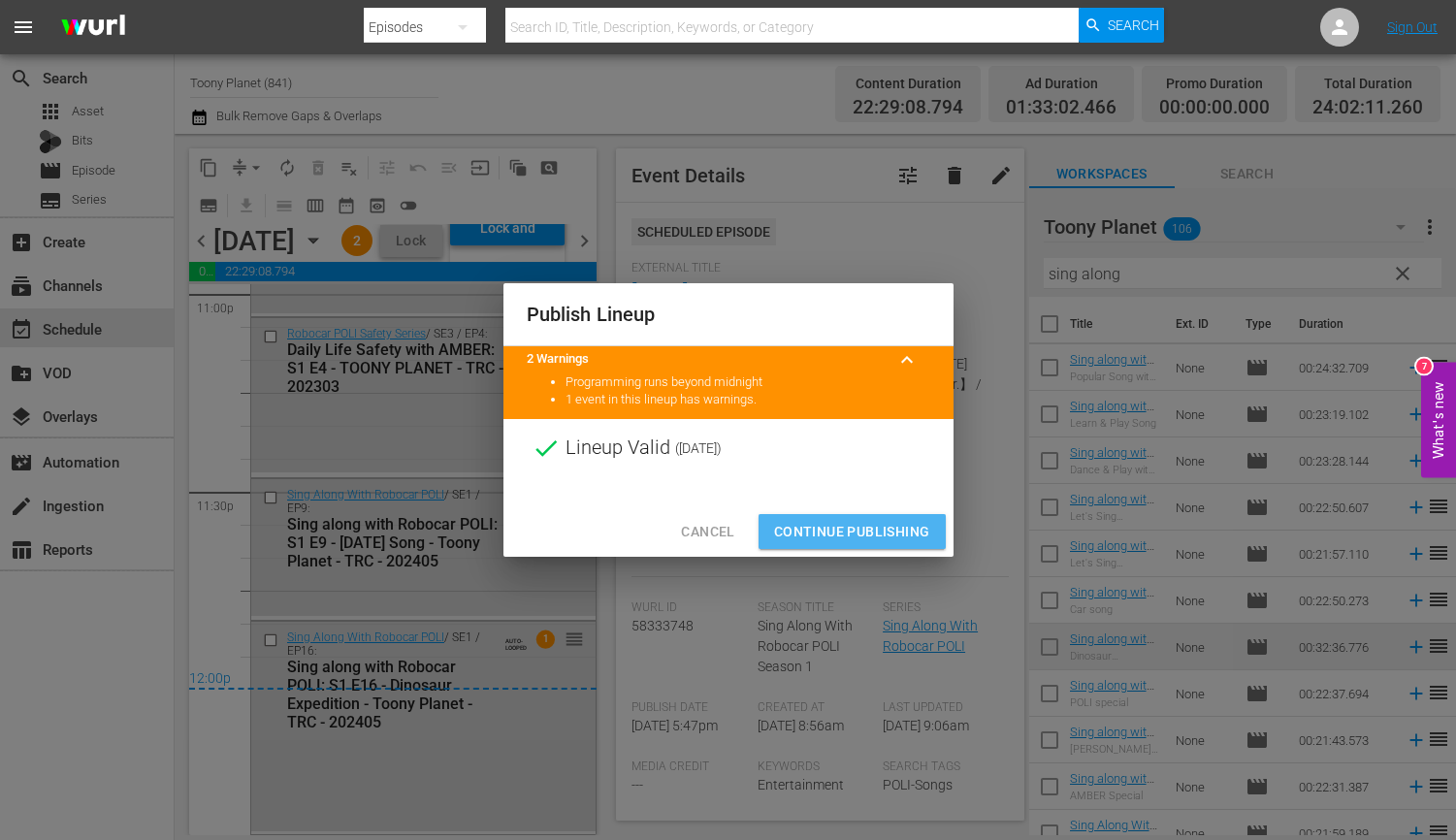
click at [855, 521] on span "Continue Publishing" at bounding box center [852, 532] width 156 height 24
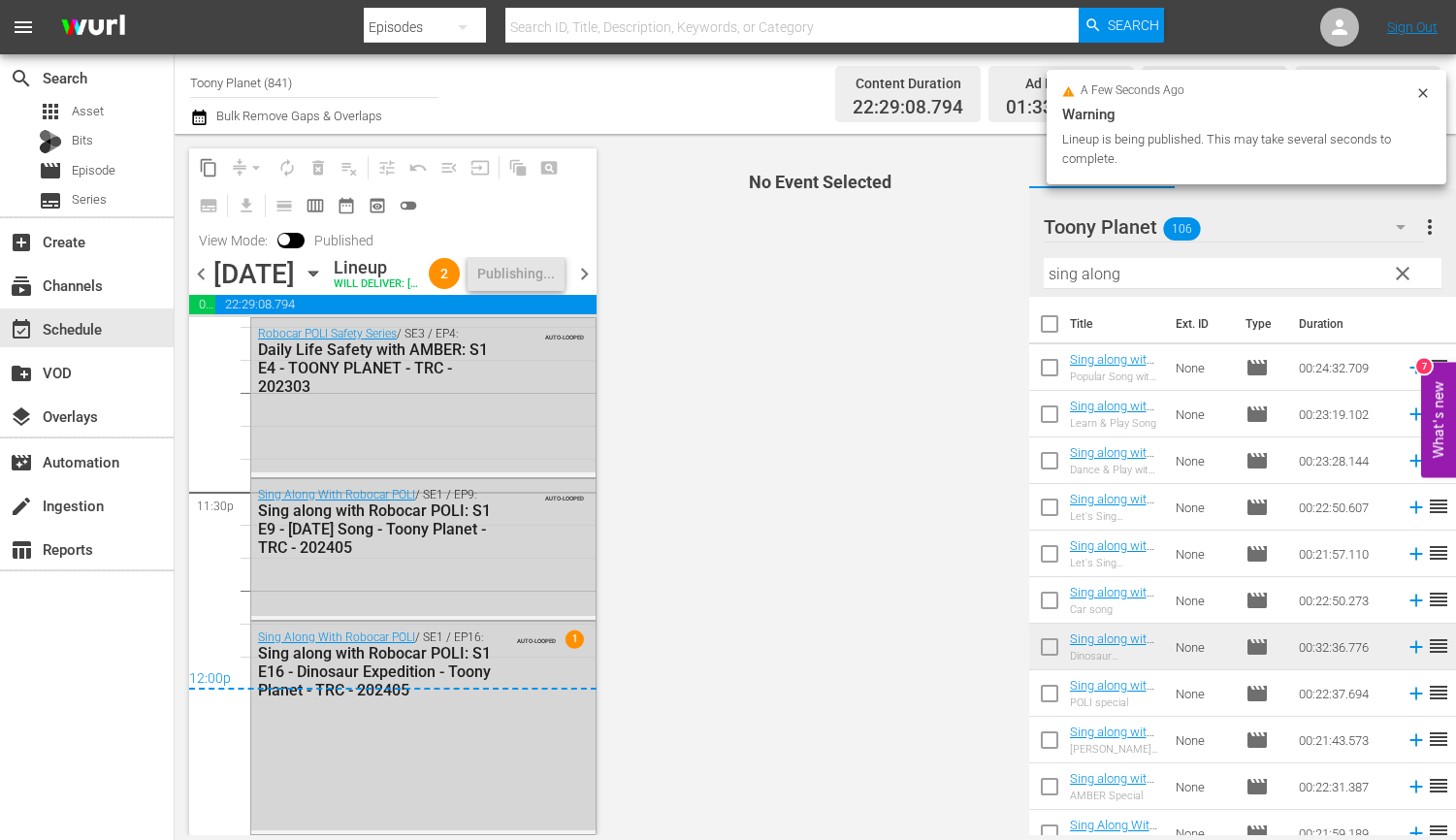
click at [585, 277] on span "chevron_right" at bounding box center [584, 274] width 24 height 24
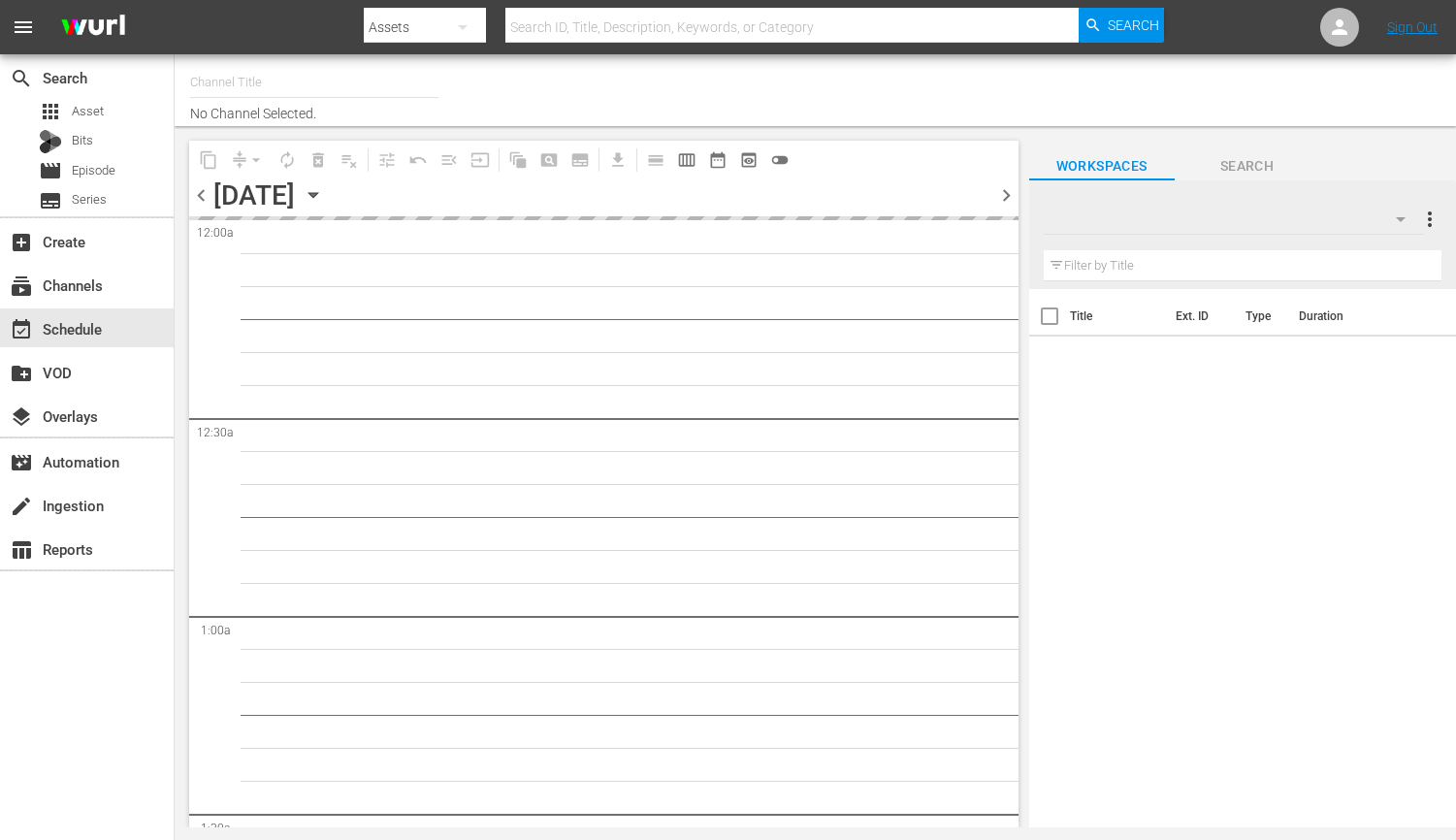
type input "Toony Planet (841)"
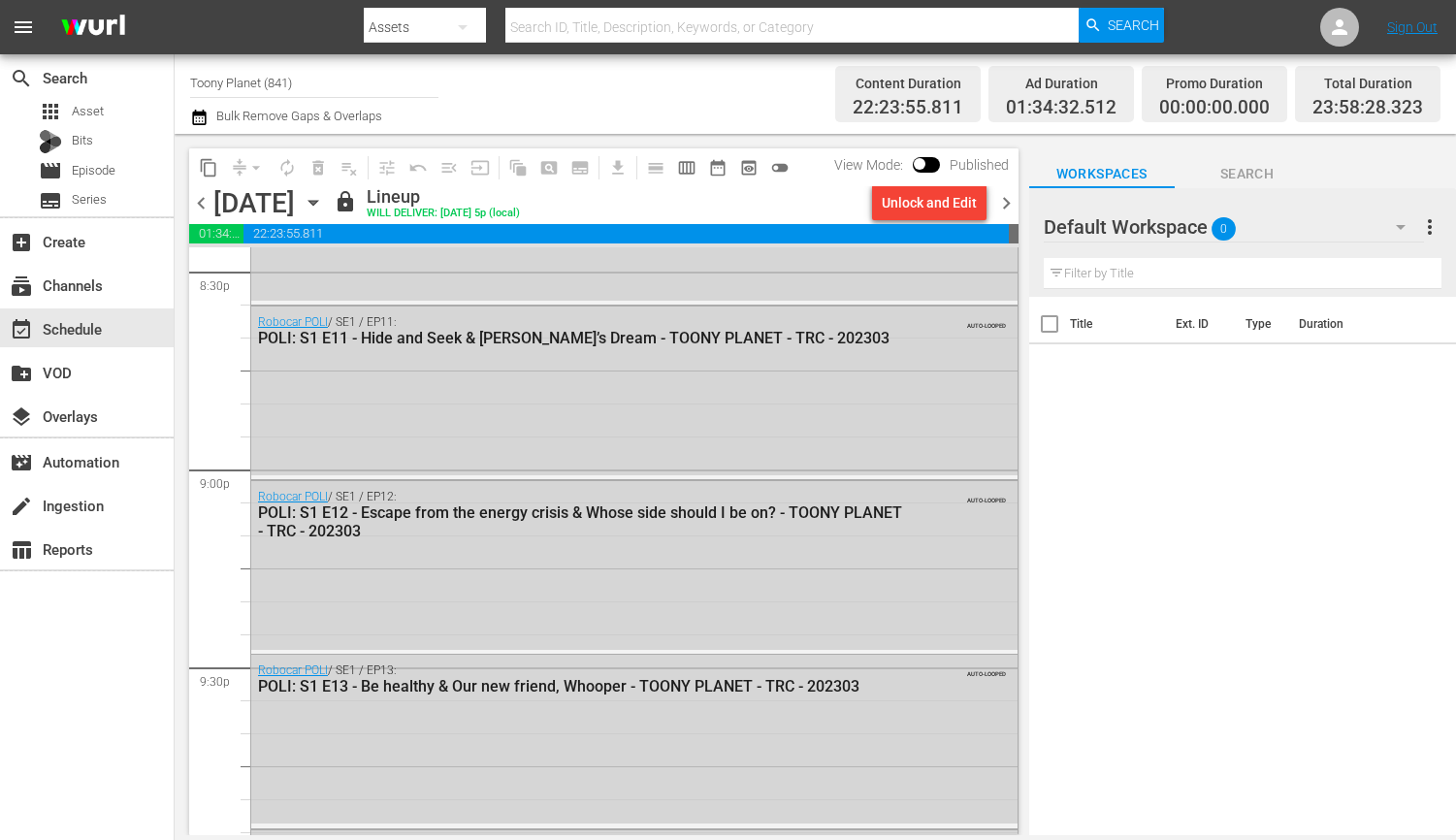
scroll to position [9038, 0]
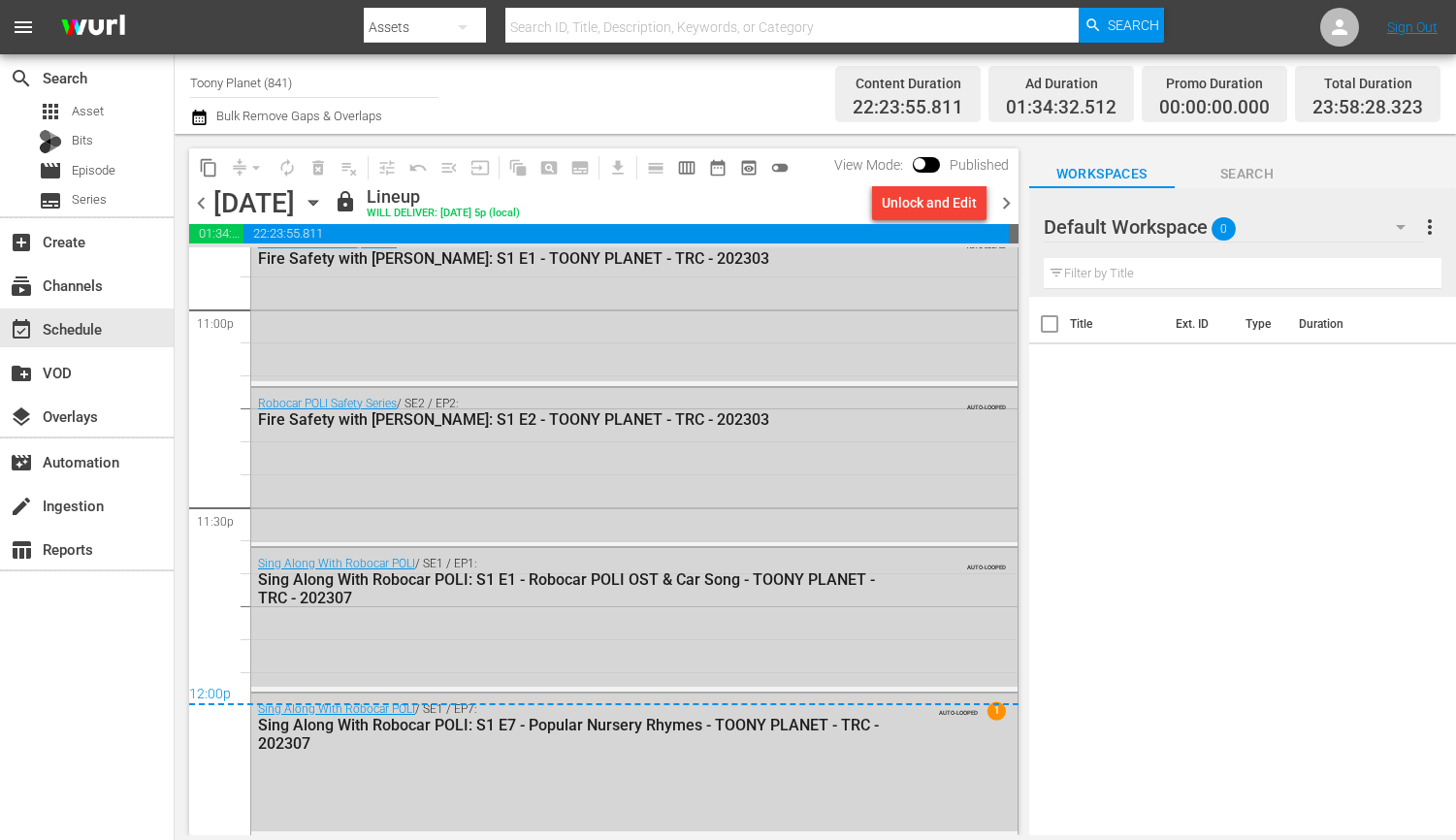
click at [1349, 228] on div "Default Workspace 0" at bounding box center [1233, 226] width 380 height 54
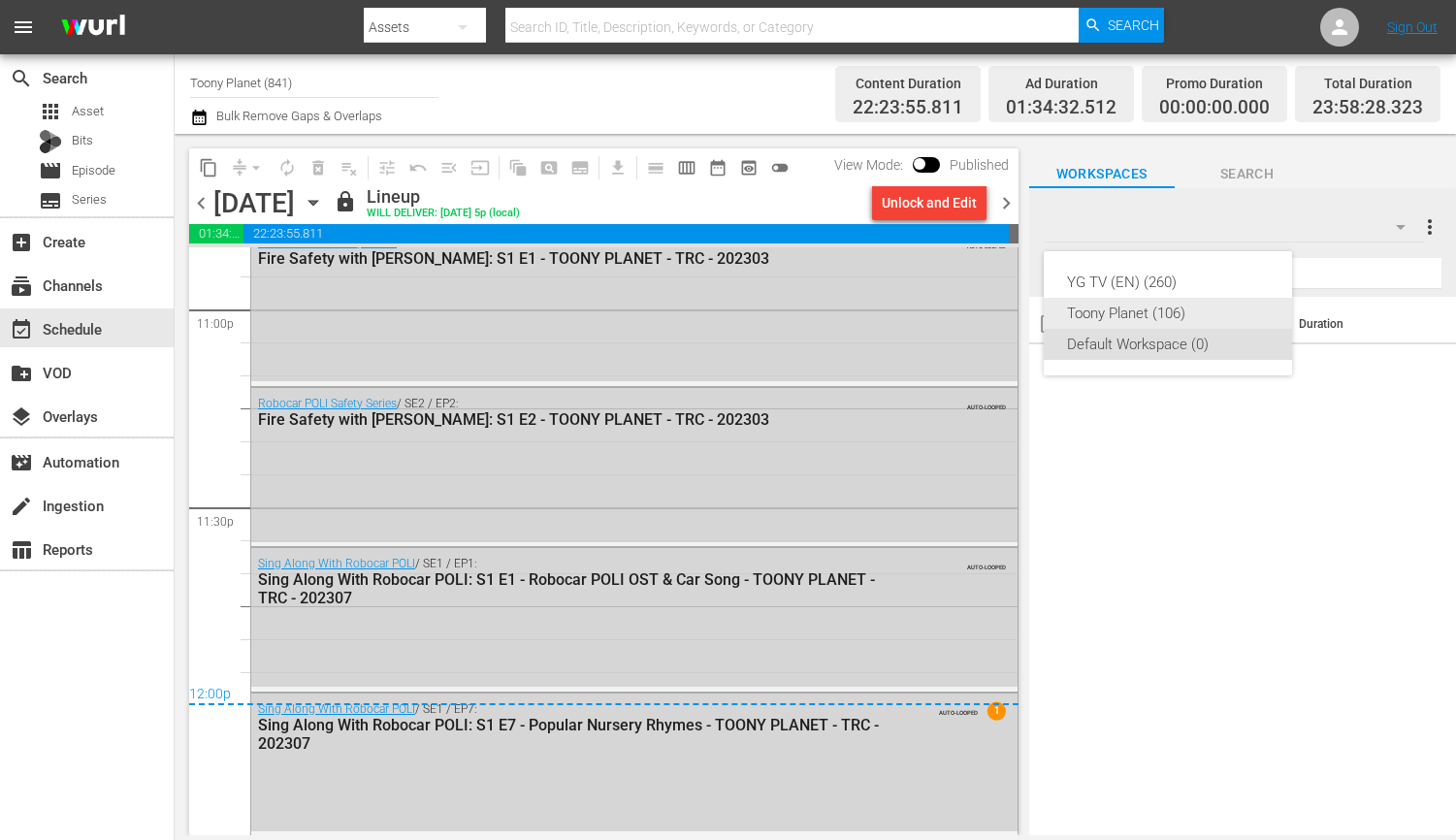
click at [1228, 309] on div "Toony Planet (106)" at bounding box center [1167, 313] width 201 height 31
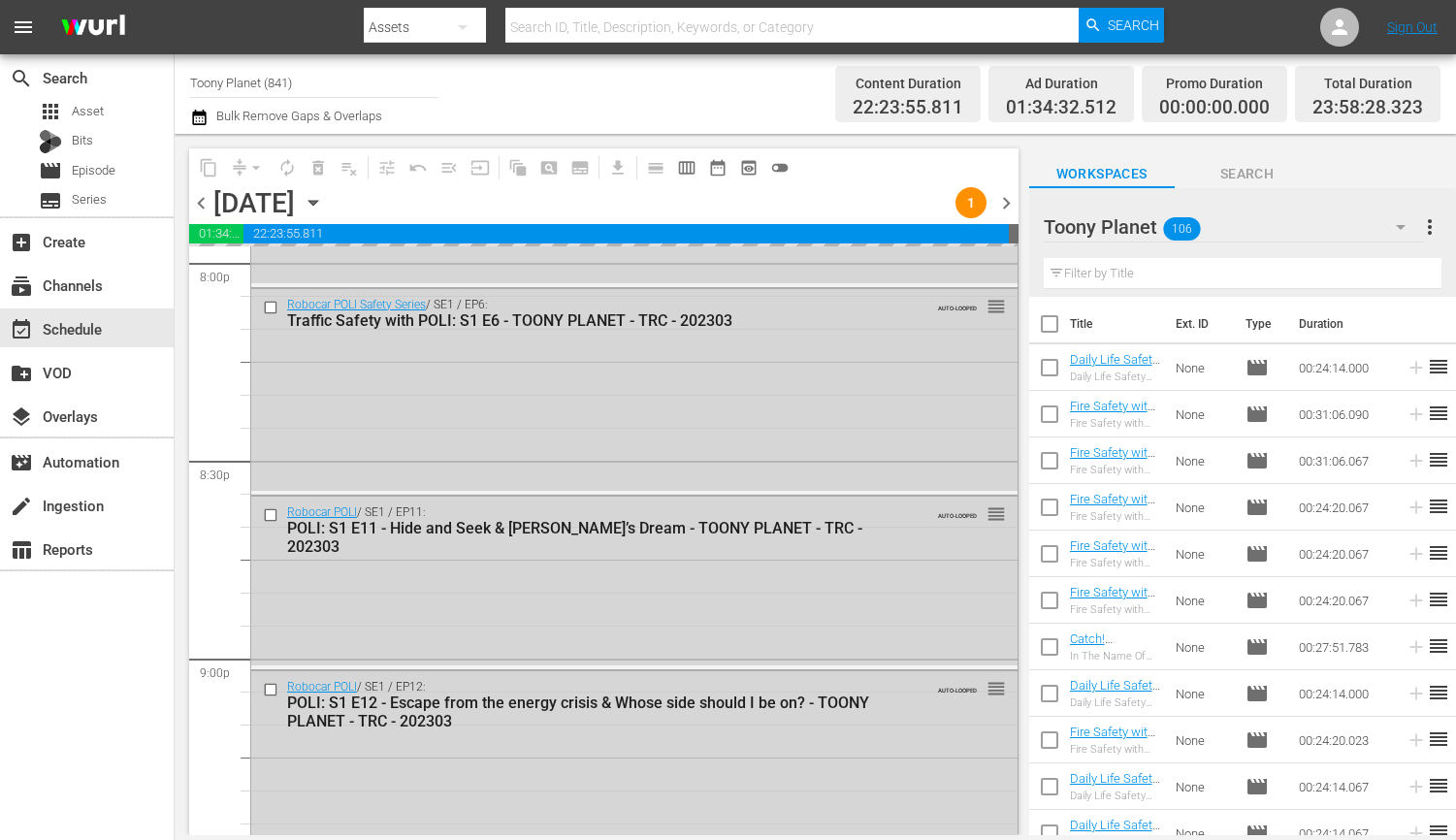
scroll to position [7668, 0]
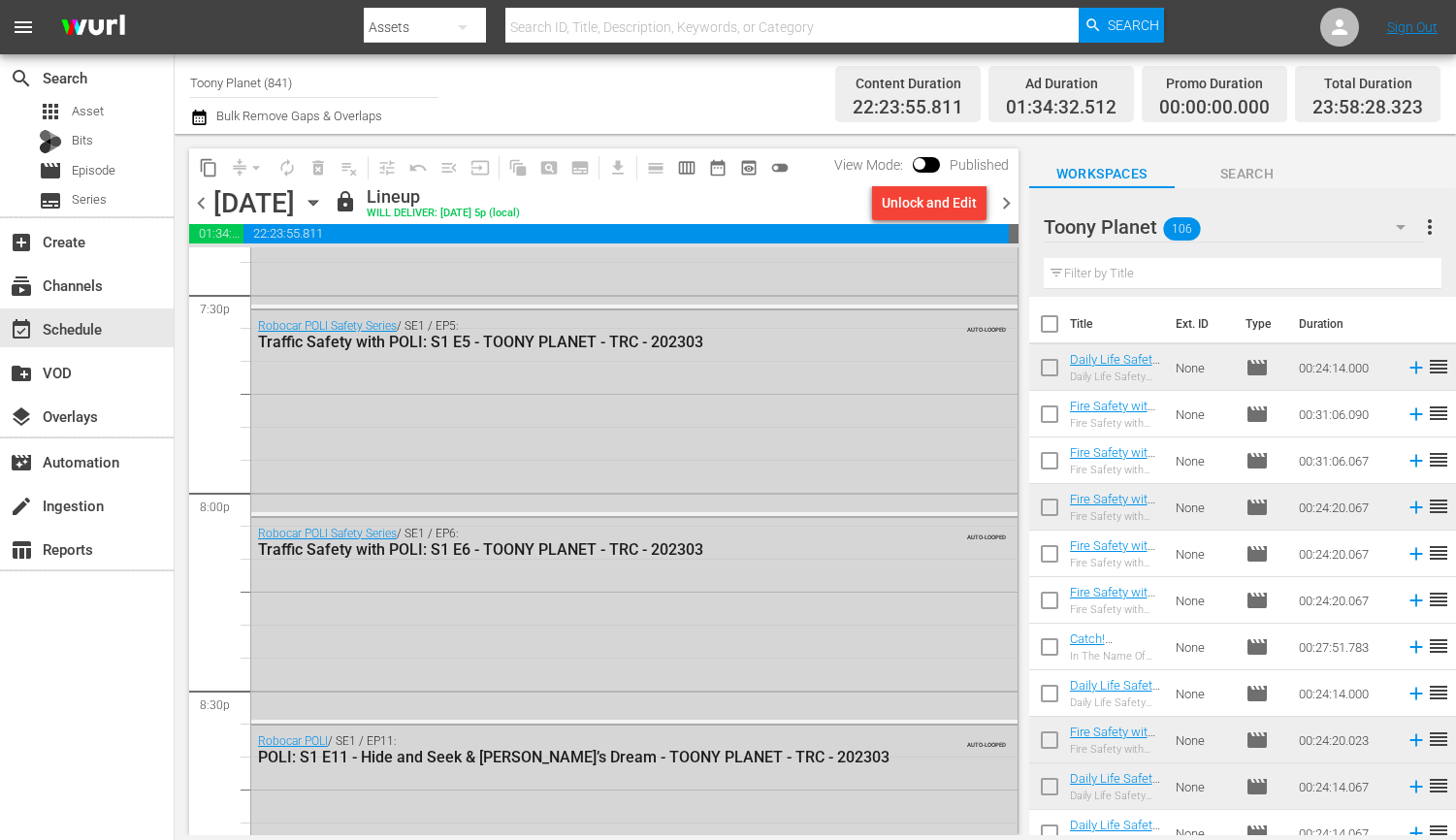
click at [1085, 277] on input "text" at bounding box center [1242, 273] width 398 height 31
paste input "hallow"
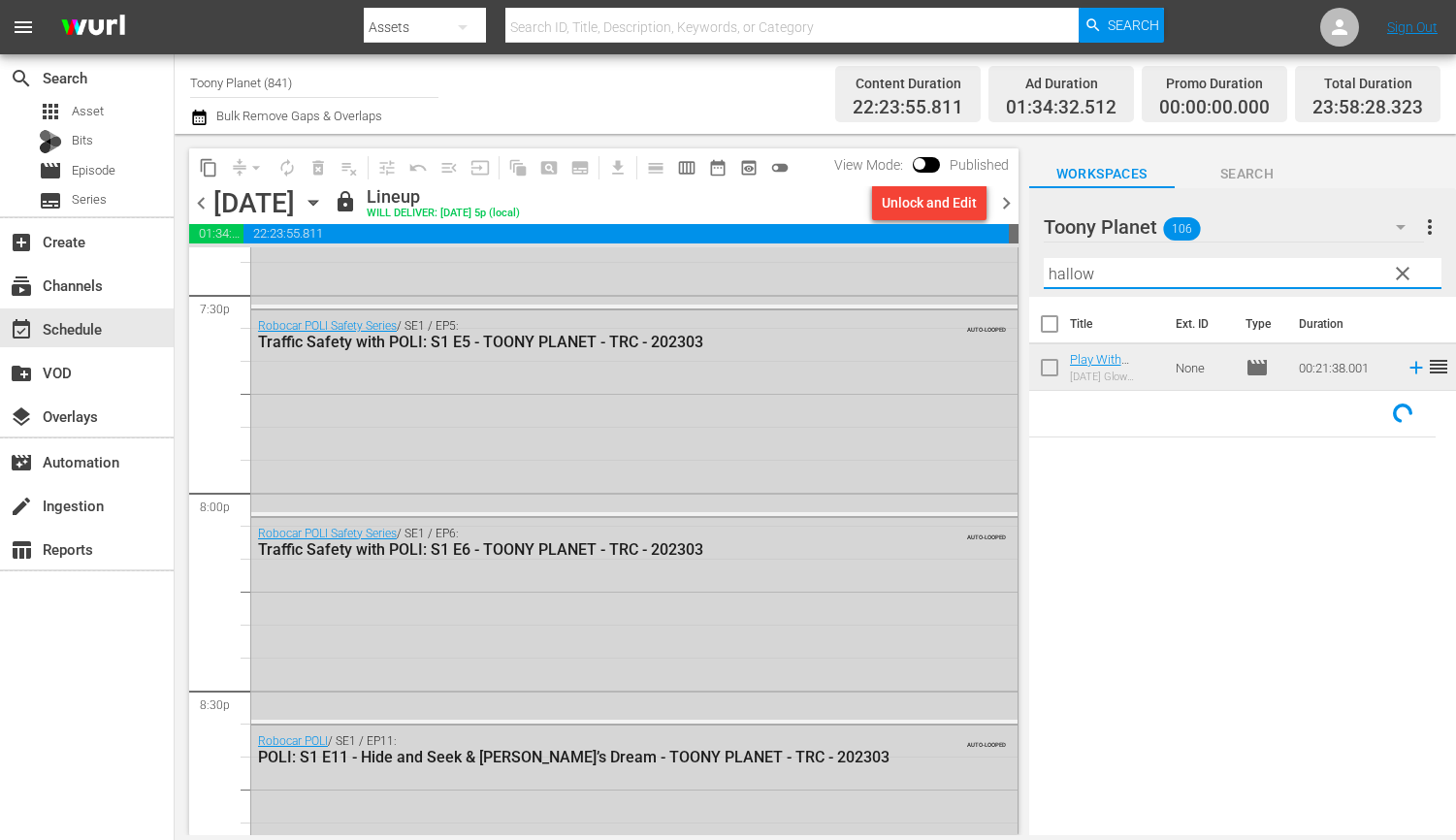
type input "hallow"
click at [1407, 276] on span "clear" at bounding box center [1402, 273] width 23 height 23
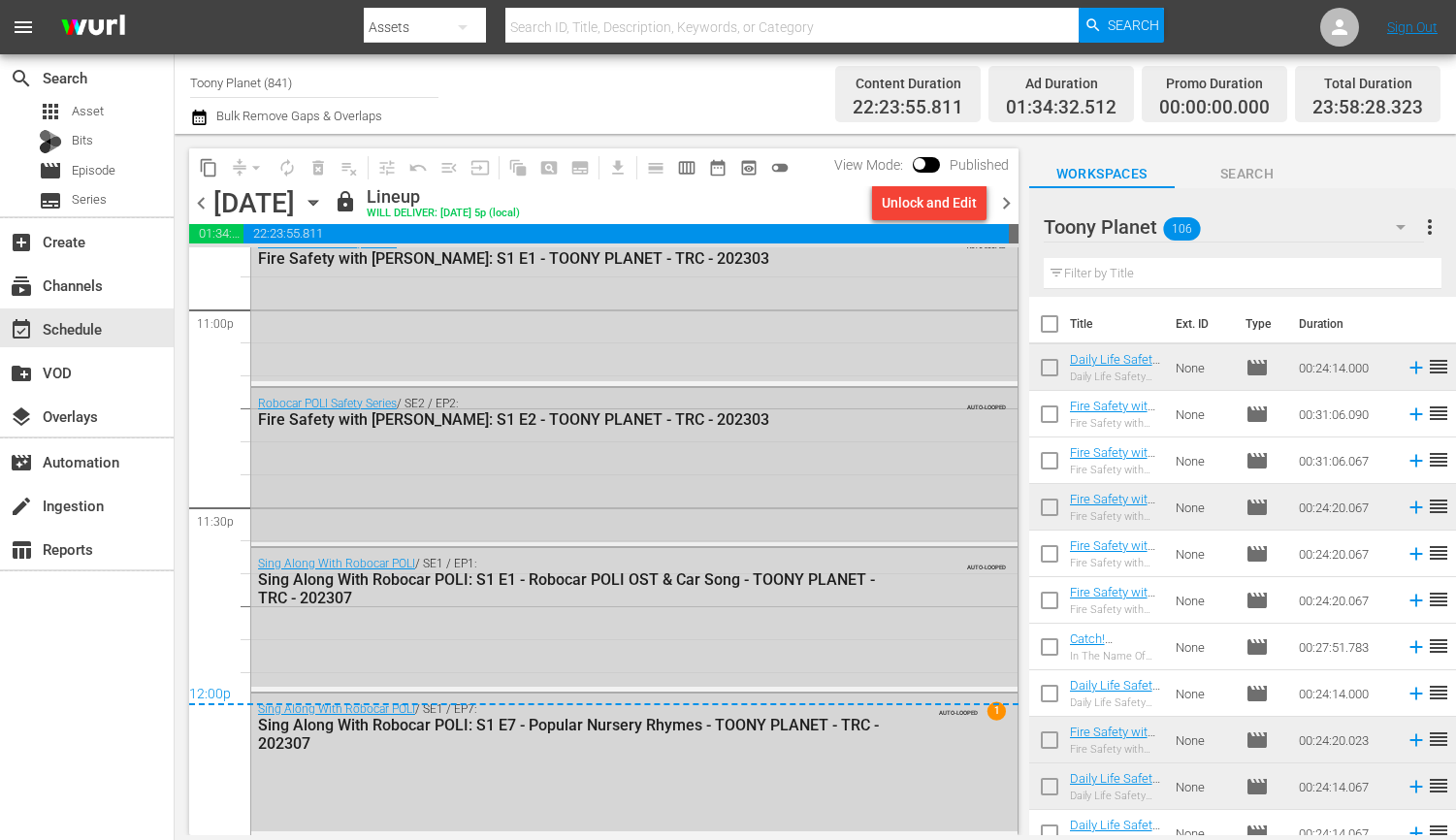
scroll to position [8838, 0]
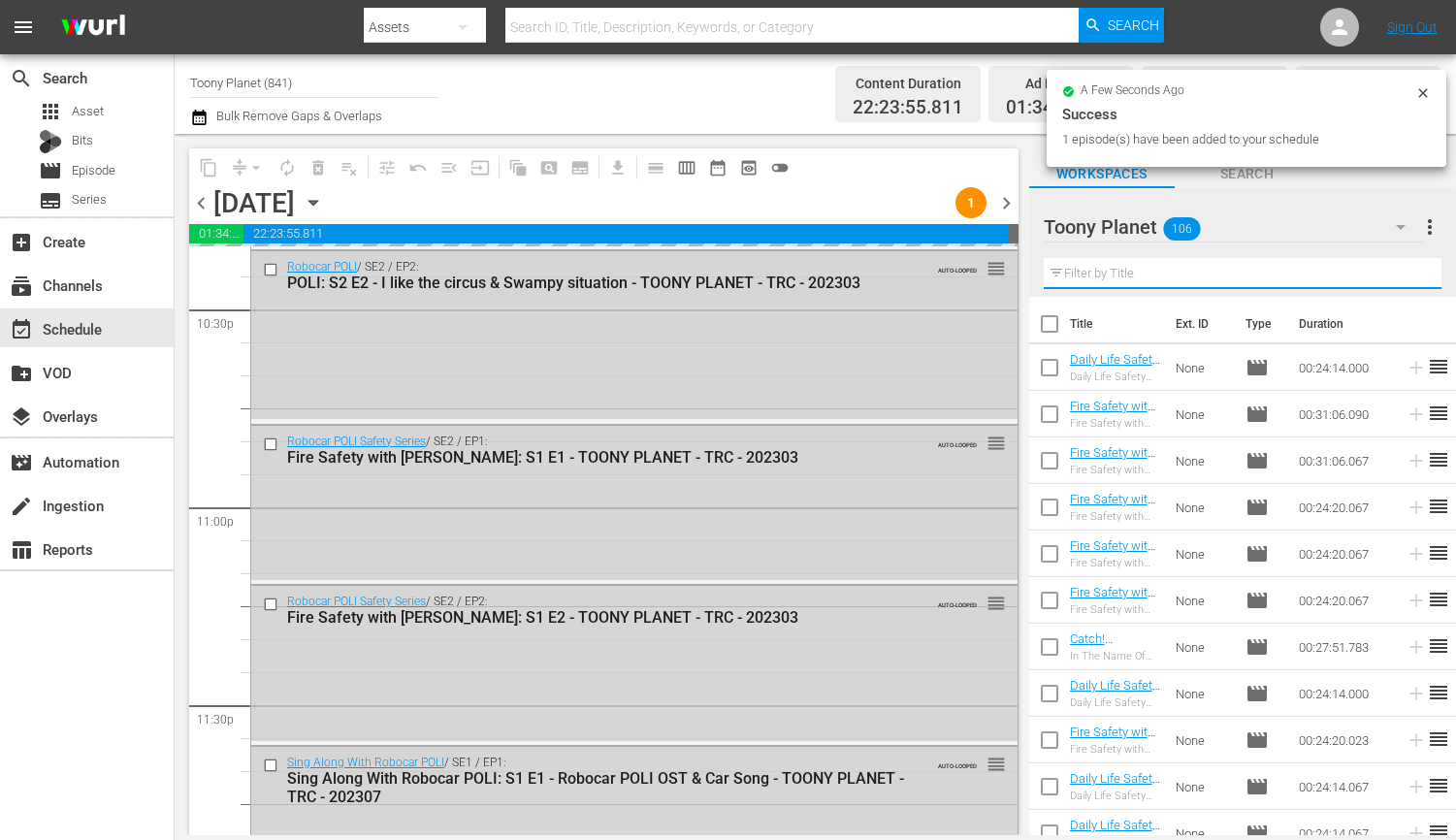
click at [1127, 268] on input "text" at bounding box center [1242, 273] width 398 height 31
paste input "Amber"
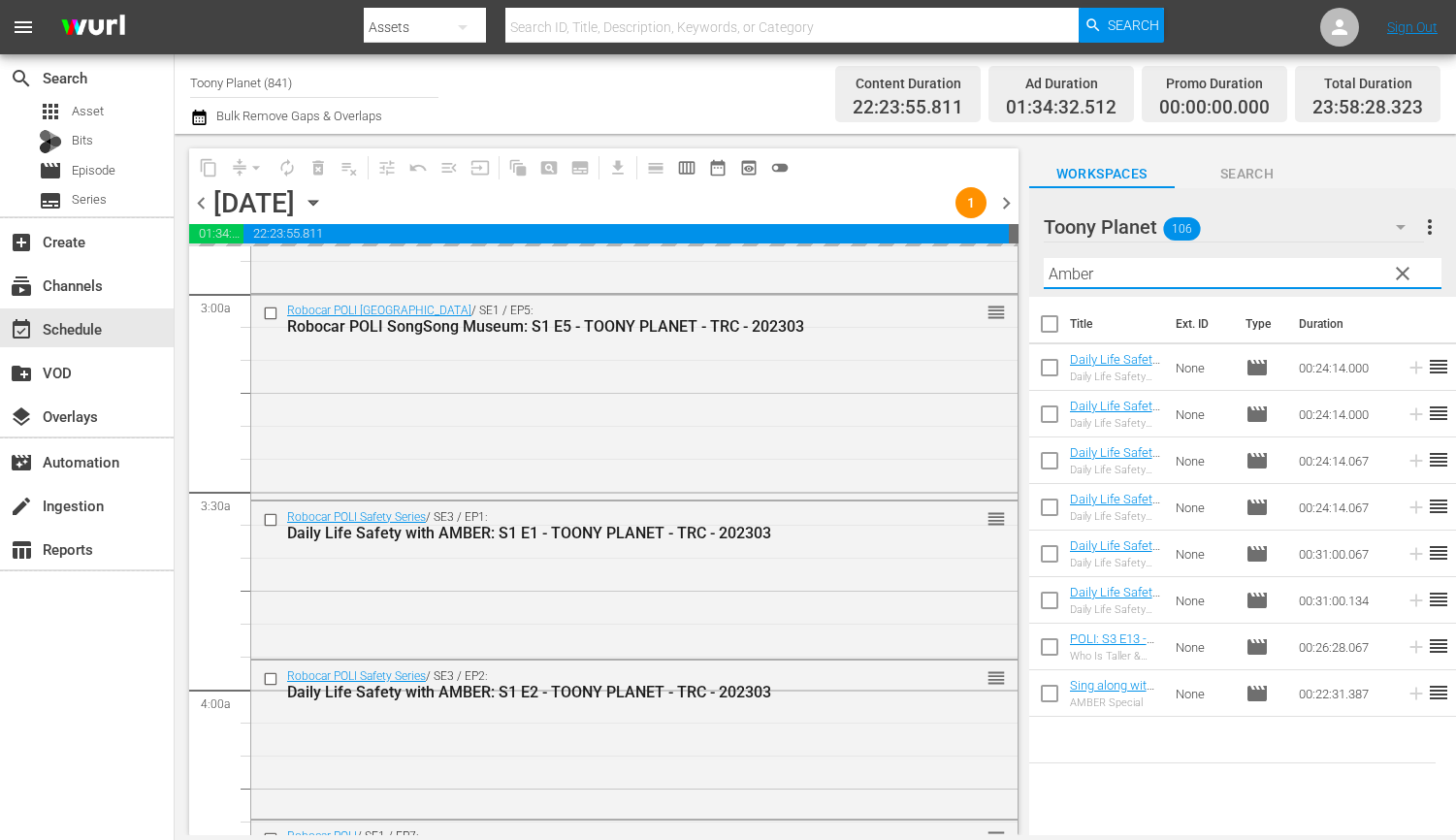
scroll to position [1151, 0]
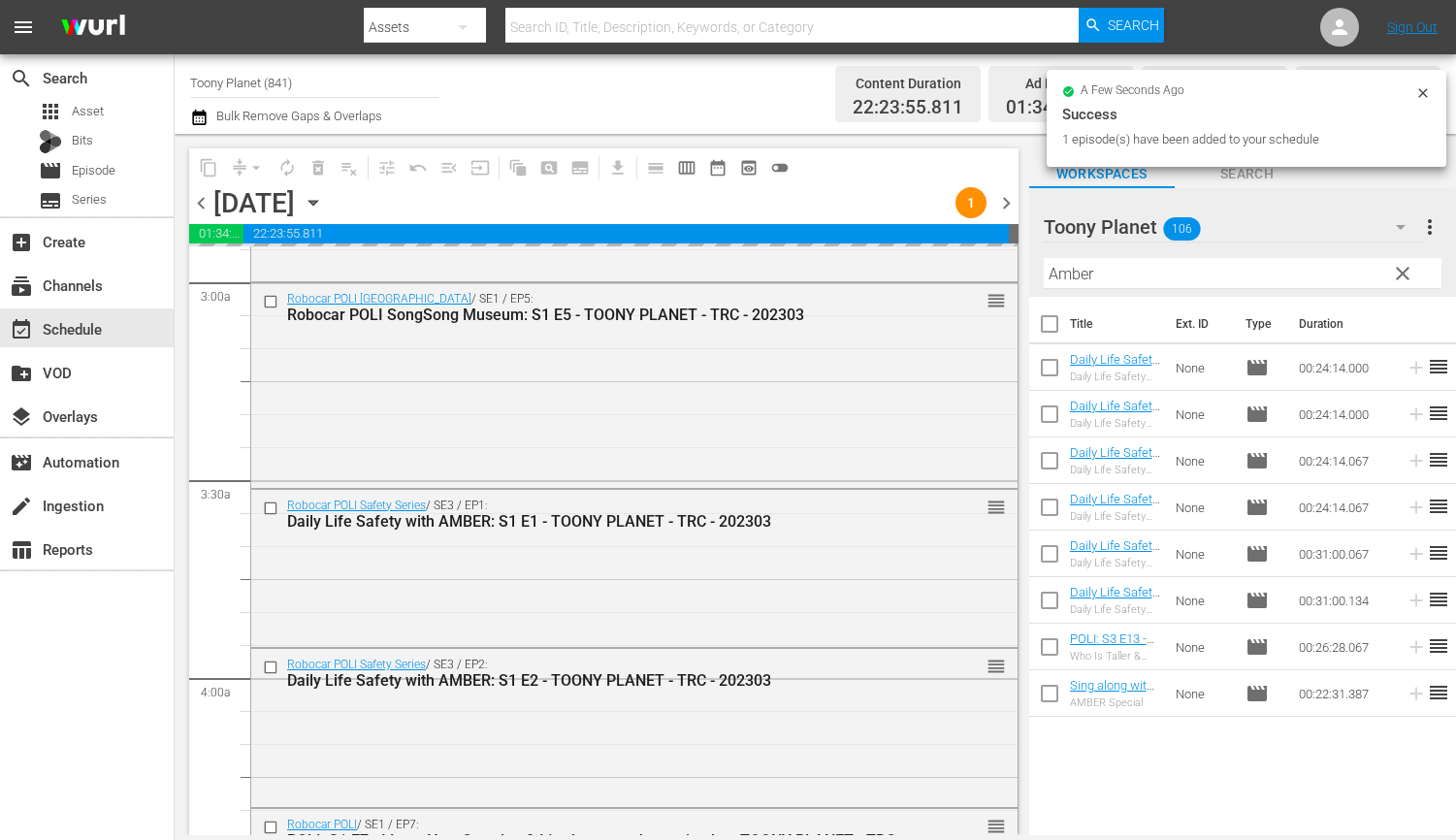
drag, startPoint x: 1173, startPoint y: 256, endPoint x: 1137, endPoint y: 270, distance: 38.6
click at [1032, 261] on div "Toony Planet 106 Toony Planet more_vert clear Filter by Title Amber" at bounding box center [1243, 242] width 427 height 109
drag, startPoint x: 1030, startPoint y: 260, endPoint x: 832, endPoint y: 239, distance: 199.1
click at [831, 240] on div "content_copy compress arrow_drop_down autorenew_outlined delete_forever_outline…" at bounding box center [815, 484] width 1282 height 701
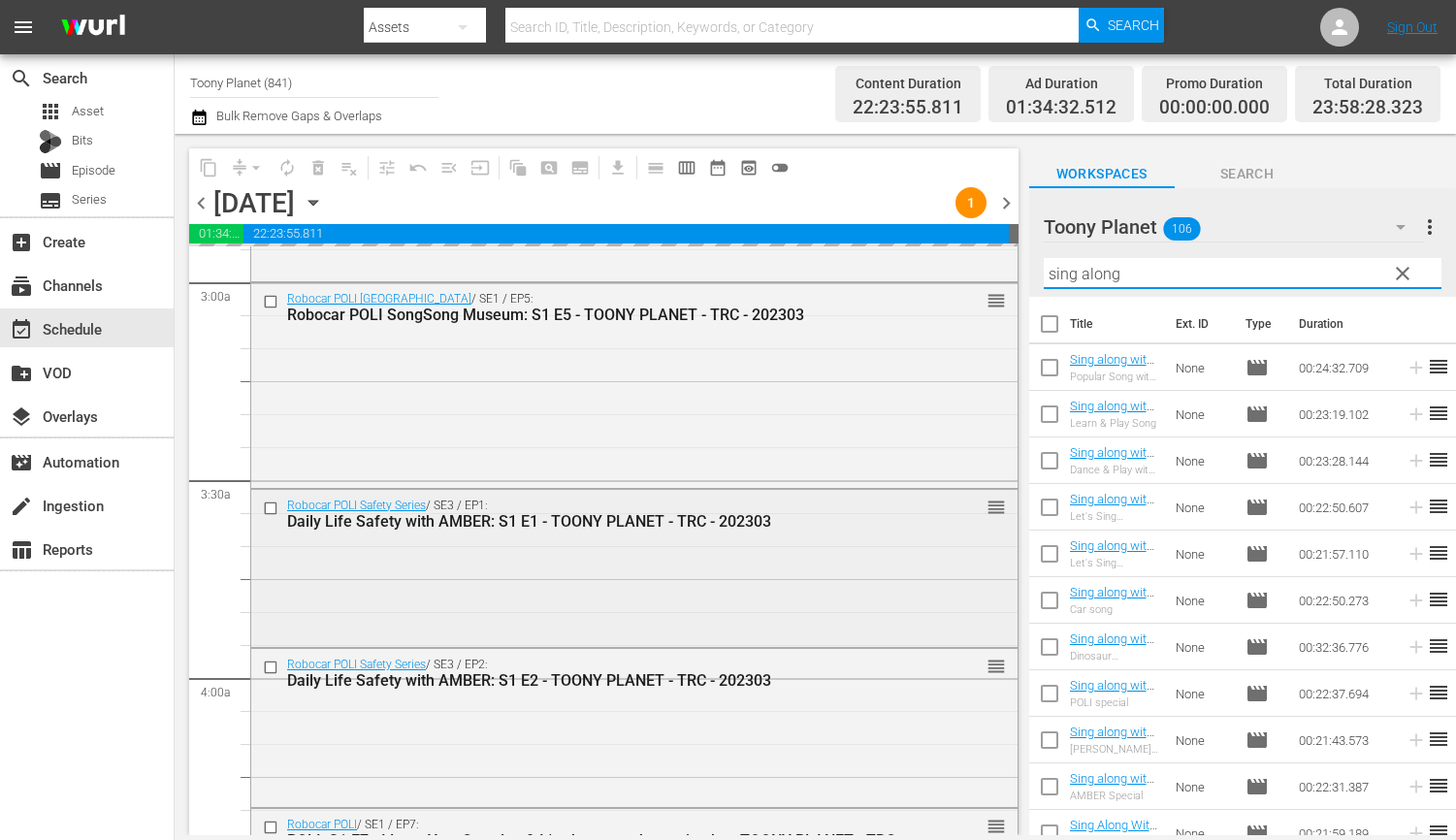
type input "sing along"
drag, startPoint x: 734, startPoint y: 619, endPoint x: 1302, endPoint y: 476, distance: 585.7
click at [735, 619] on div "Robocar POLI Safety Series / SE3 / EP1: Daily Life Safety with AMBER: S1 E1 - T…" at bounding box center [634, 566] width 766 height 154
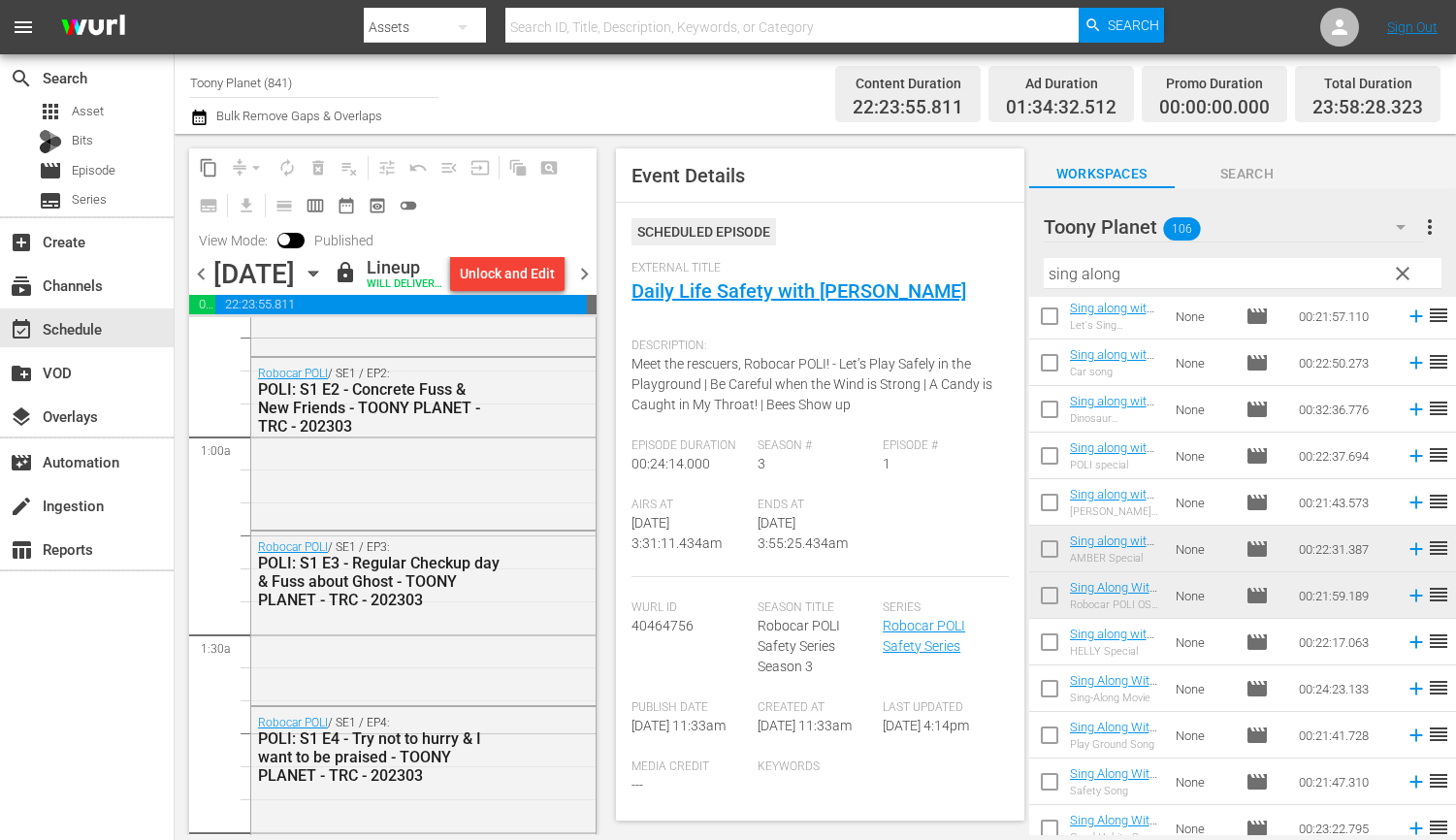
scroll to position [0, 0]
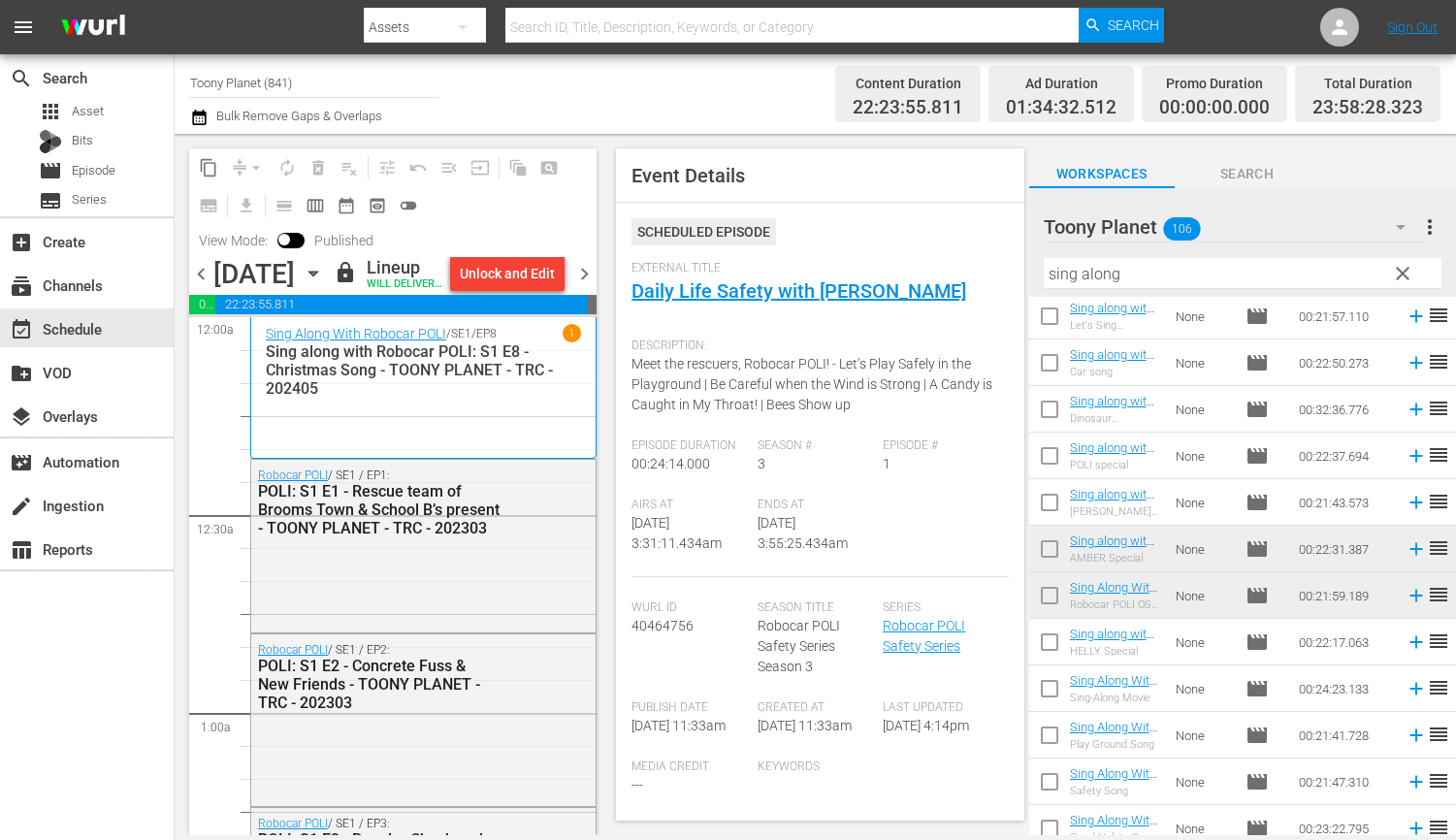
drag, startPoint x: 580, startPoint y: 285, endPoint x: 439, endPoint y: 9, distance: 309.9
click at [580, 285] on span "chevron_right" at bounding box center [584, 274] width 24 height 24
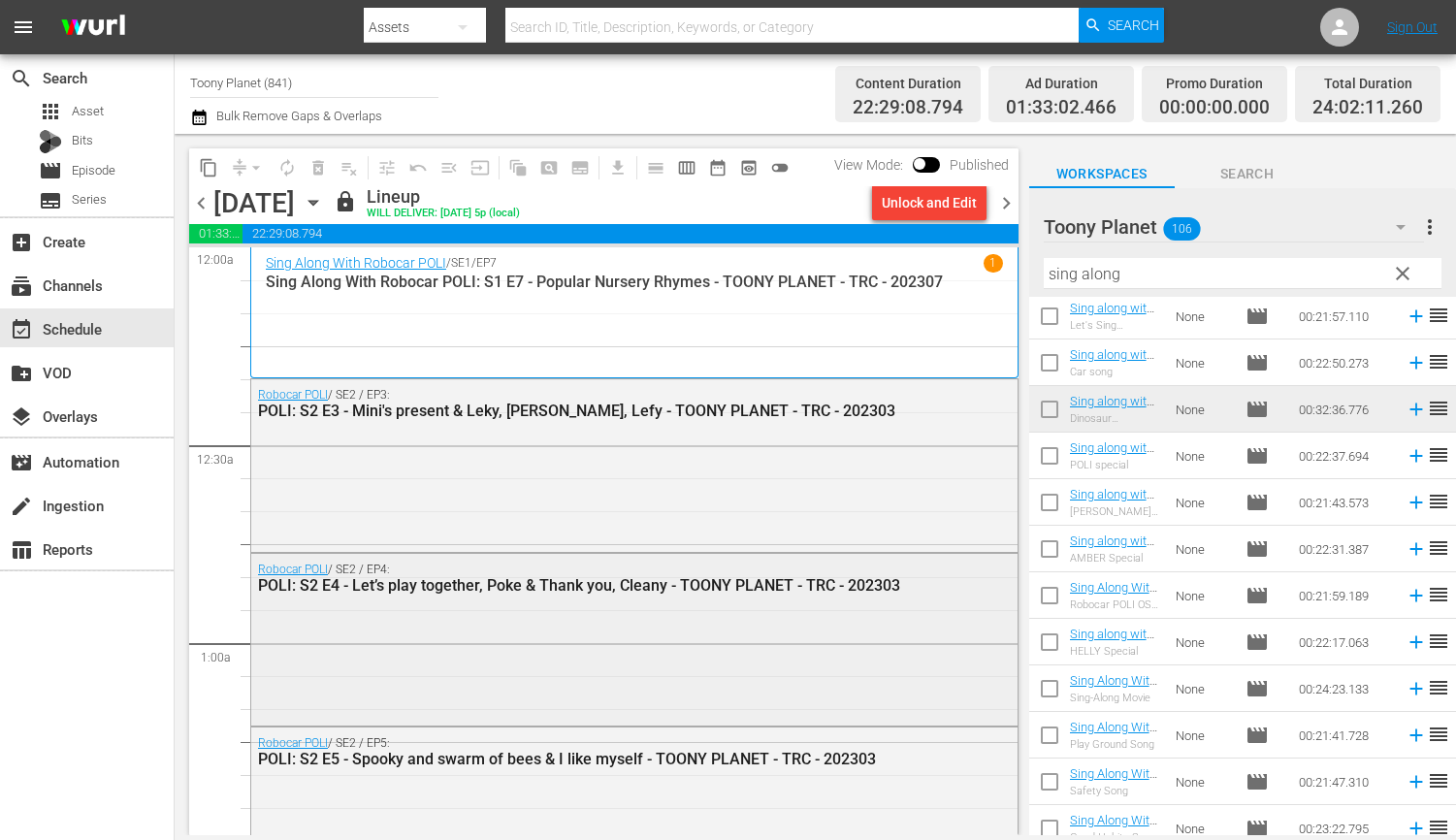
click at [504, 615] on div "Robocar POLI / SE2 / EP4: POLI: S2 E4 - Let’s play together, Poke & Thank you, …" at bounding box center [634, 638] width 766 height 168
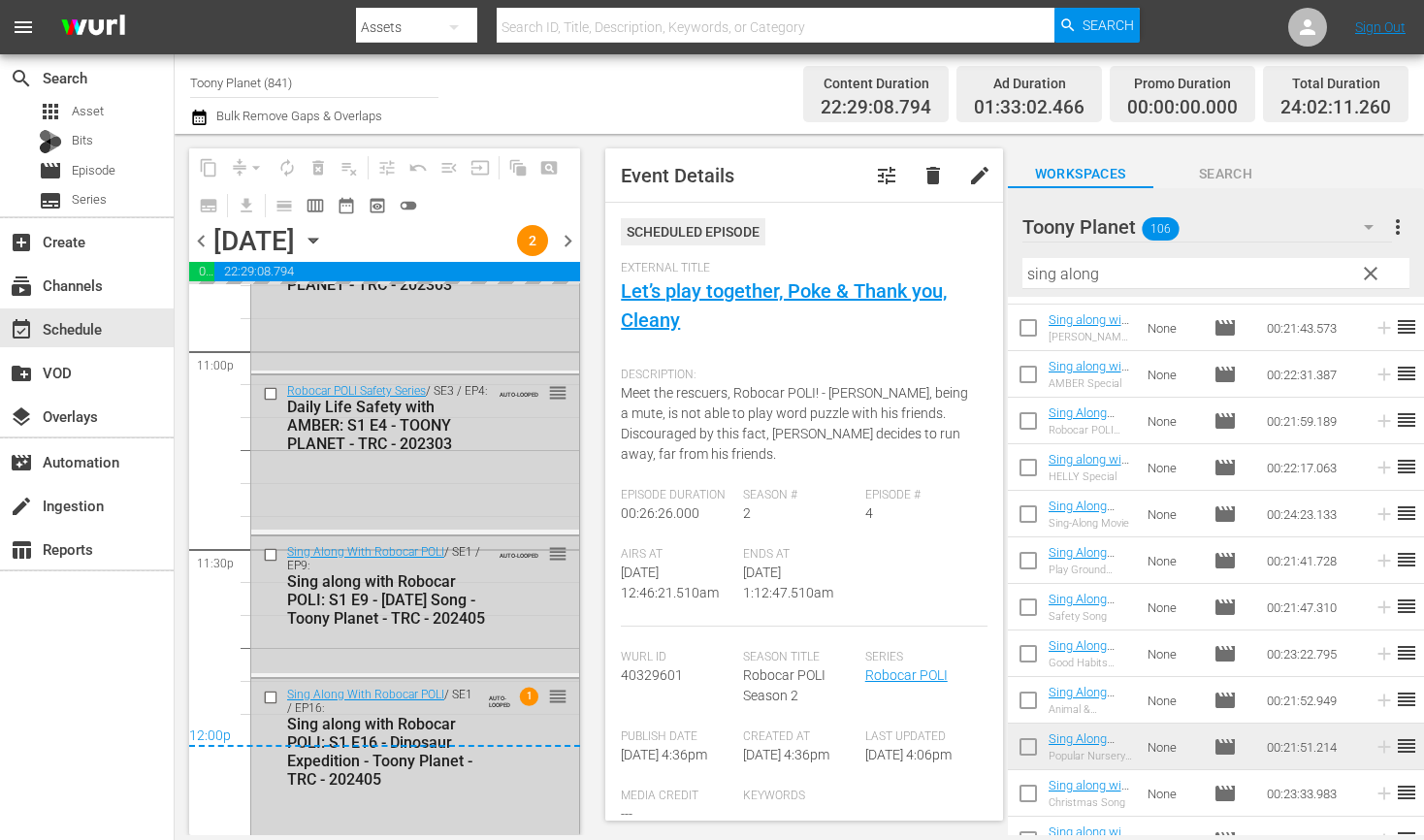
scroll to position [410, 0]
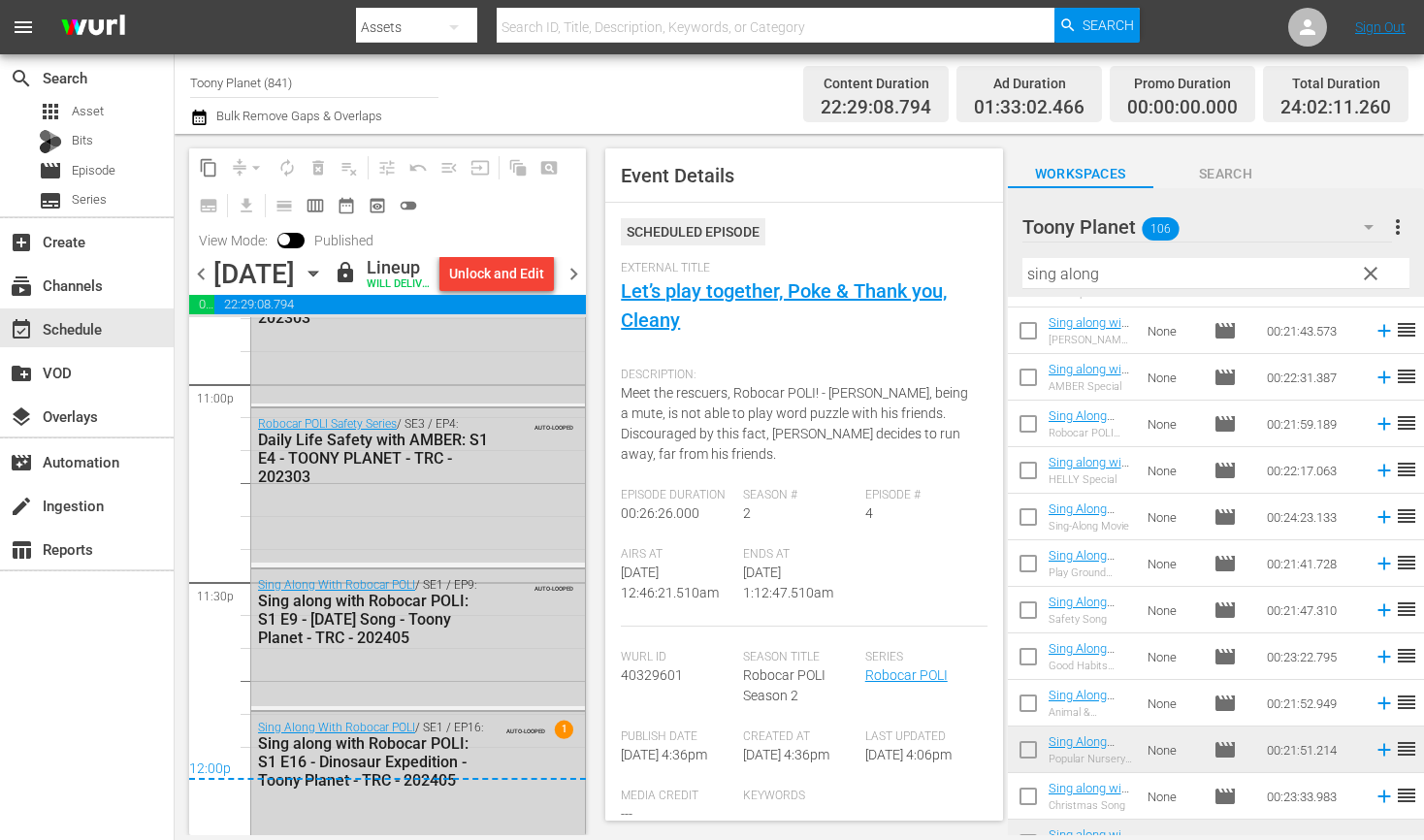
click at [573, 285] on span "chevron_right" at bounding box center [573, 274] width 24 height 24
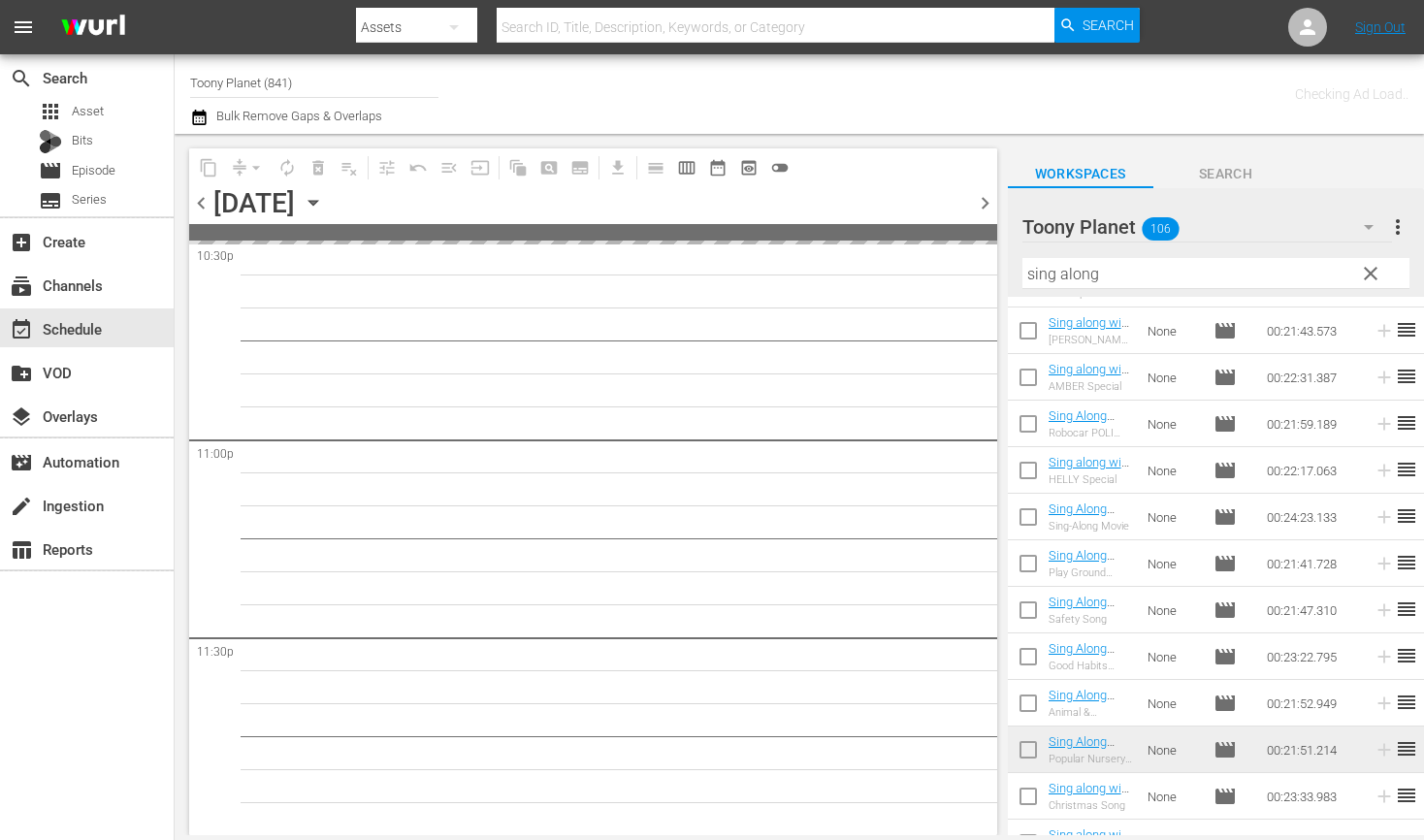
scroll to position [8905, 0]
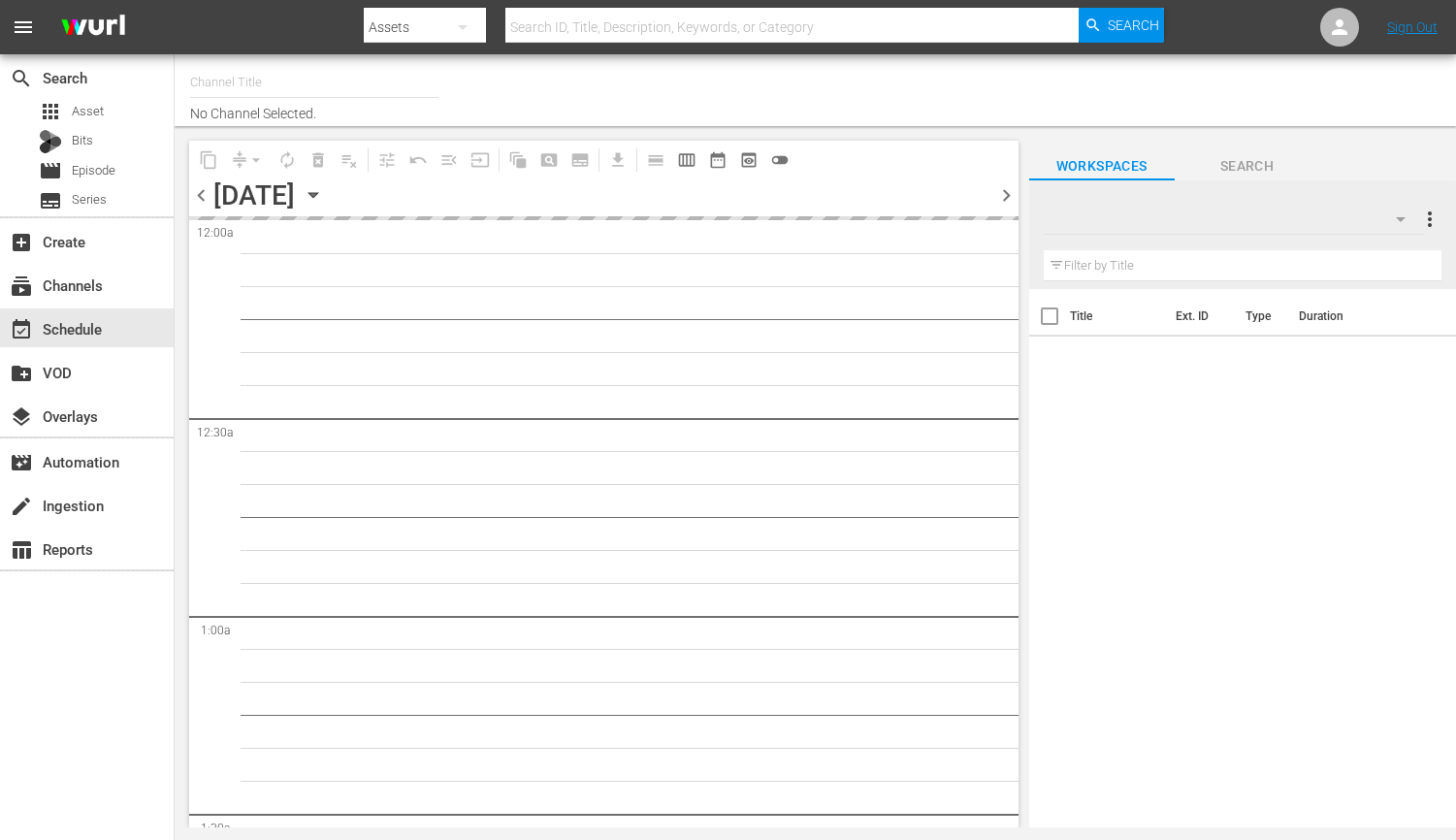
type input "Toony Planet (841)"
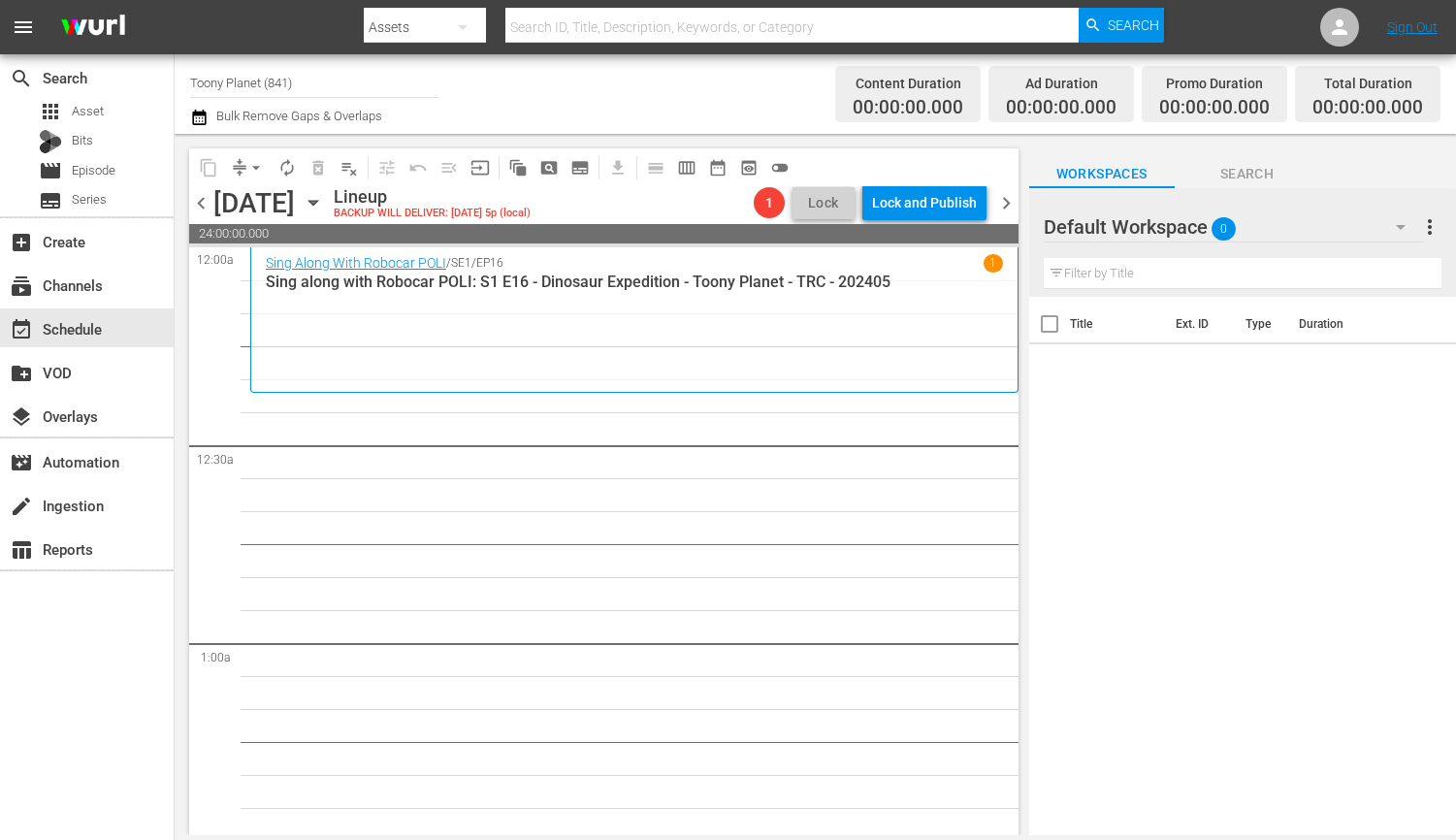
click at [1284, 234] on div "Default Workspace 0" at bounding box center [1233, 226] width 380 height 54
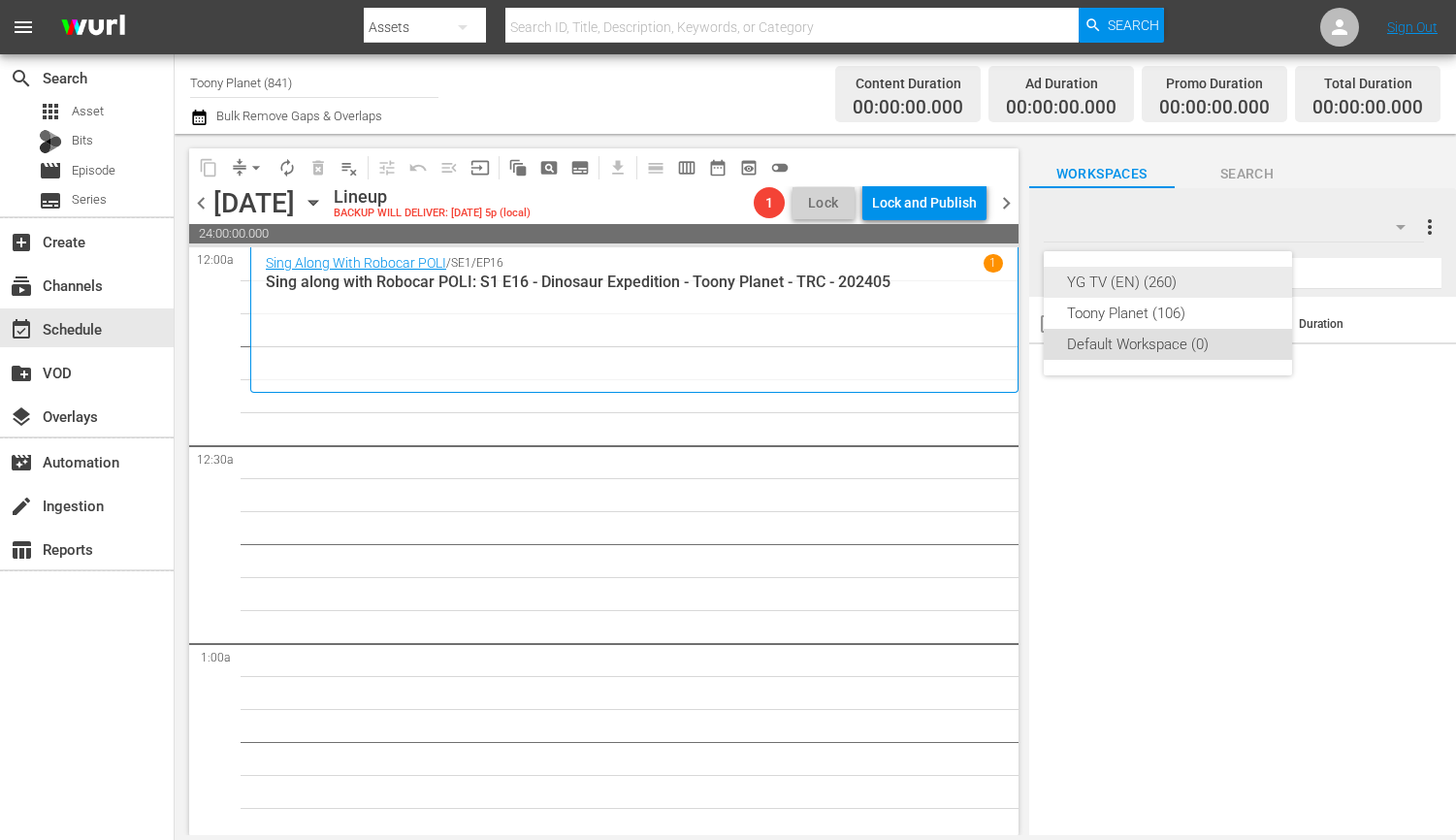
click at [1208, 303] on div "Toony Planet (106)" at bounding box center [1167, 313] width 201 height 31
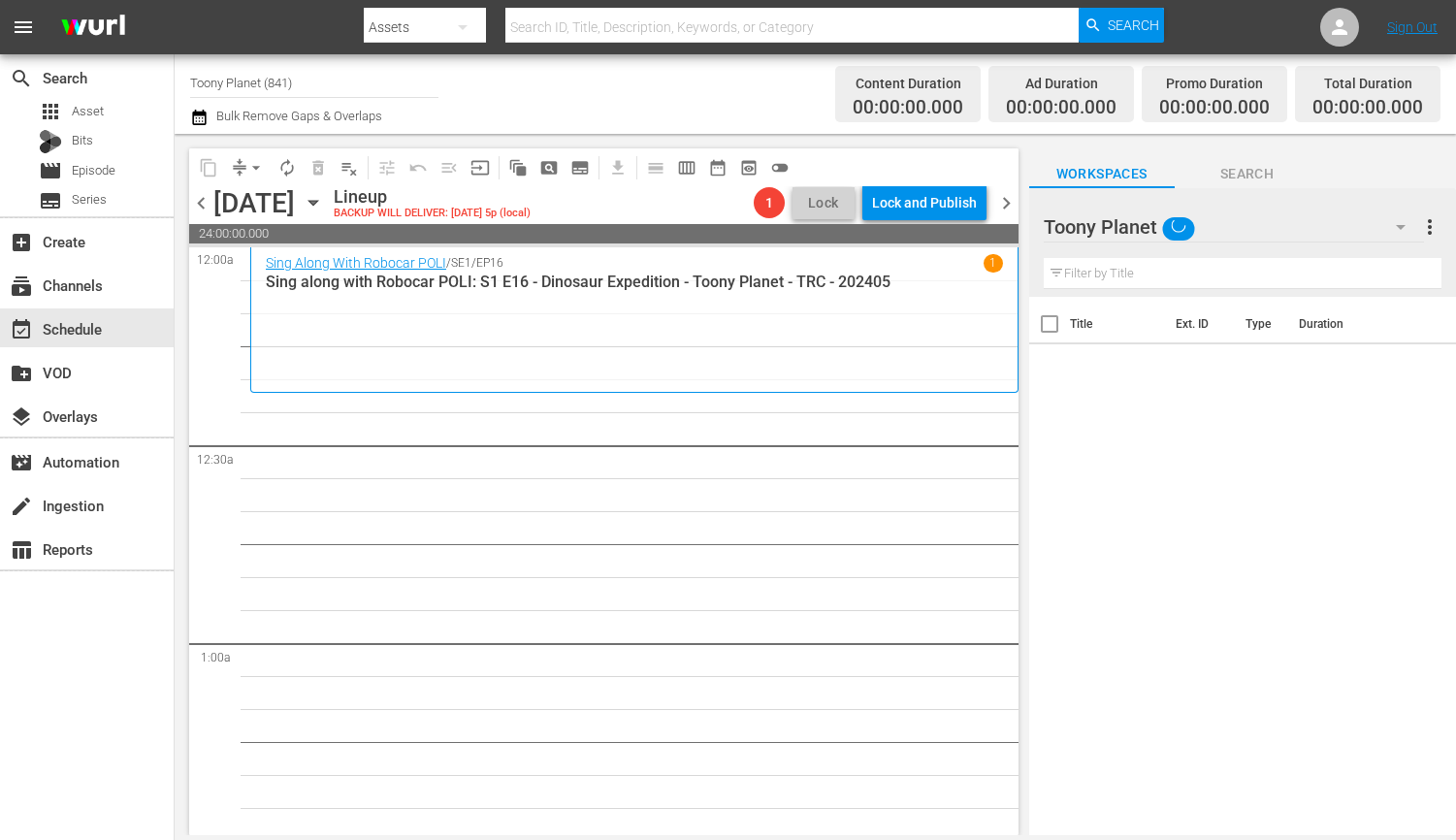
drag, startPoint x: 576, startPoint y: 500, endPoint x: 372, endPoint y: 510, distance: 204.2
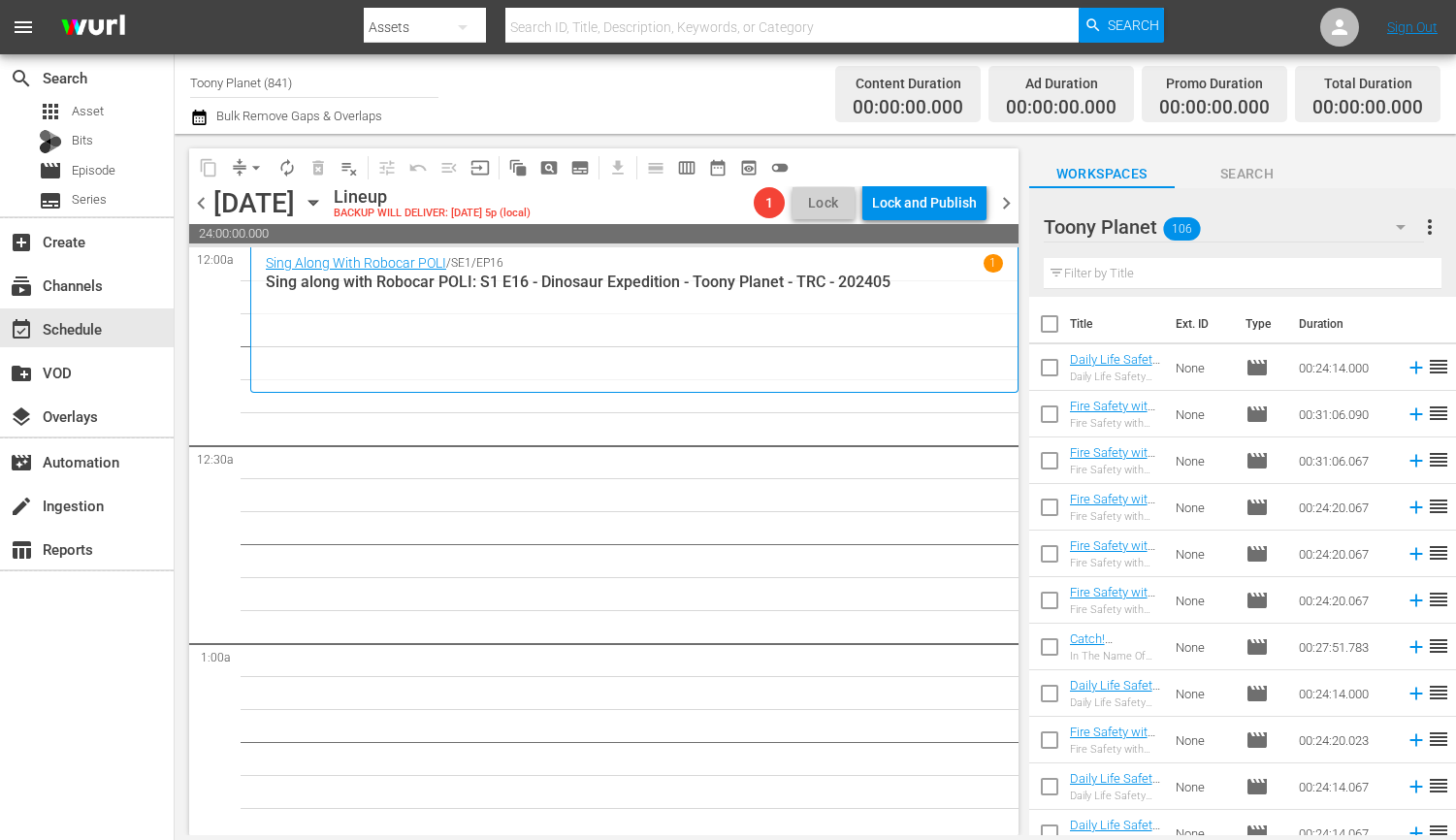
click at [1153, 272] on input "text" at bounding box center [1242, 273] width 398 height 31
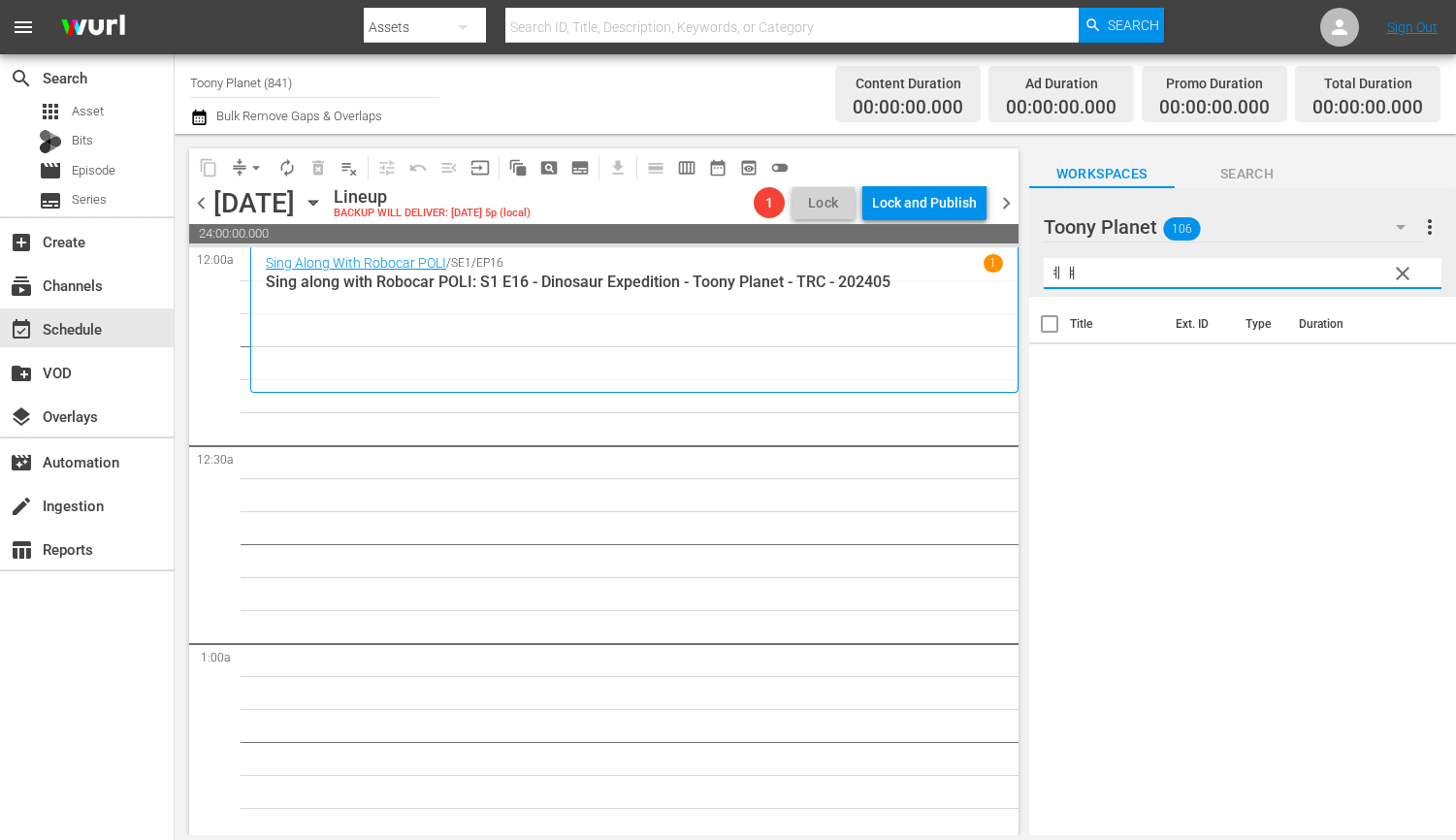
type input "ㅖ"
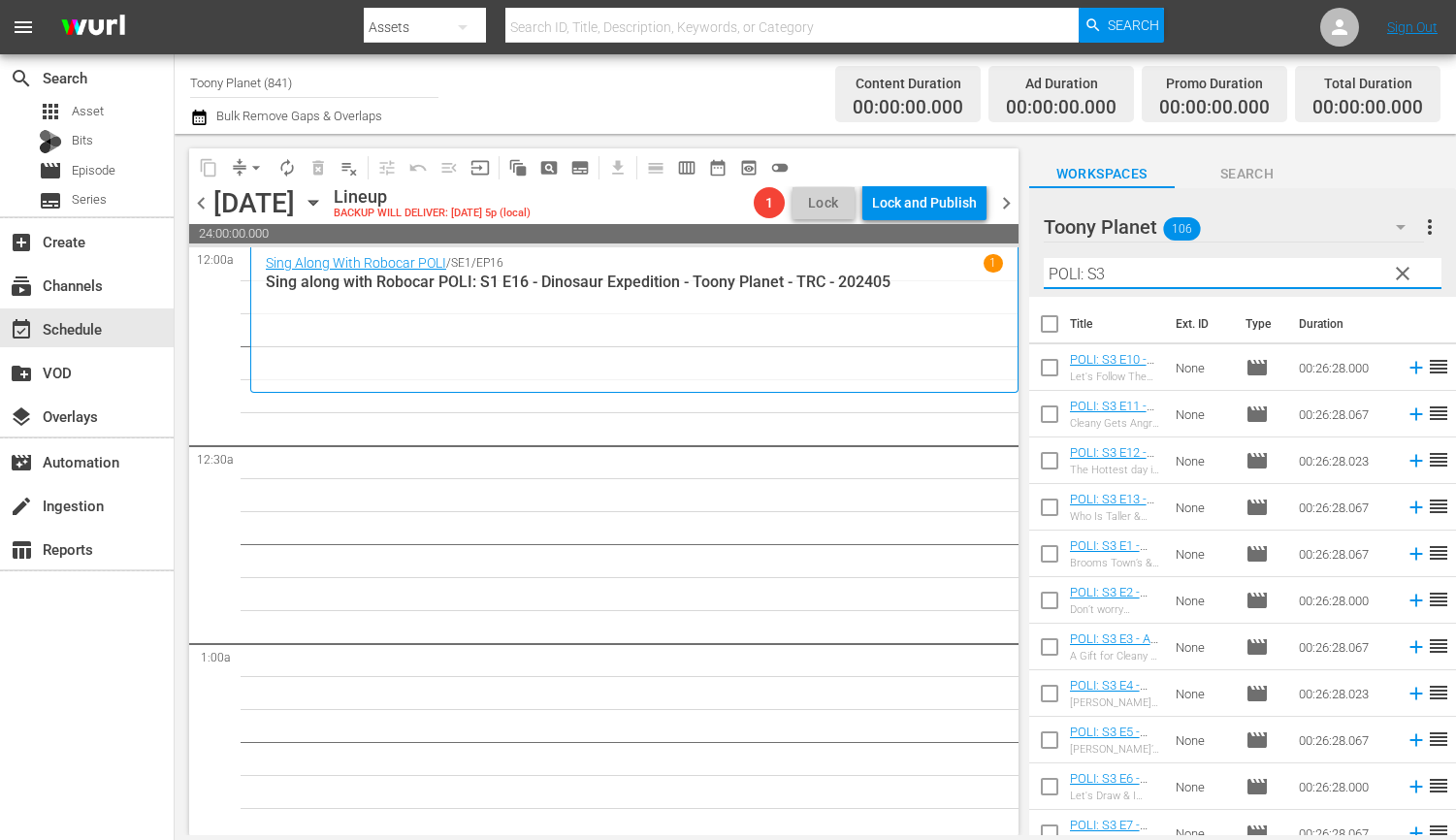
type input "POLI: S3"
drag, startPoint x: 759, startPoint y: 624, endPoint x: 822, endPoint y: 196, distance: 432.6
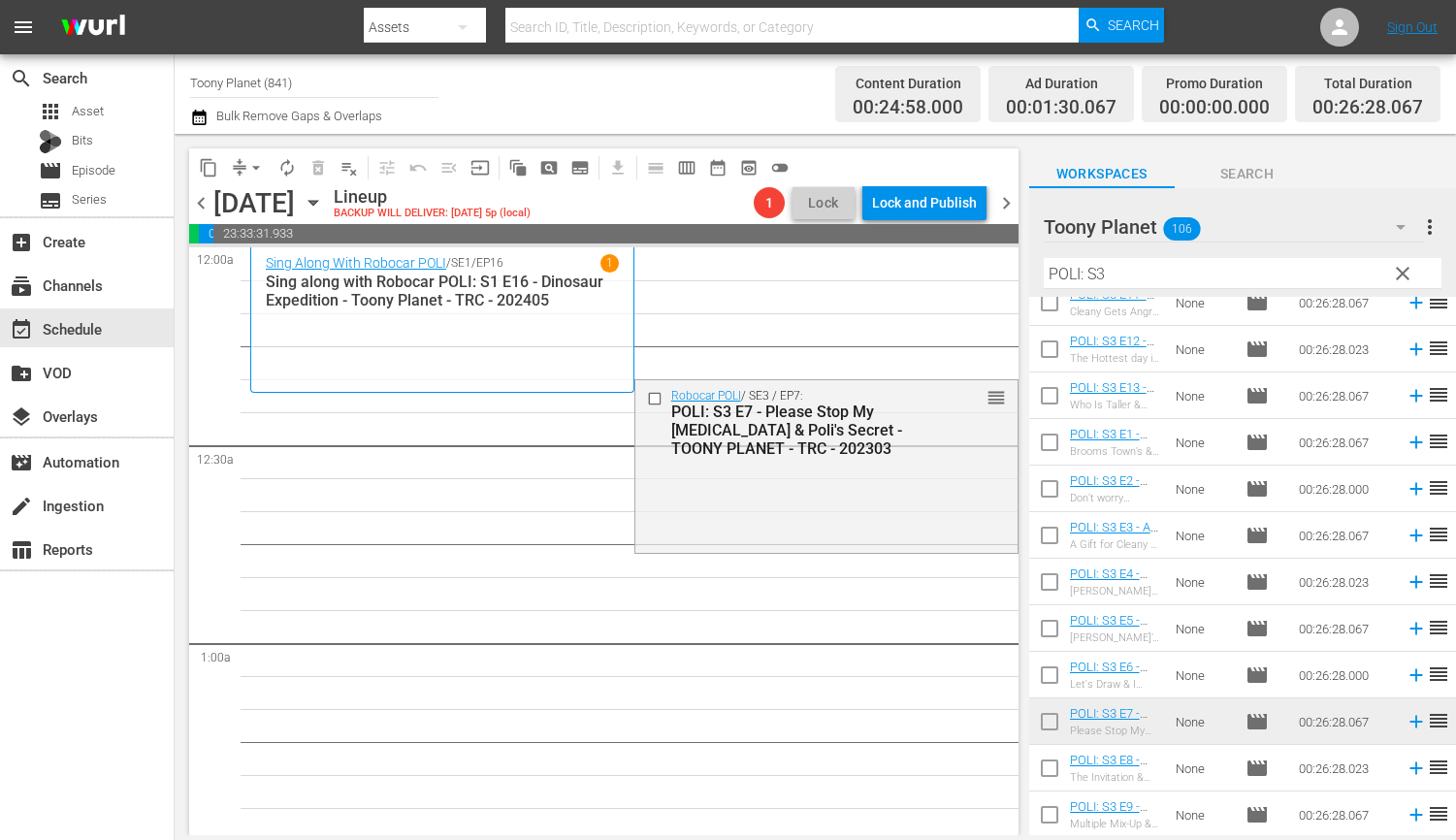
click at [782, 494] on div "Robocar POLI / SE3 / EP7: POLI: S3 E7 - Please Stop My Hiccups & Poli's Secret …" at bounding box center [825, 463] width 382 height 168
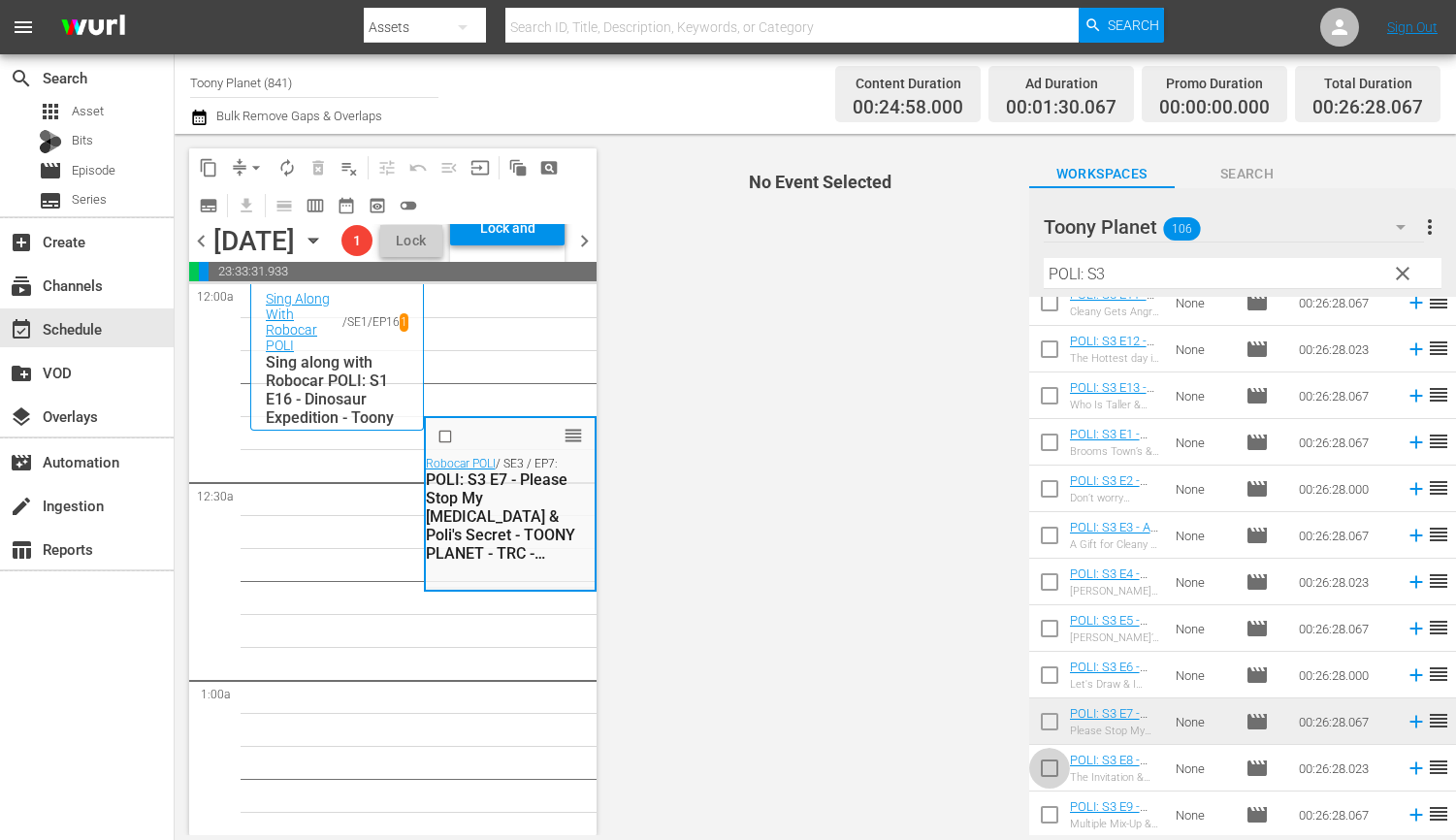
click at [1044, 779] on input "checkbox" at bounding box center [1049, 771] width 41 height 41
checkbox input "true"
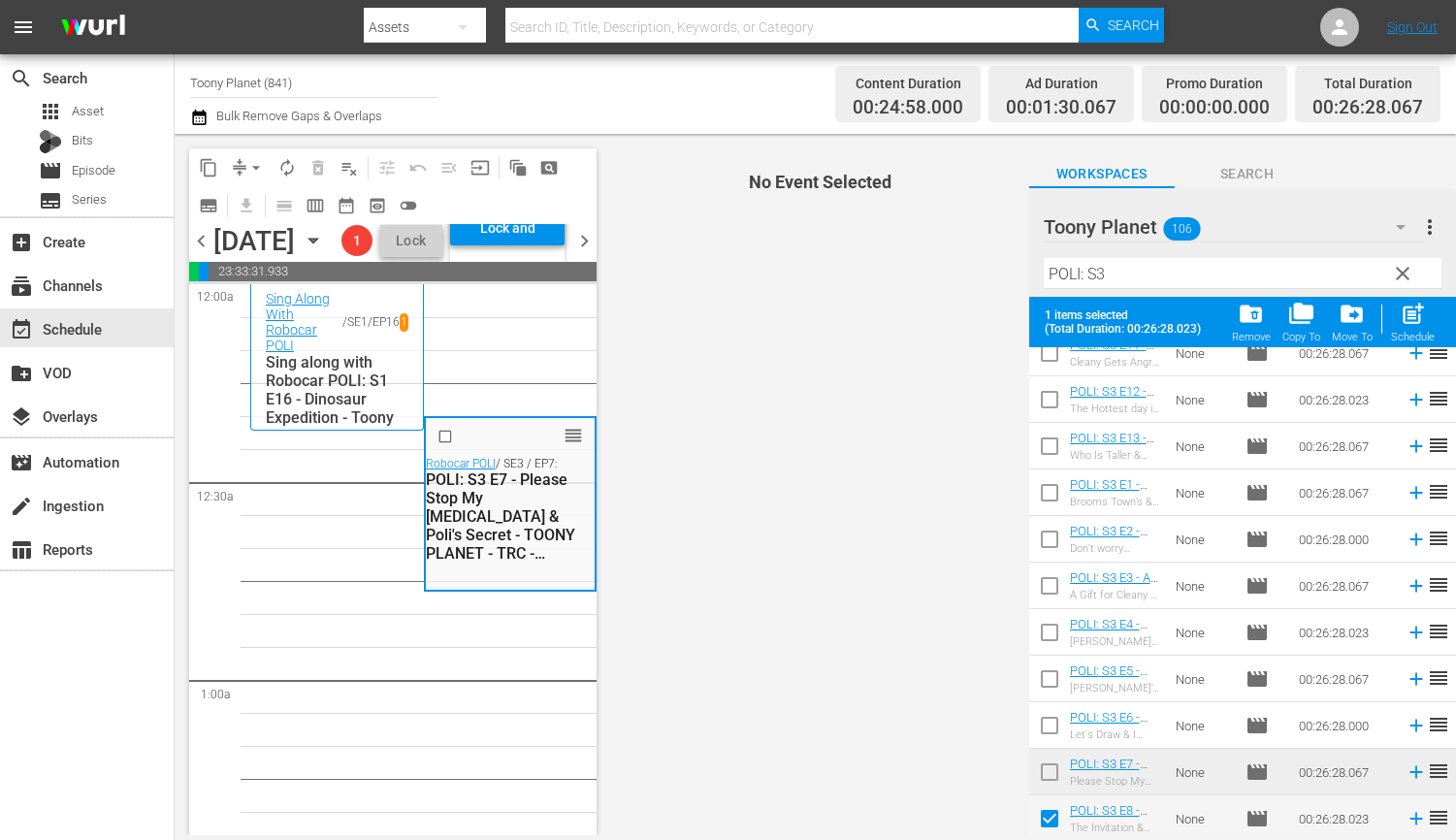
scroll to position [162, 0]
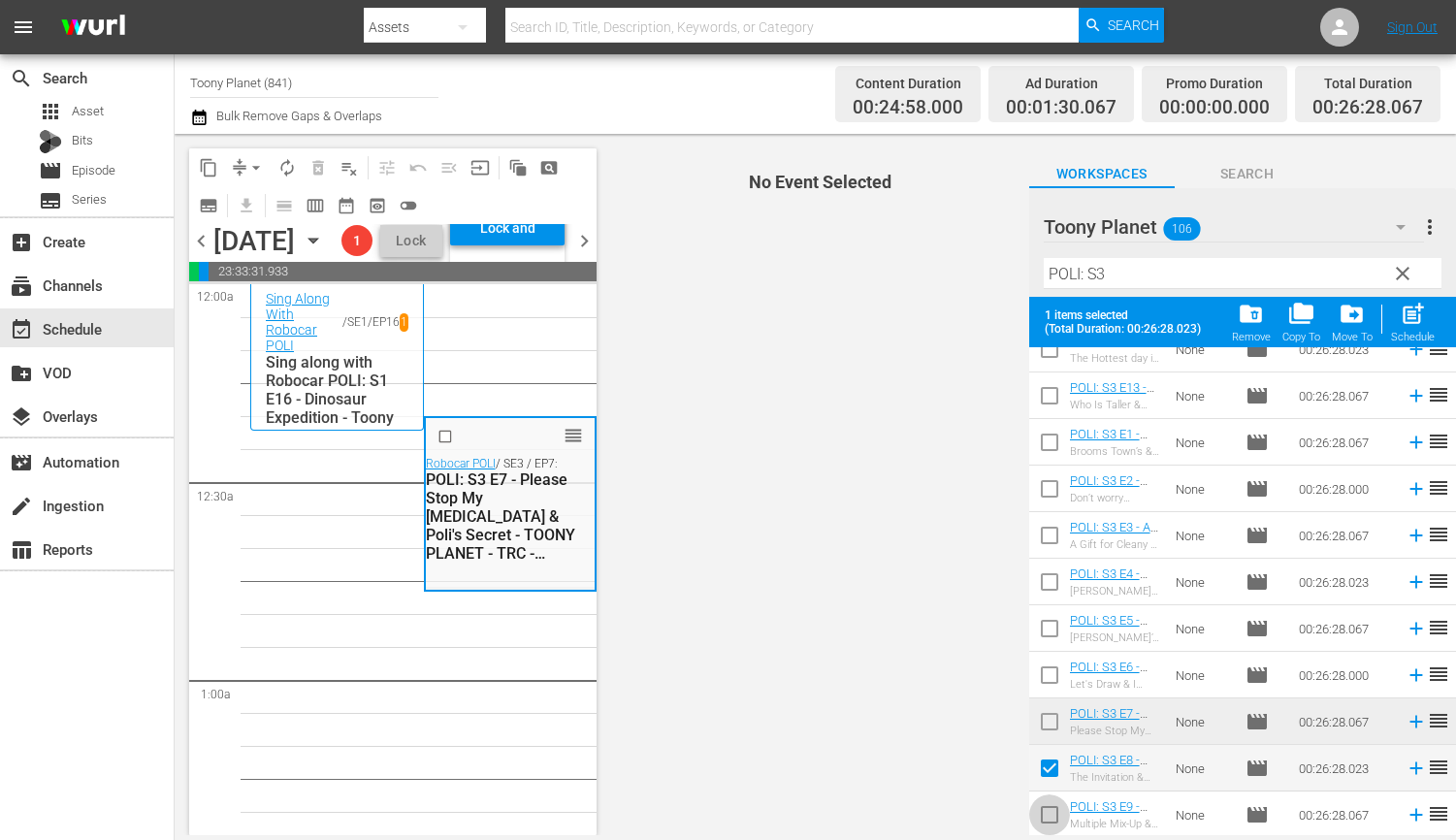
click at [1048, 813] on input "checkbox" at bounding box center [1049, 818] width 41 height 41
checkbox input "true"
click at [1425, 313] on span "post_add" at bounding box center [1412, 314] width 26 height 26
checkbox input "false"
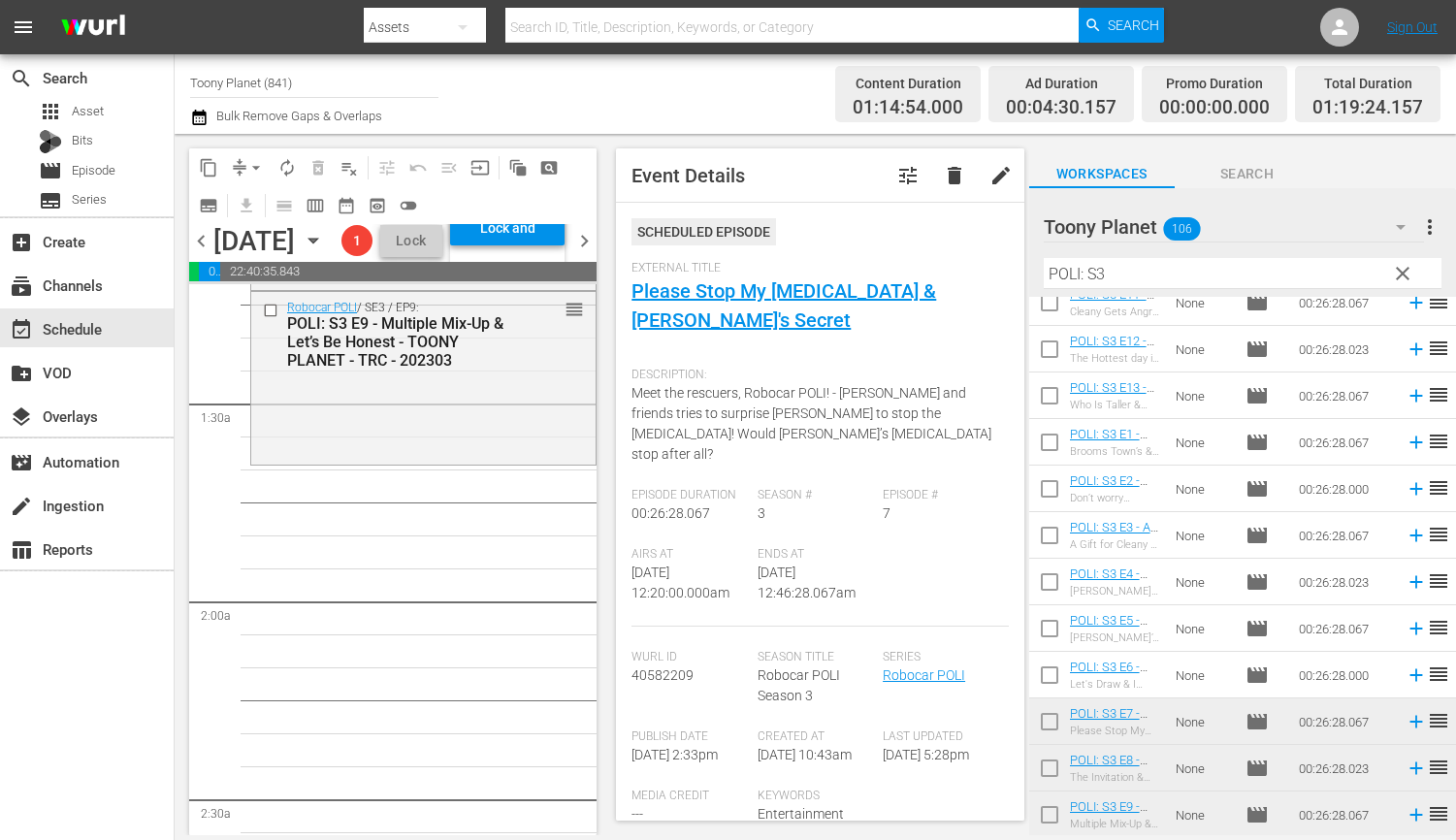
scroll to position [0, 0]
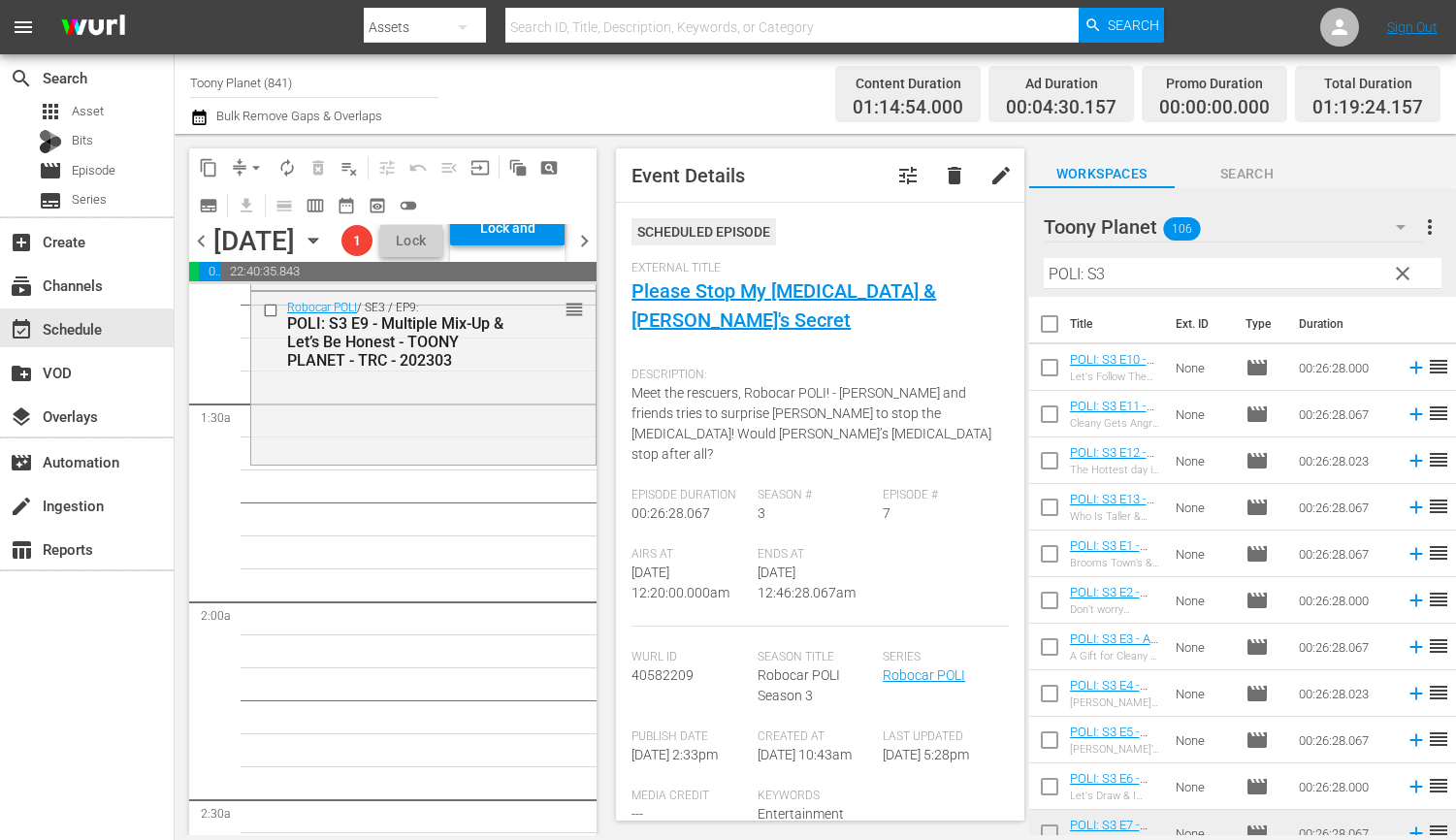
drag, startPoint x: 1040, startPoint y: 368, endPoint x: 1043, endPoint y: 398, distance: 30.1
click at [1040, 368] on input "checkbox" at bounding box center [1049, 371] width 41 height 41
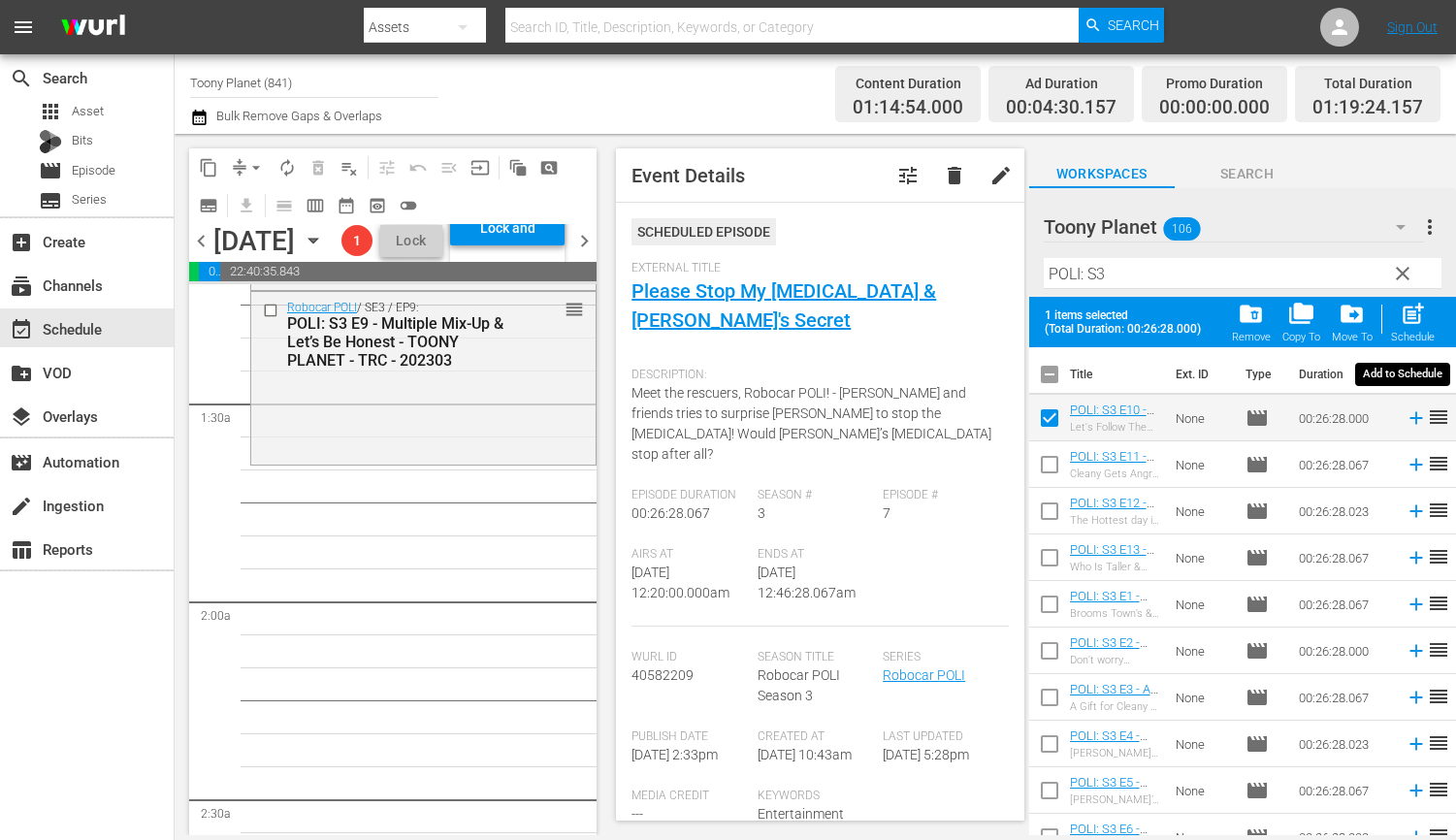
click at [1419, 325] on span "post_add" at bounding box center [1412, 314] width 26 height 26
checkbox input "false"
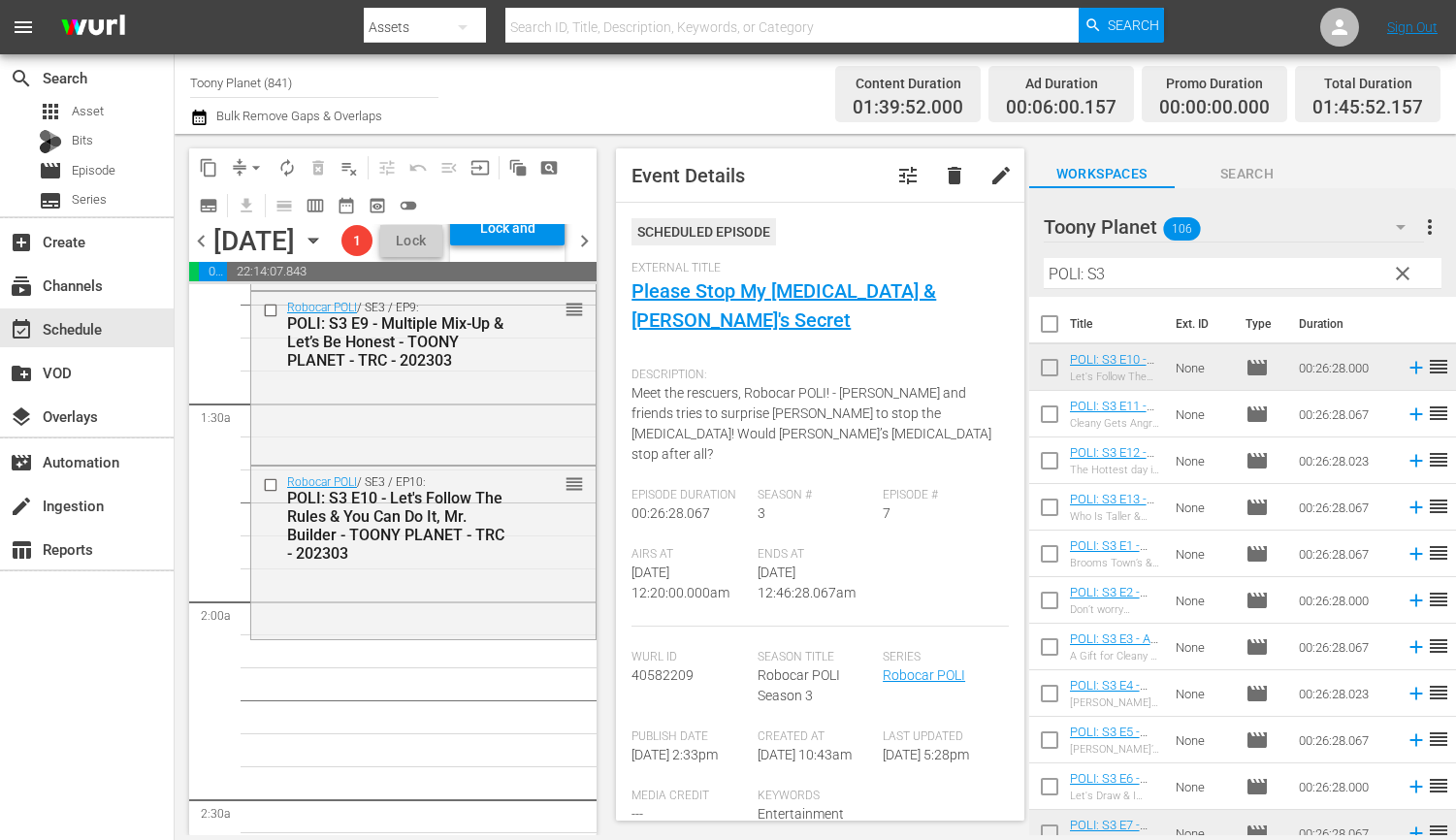
drag, startPoint x: 1093, startPoint y: 300, endPoint x: 1123, endPoint y: 287, distance: 32.7
click at [1098, 298] on th "Title" at bounding box center [1116, 324] width 94 height 54
click at [1139, 276] on input "POLI: S3" at bounding box center [1242, 273] width 398 height 31
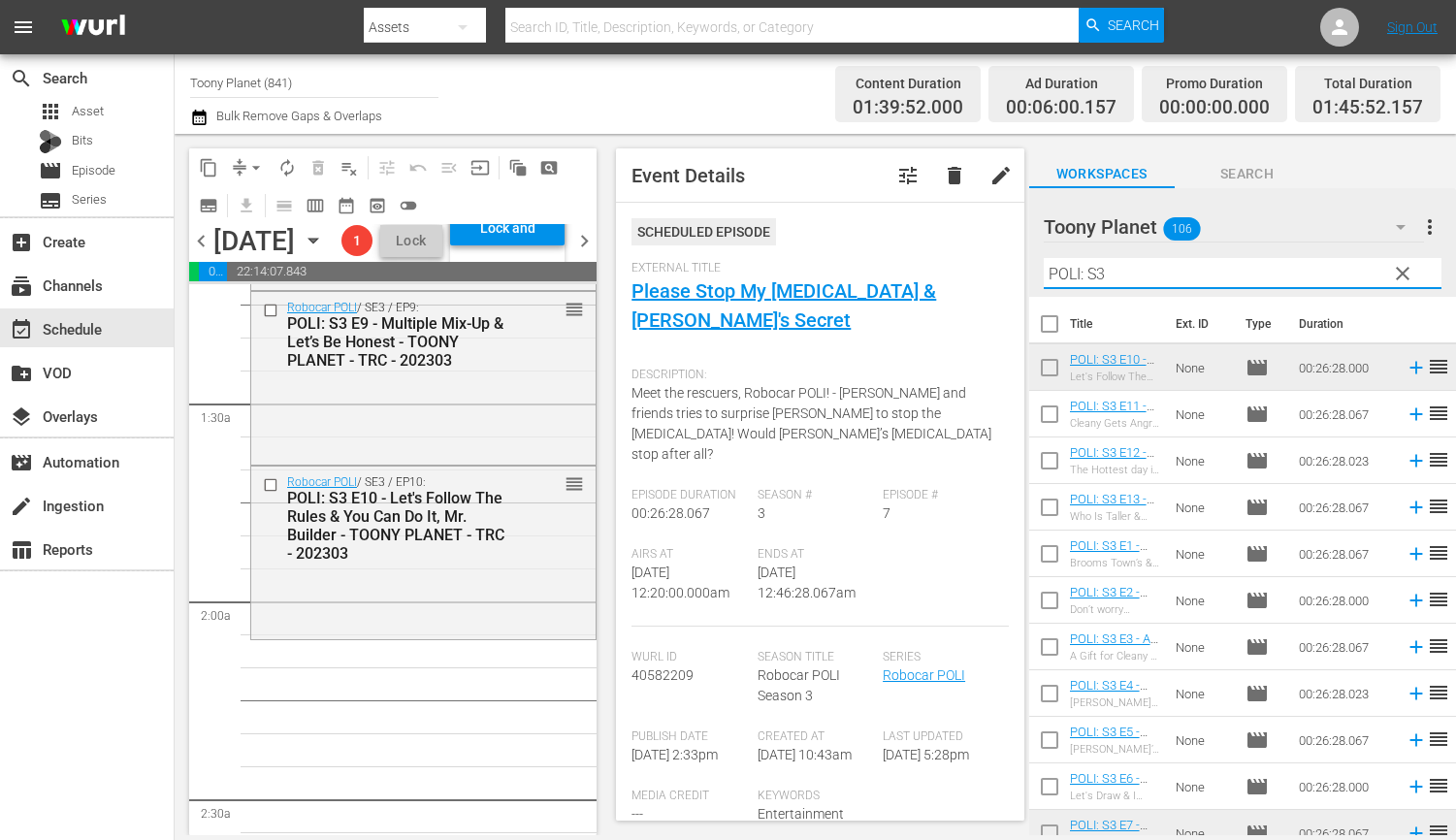
type input "ㄴ"
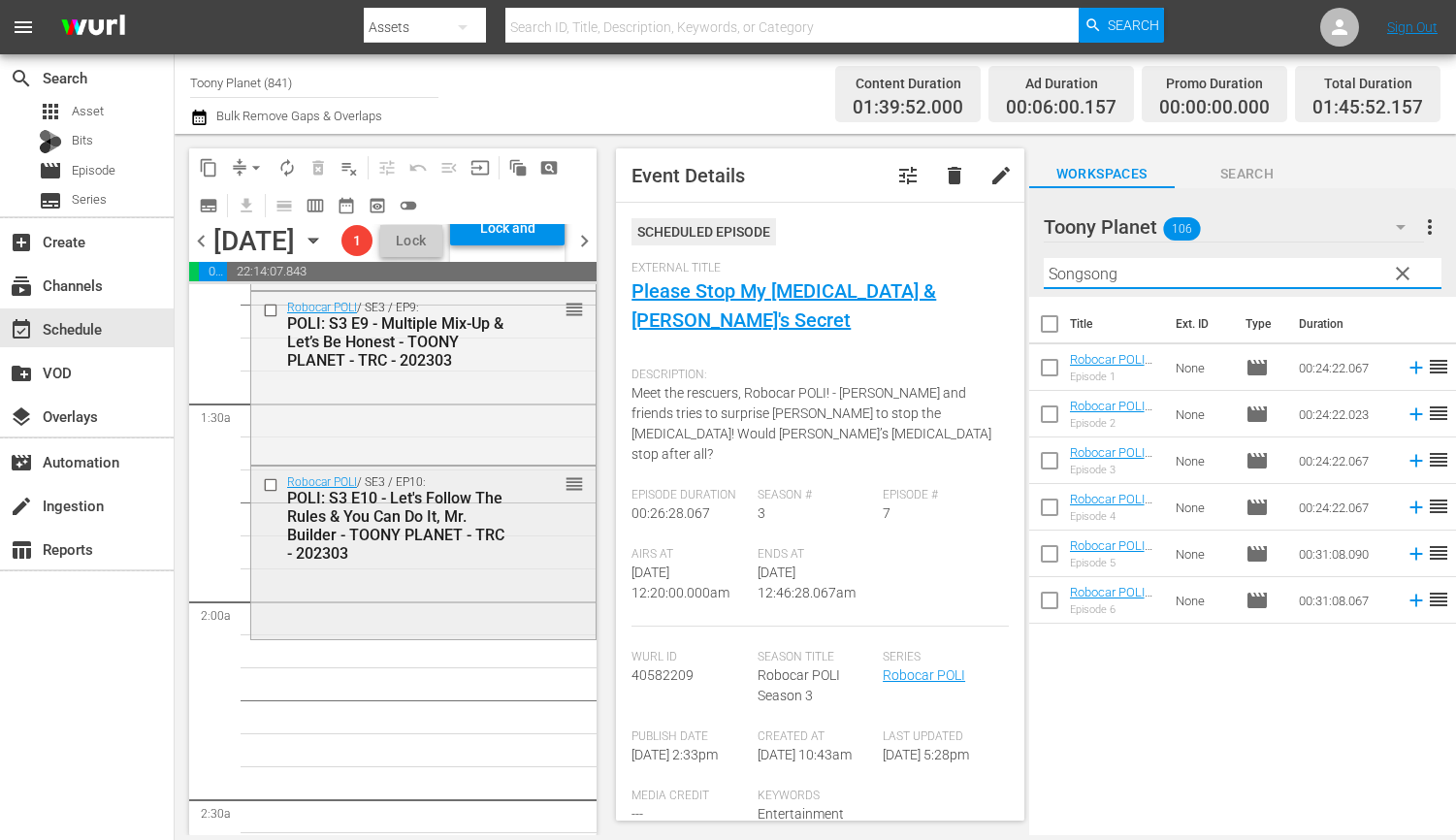
click at [380, 562] on div "POLI: S3 E10 - Let's Follow The Rules & You Can Do It, Mr. Builder - TOONY PLAN…" at bounding box center [396, 525] width 217 height 74
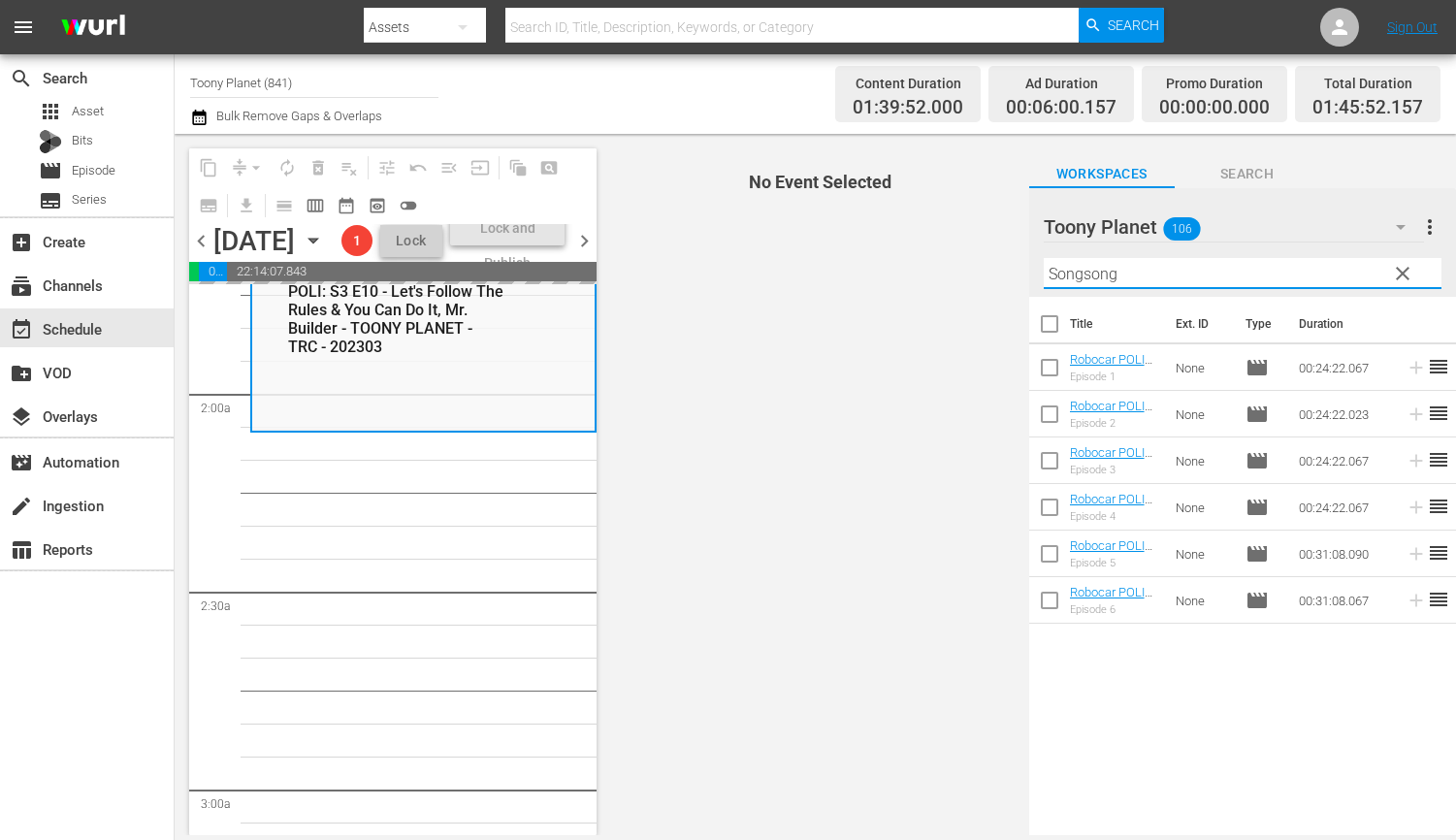
drag, startPoint x: 965, startPoint y: 224, endPoint x: 657, endPoint y: 117, distance: 326.1
click at [809, 184] on div "content_copy compress arrow_drop_down autorenew_outlined delete_forever_outline…" at bounding box center [815, 484] width 1282 height 701
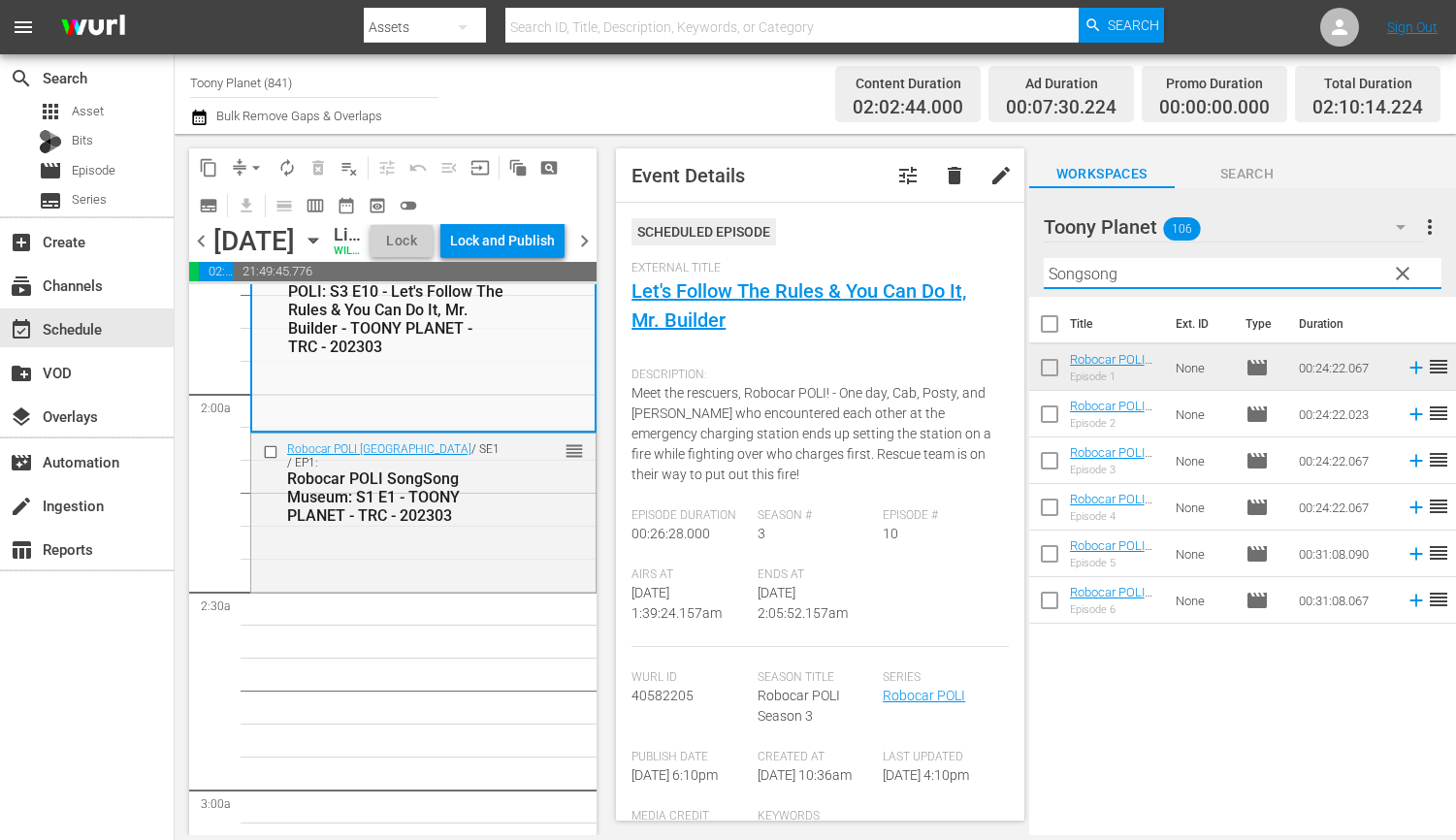
type input "ㄹ"
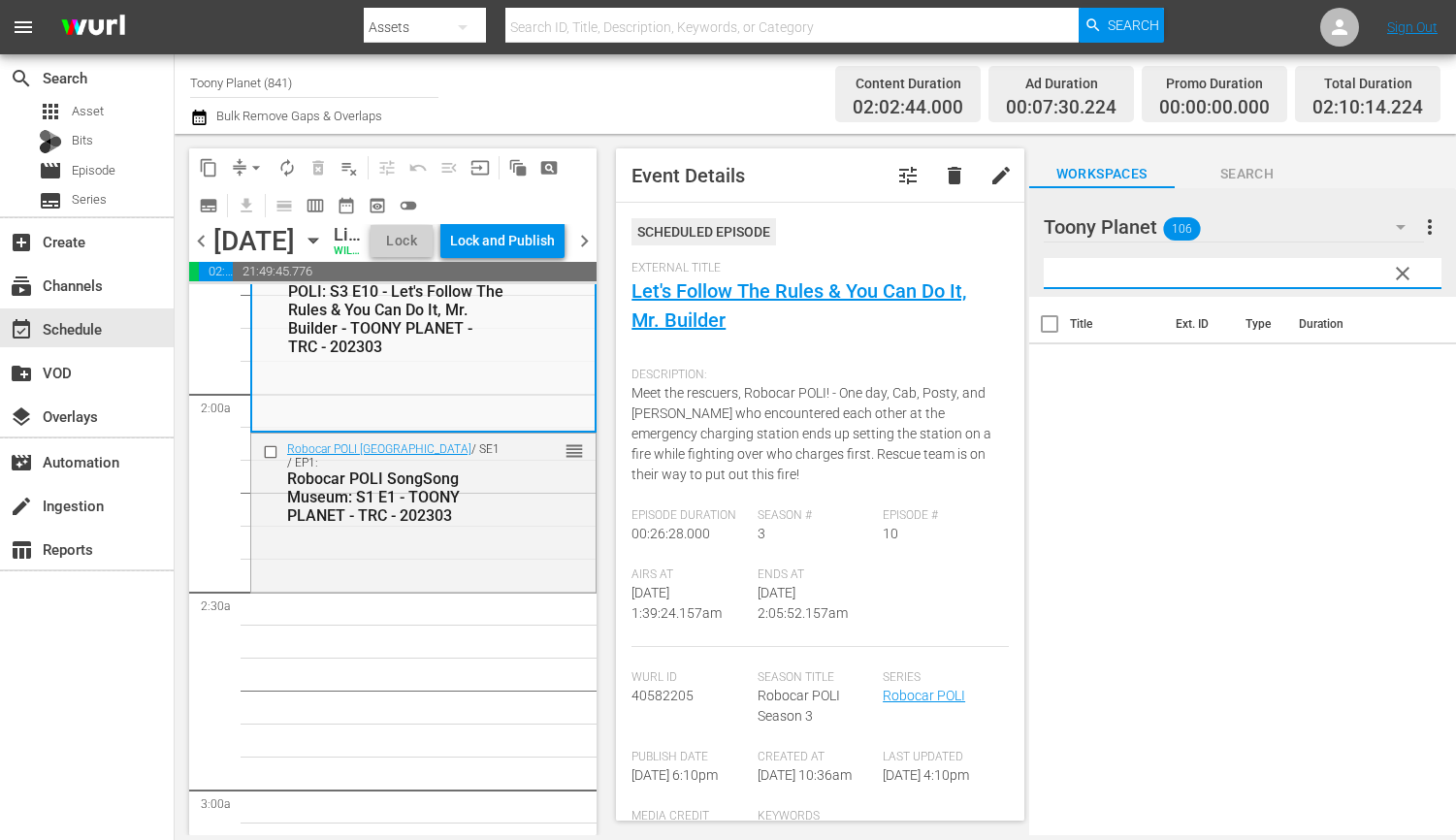
type input "ㄹ"
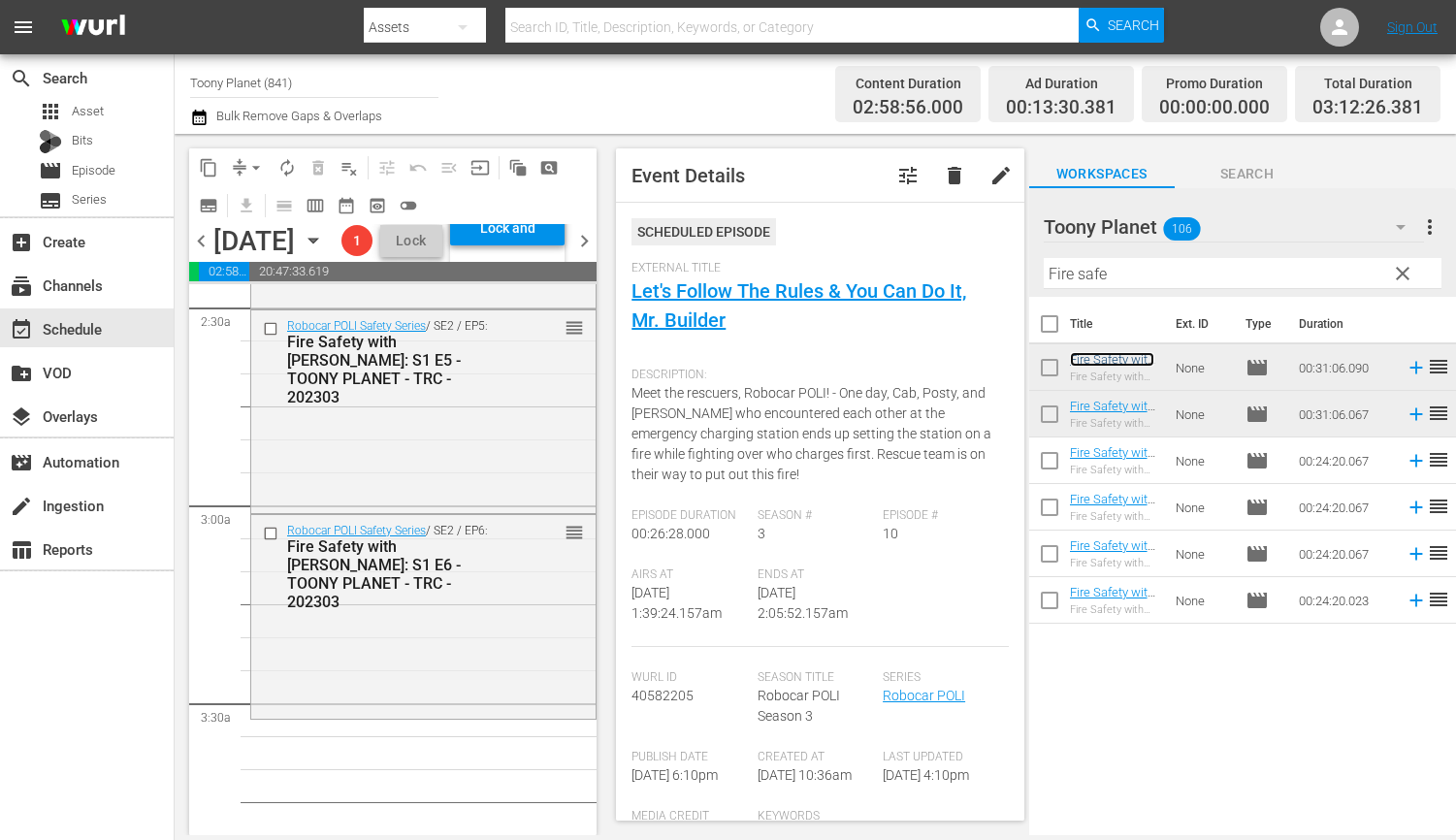
scroll to position [0, 0]
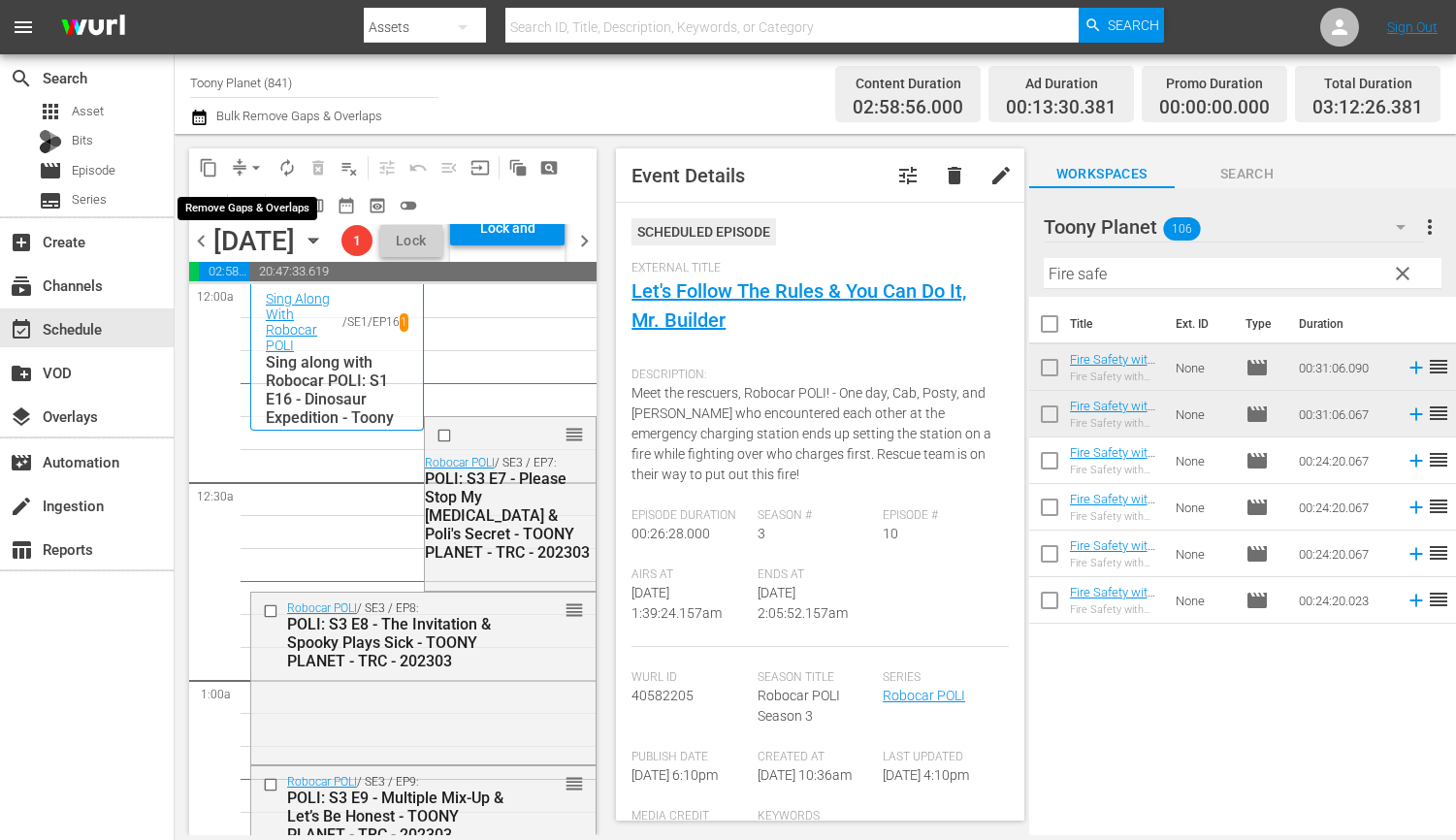
click at [247, 176] on button "arrow_drop_down" at bounding box center [255, 167] width 31 height 31
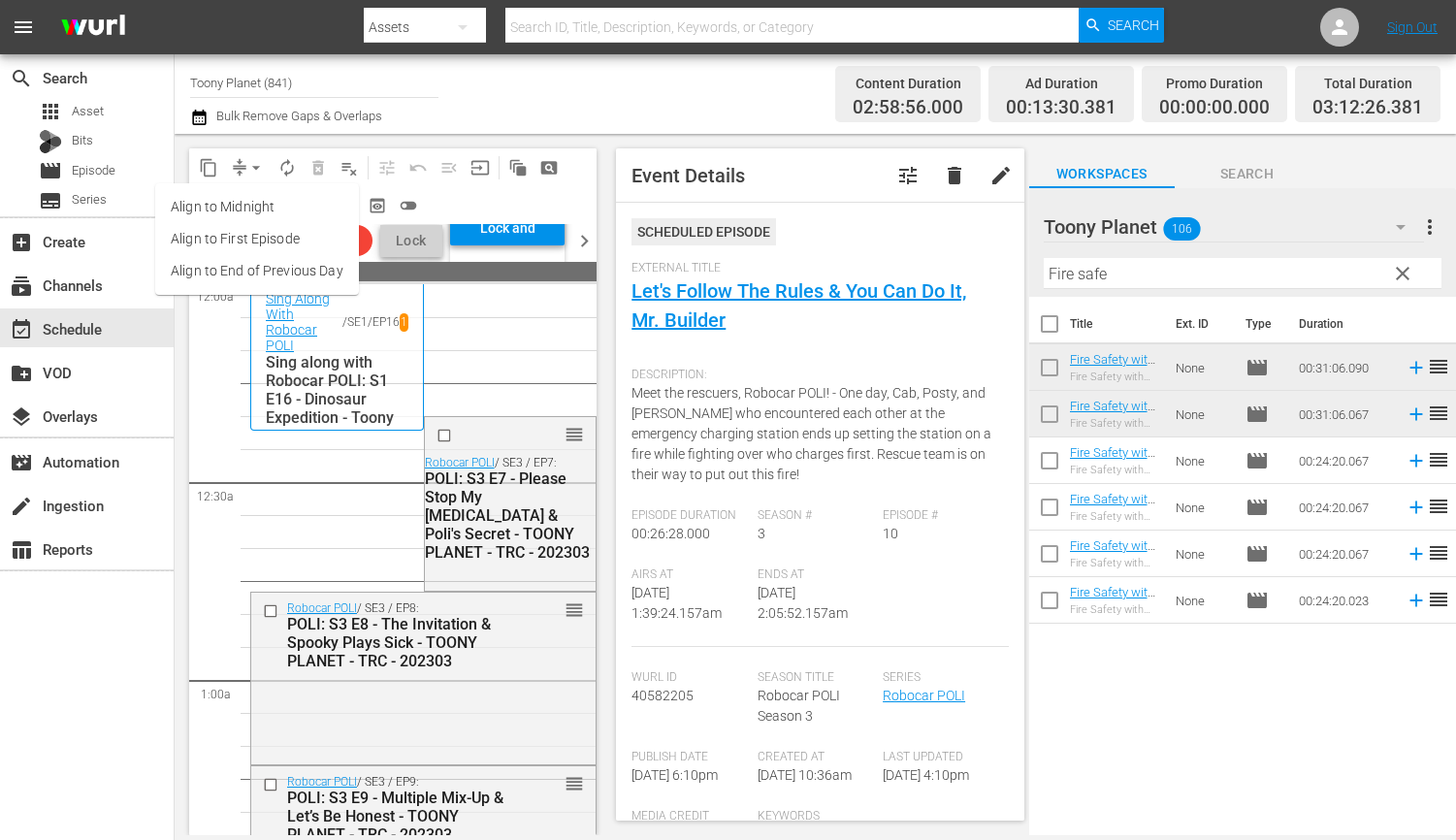
click at [291, 286] on li "Align to End of Previous Day" at bounding box center [257, 271] width 203 height 32
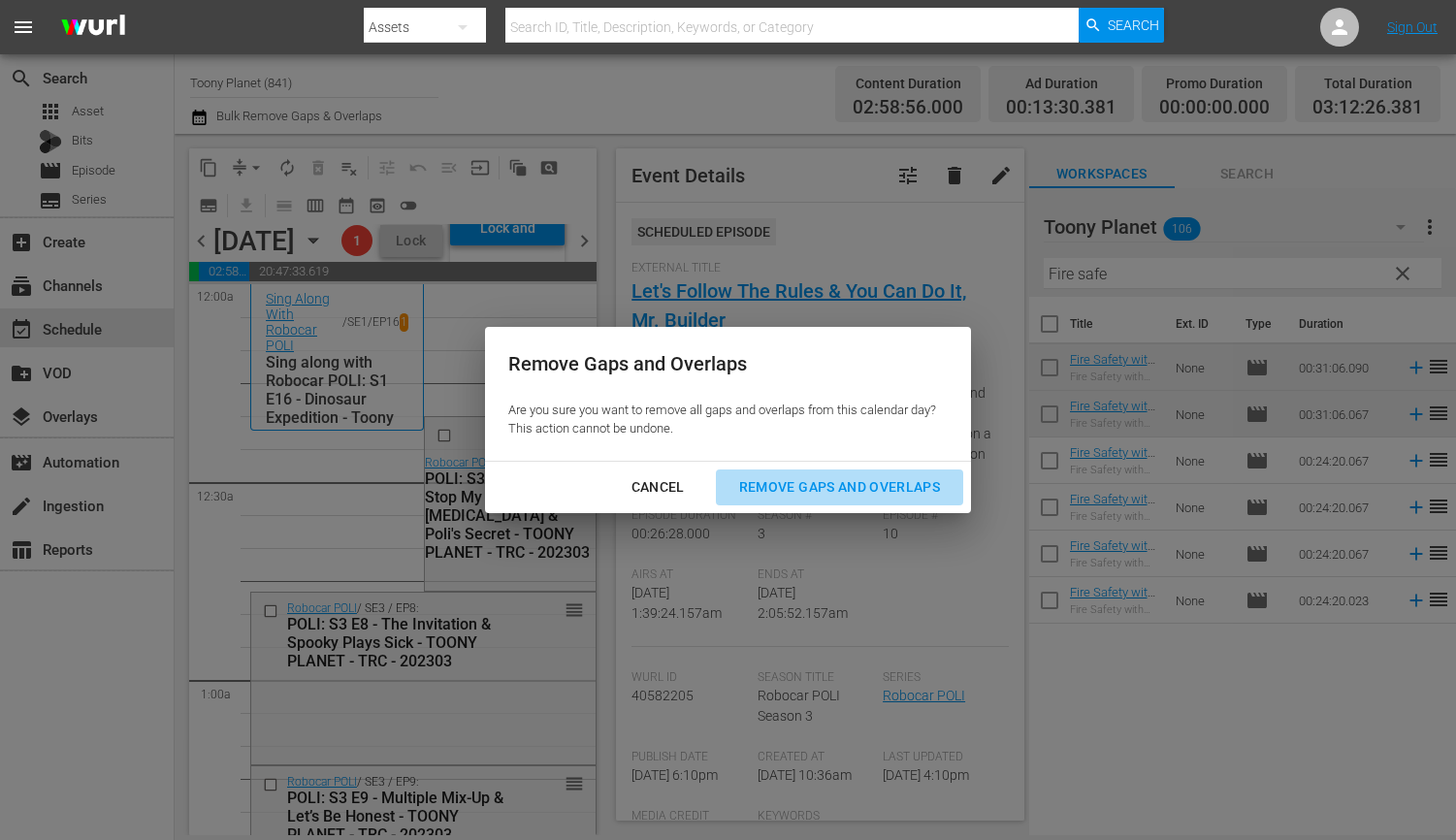
drag, startPoint x: 886, startPoint y: 484, endPoint x: 688, endPoint y: 513, distance: 200.1
click at [886, 484] on div "Remove Gaps and Overlaps" at bounding box center [839, 487] width 232 height 24
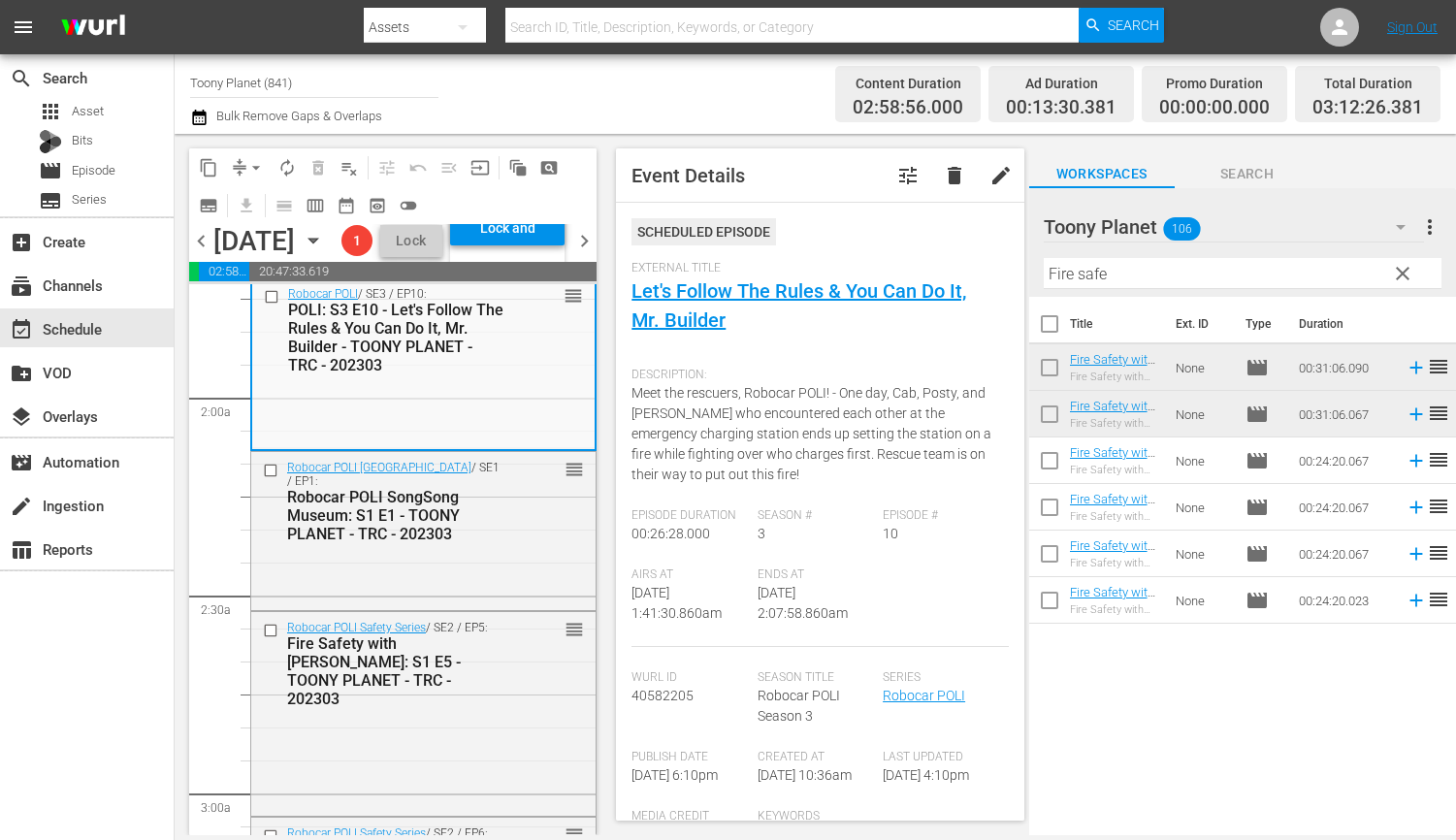
scroll to position [879, 0]
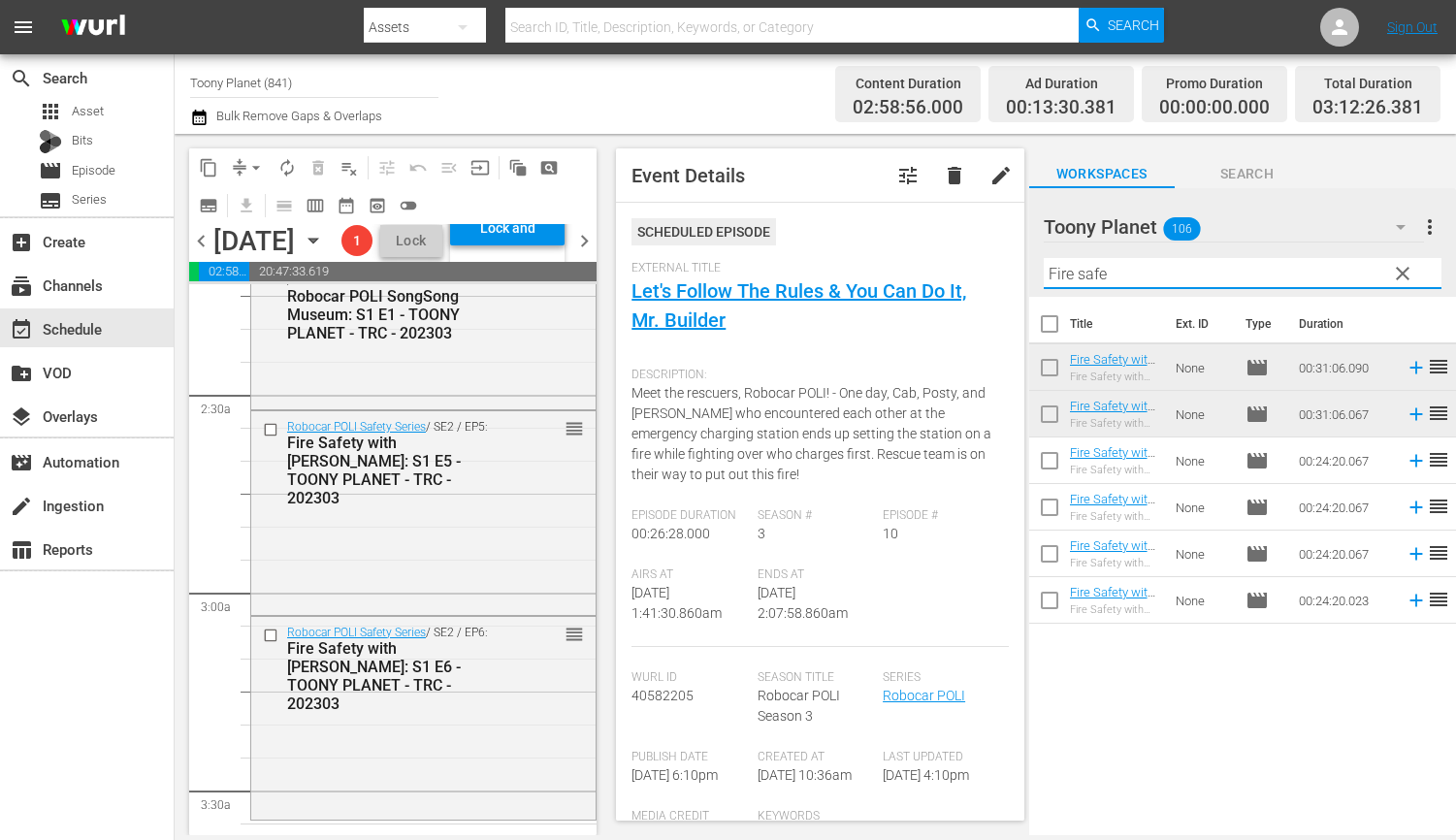
drag, startPoint x: 1128, startPoint y: 272, endPoint x: 978, endPoint y: 257, distance: 150.7
click at [978, 257] on div "content_copy compress arrow_drop_down autorenew_outlined delete_forever_outline…" at bounding box center [815, 484] width 1282 height 701
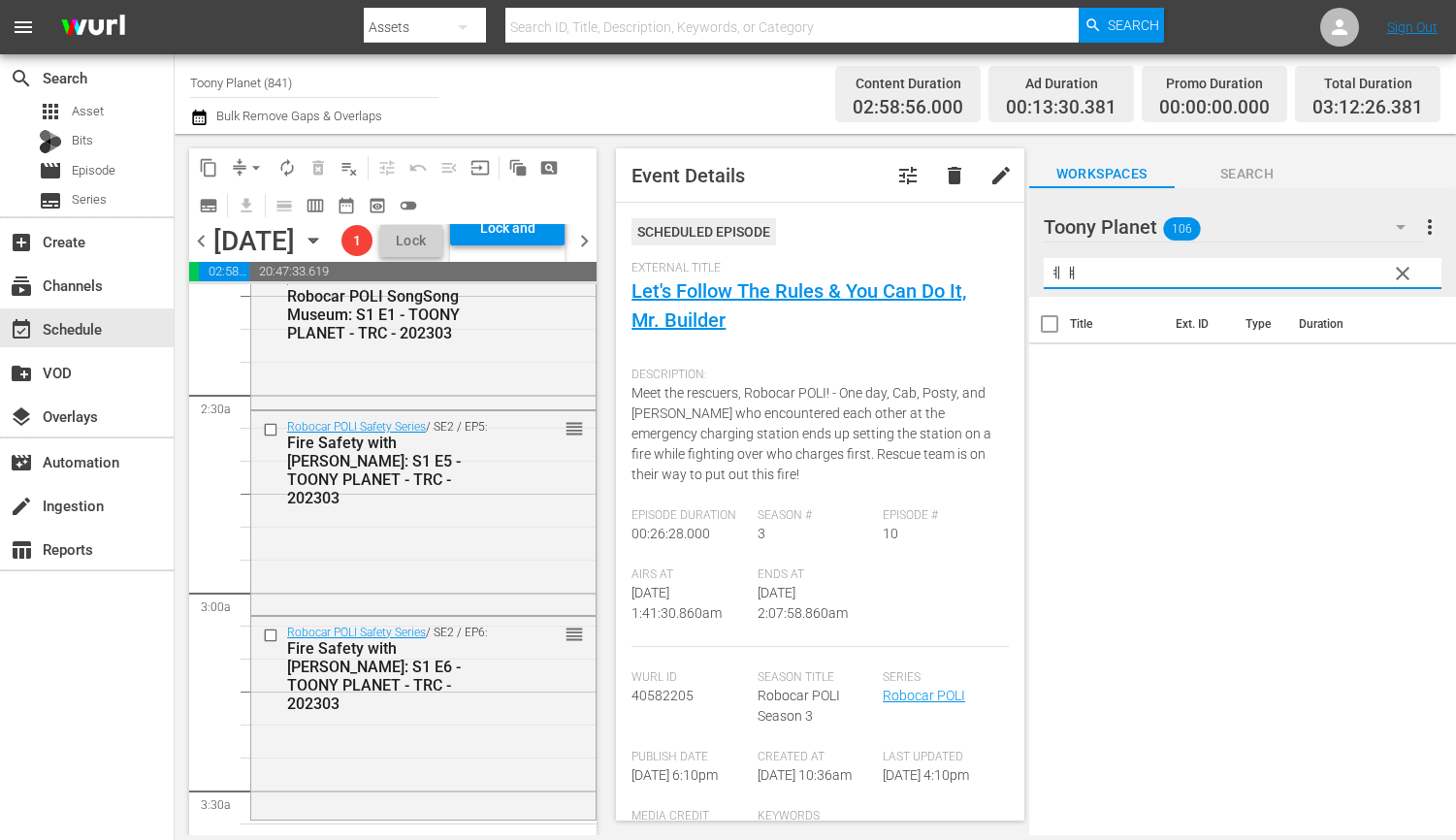
type input "ㅖ"
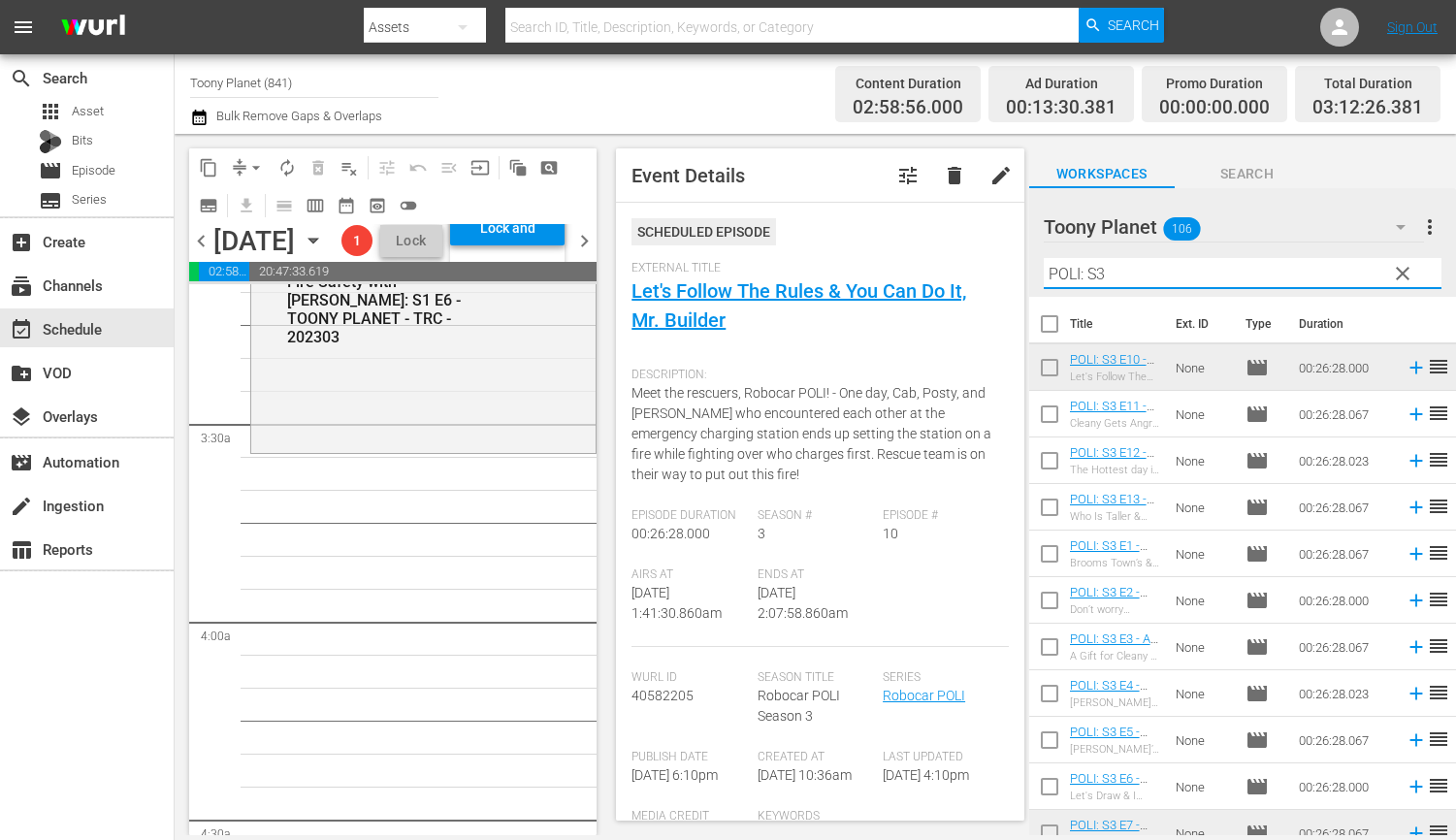
scroll to position [1247, 0]
type input "POLI: S3"
click at [1048, 416] on input "checkbox" at bounding box center [1049, 418] width 41 height 41
checkbox input "true"
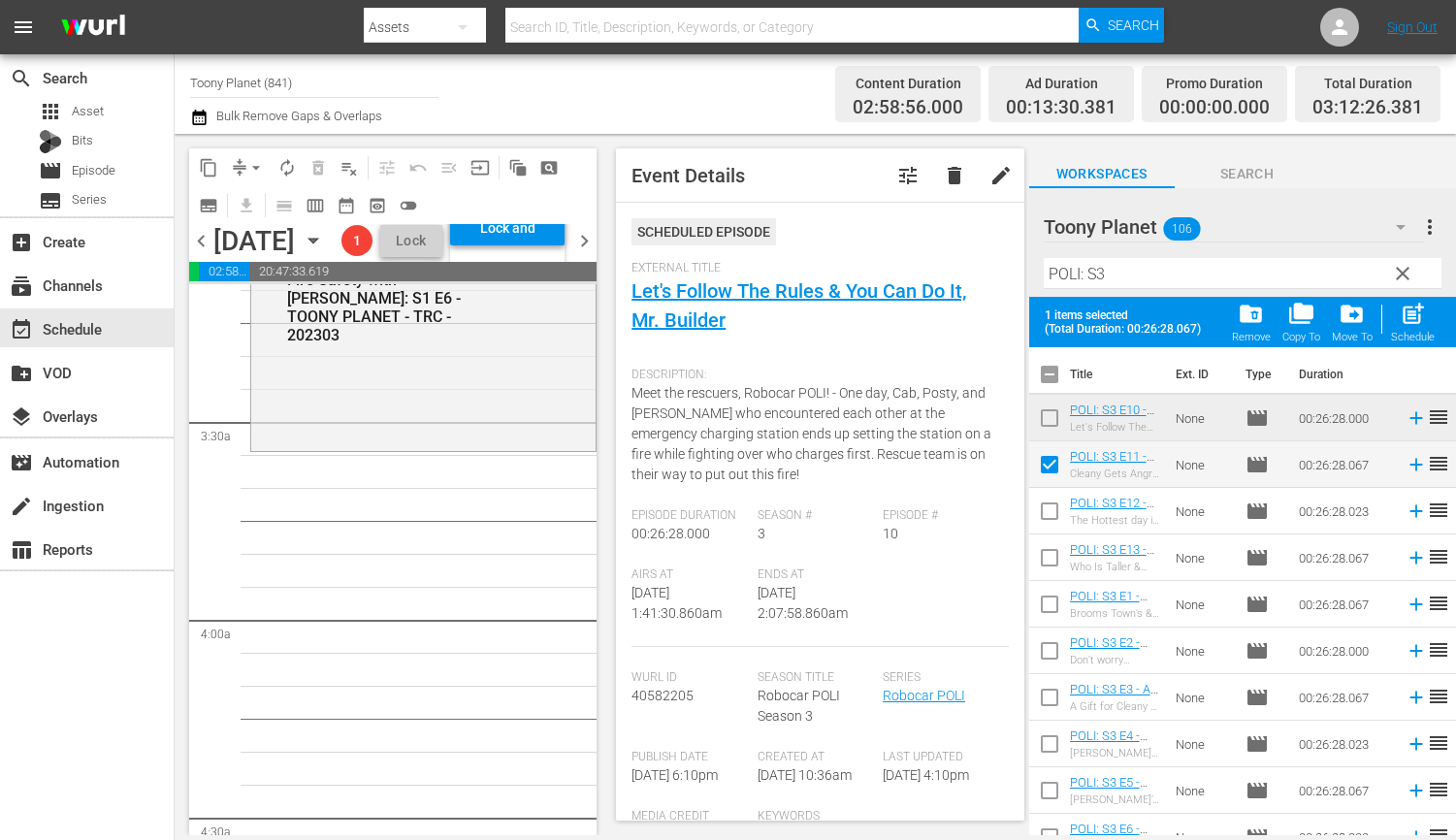
click at [1041, 527] on input "checkbox" at bounding box center [1049, 514] width 41 height 41
checkbox input "true"
click at [1035, 571] on input "checkbox" at bounding box center [1049, 561] width 41 height 41
checkbox input "true"
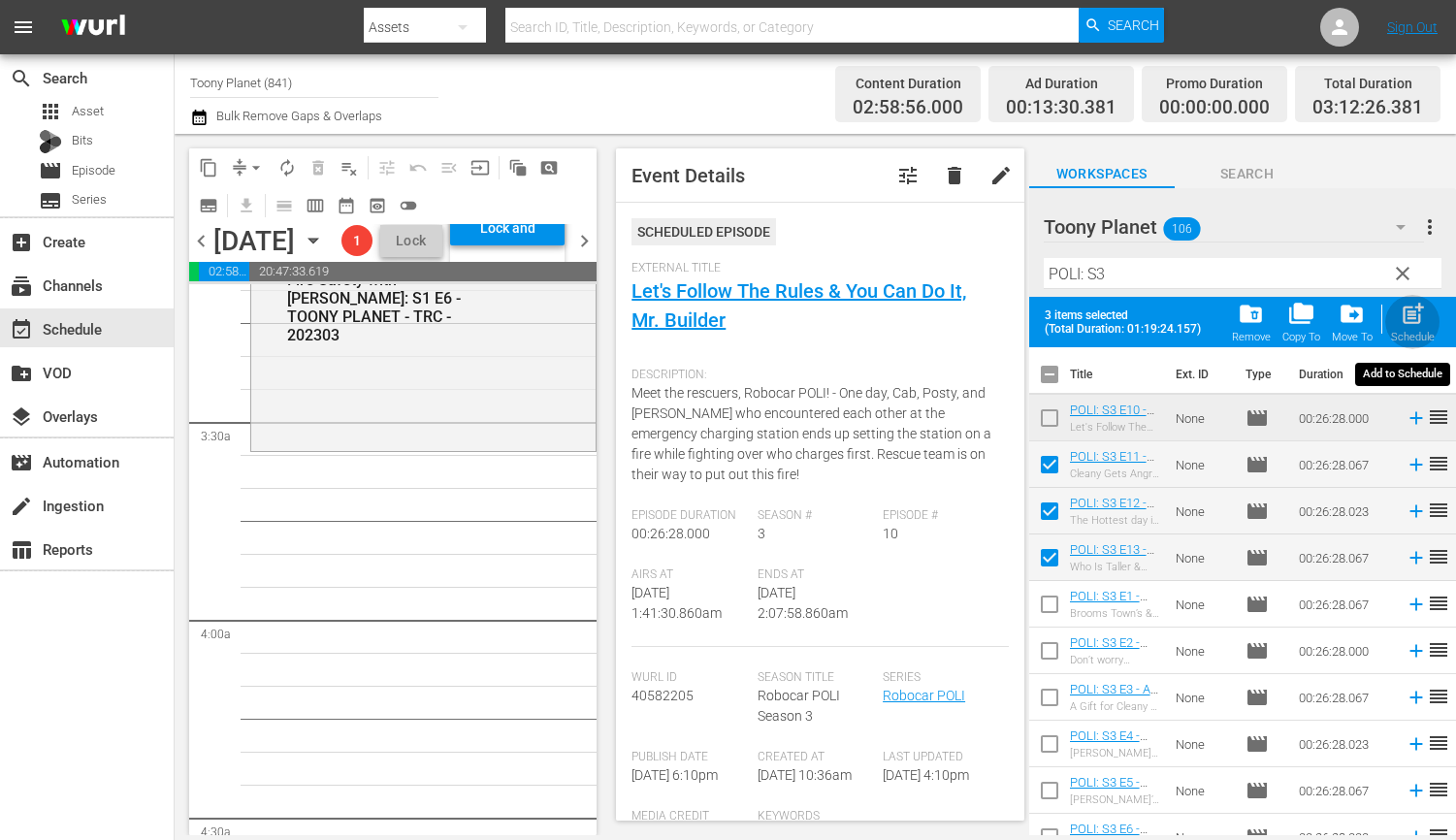
drag, startPoint x: 1417, startPoint y: 323, endPoint x: 1167, endPoint y: 375, distance: 255.4
click at [1417, 323] on span "post_add" at bounding box center [1412, 314] width 26 height 26
checkbox input "false"
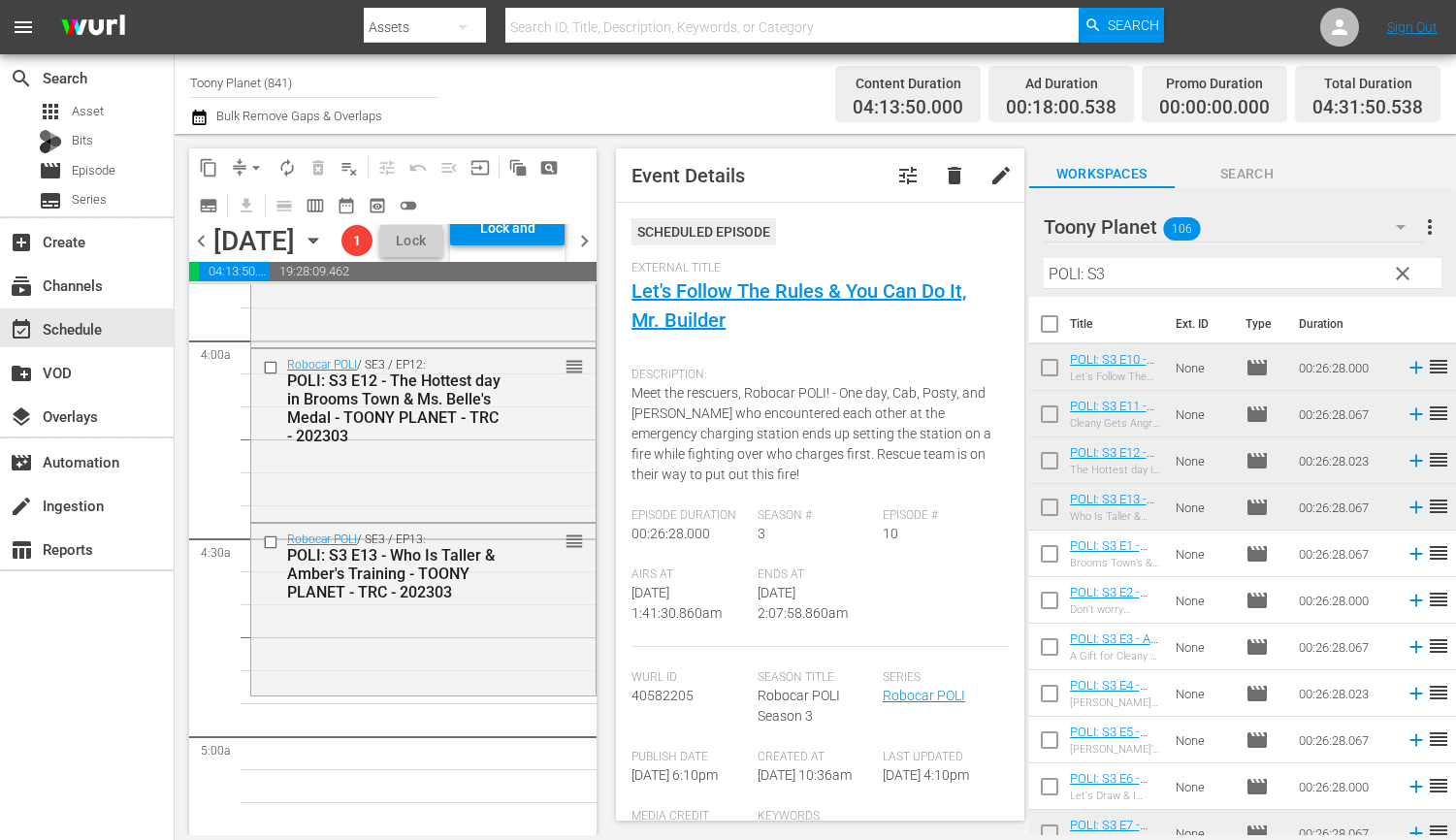
scroll to position [1712, 0]
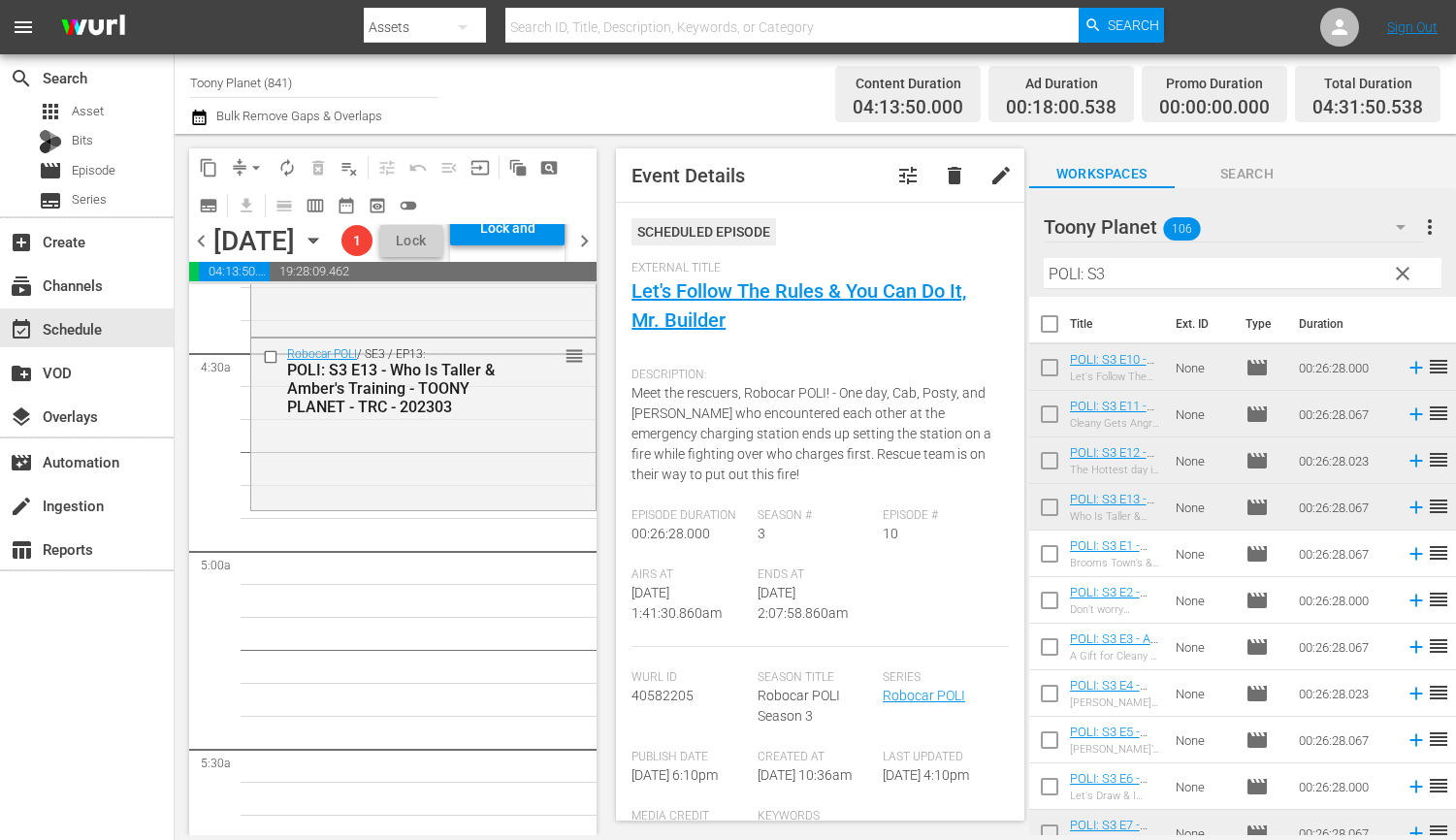
click at [1130, 272] on input "POLI: S3" at bounding box center [1242, 273] width 398 height 31
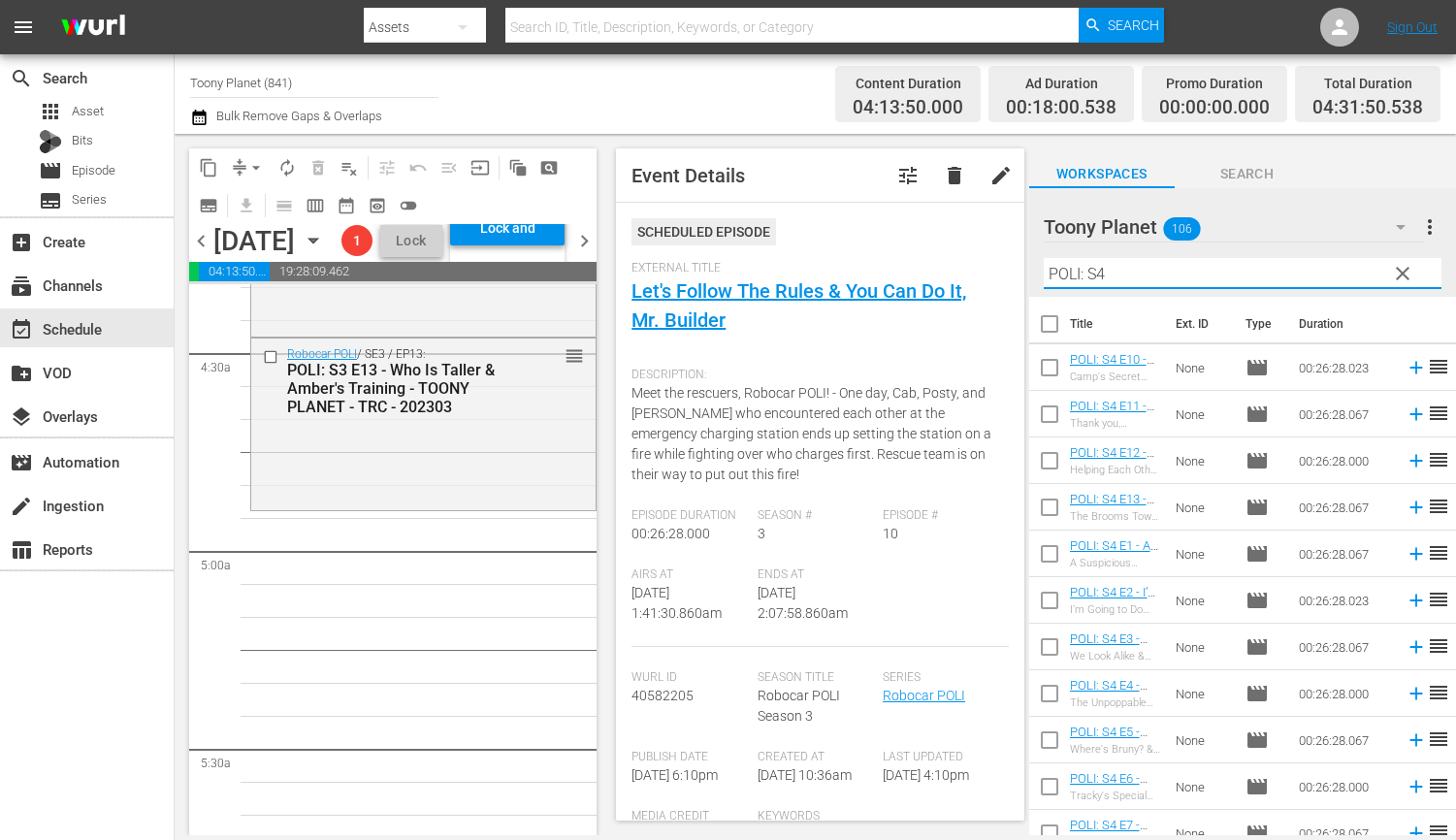
type input "POLI: S4"
drag, startPoint x: 1038, startPoint y: 563, endPoint x: 1037, endPoint y: 631, distance: 68.0
click at [1038, 563] on input "checkbox" at bounding box center [1049, 557] width 41 height 41
checkbox input "true"
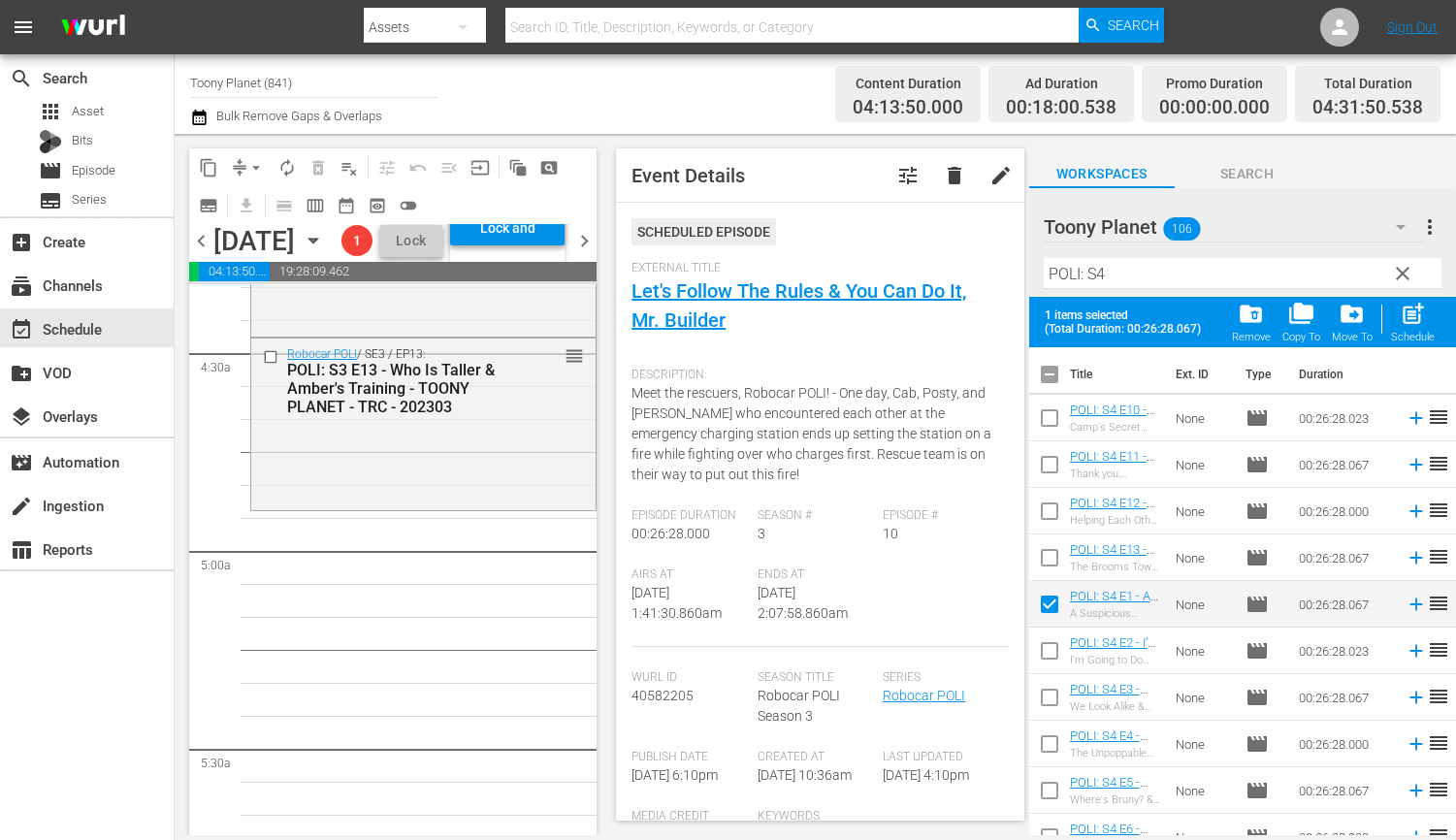
click at [1041, 652] on input "checkbox" at bounding box center [1049, 654] width 41 height 41
checkbox input "true"
click at [1411, 318] on span "post_add" at bounding box center [1412, 314] width 26 height 26
checkbox input "false"
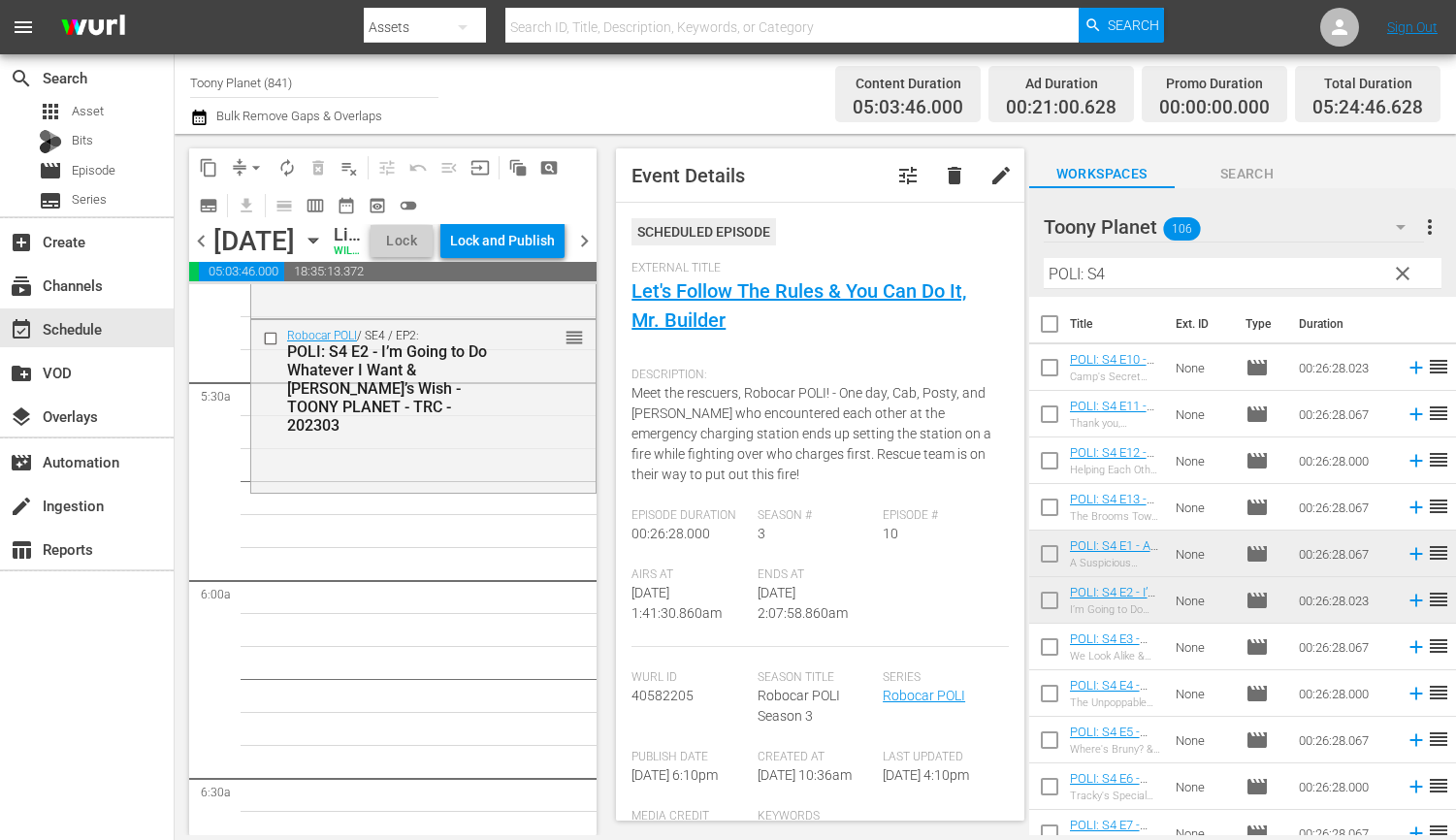
click at [518, 470] on div "Robocar POLI / SE4 / EP2: POLI: S4 E2 - I’m Going to Do Whatever I Want & Helly…" at bounding box center [423, 404] width 344 height 168
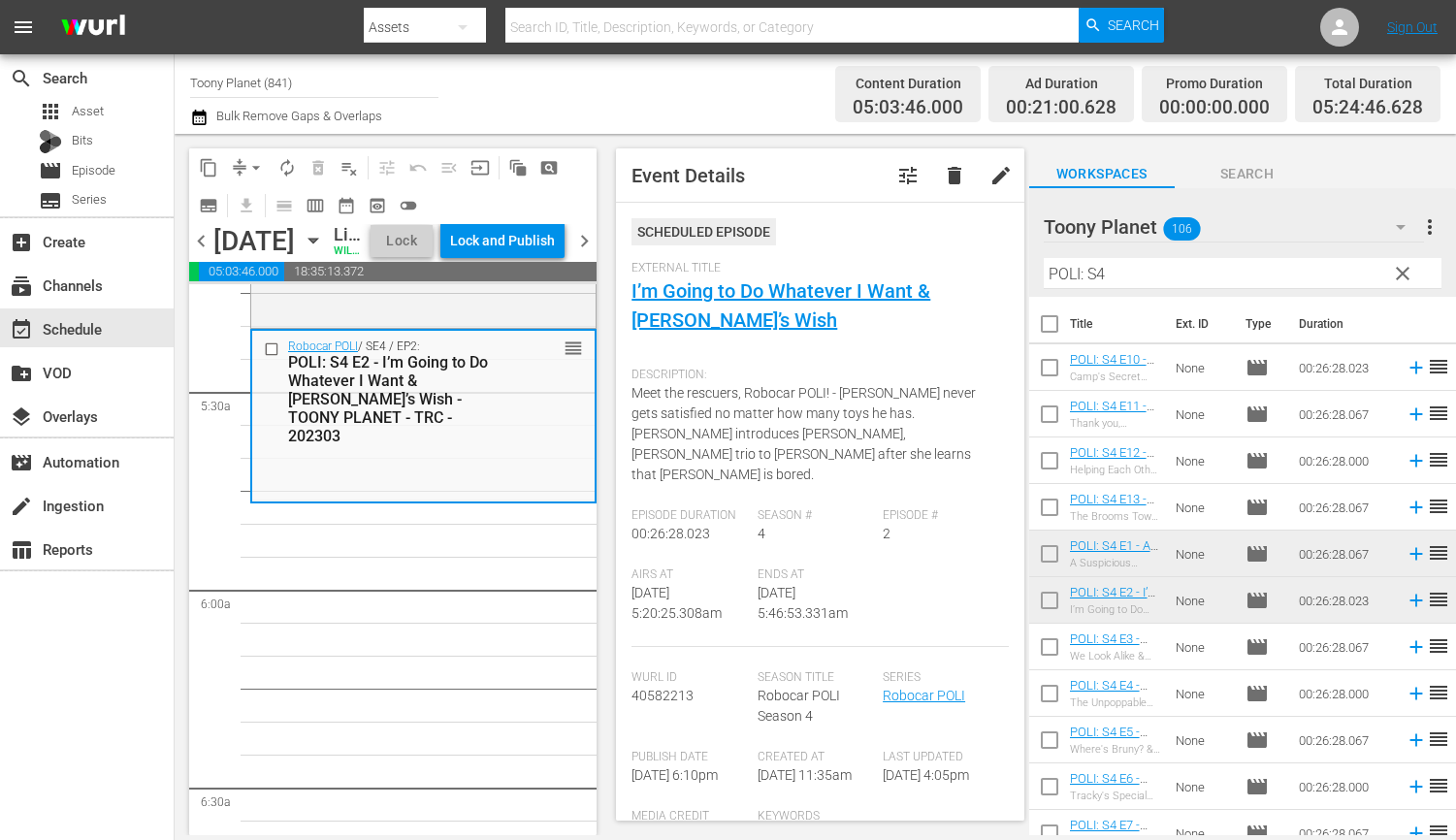
scroll to position [2081, 0]
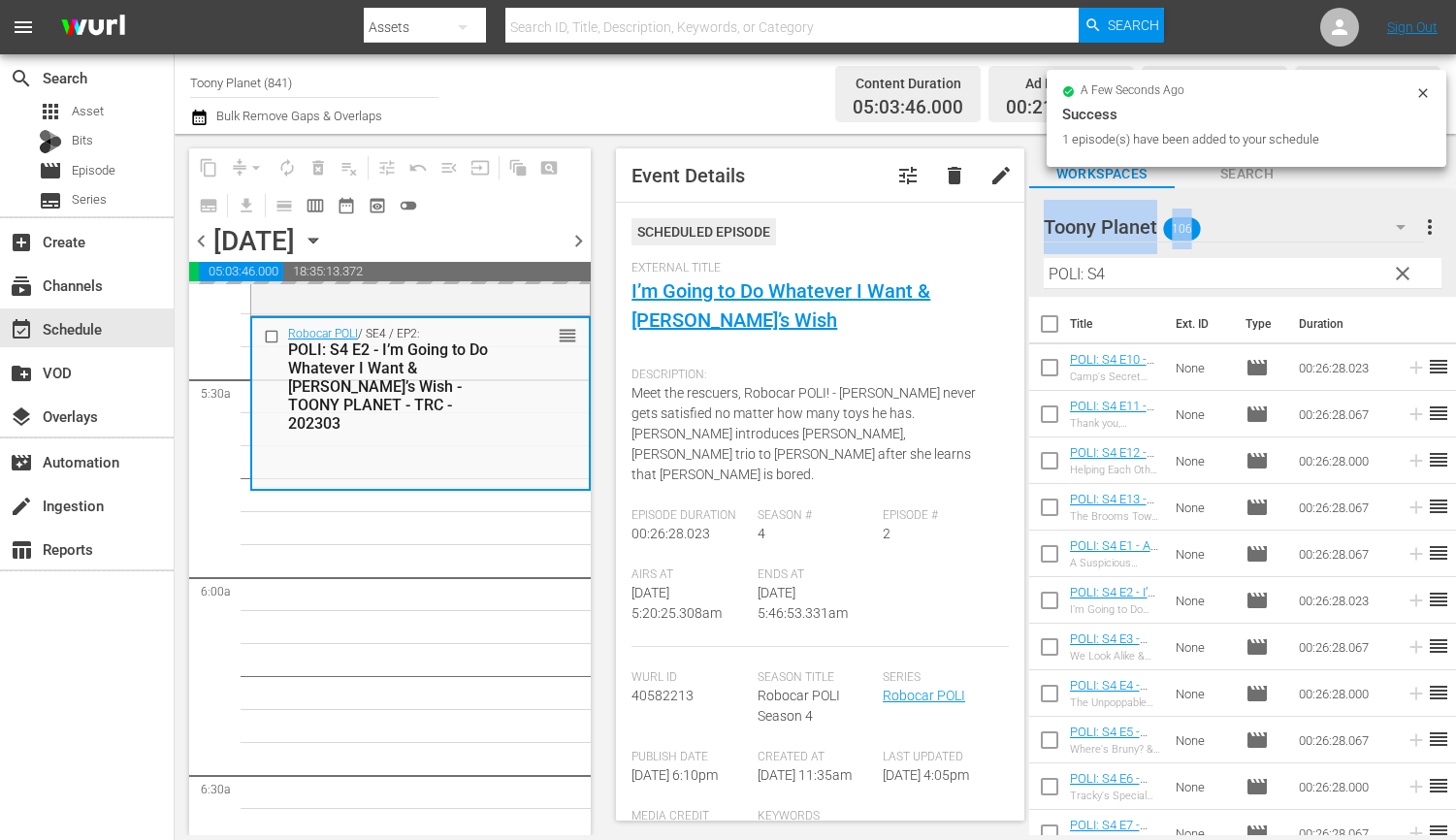
drag, startPoint x: 1077, startPoint y: 248, endPoint x: 1063, endPoint y: 248, distance: 14.0
click at [1063, 248] on div "Toony Planet 106 Toony Planet more_vert clear Filter by Title POLI: S4" at bounding box center [1243, 242] width 427 height 109
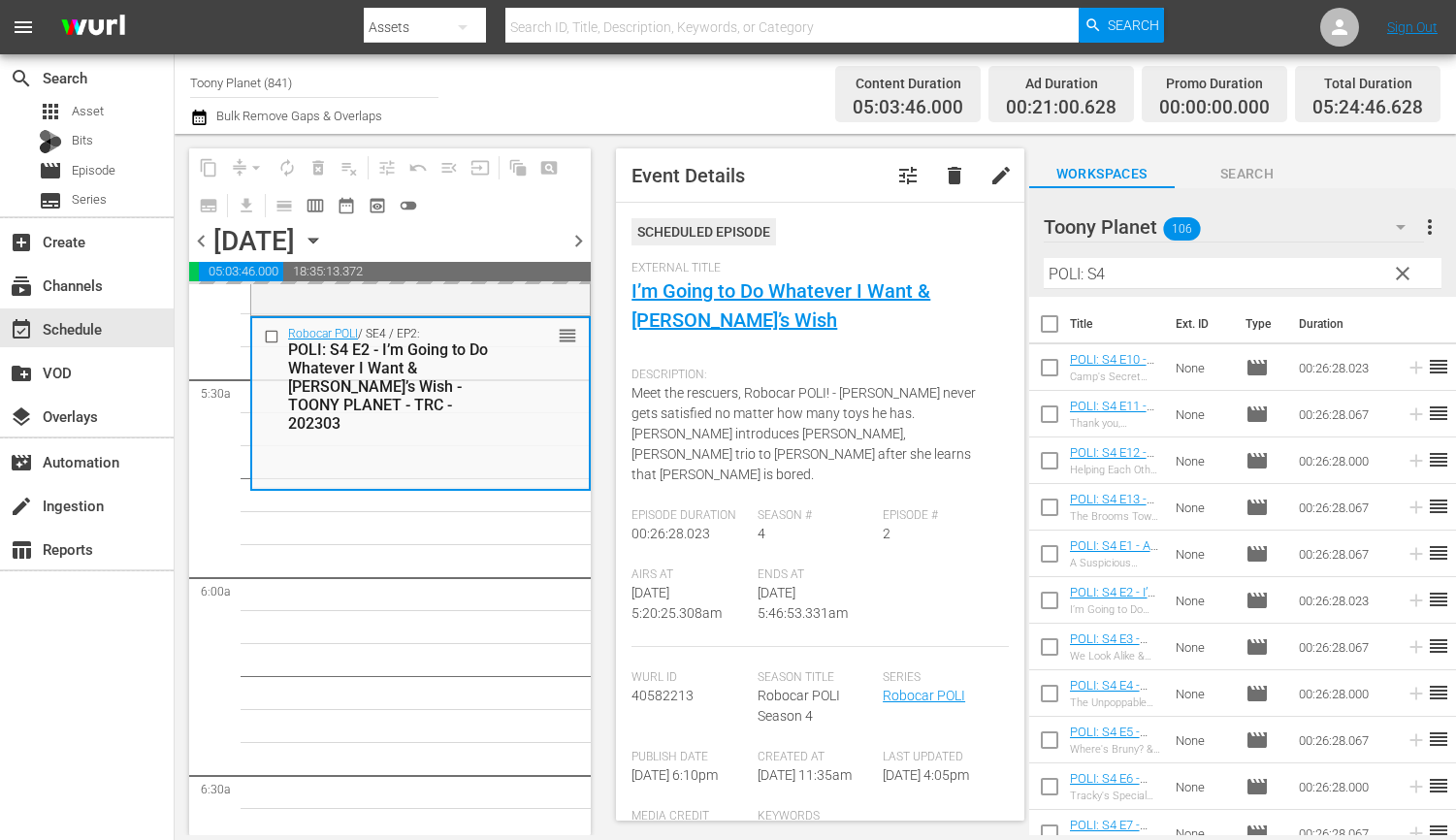
click at [1145, 268] on input "POLI: S4" at bounding box center [1242, 273] width 398 height 31
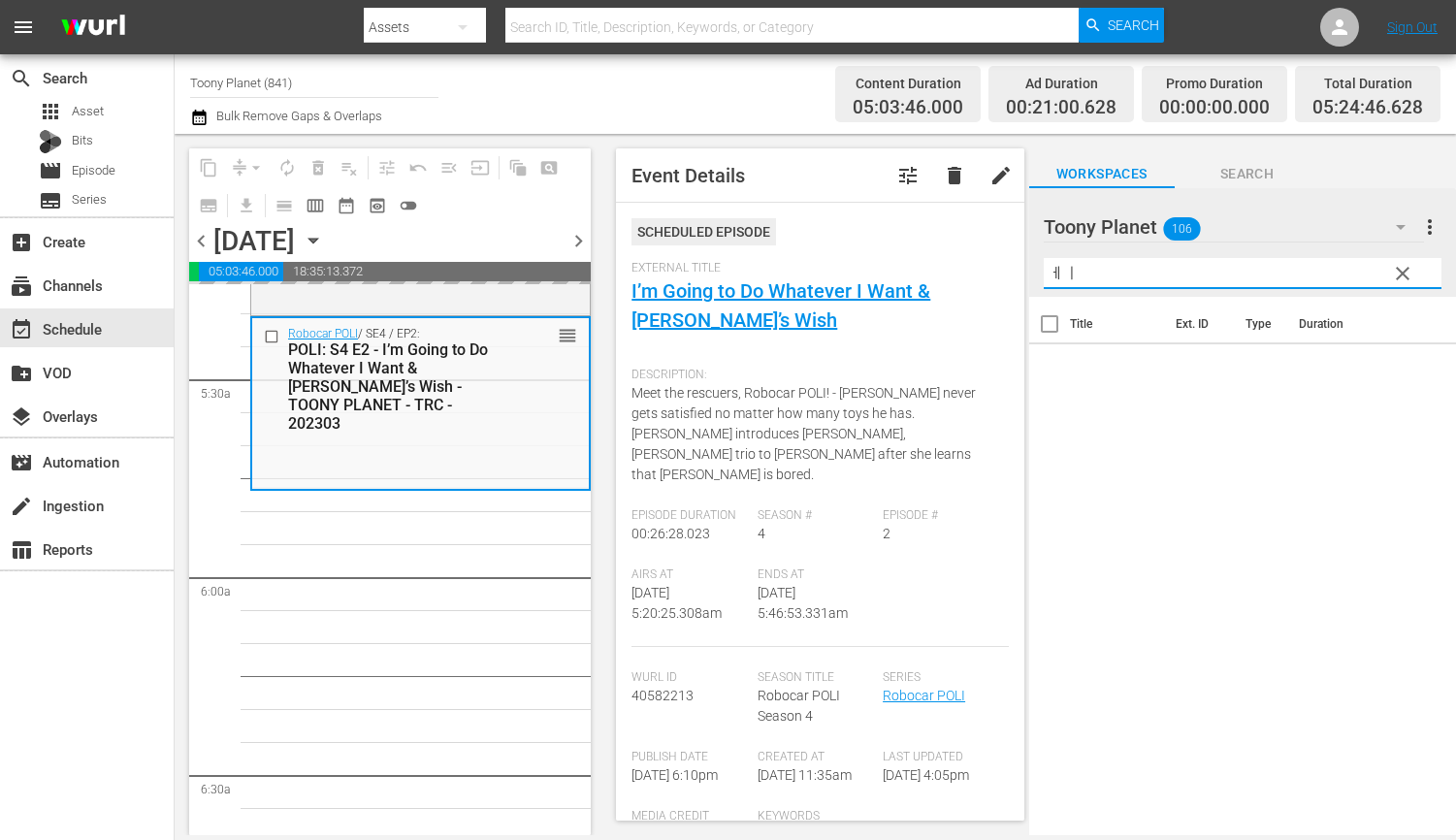
type input "ㅔ"
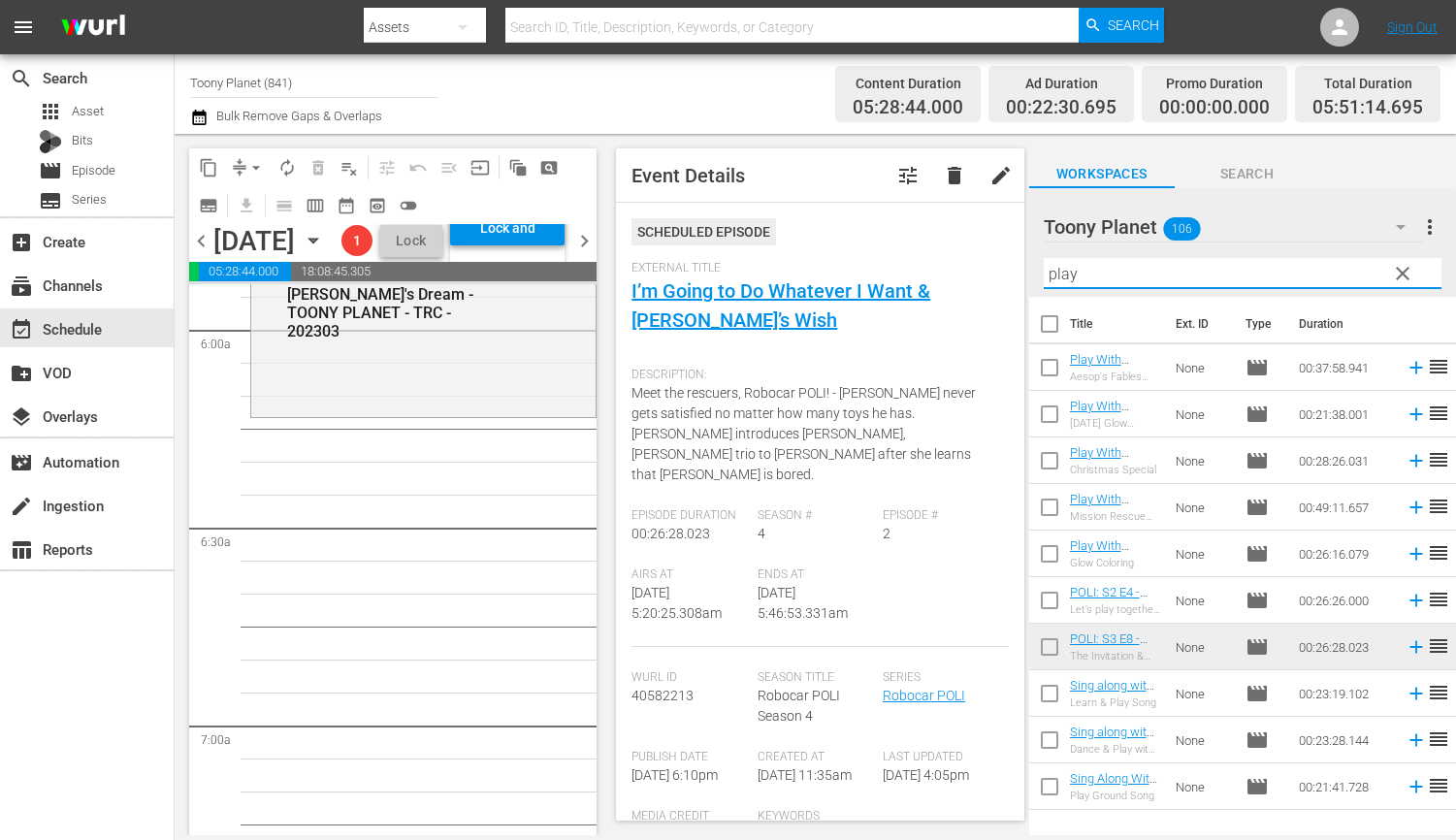
scroll to position [2331, 0]
drag, startPoint x: 399, startPoint y: 671, endPoint x: 530, endPoint y: 637, distance: 135.3
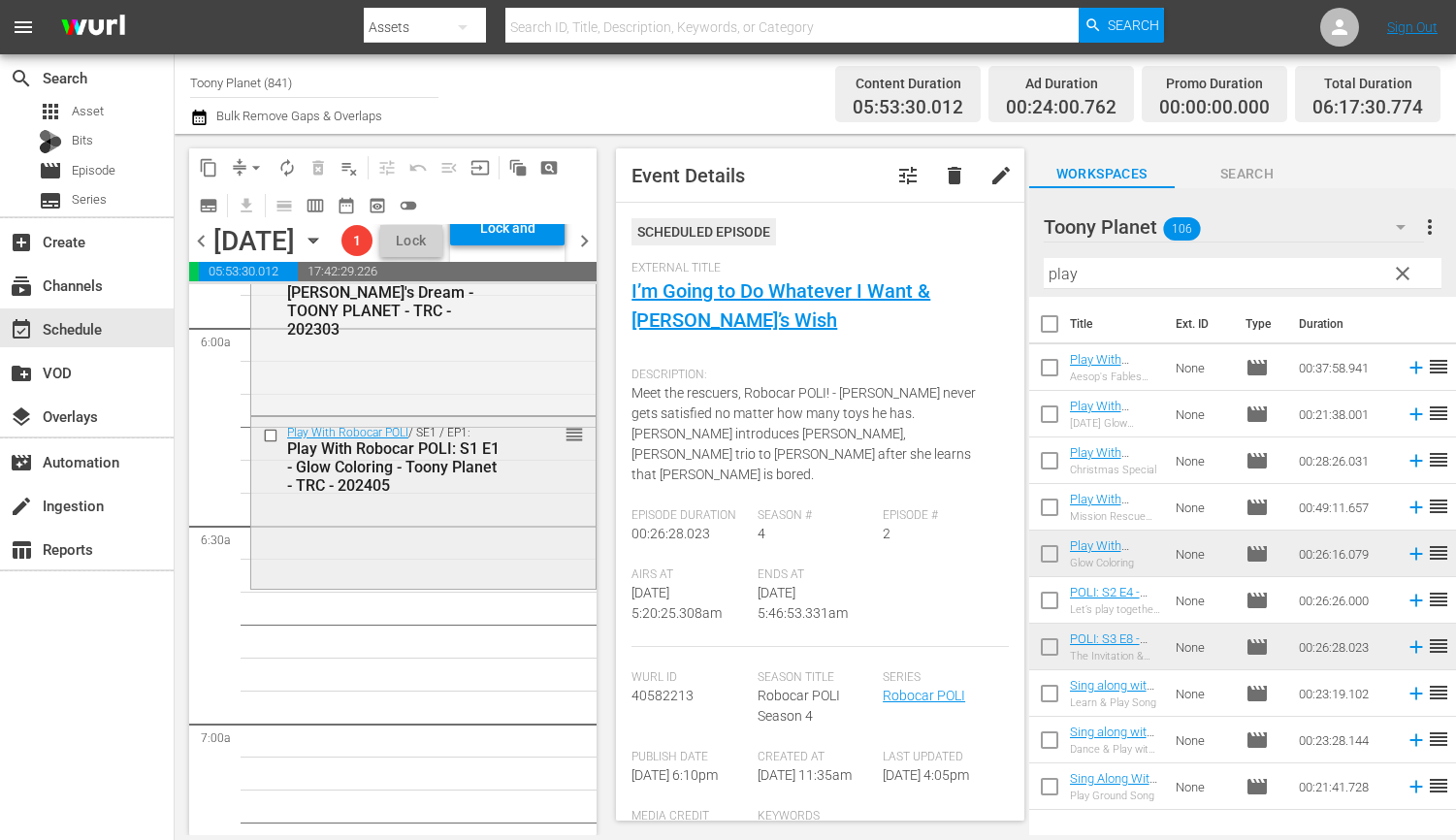
click at [449, 585] on div "Play With Robocar POLI / SE1 / EP1: Play With Robocar POLI: S1 E1 - Glow Colori…" at bounding box center [423, 500] width 344 height 167
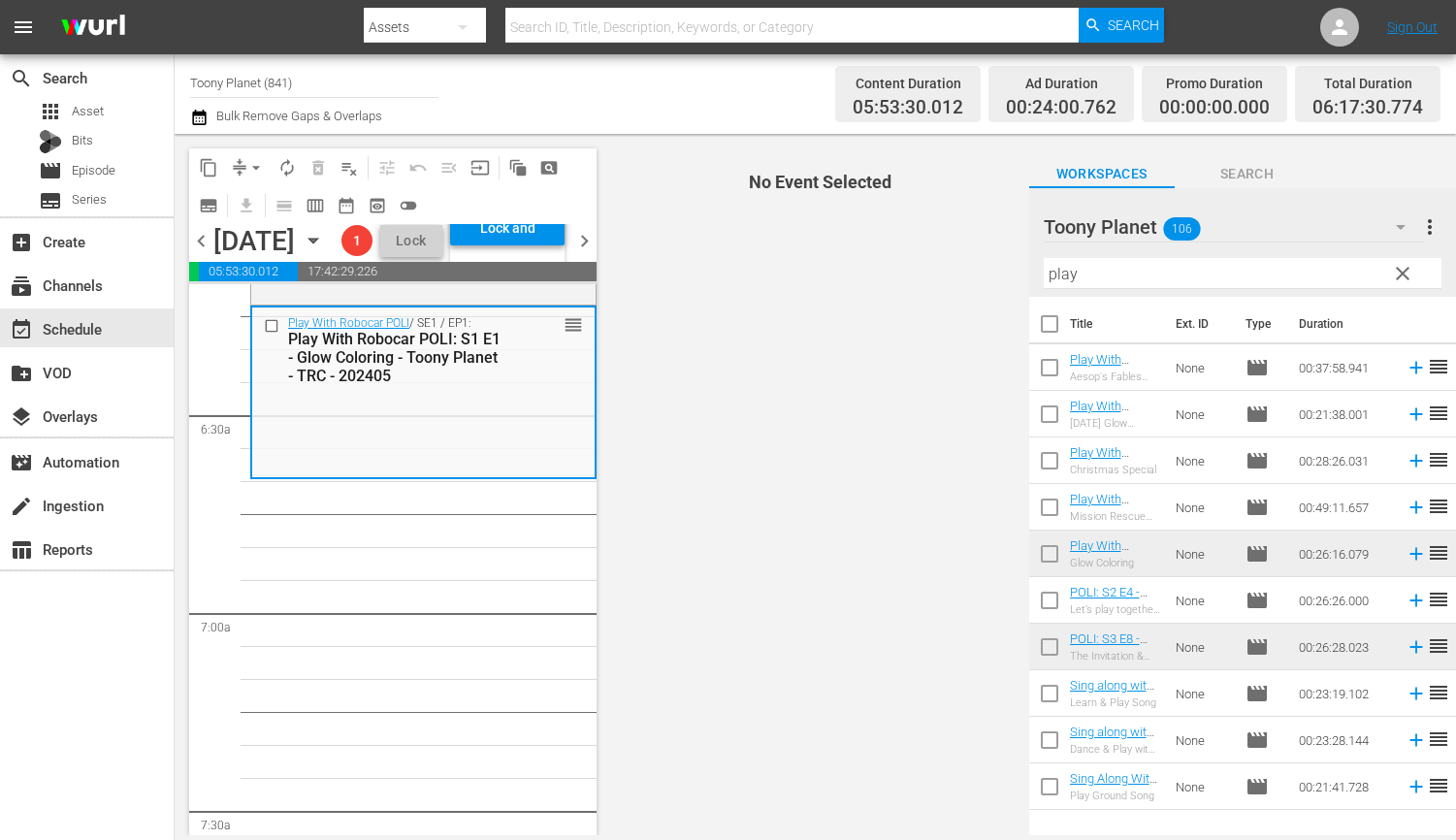
scroll to position [2397, 0]
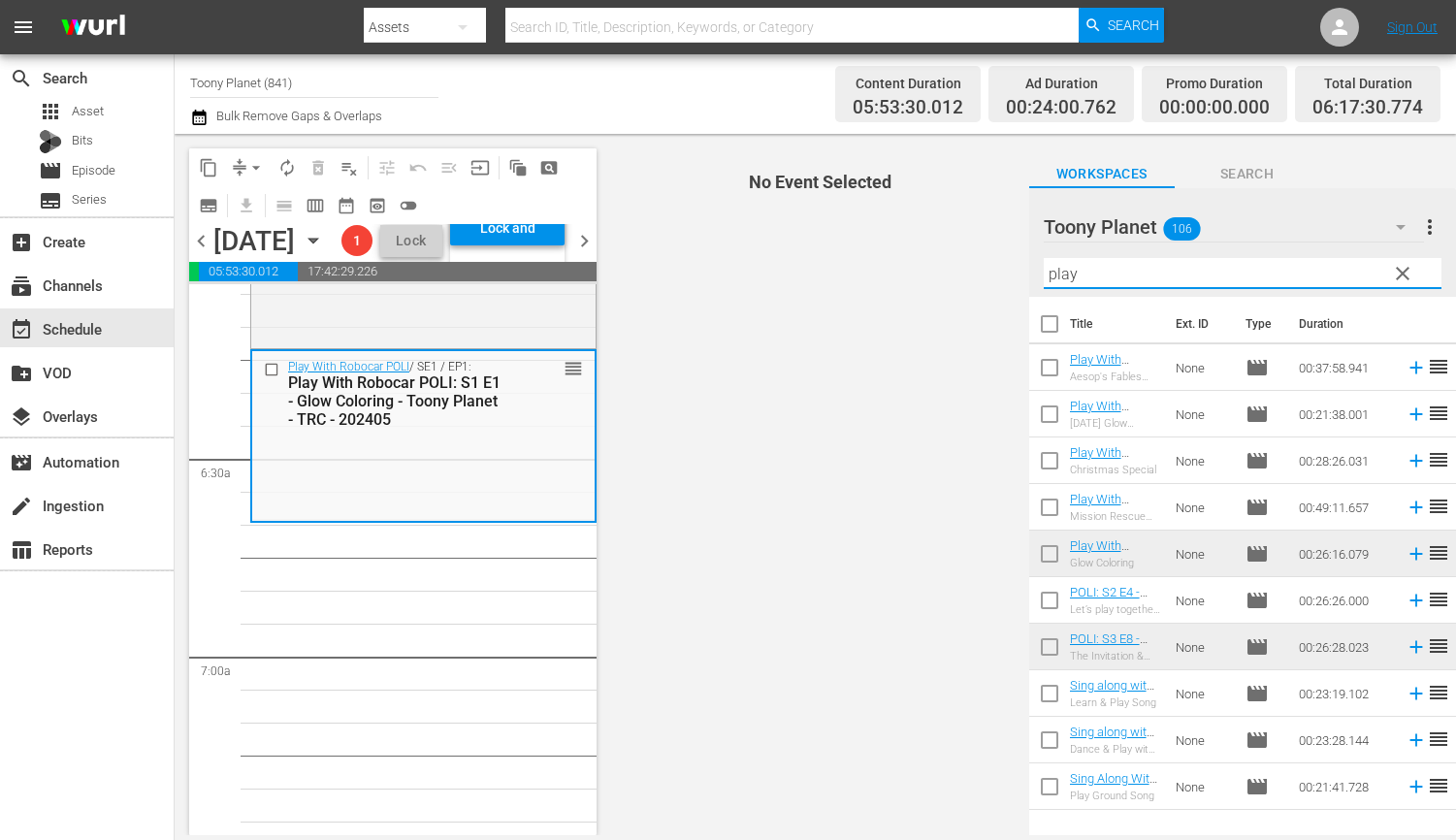
drag, startPoint x: 1122, startPoint y: 267, endPoint x: 675, endPoint y: 229, distance: 448.6
click at [933, 256] on div "content_copy compress arrow_drop_down autorenew_outlined delete_forever_outline…" at bounding box center [815, 484] width 1282 height 701
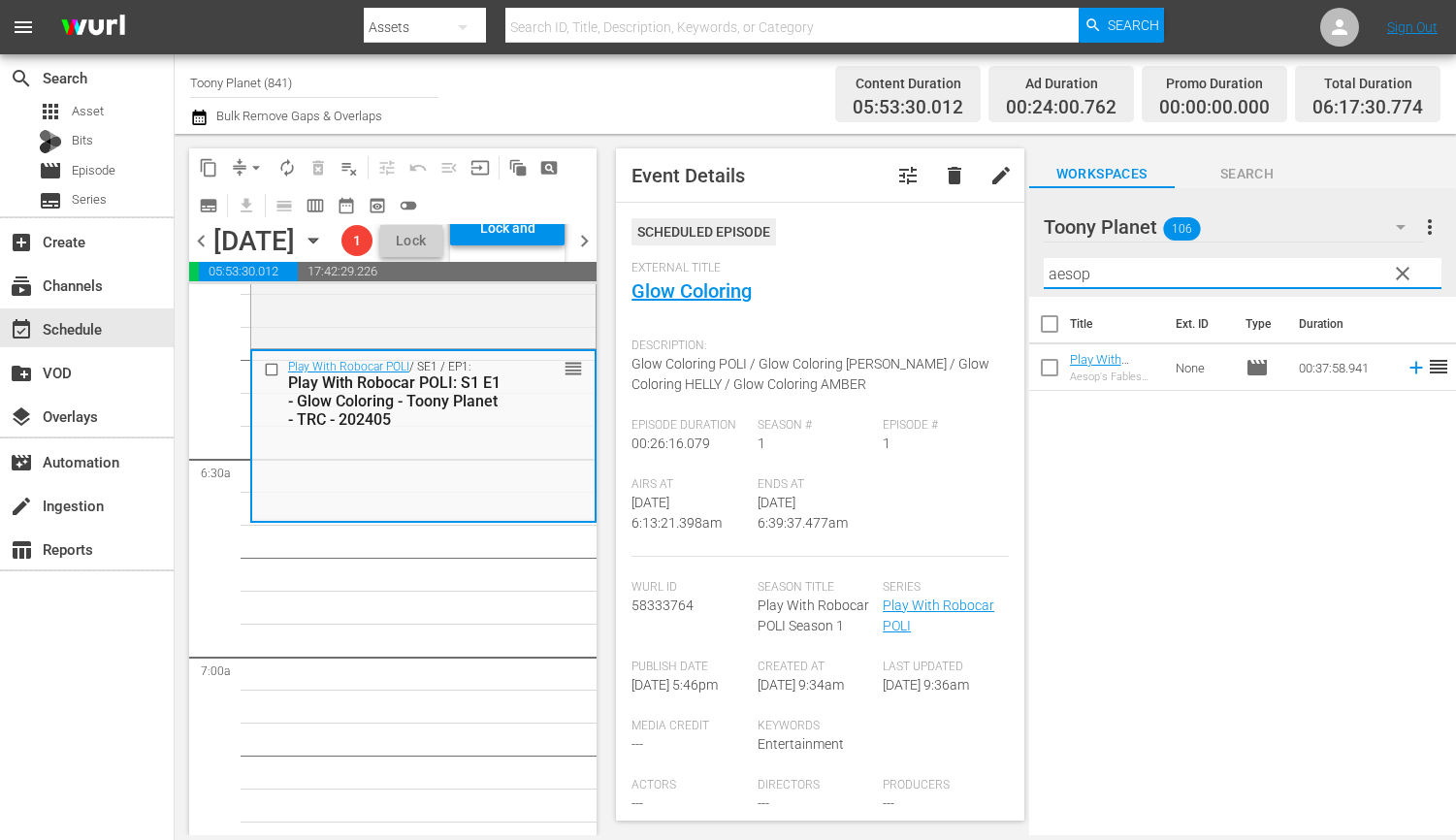
drag, startPoint x: 1145, startPoint y: 272, endPoint x: 961, endPoint y: 260, distance: 184.4
click at [974, 262] on div "content_copy compress arrow_drop_down autorenew_outlined delete_forever_outline…" at bounding box center [815, 484] width 1282 height 701
type input "a"
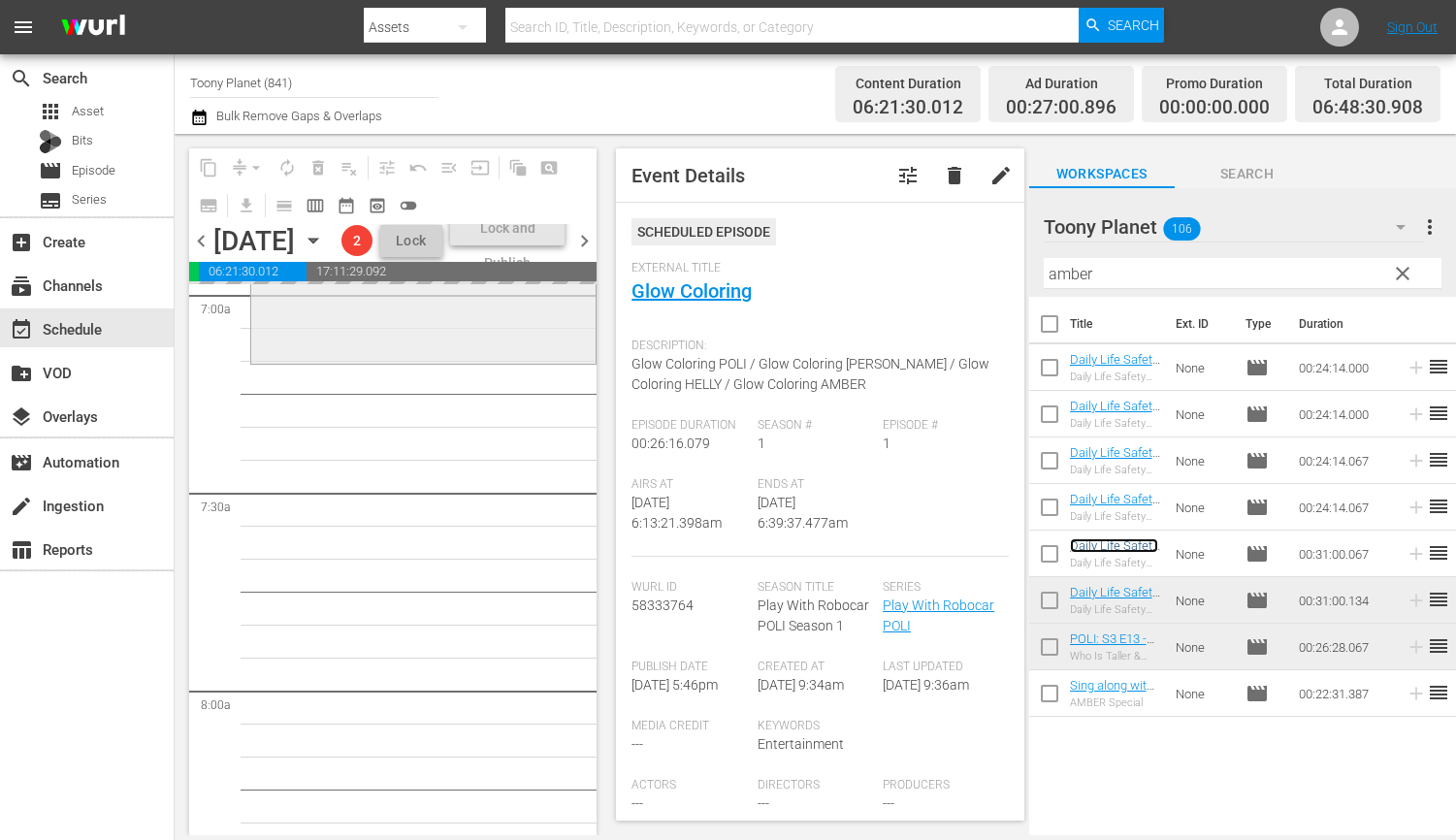
scroll to position [2760, 0]
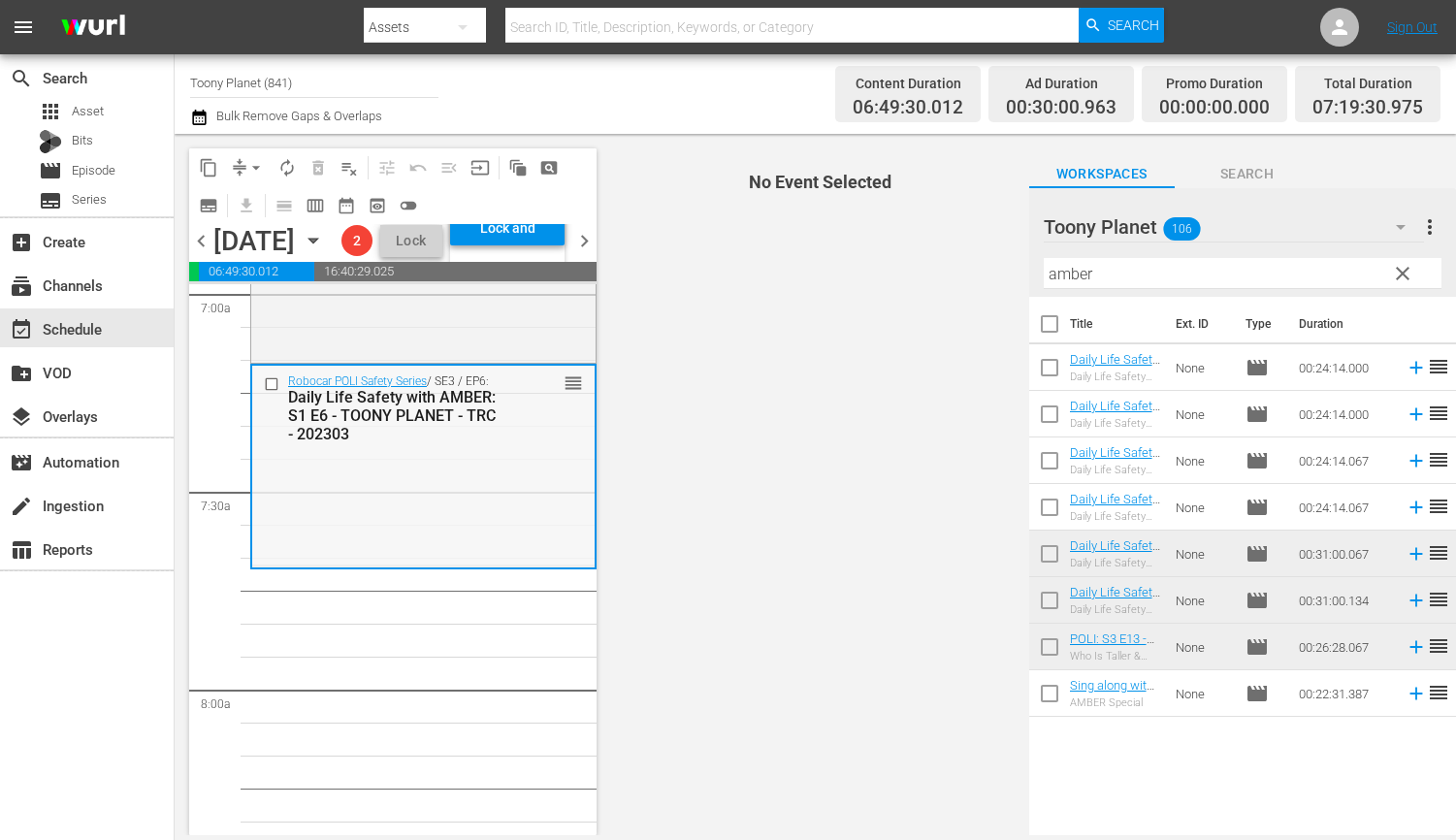
click at [368, 560] on div "Robocar POLI Safety Series / SE3 / EP6: Daily Life Safety with AMBER: S1 E6 - T…" at bounding box center [424, 465] width 343 height 199
drag, startPoint x: 1109, startPoint y: 262, endPoint x: 925, endPoint y: 249, distance: 184.5
click at [932, 249] on div "content_copy compress arrow_drop_down autorenew_outlined delete_forever_outline…" at bounding box center [815, 484] width 1282 height 701
drag, startPoint x: 1134, startPoint y: 275, endPoint x: 892, endPoint y: 256, distance: 242.7
click at [892, 256] on div "content_copy compress arrow_drop_down autorenew_outlined delete_forever_outline…" at bounding box center [815, 484] width 1282 height 701
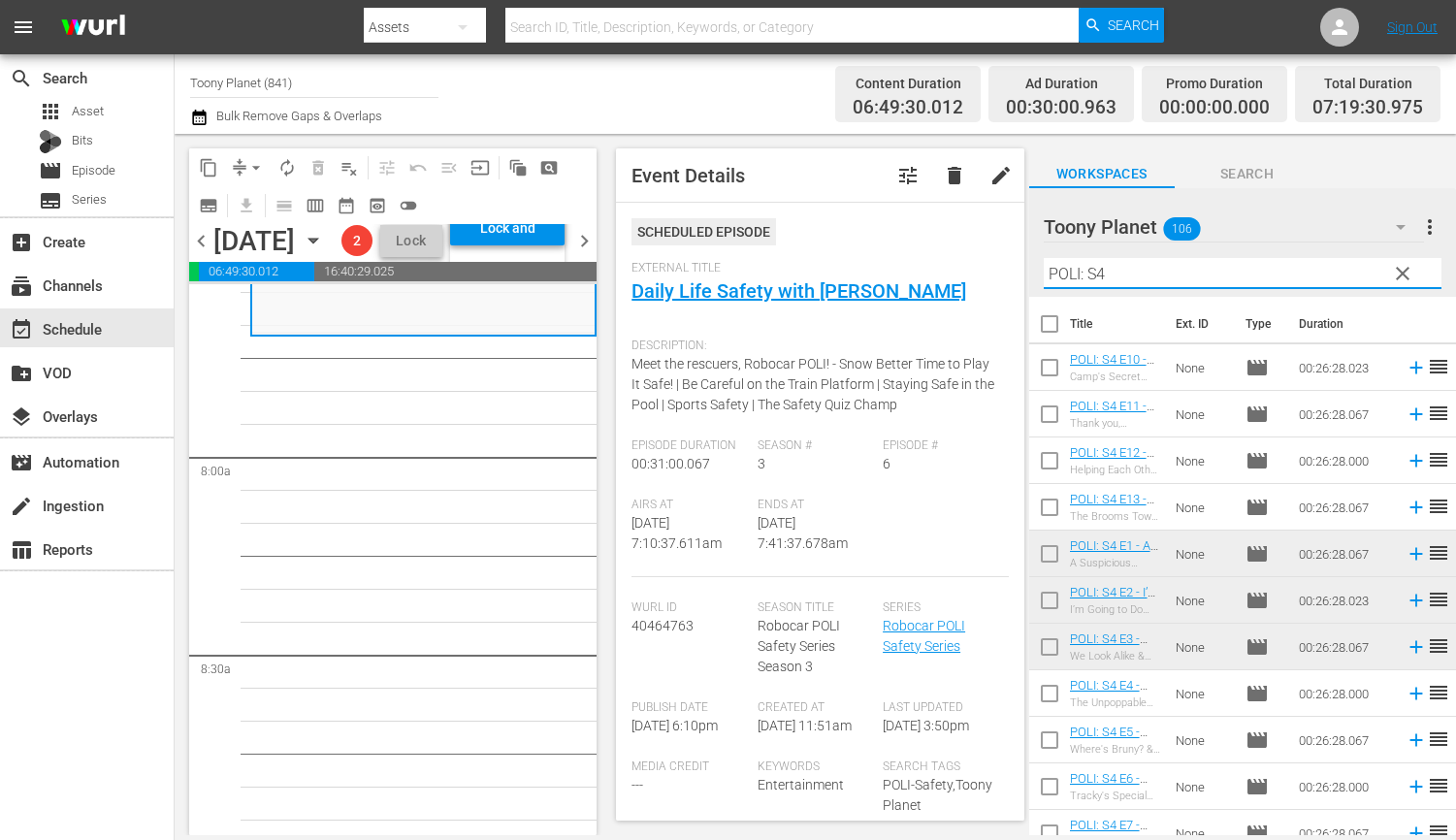
scroll to position [112, 0]
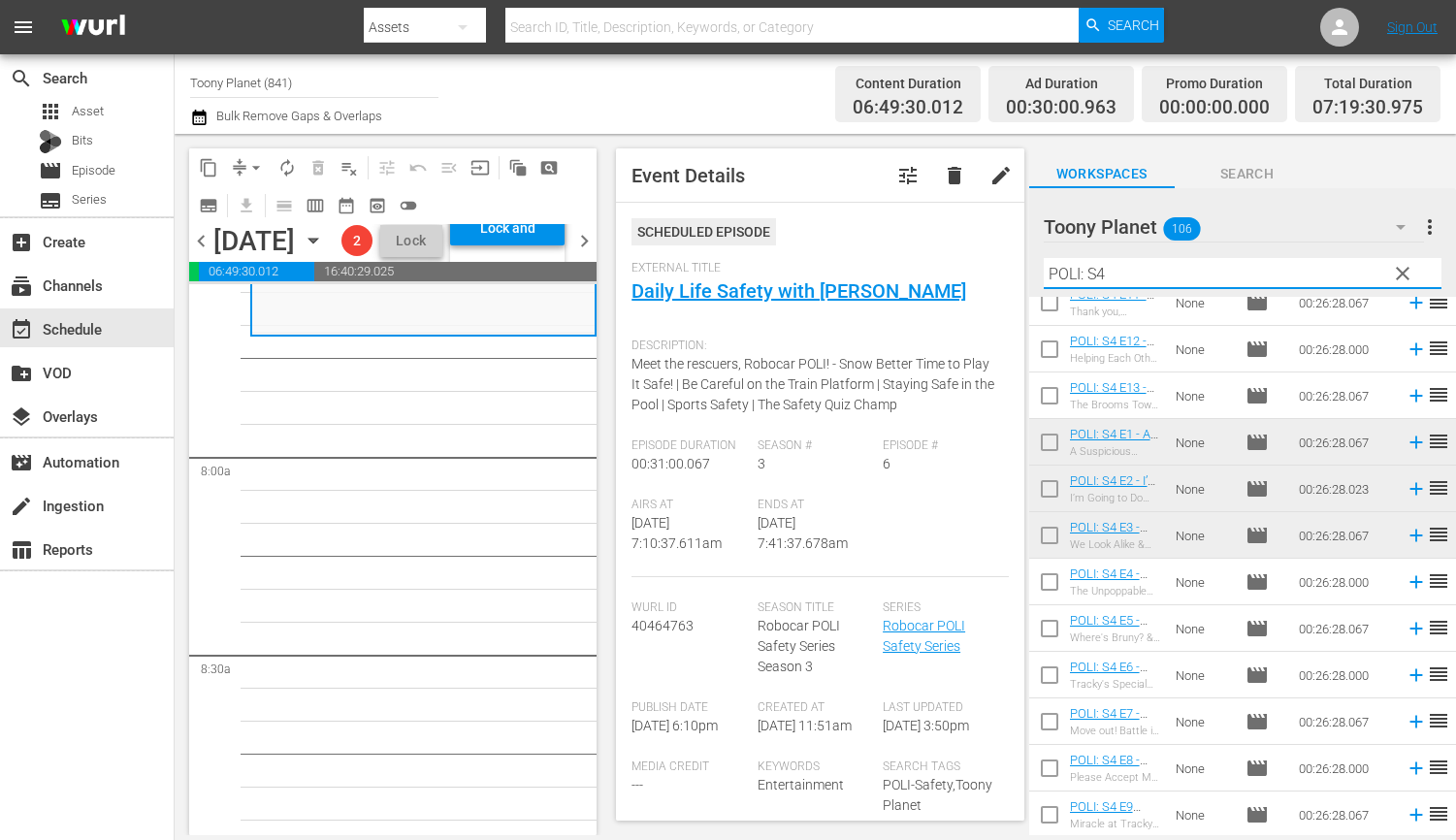
type input "POLI: S4"
click at [1052, 586] on input "checkbox" at bounding box center [1049, 585] width 41 height 41
checkbox input "true"
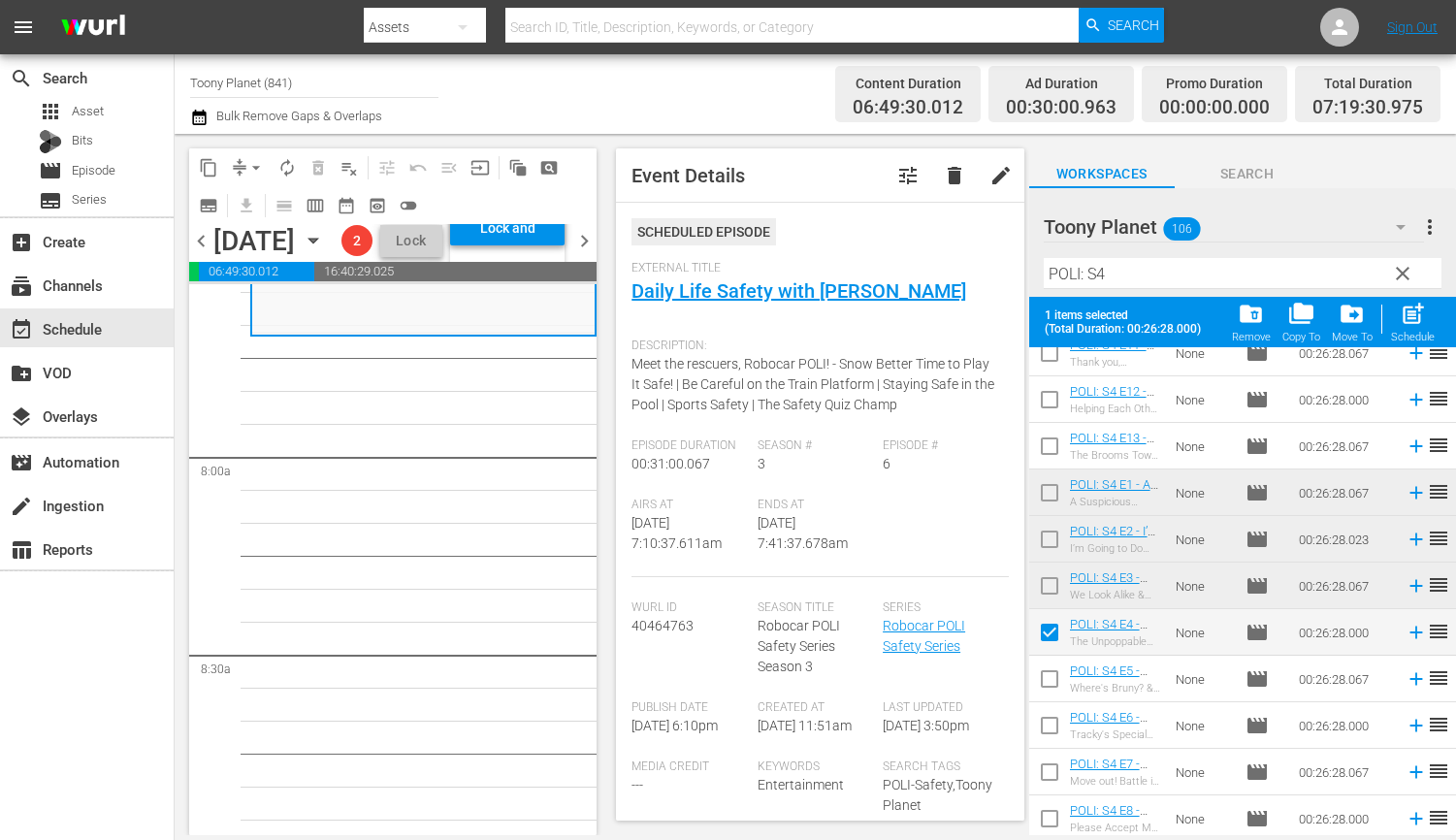
scroll to position [162, 0]
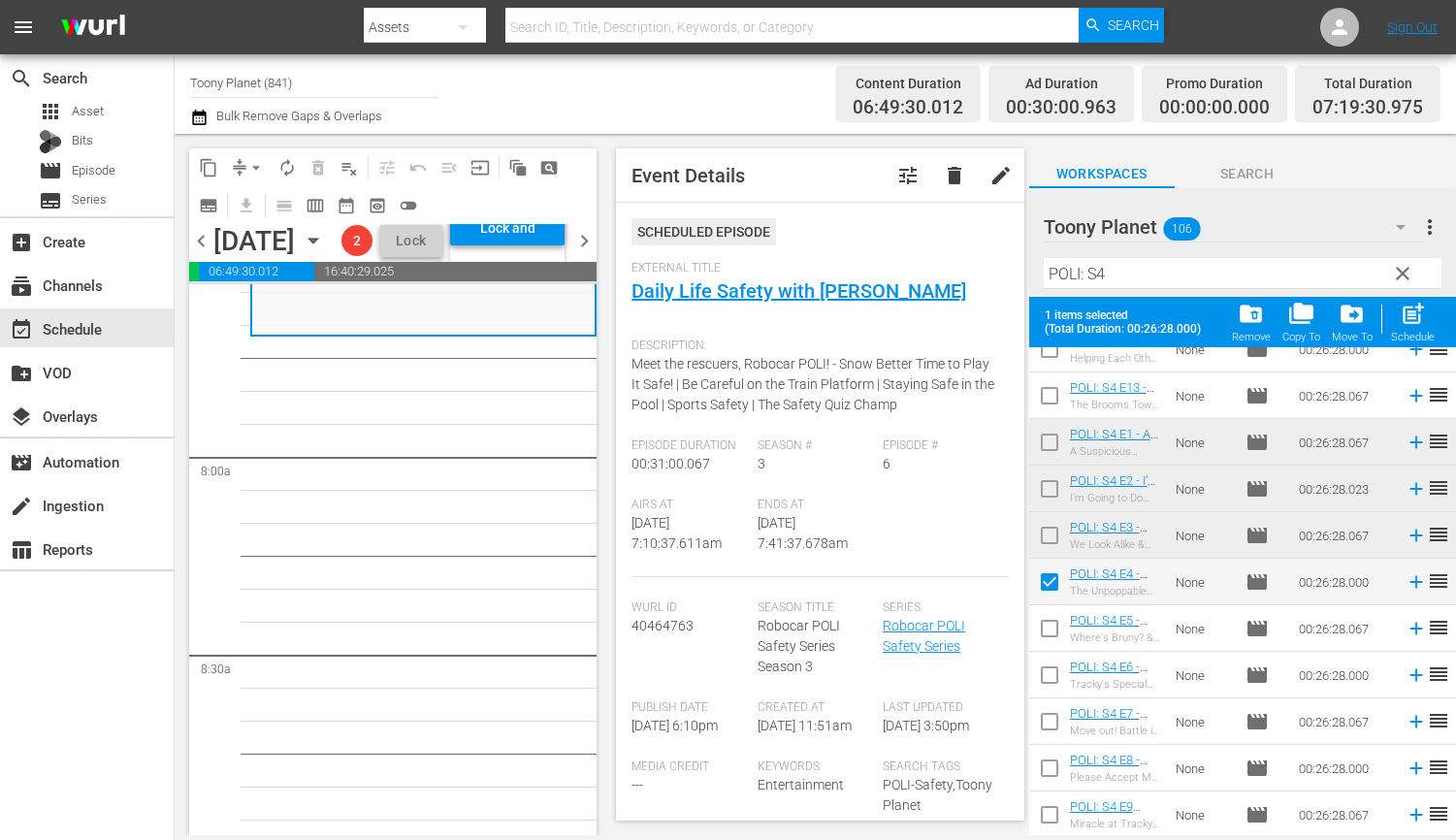
click at [1037, 633] on input "checkbox" at bounding box center [1049, 632] width 41 height 41
checkbox input "true"
click at [1040, 675] on input "checkbox" at bounding box center [1049, 679] width 41 height 41
checkbox input "true"
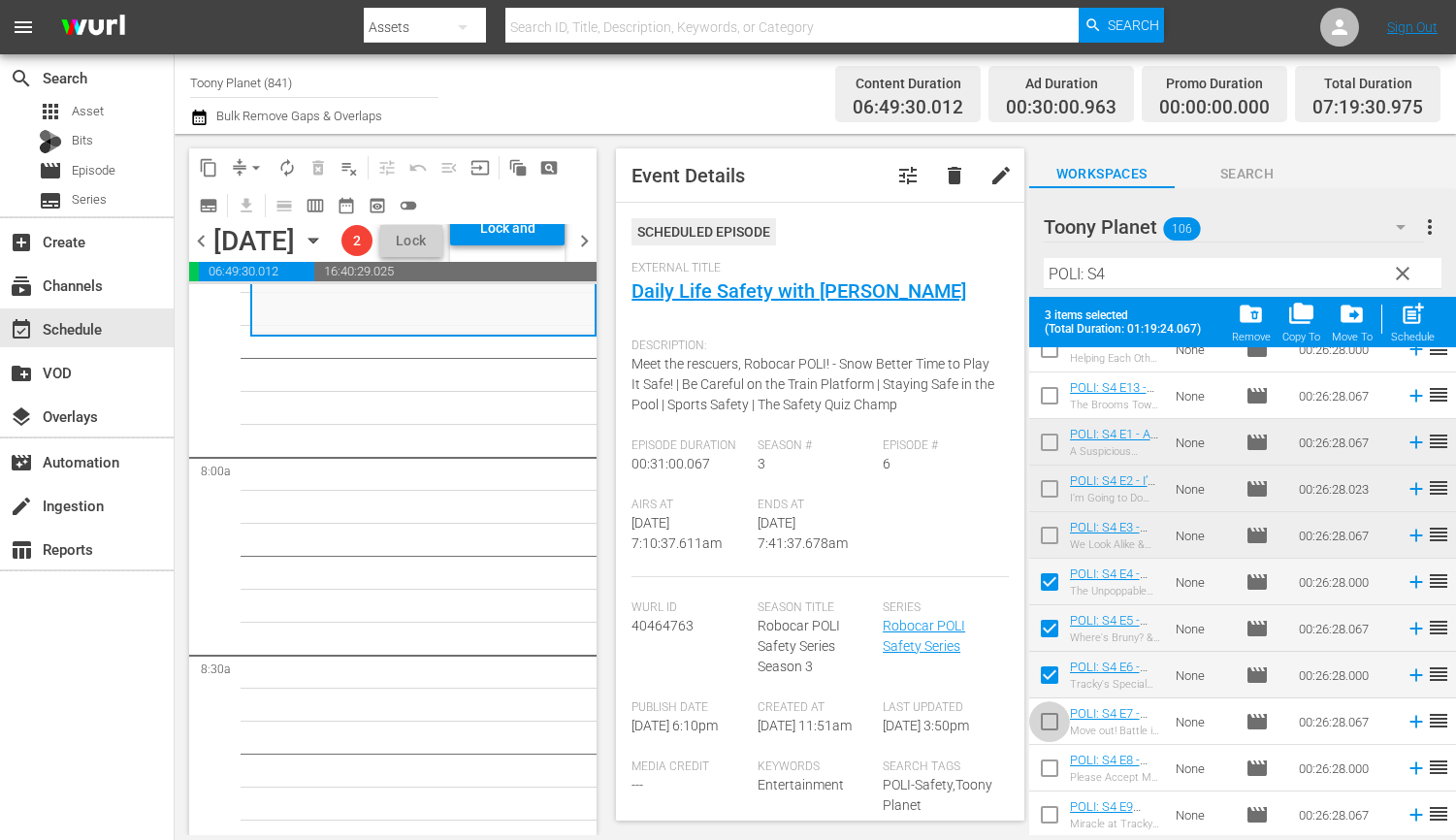
click at [1044, 723] on input "checkbox" at bounding box center [1049, 724] width 41 height 41
checkbox input "true"
drag, startPoint x: 1044, startPoint y: 758, endPoint x: 1070, endPoint y: 743, distance: 30.0
click at [1044, 758] on input "checkbox" at bounding box center [1049, 771] width 41 height 41
checkbox input "true"
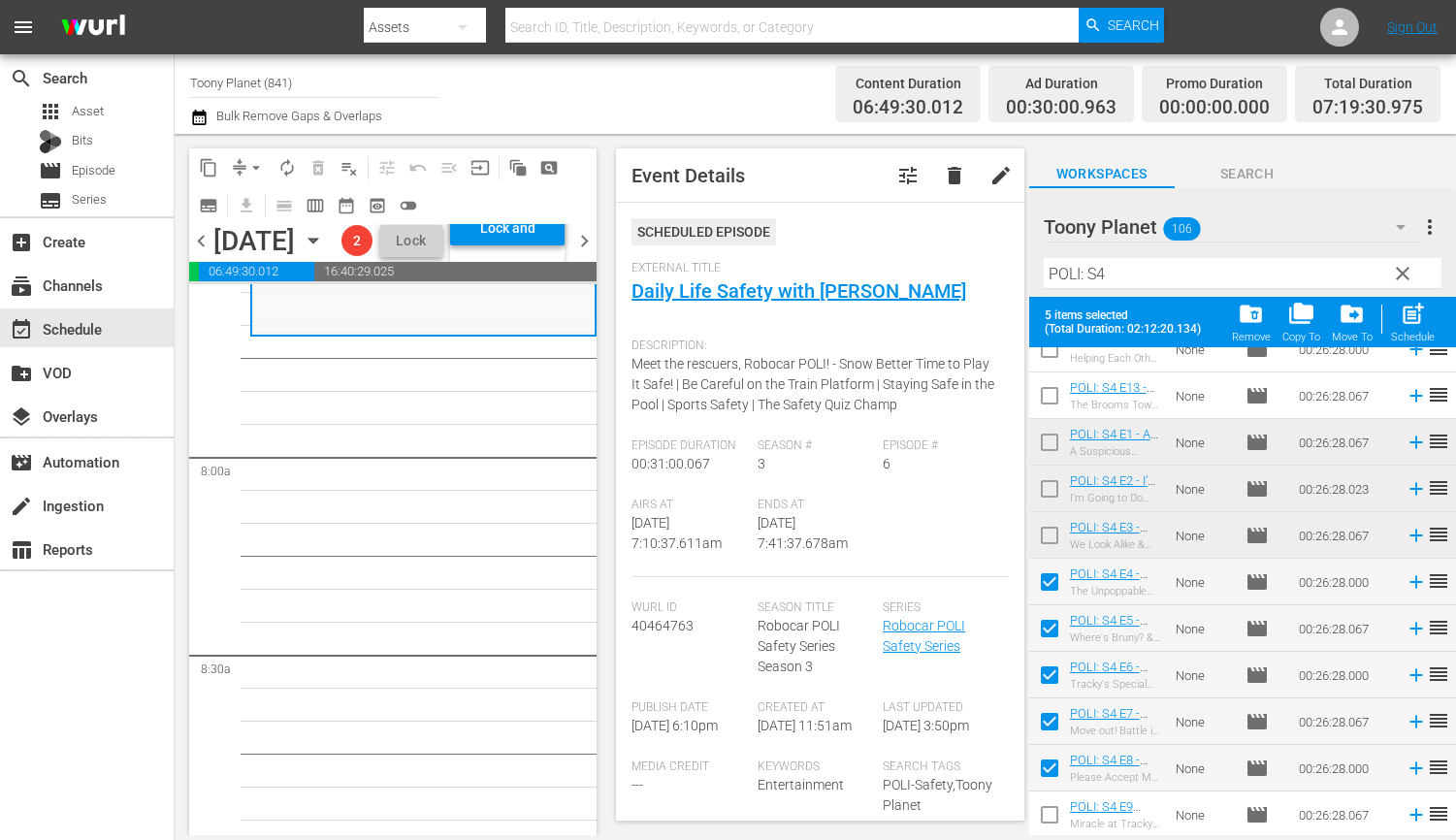
click at [1397, 335] on div "Schedule" at bounding box center [1413, 337] width 44 height 13
checkbox input "false"
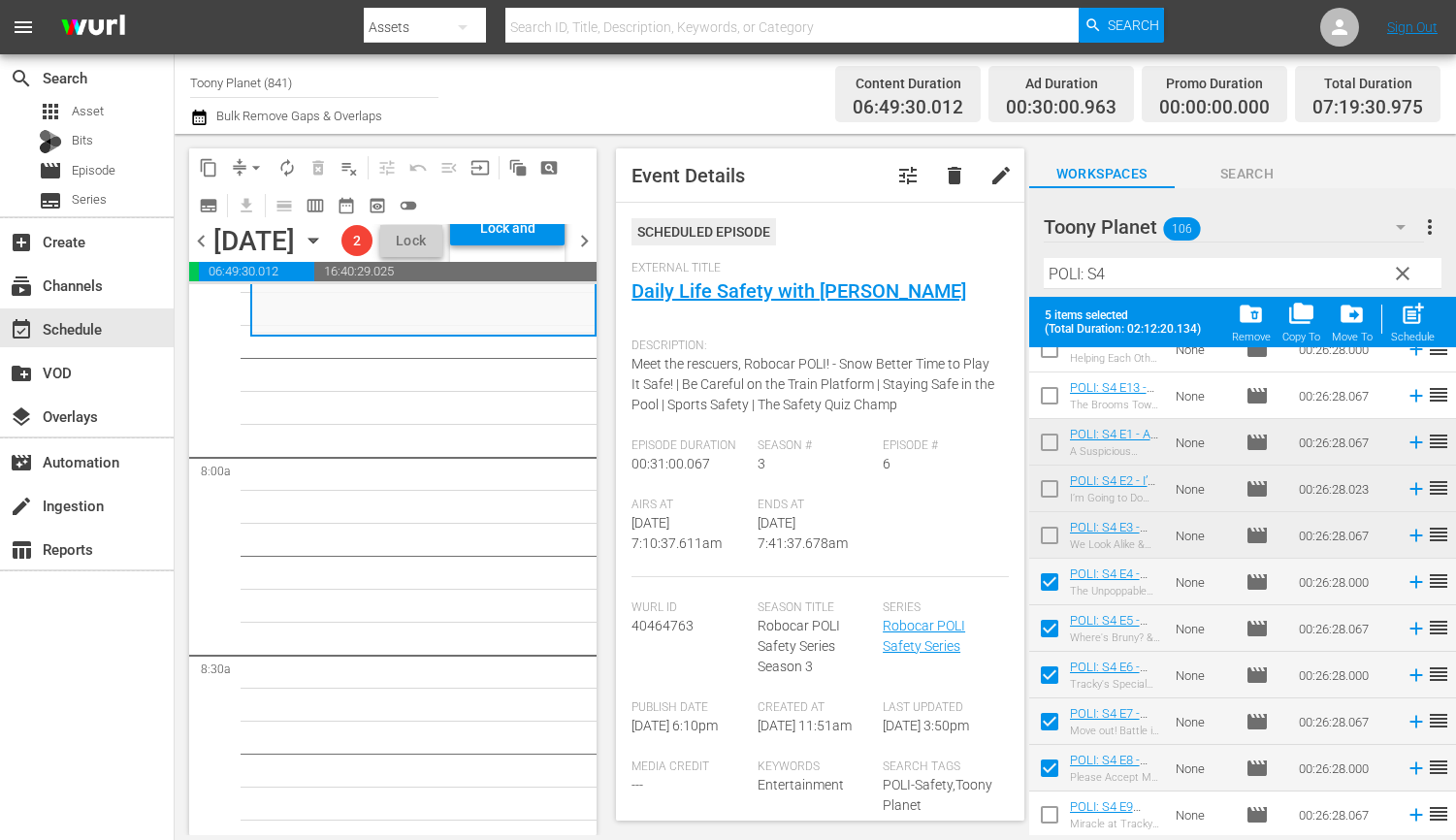
checkbox input "false"
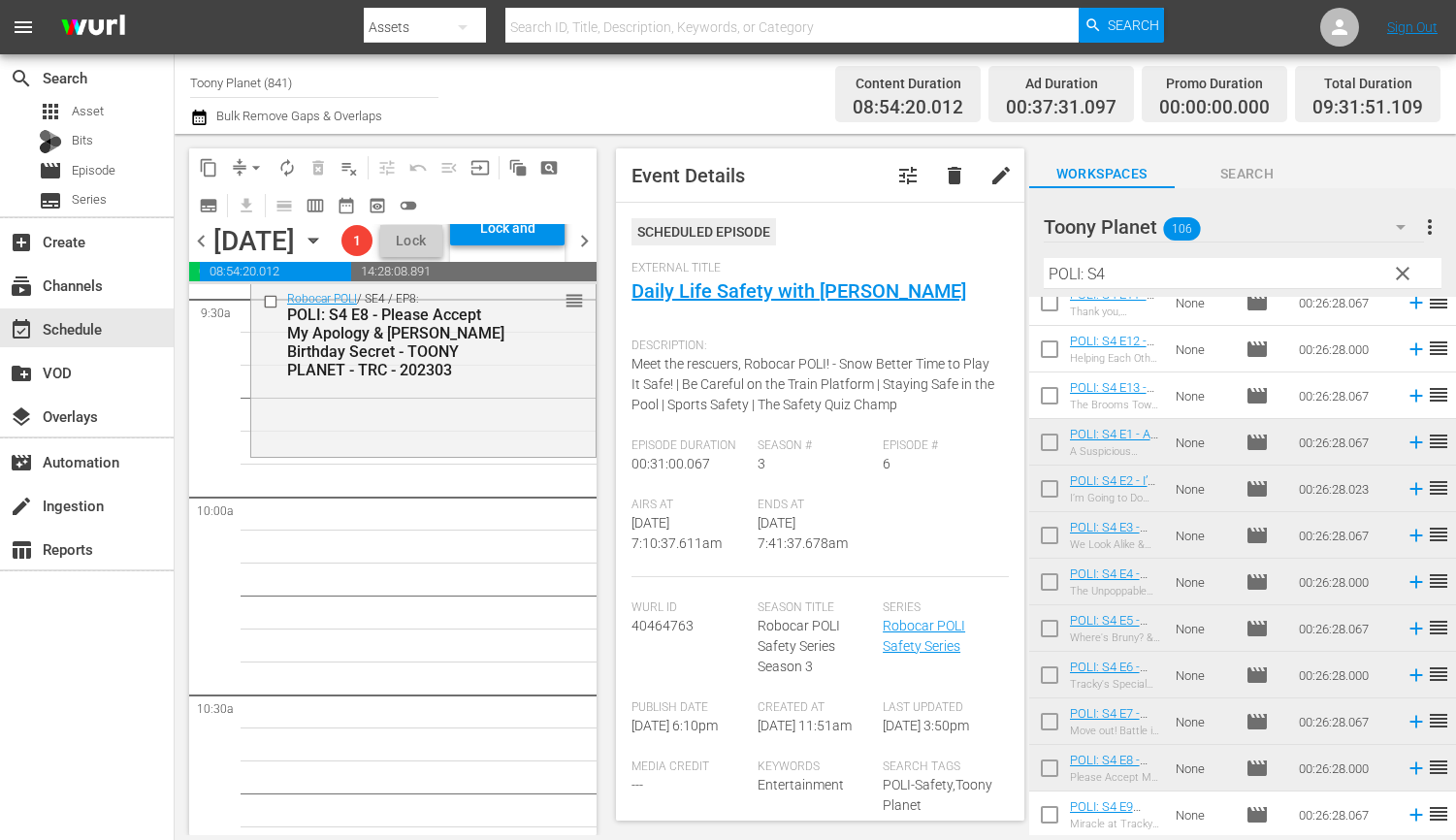
scroll to position [3754, 0]
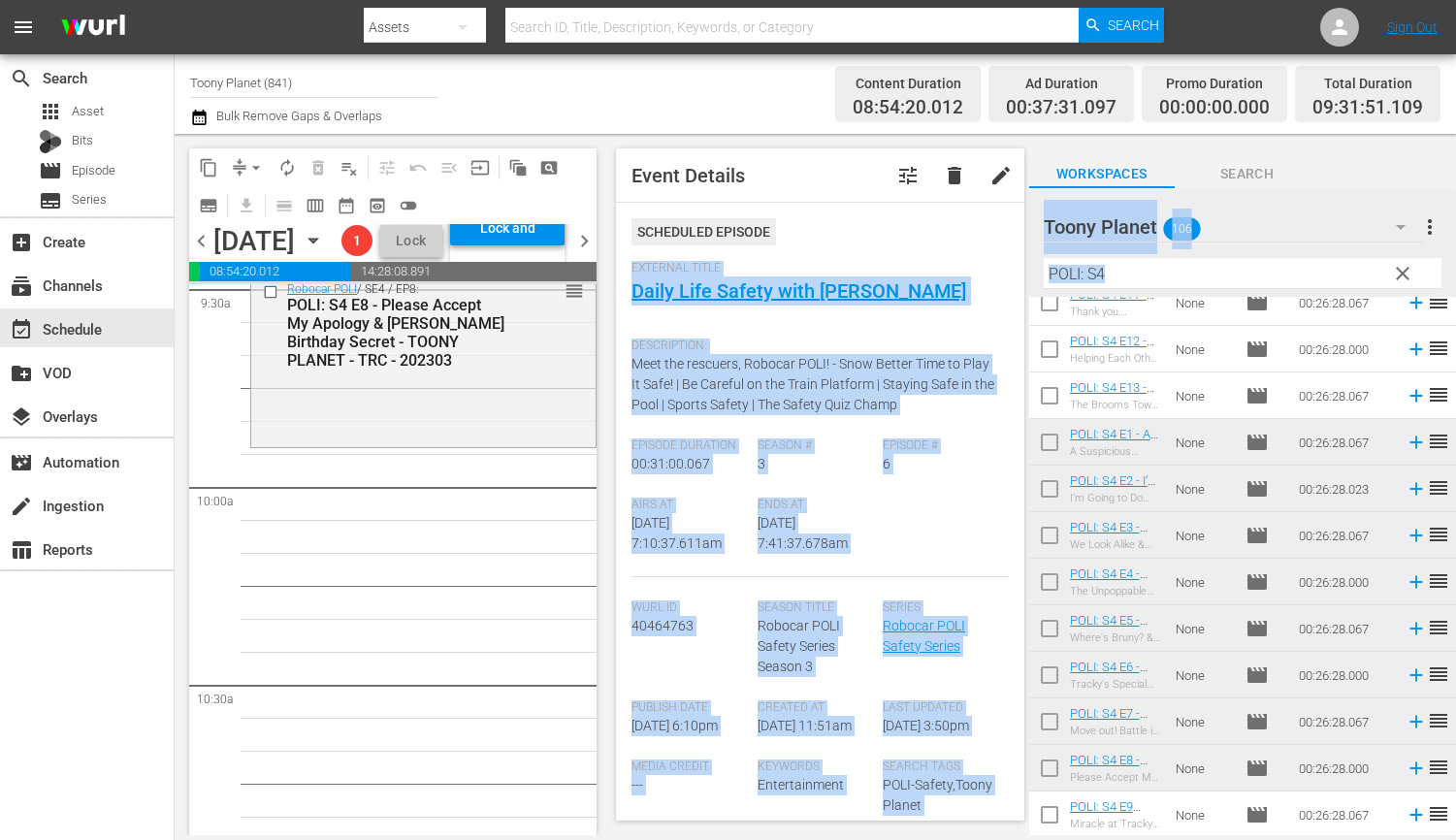
drag, startPoint x: 1165, startPoint y: 288, endPoint x: 909, endPoint y: 240, distance: 260.5
click at [909, 240] on div "content_copy compress arrow_drop_down autorenew_outlined delete_forever_outline…" at bounding box center [815, 484] width 1282 height 701
click at [1091, 277] on input "POLI: S4" at bounding box center [1242, 273] width 398 height 31
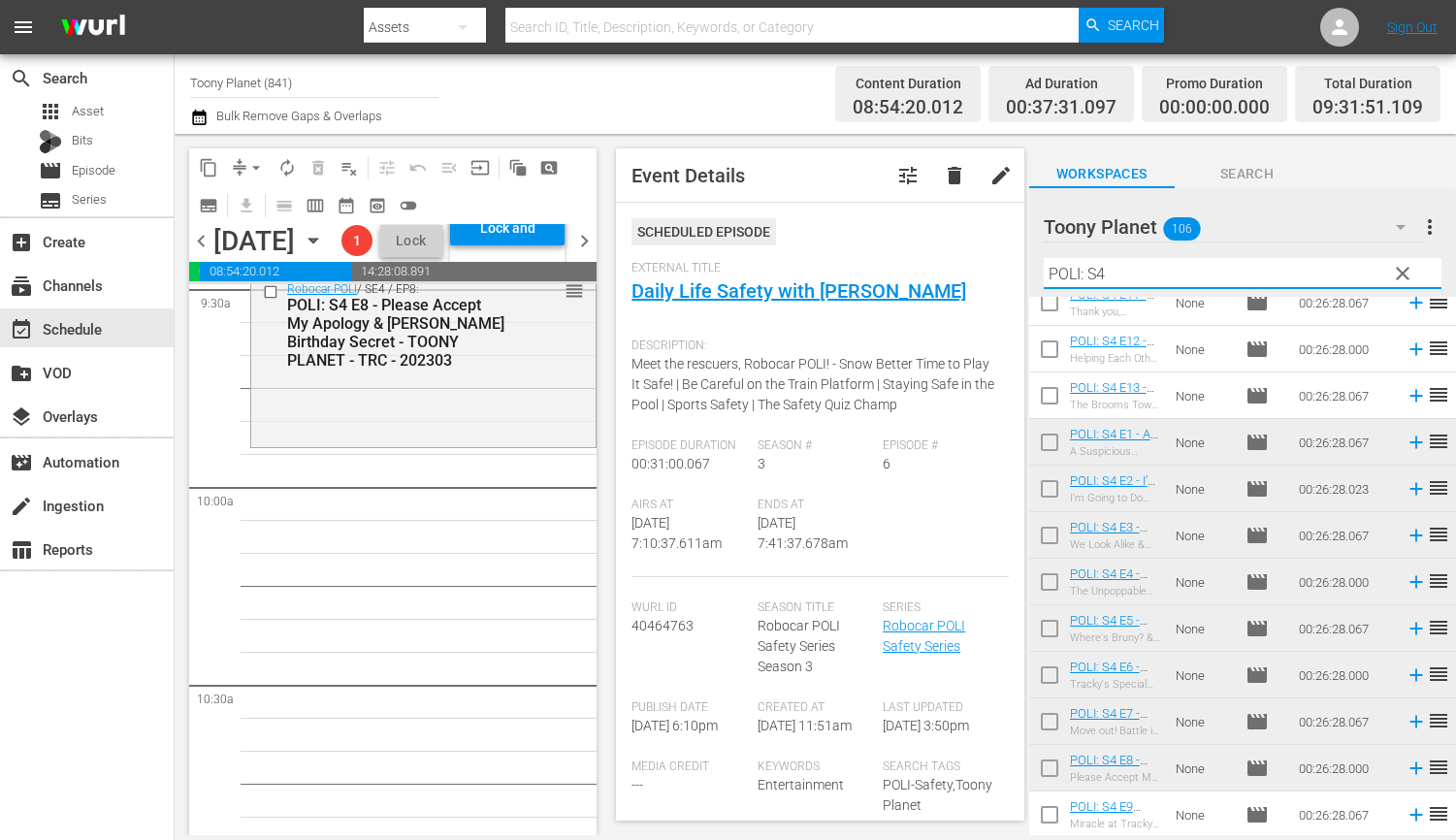
click at [1091, 277] on input "POLI: S4" at bounding box center [1242, 273] width 398 height 31
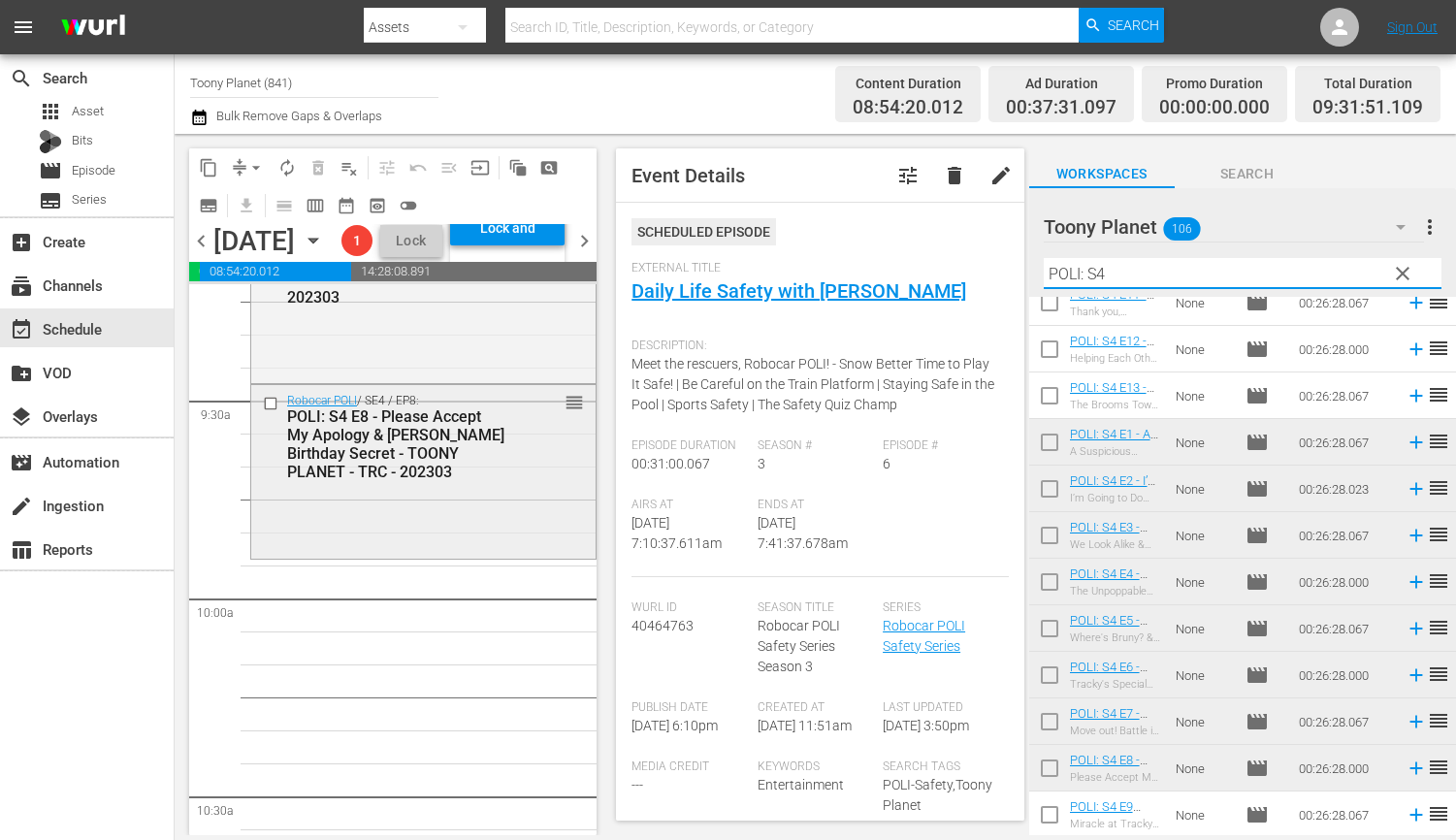
scroll to position [3649, 0]
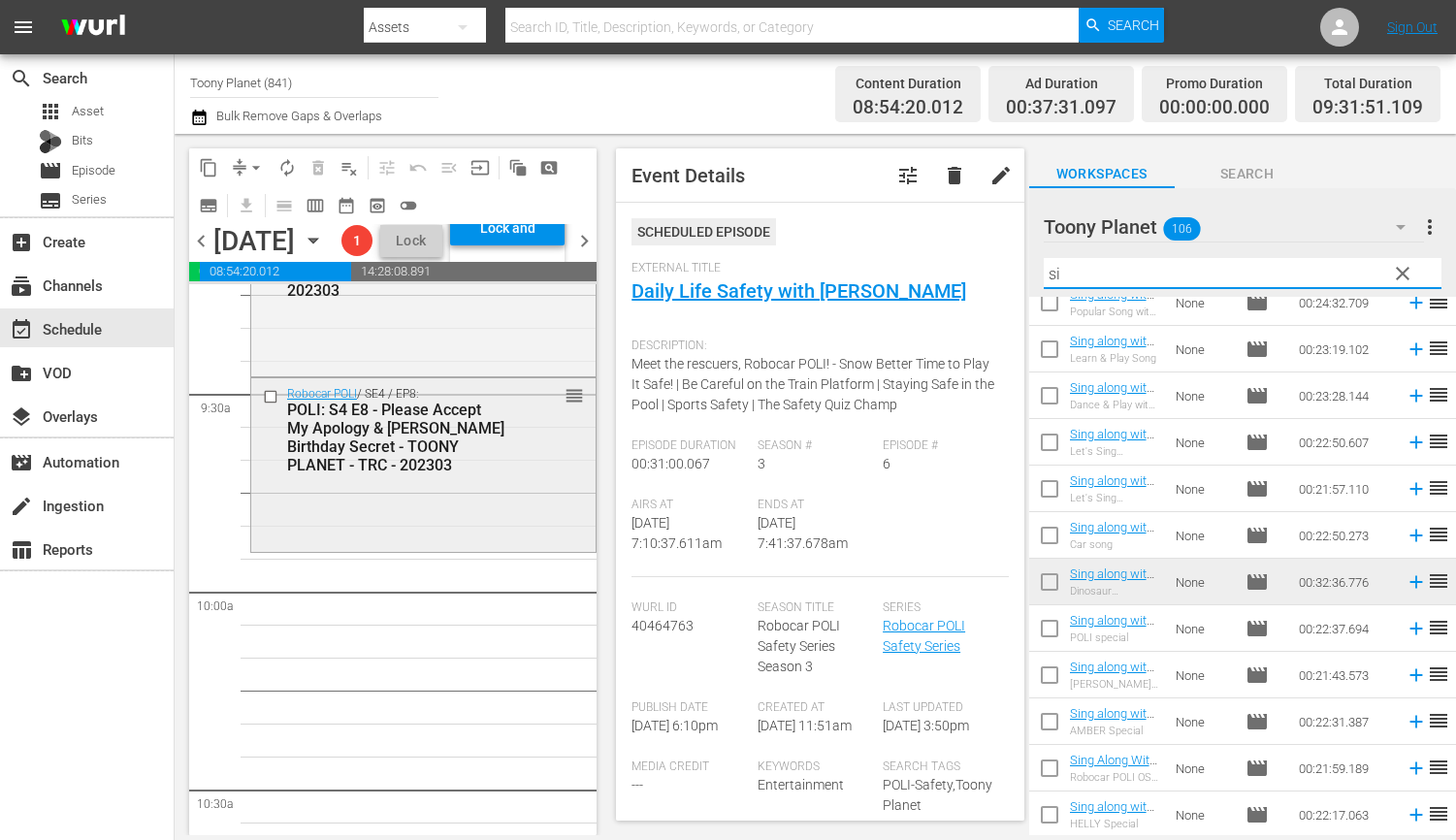
type input "s"
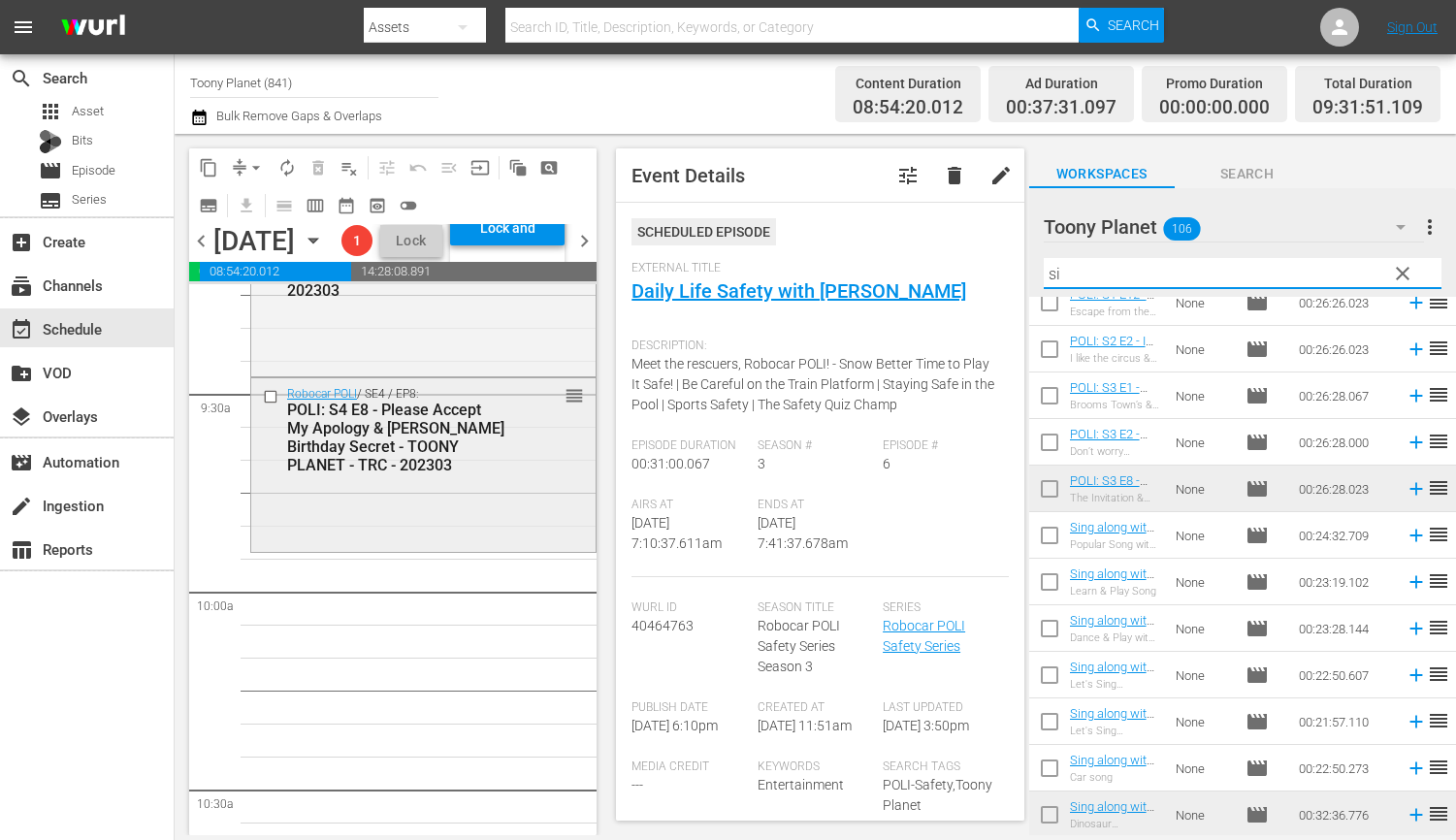
type input "s"
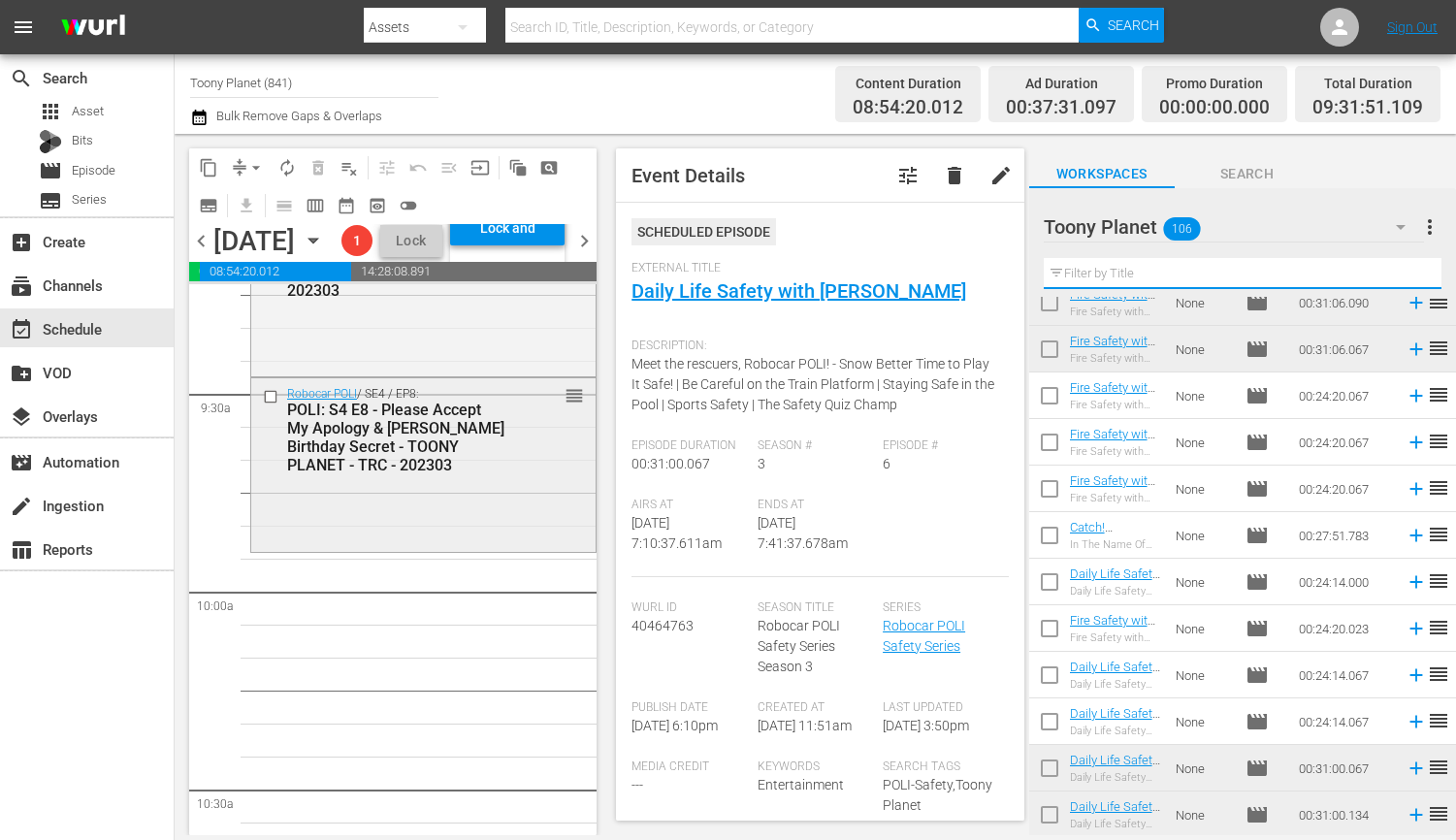
type input "a"
type input "s"
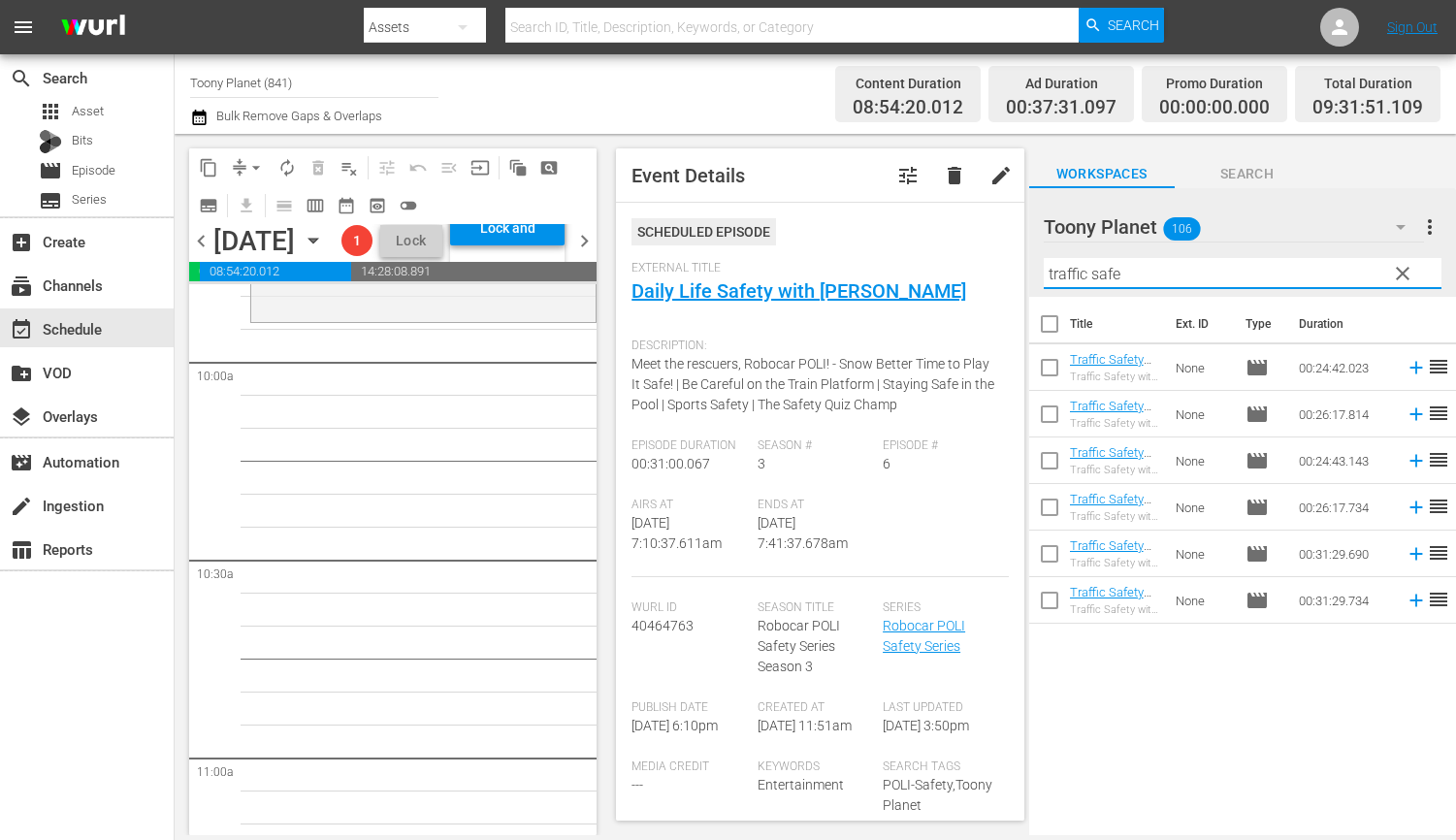
scroll to position [3899, 0]
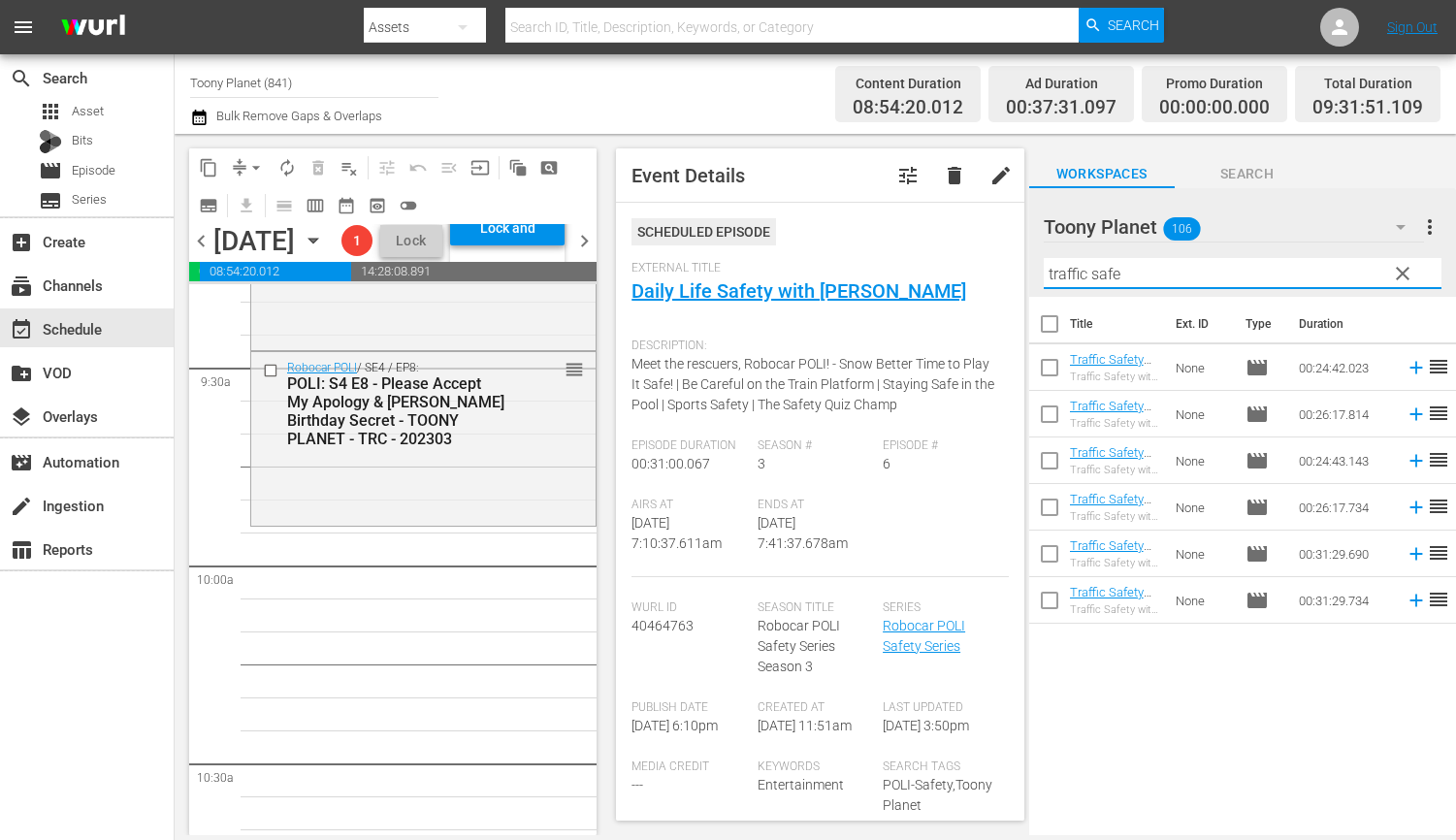
drag, startPoint x: 1079, startPoint y: 257, endPoint x: 993, endPoint y: 249, distance: 86.4
click at [1014, 251] on div "content_copy compress arrow_drop_down autorenew_outlined delete_forever_outline…" at bounding box center [815, 484] width 1282 height 701
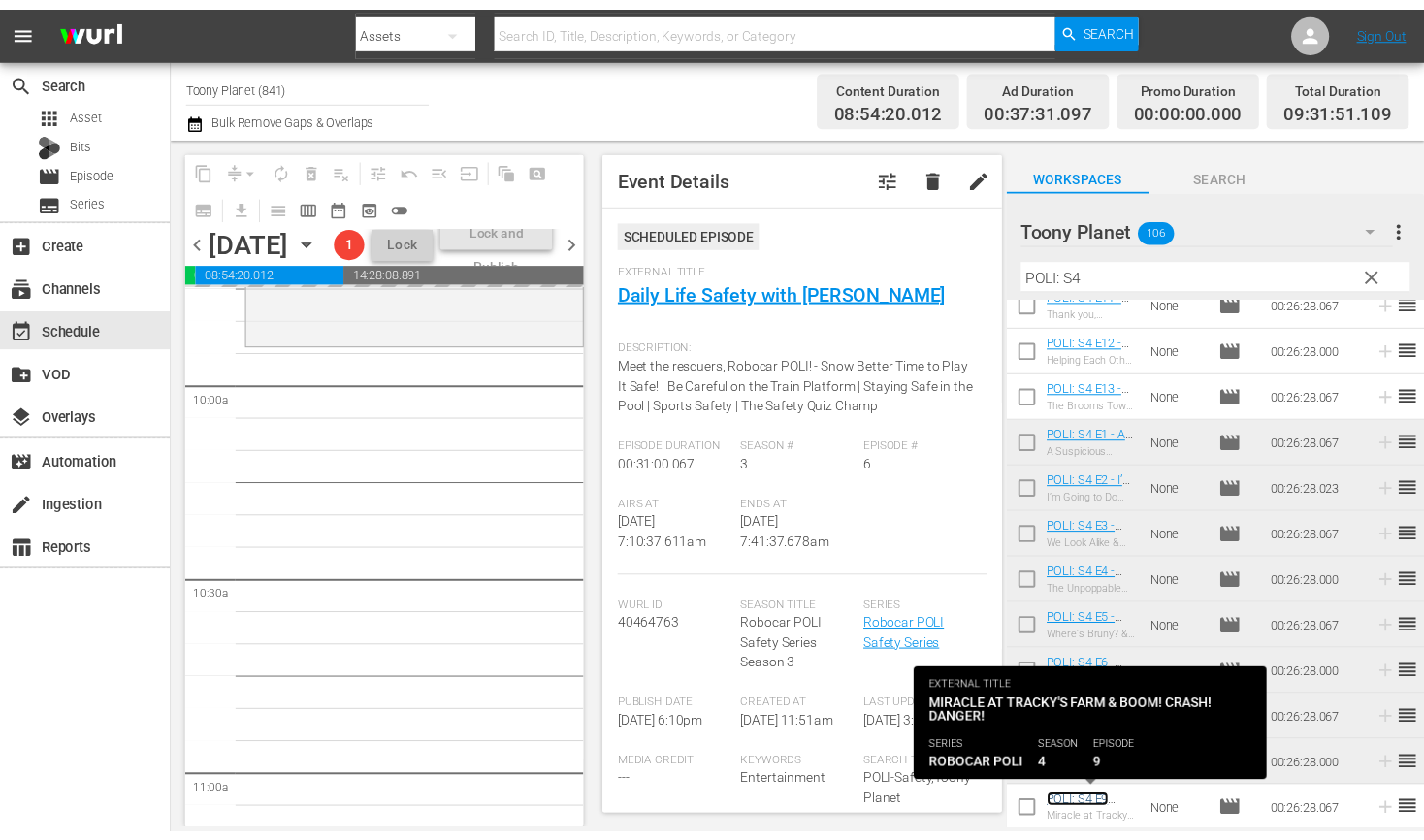
scroll to position [3867, 0]
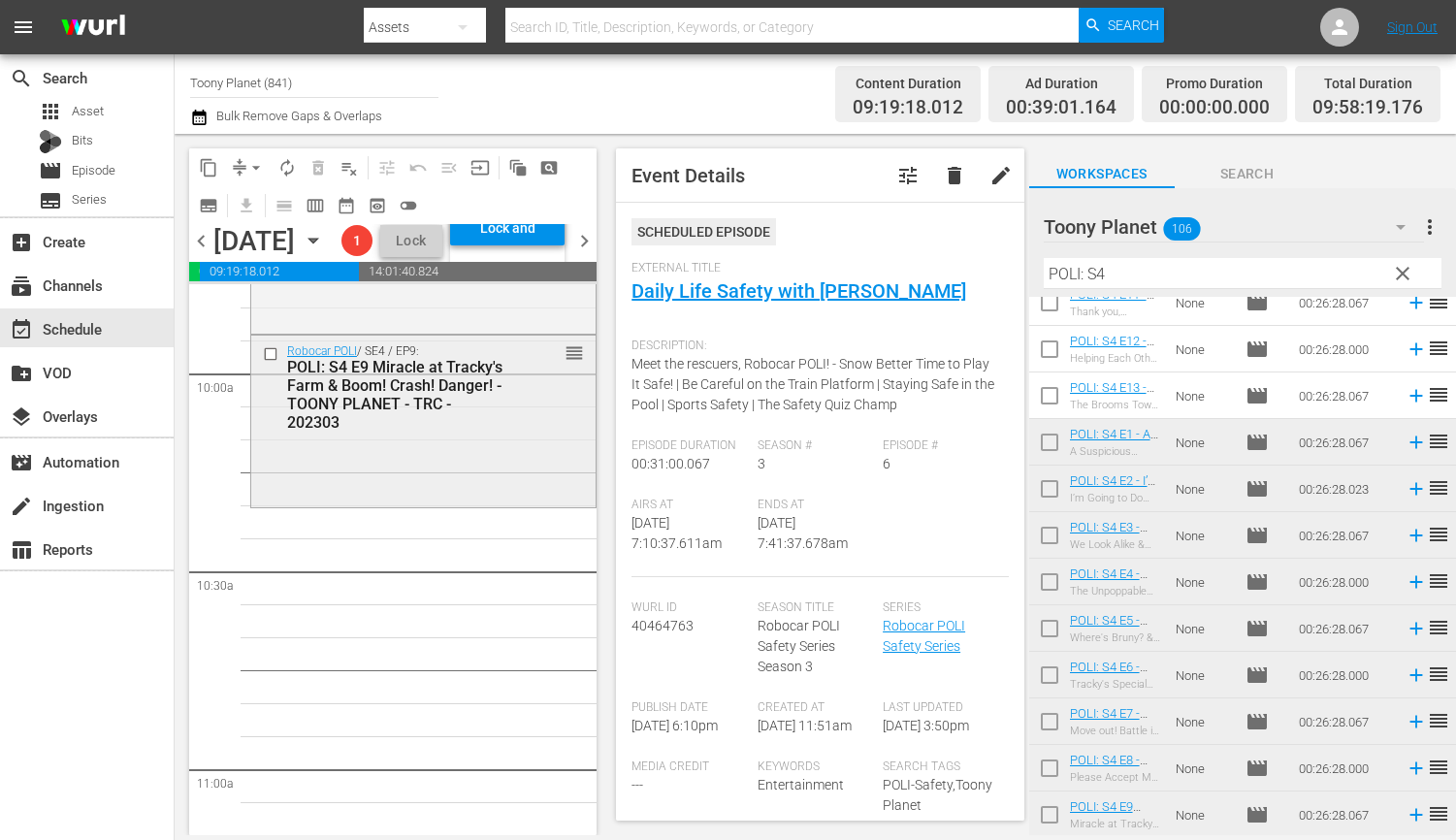
click at [483, 504] on div "Robocar POLI / SE4 / EP9: POLI: S4 E9 Miracle at Tracky's Farm & Boom! Crash! D…" at bounding box center [423, 420] width 344 height 168
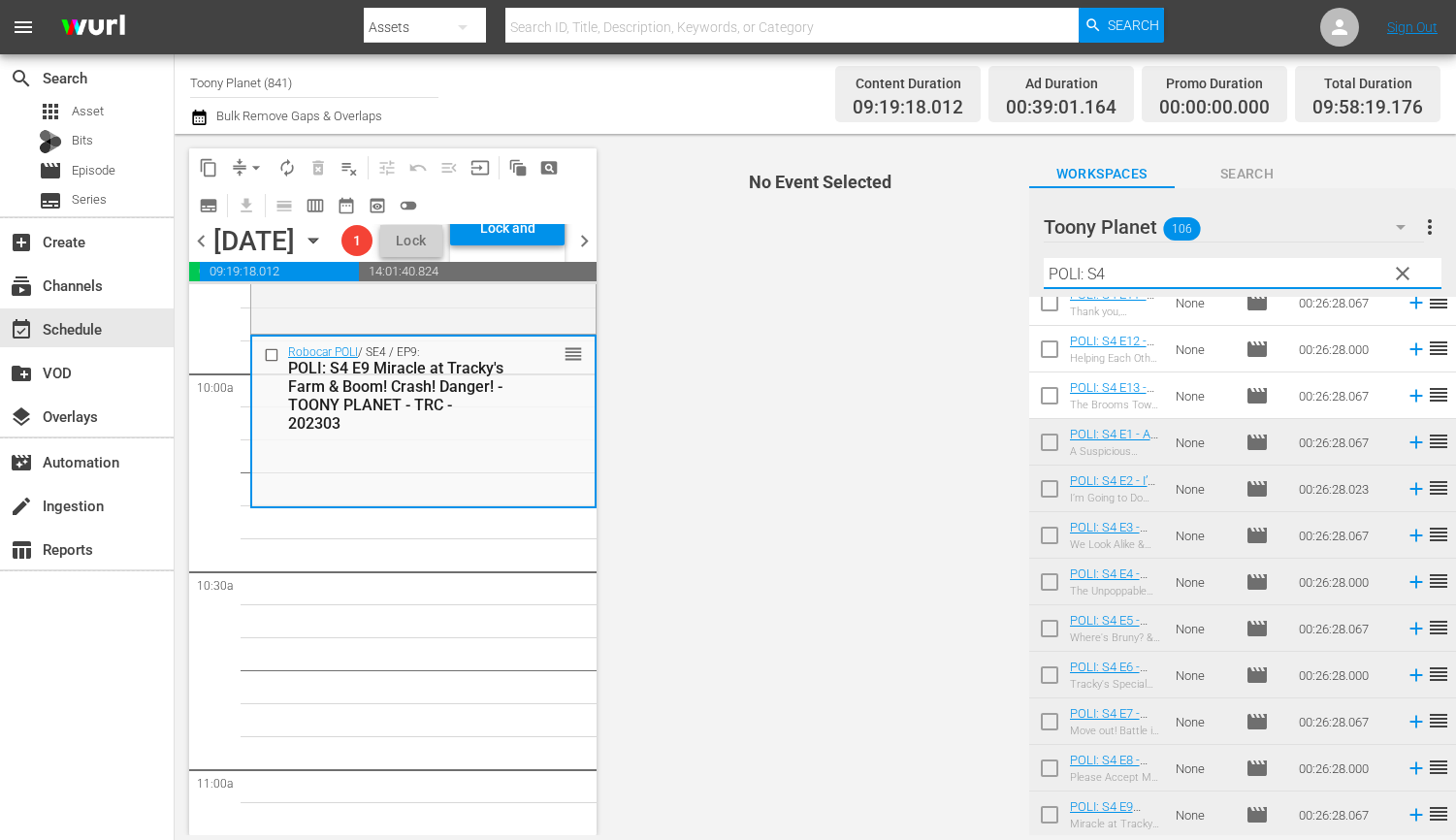
drag, startPoint x: 1139, startPoint y: 273, endPoint x: 1005, endPoint y: 261, distance: 134.5
click at [1005, 261] on div "content_copy compress arrow_drop_down autorenew_outlined delete_forever_outline…" at bounding box center [815, 484] width 1282 height 701
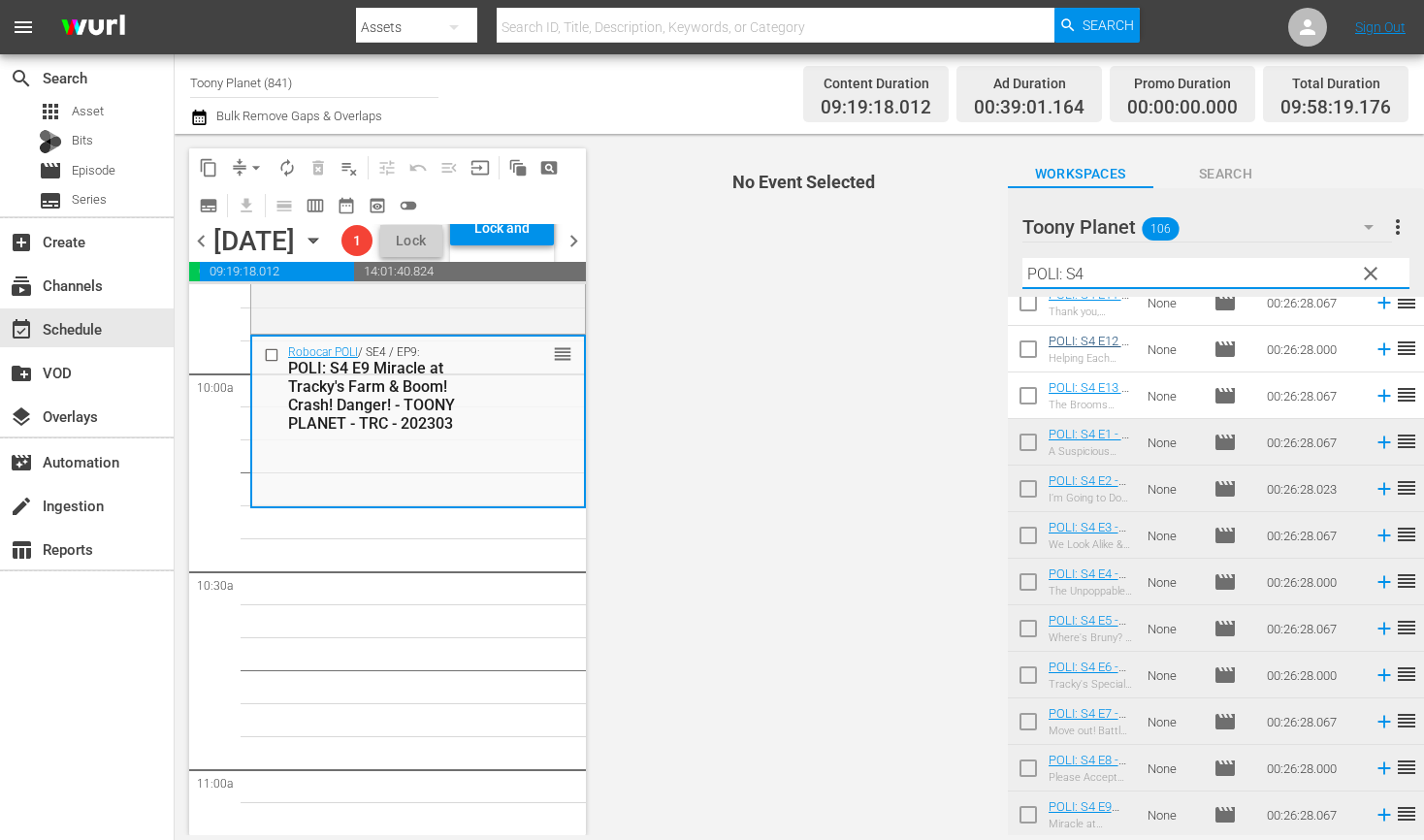
paste input "traffic safe"
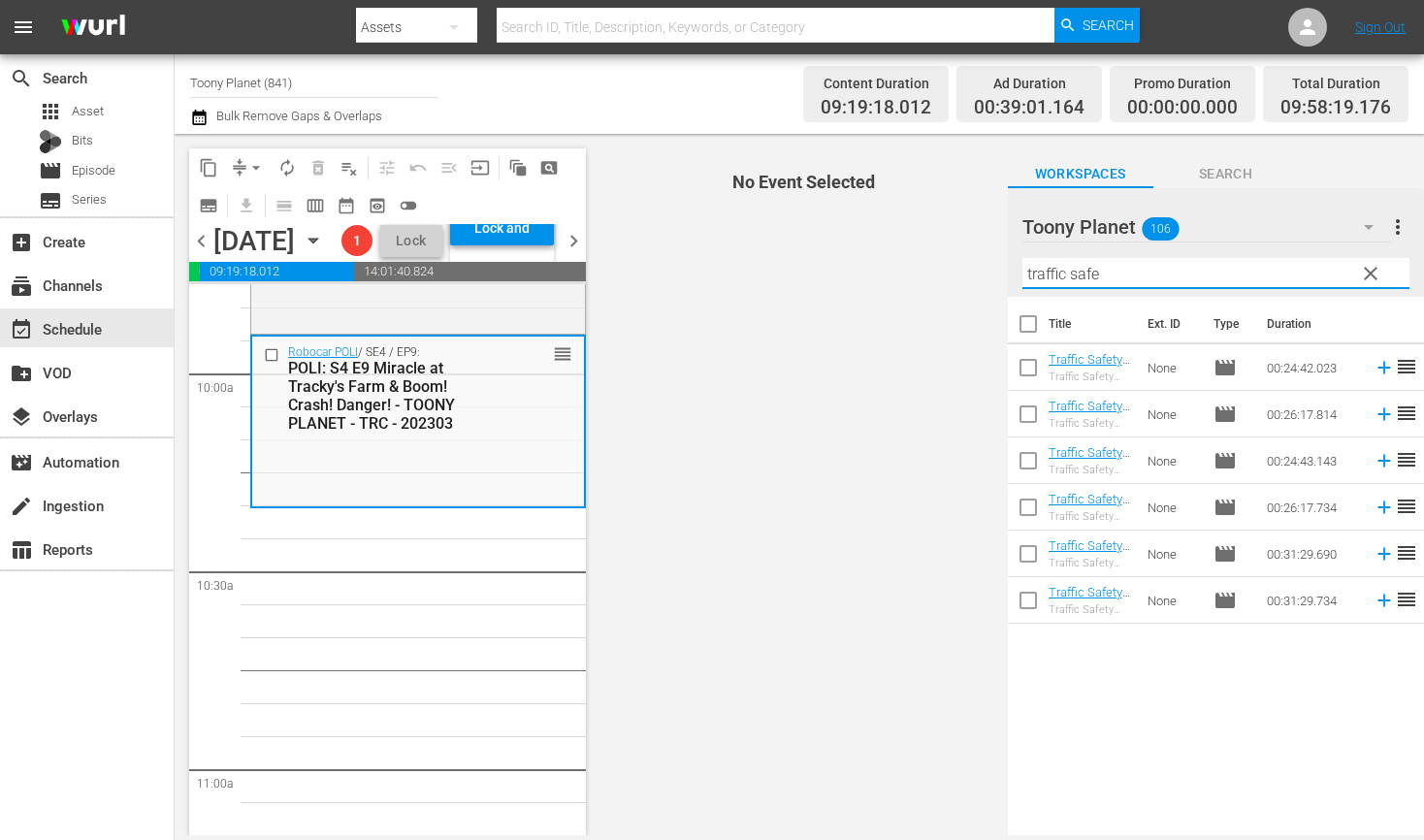
scroll to position [0, 0]
type input "traffic safe"
drag, startPoint x: 756, startPoint y: 636, endPoint x: 952, endPoint y: 505, distance: 235.7
click at [759, 635] on span "No Event Selected" at bounding box center [798, 484] width 416 height 701
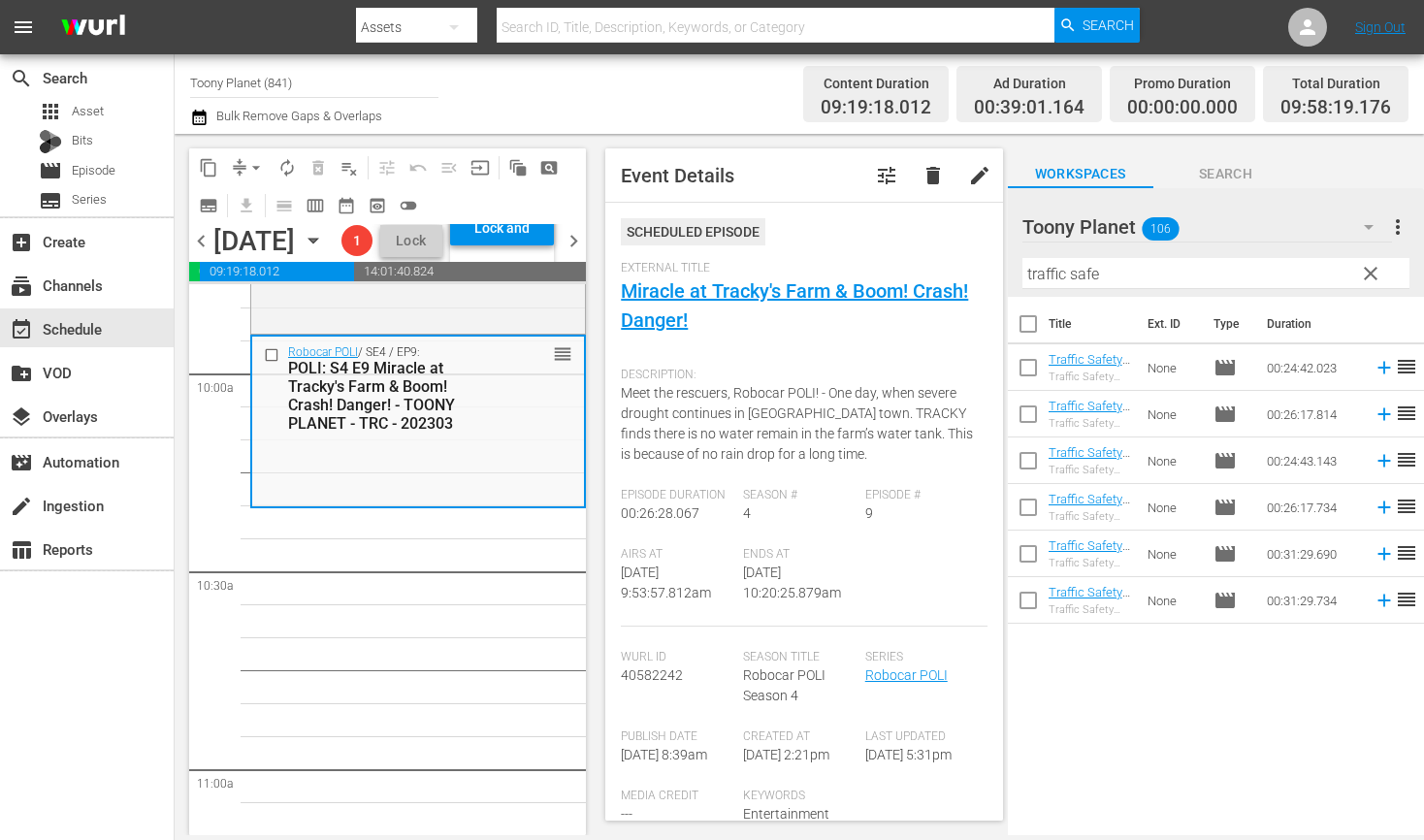
drag, startPoint x: 1020, startPoint y: 463, endPoint x: 1030, endPoint y: 479, distance: 18.9
click at [1020, 463] on input "checkbox" at bounding box center [1027, 464] width 41 height 41
checkbox input "true"
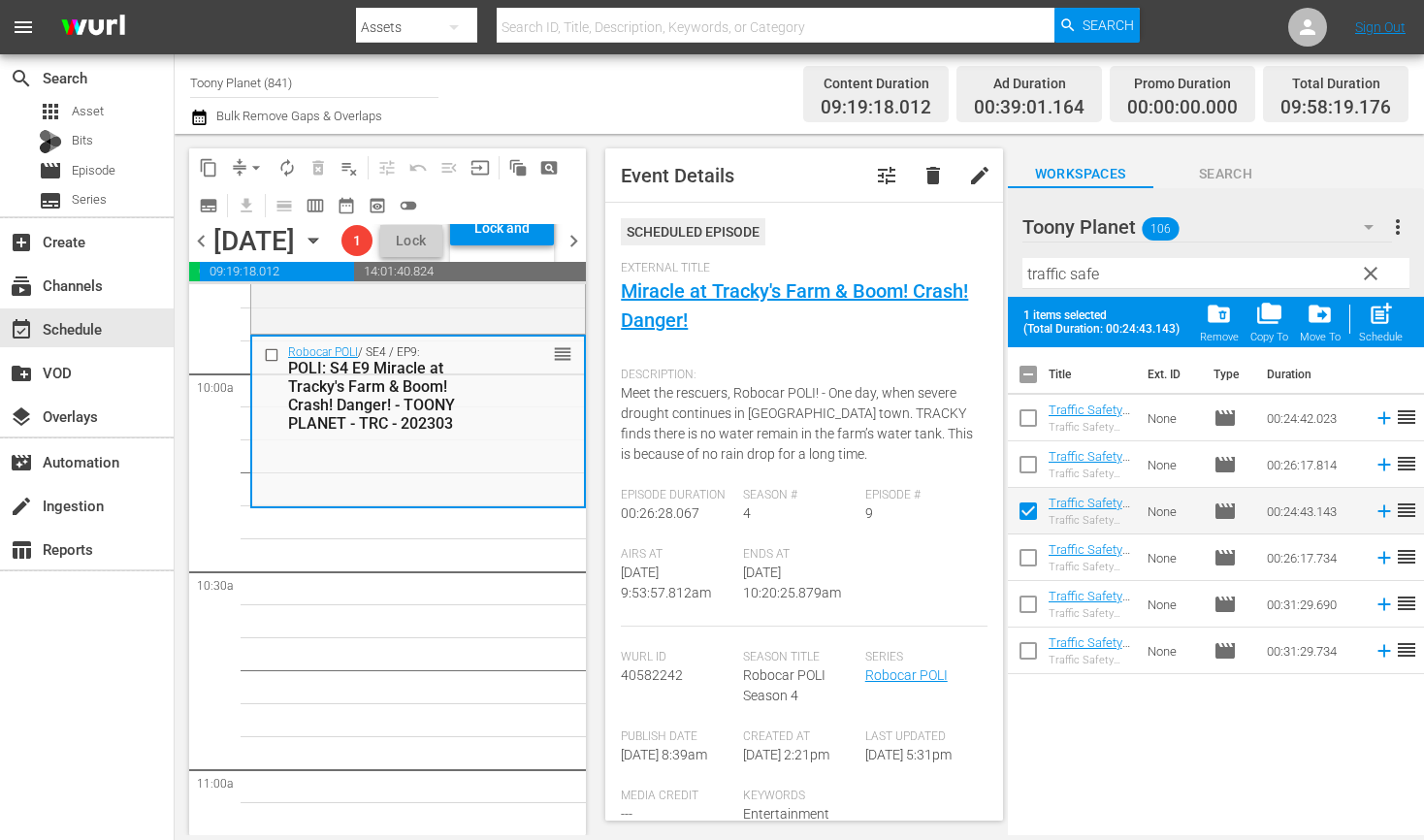
click at [1028, 558] on input "checkbox" at bounding box center [1027, 561] width 41 height 41
checkbox input "true"
click at [1380, 329] on div "post_add Schedule" at bounding box center [1380, 322] width 44 height 43
checkbox input "false"
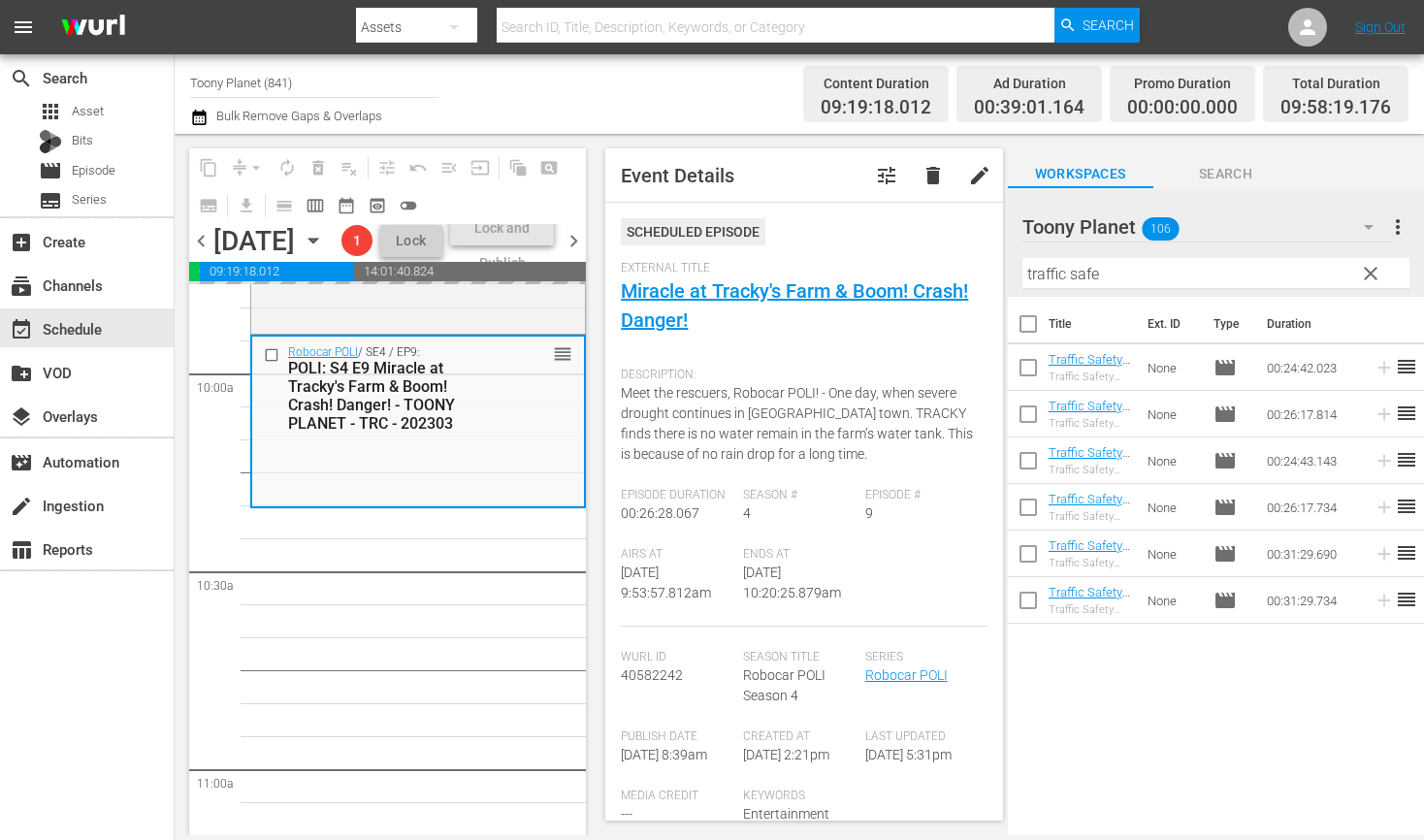
scroll to position [3912, 0]
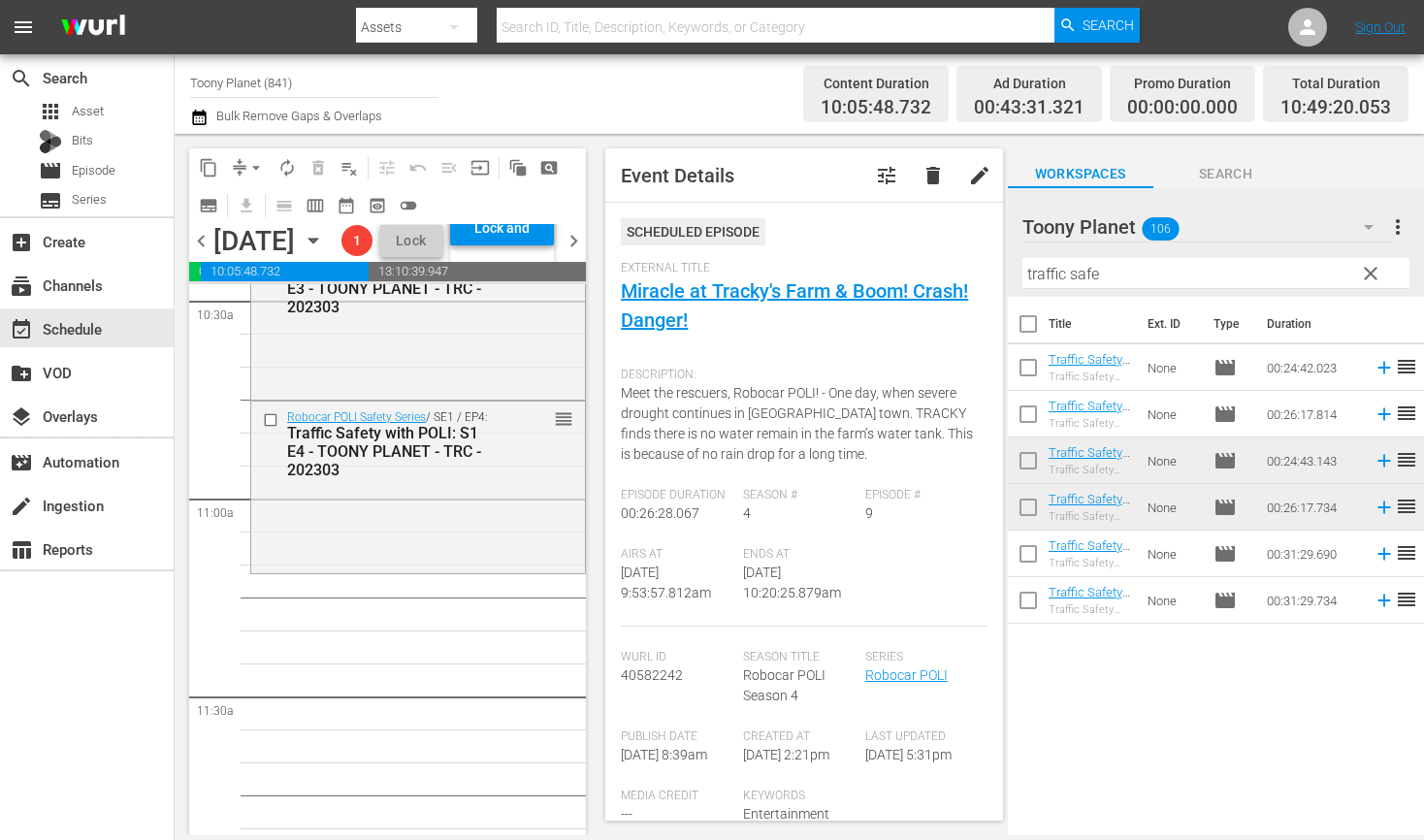
click at [495, 569] on div "Robocar POLI Safety Series / SE1 / EP4: Traffic Safety with POLI: S1 E4 - TOONY…" at bounding box center [418, 485] width 334 height 167
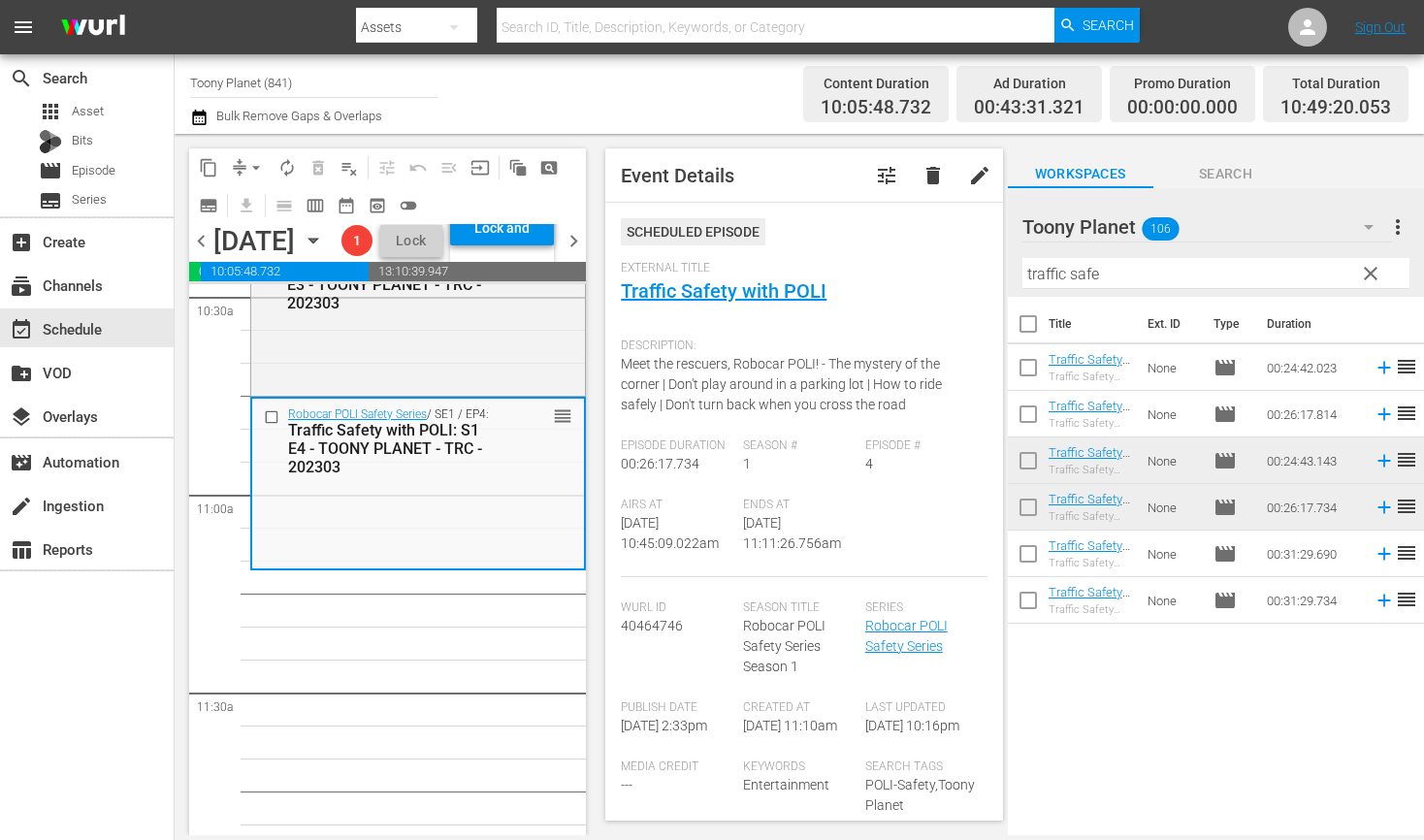
scroll to position [4143, 0]
drag, startPoint x: 1125, startPoint y: 276, endPoint x: 900, endPoint y: 247, distance: 226.9
click at [905, 247] on div "content_copy compress arrow_drop_down autorenew_outlined delete_forever_outline…" at bounding box center [798, 484] width 1249 height 701
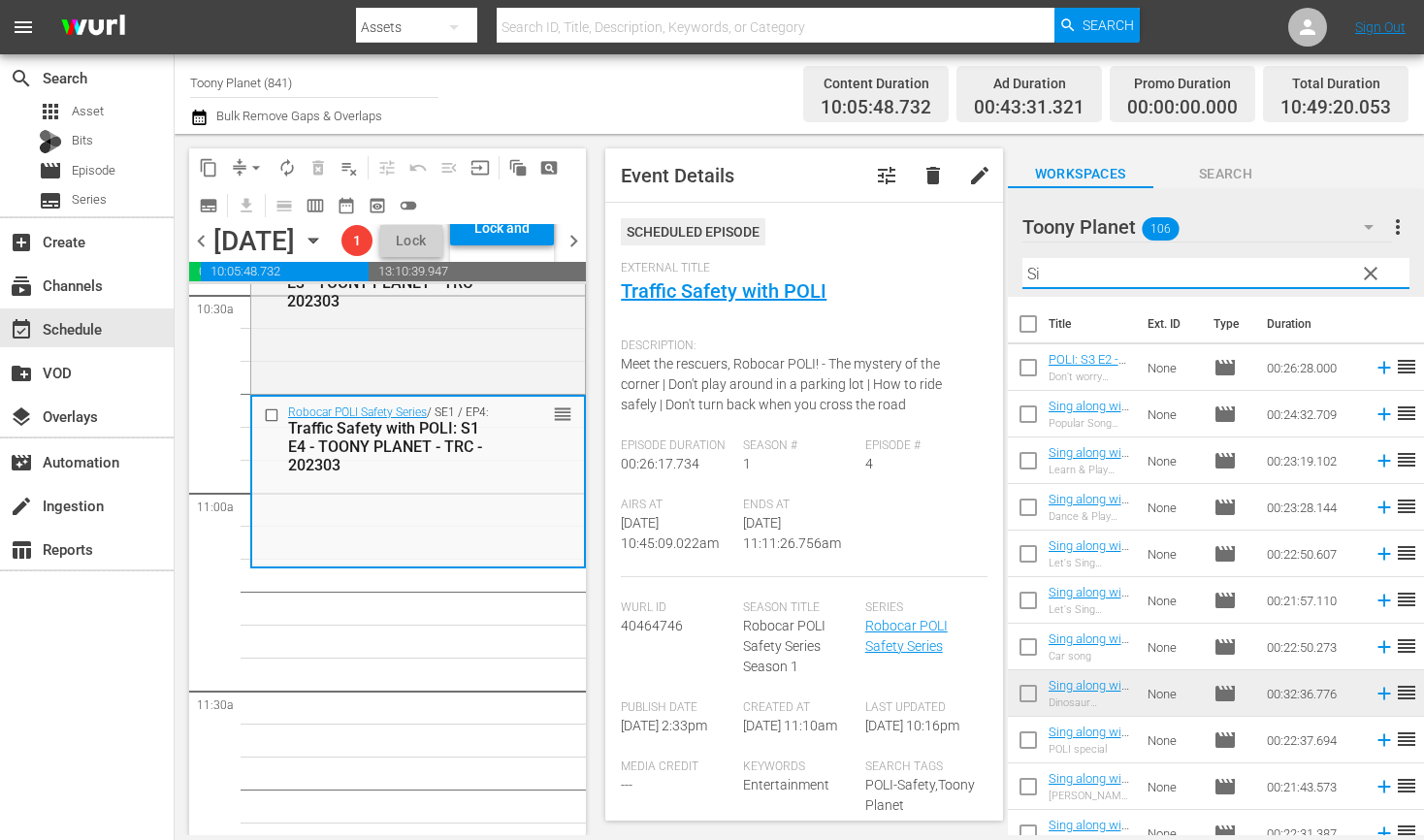
type input "S"
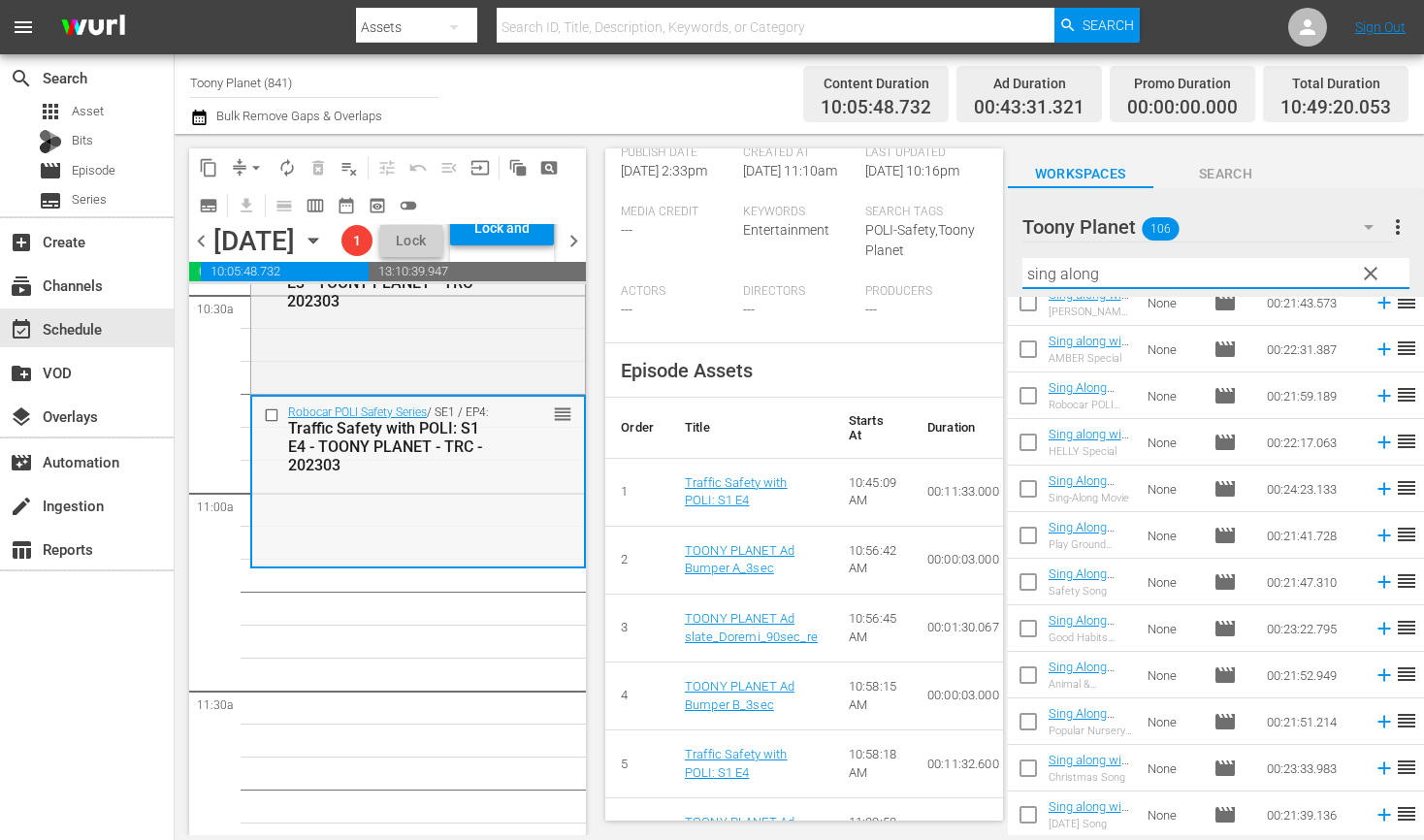
scroll to position [4158, 0]
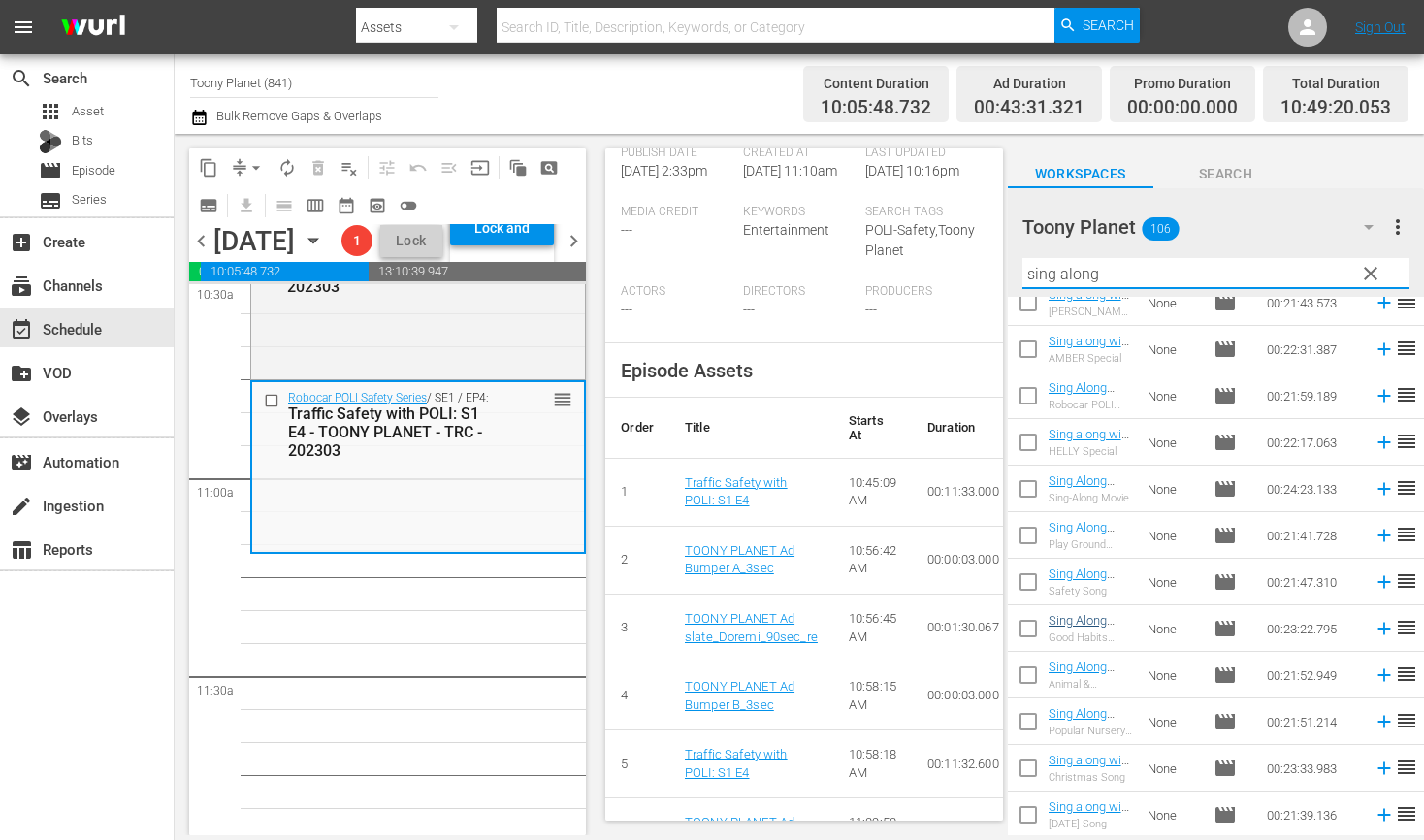
type input "sing along"
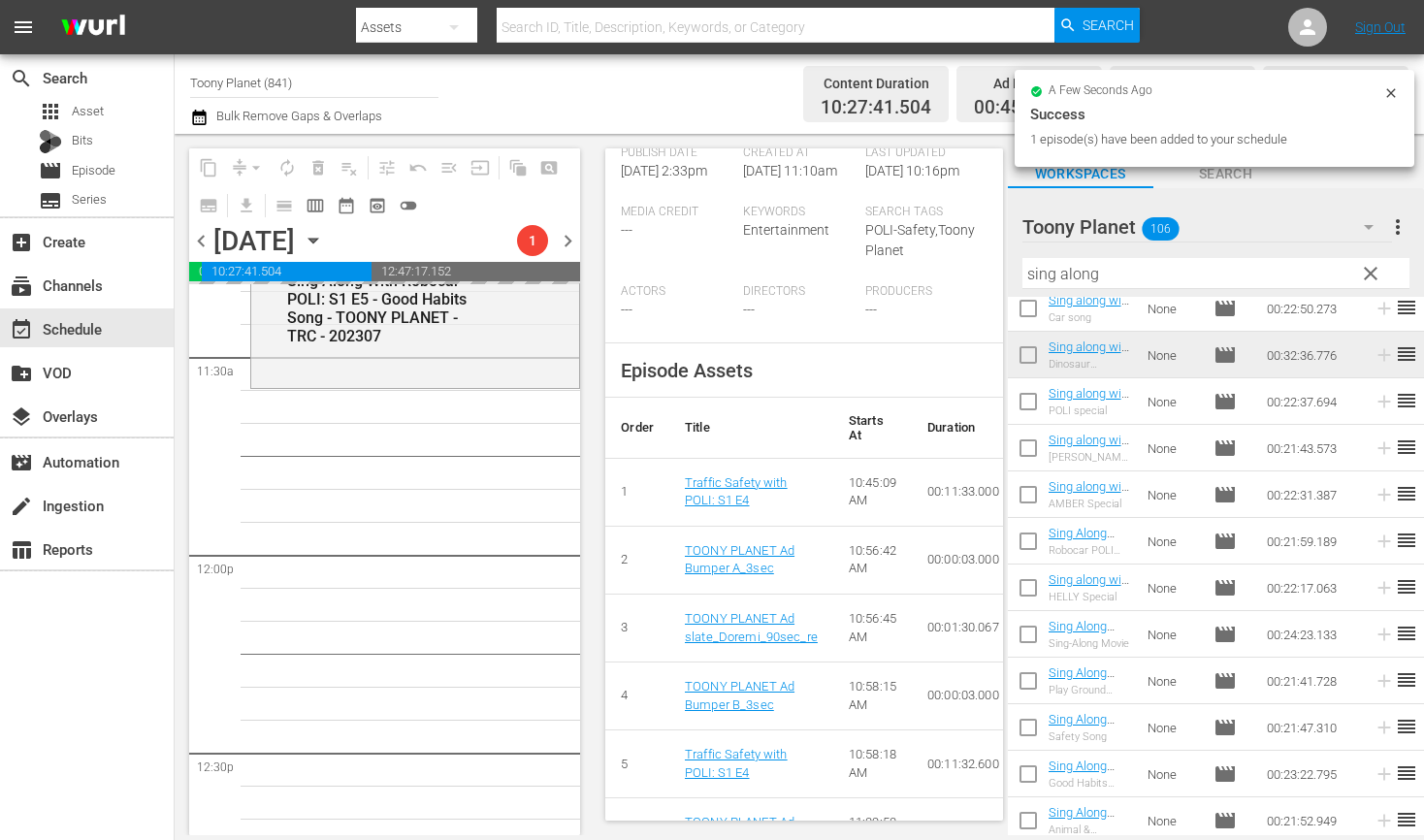
scroll to position [293, 0]
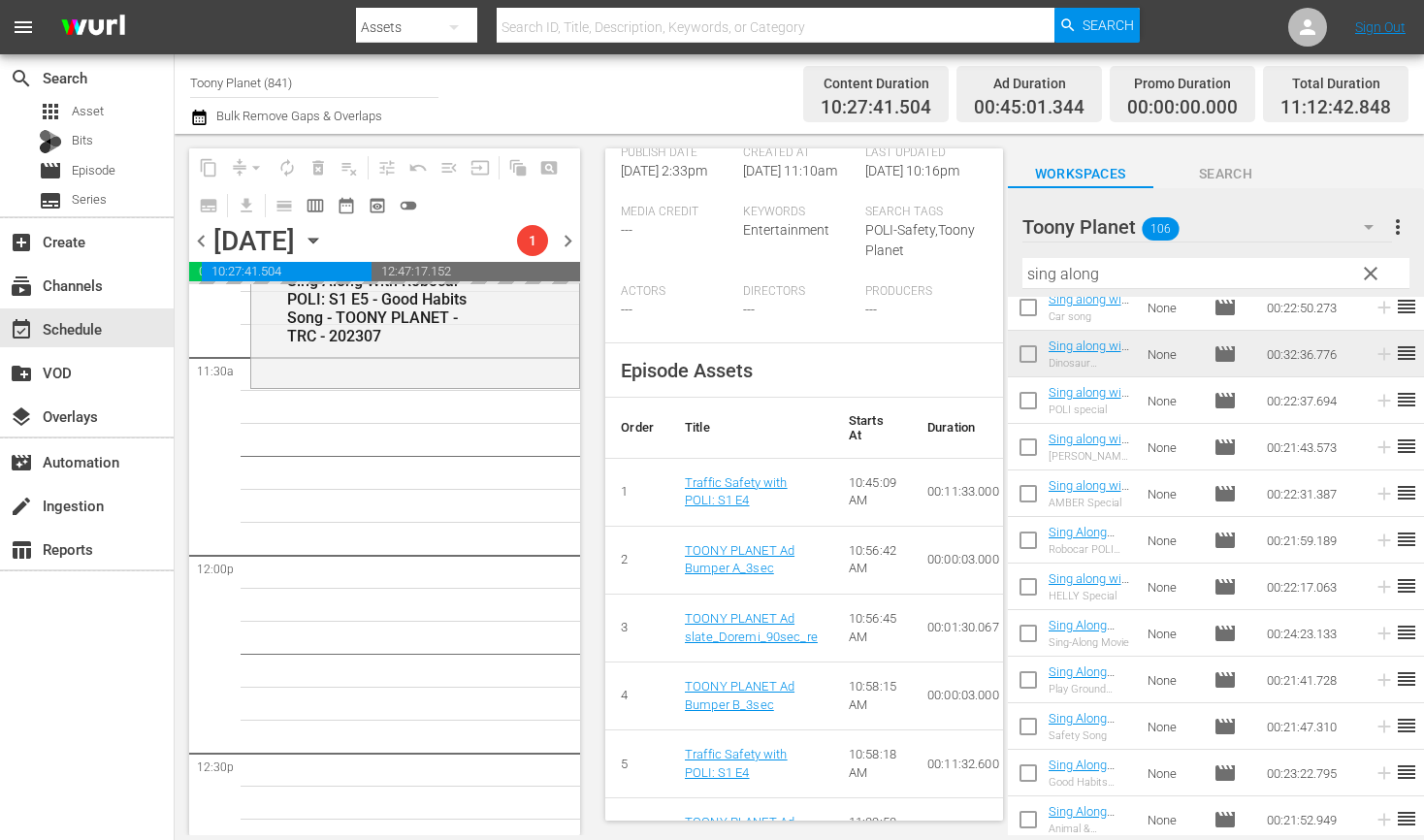
drag, startPoint x: 1069, startPoint y: 716, endPoint x: 139, endPoint y: 15, distance: 1164.6
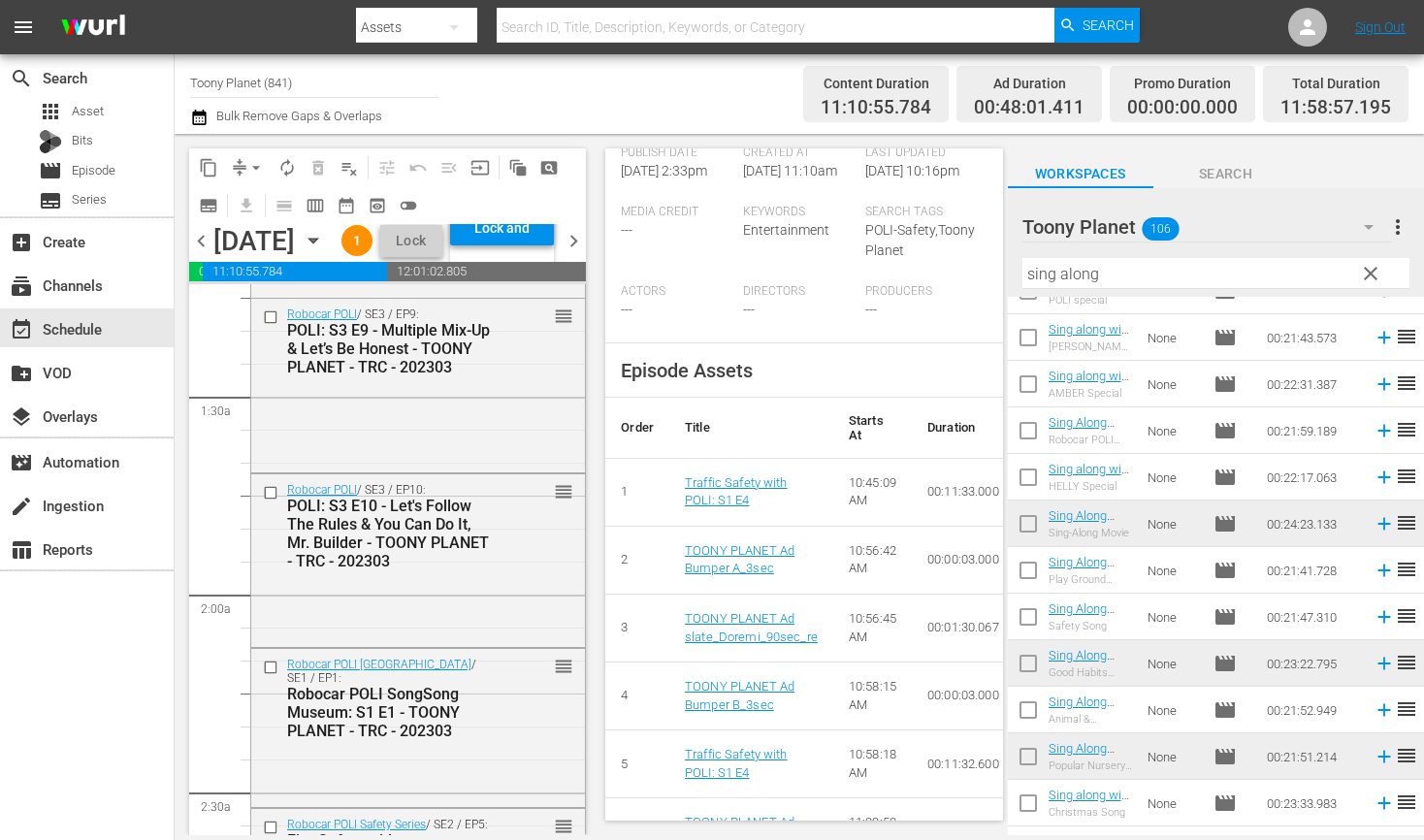
scroll to position [0, 0]
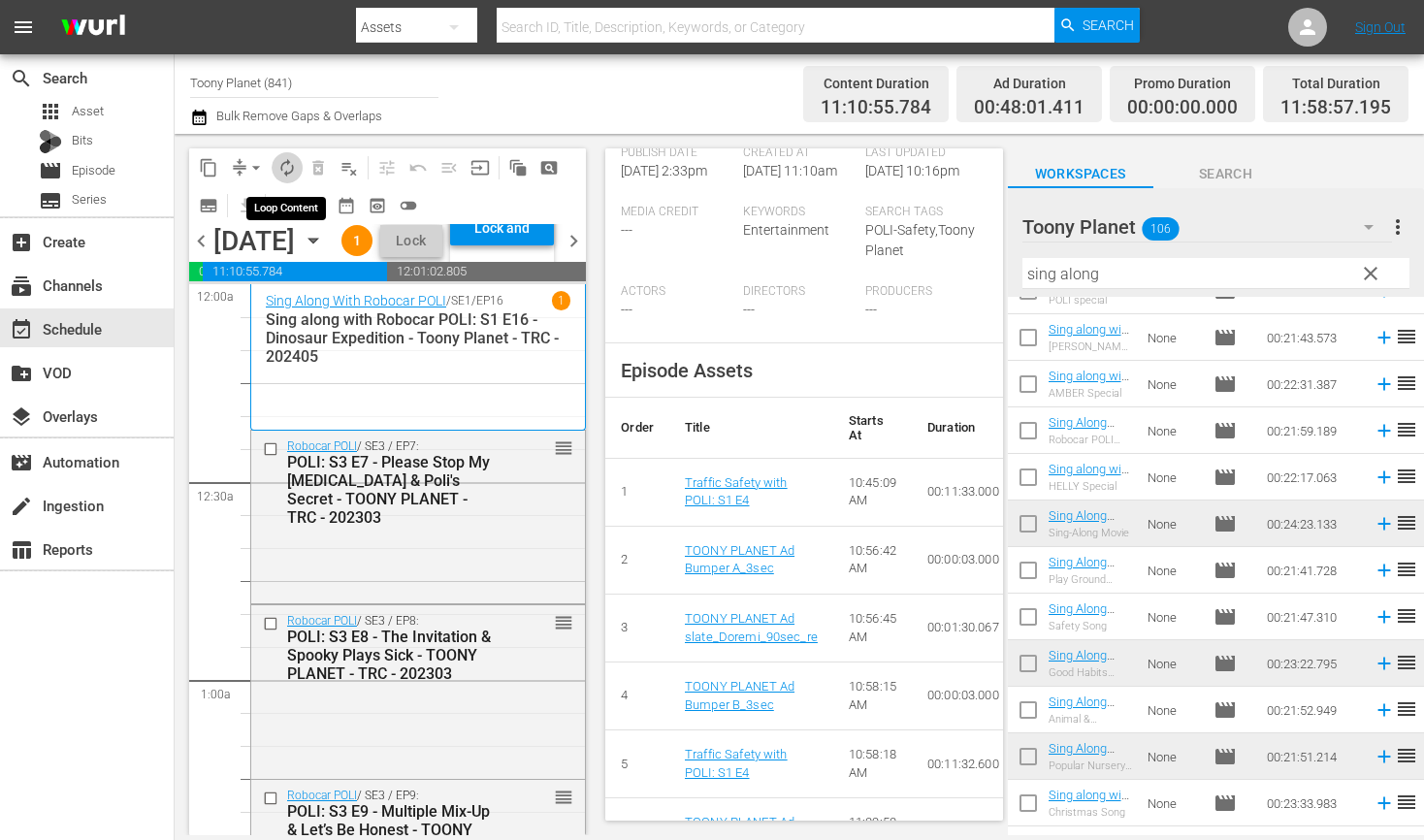
click at [279, 170] on span "autorenew_outlined" at bounding box center [286, 167] width 19 height 19
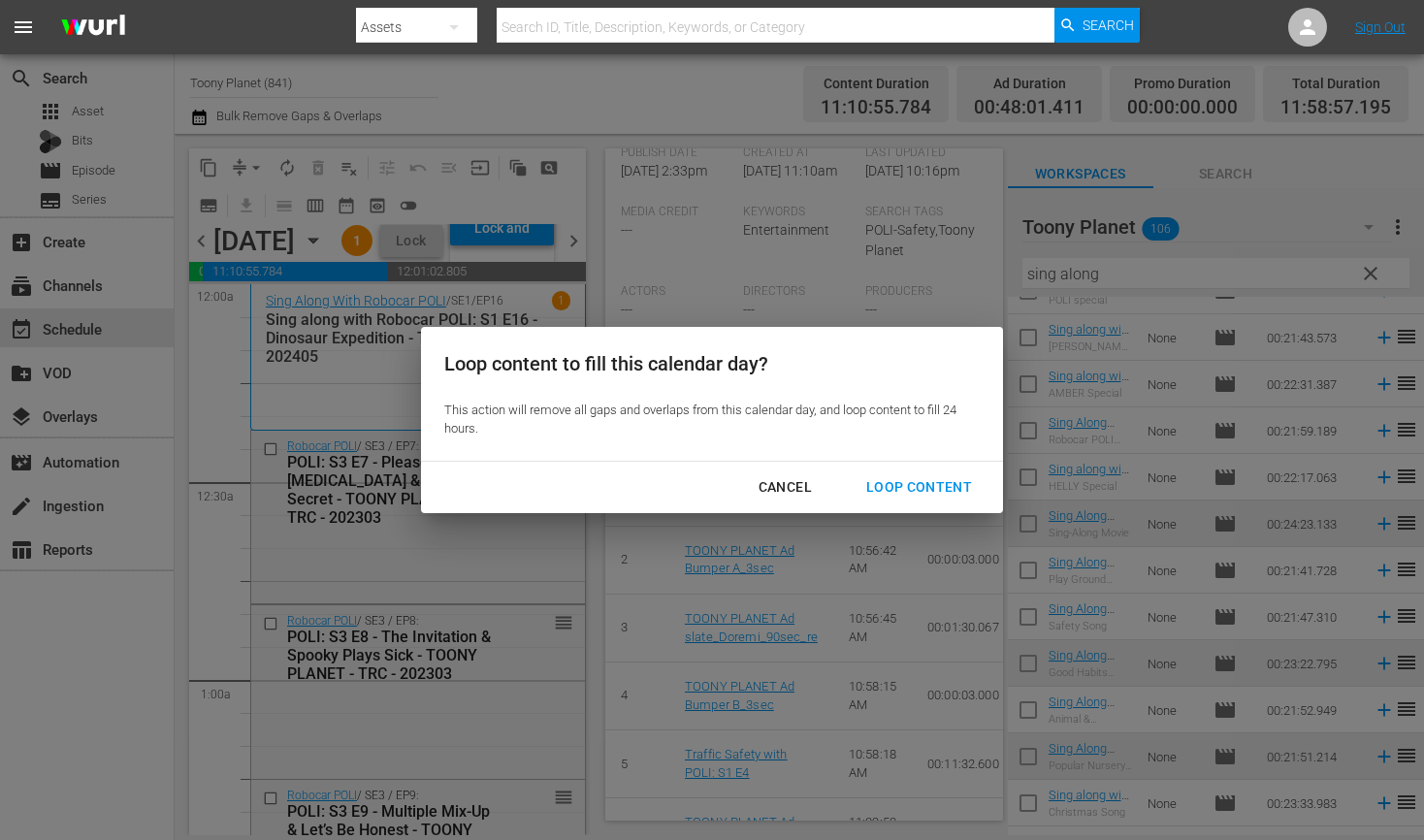
drag, startPoint x: 928, startPoint y: 479, endPoint x: 764, endPoint y: 515, distance: 167.9
click at [928, 479] on div "Loop Content" at bounding box center [918, 487] width 137 height 24
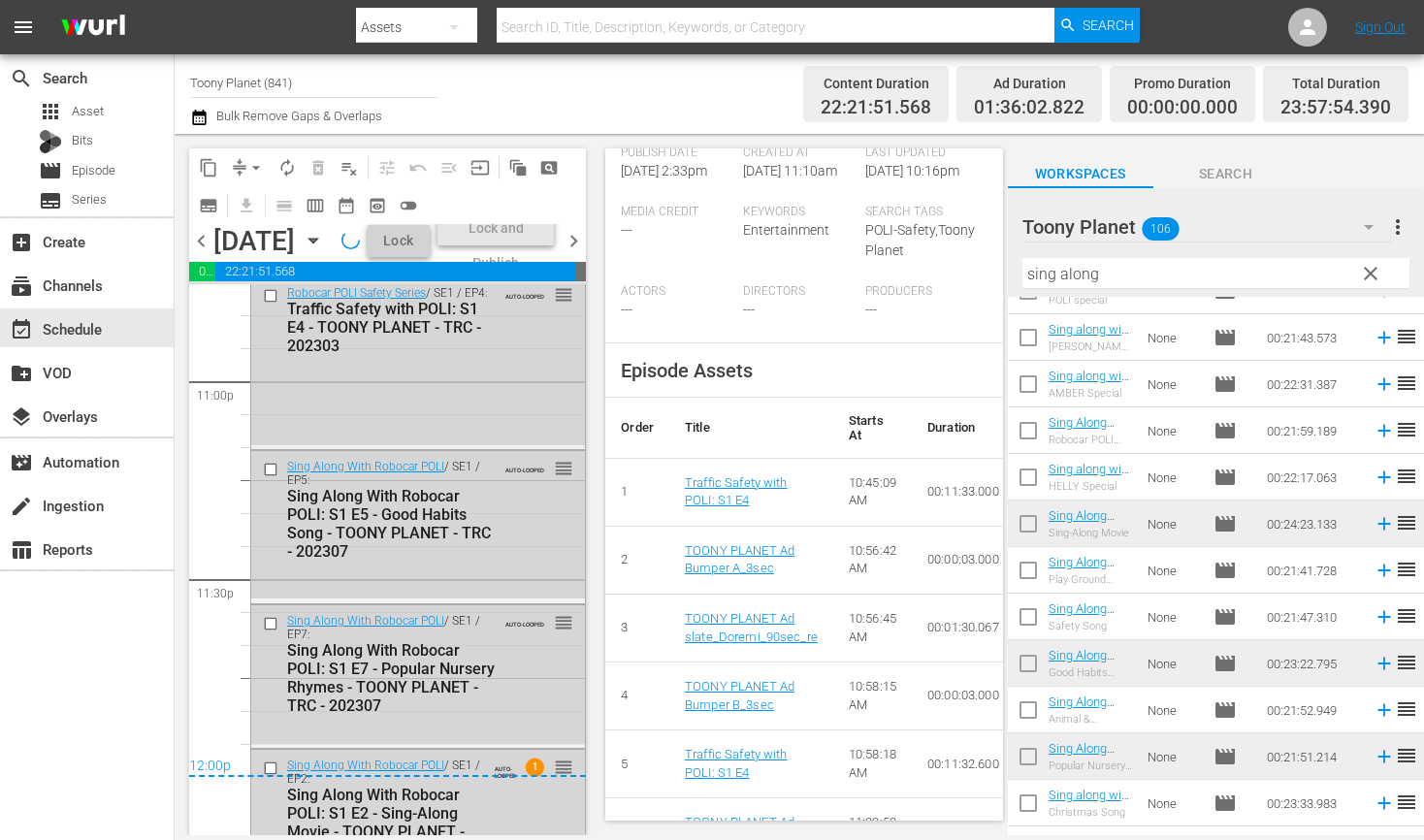
scroll to position [9139, 0]
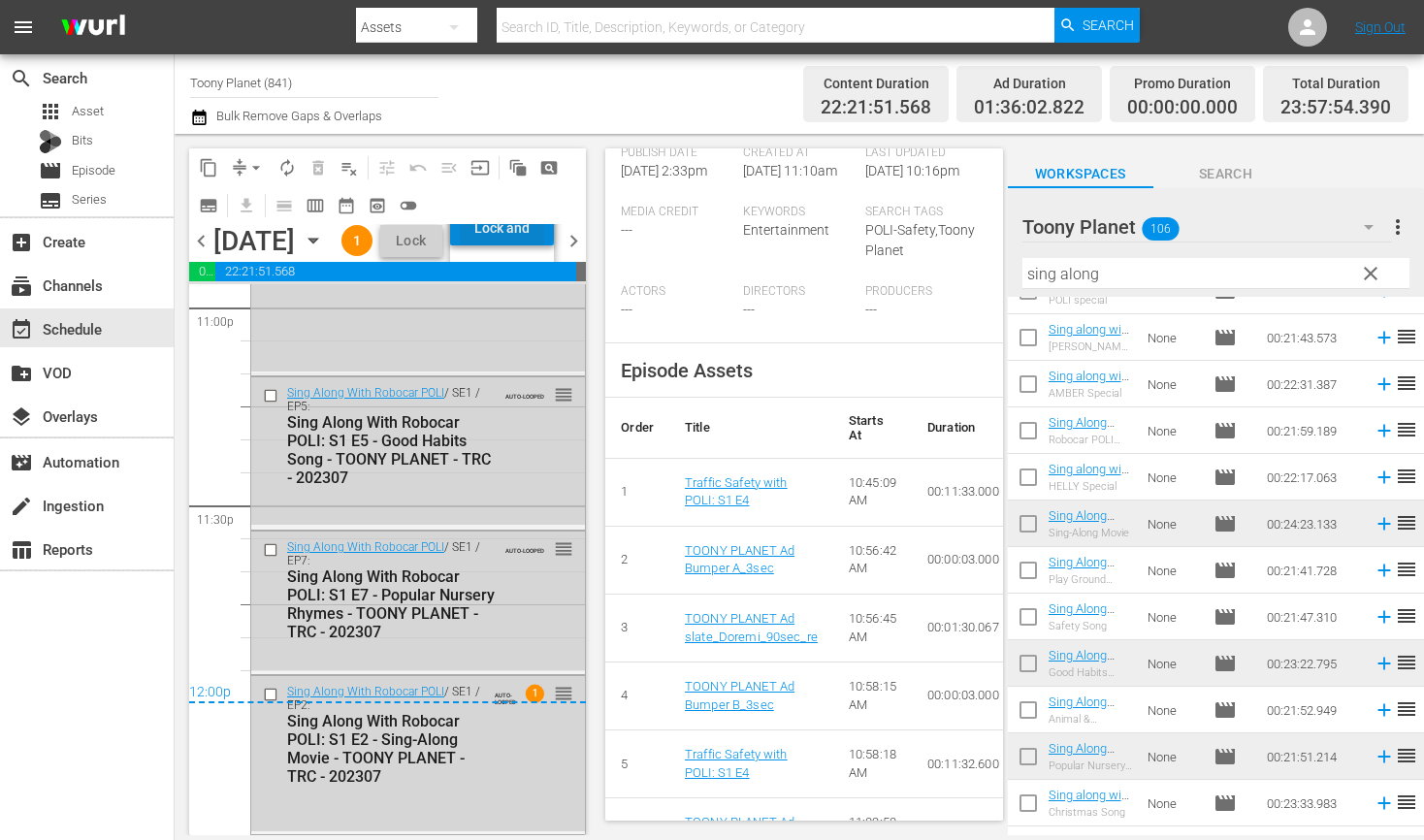
click at [528, 245] on div "Lock and Publish" at bounding box center [501, 227] width 85 height 35
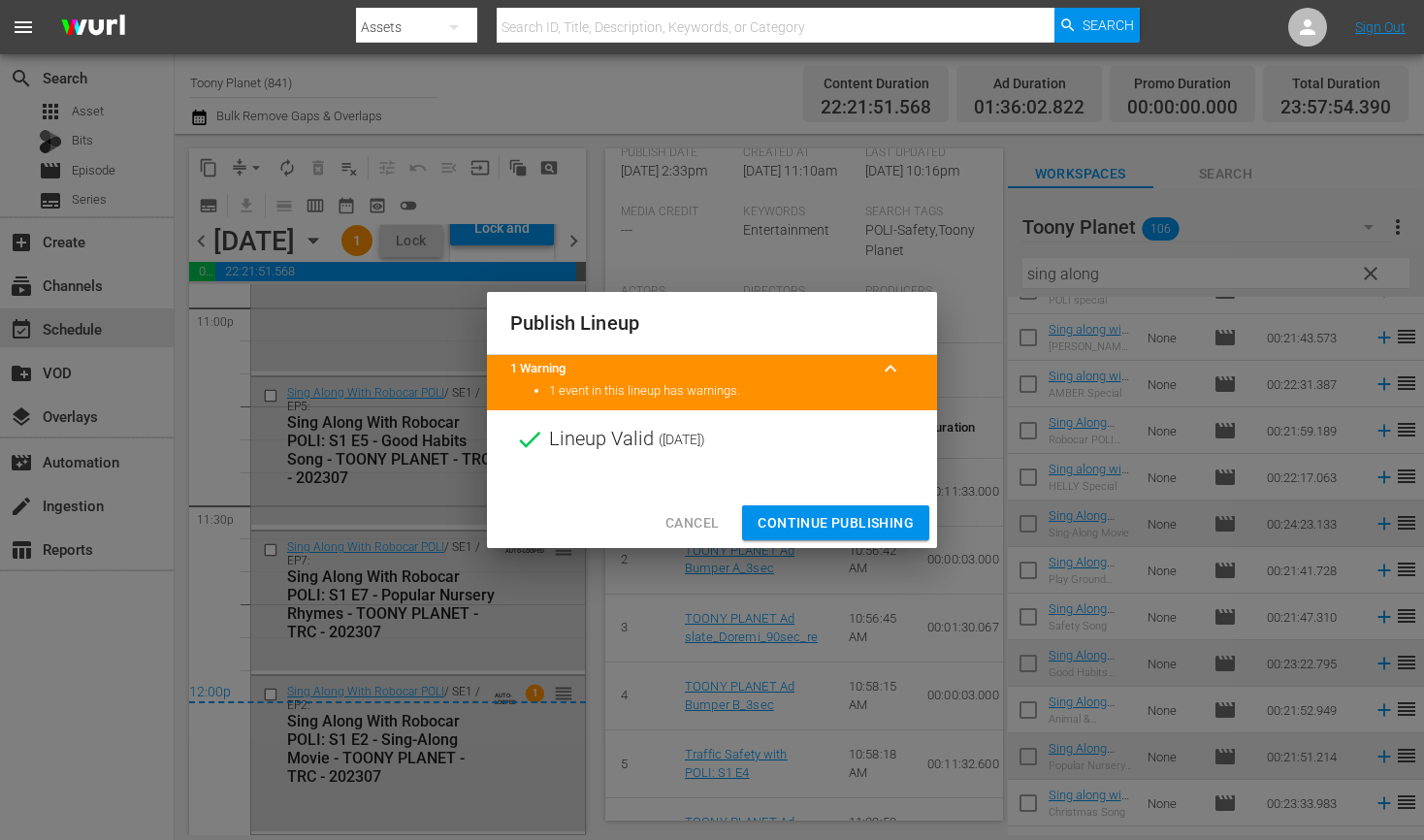
click at [792, 532] on span "Continue Publishing" at bounding box center [835, 523] width 156 height 24
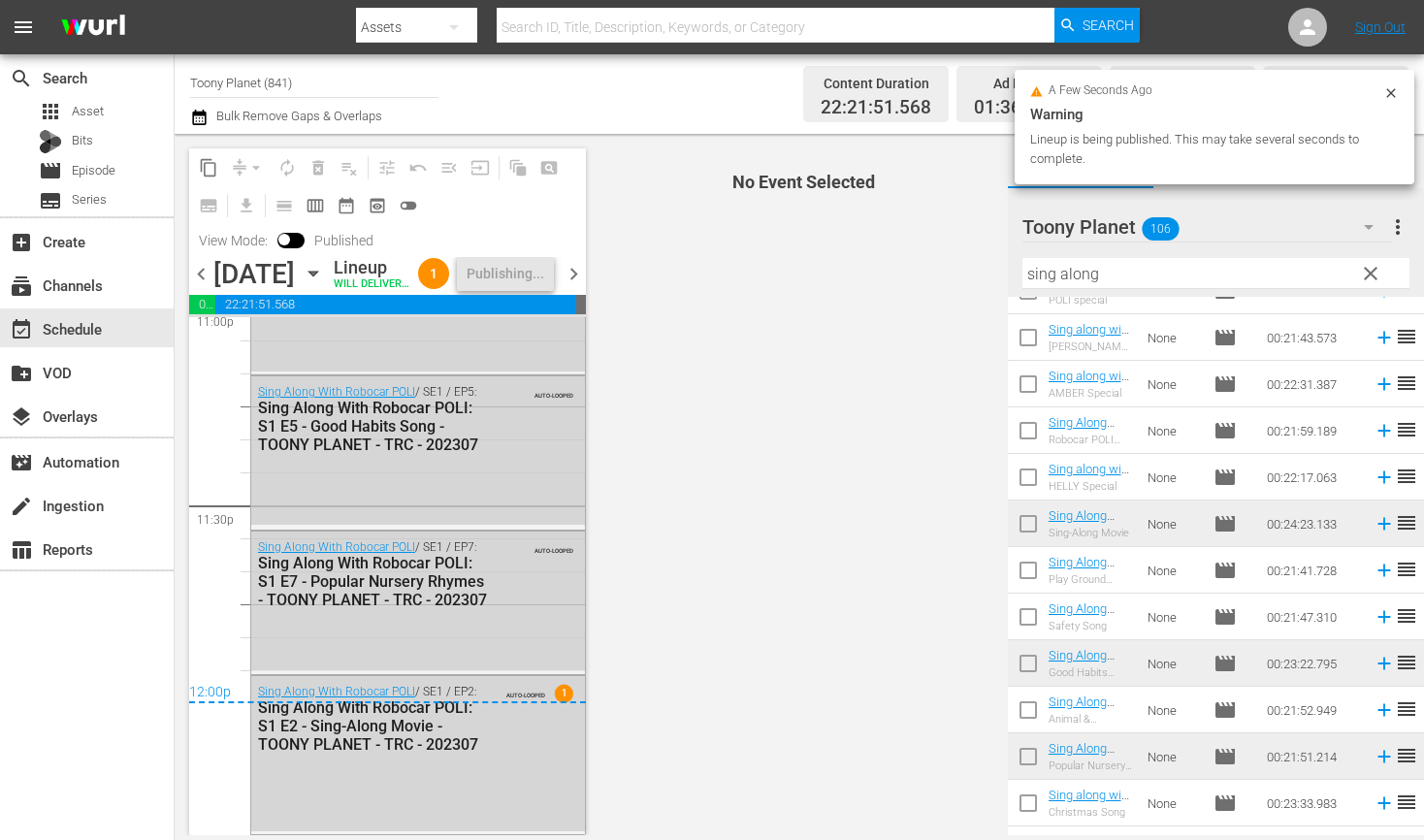
click at [576, 286] on span "chevron_right" at bounding box center [573, 274] width 24 height 24
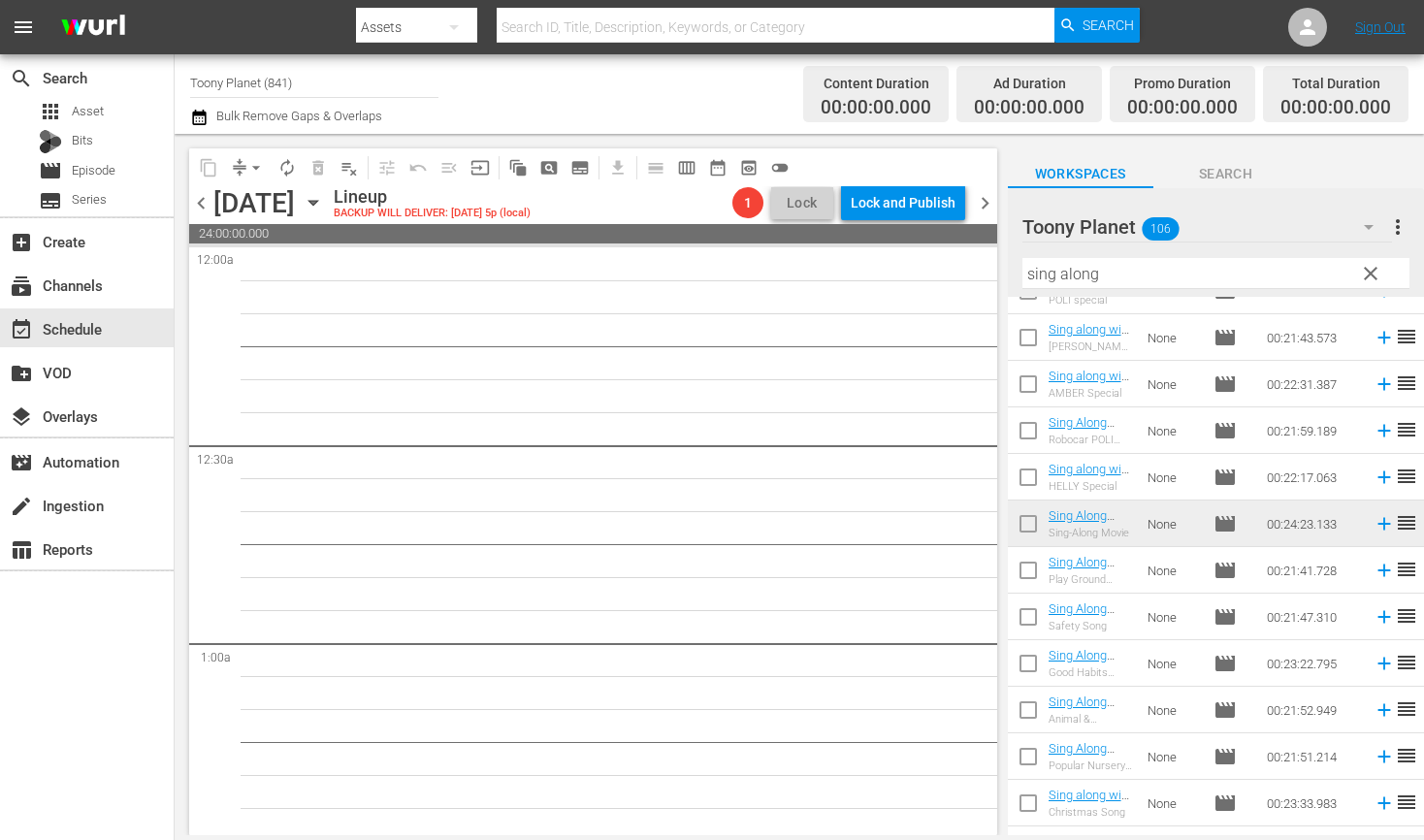
drag, startPoint x: 483, startPoint y: 427, endPoint x: 410, endPoint y: 418, distance: 73.6
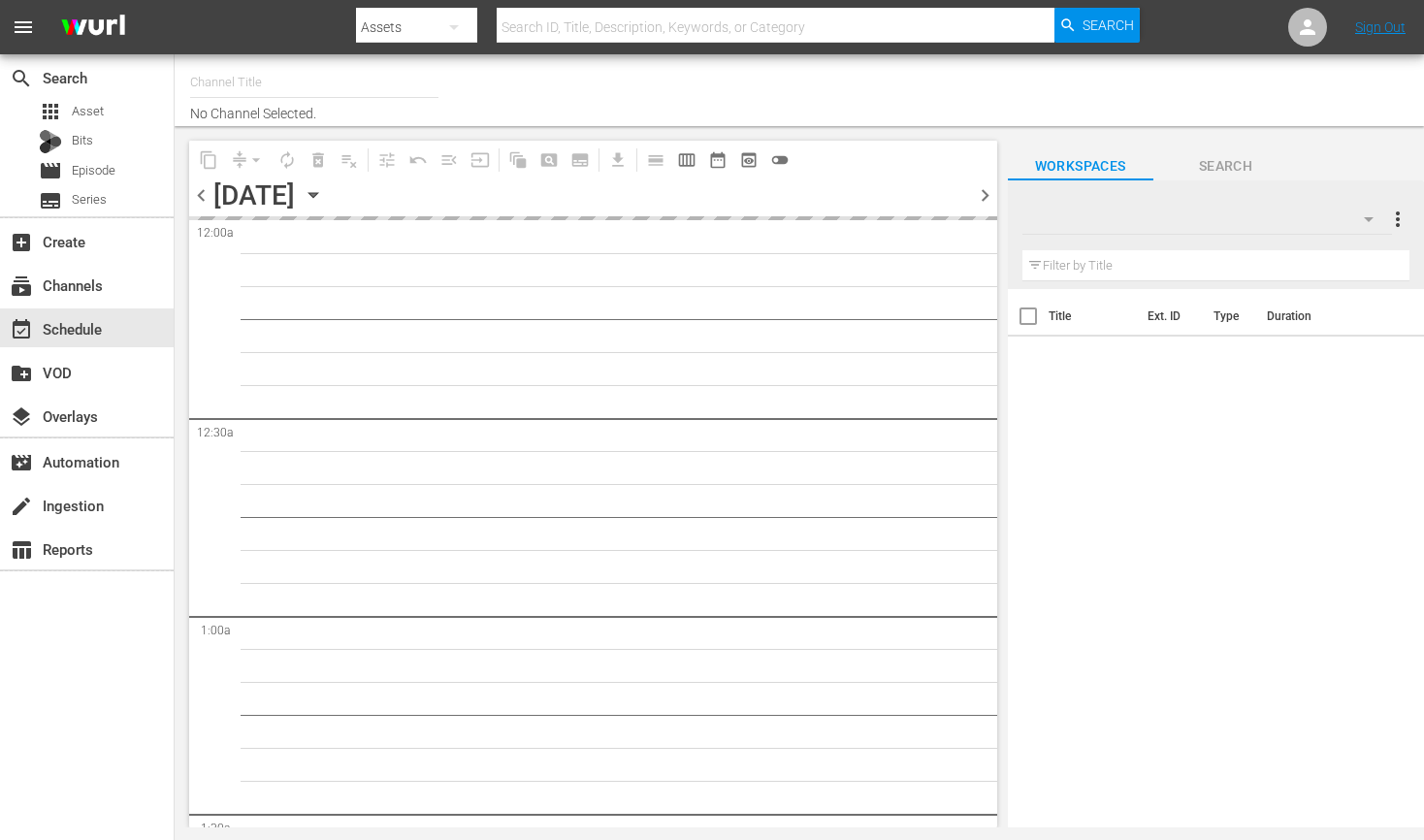
type input "Toony Planet (841)"
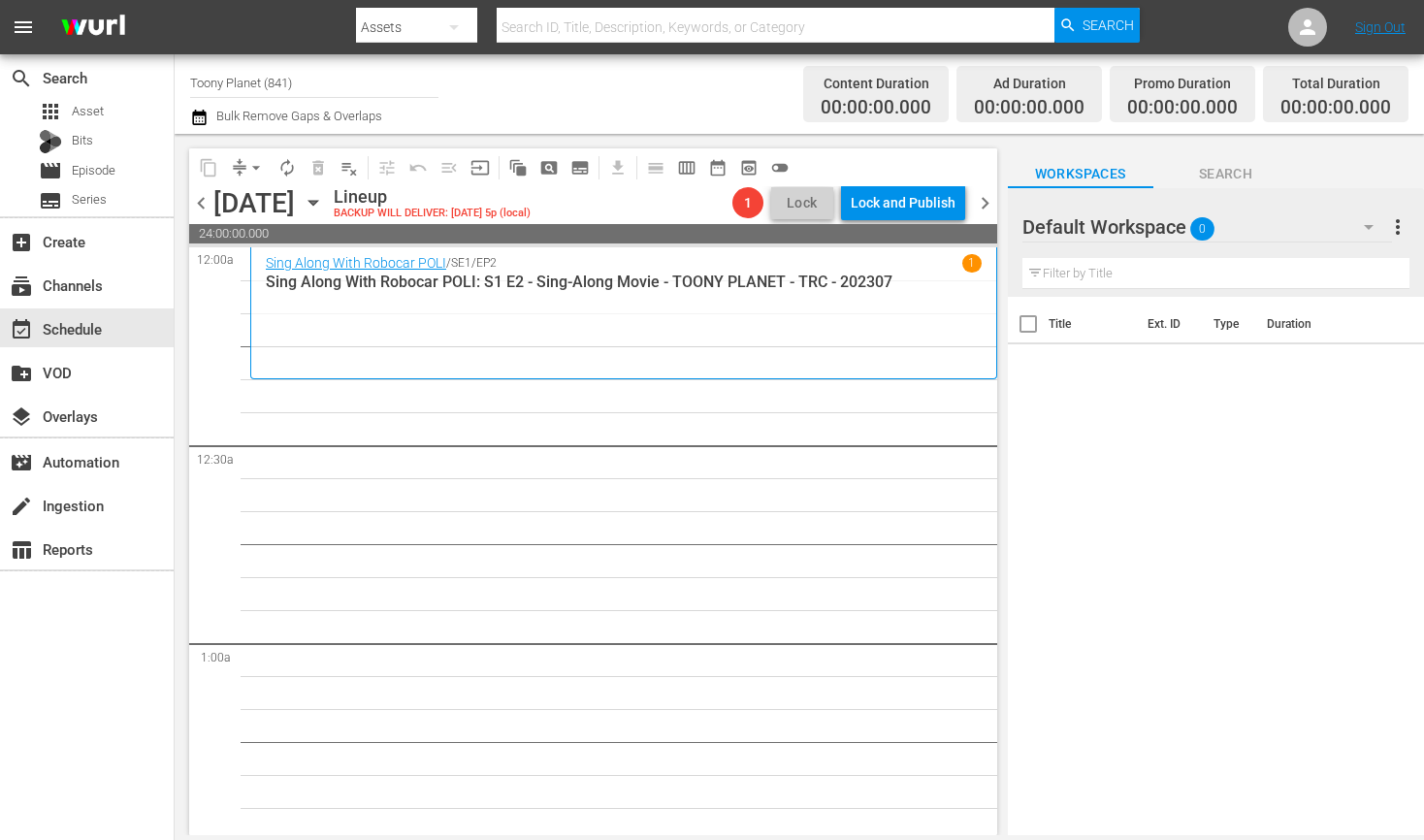
click at [1194, 234] on span "0" at bounding box center [1202, 228] width 24 height 41
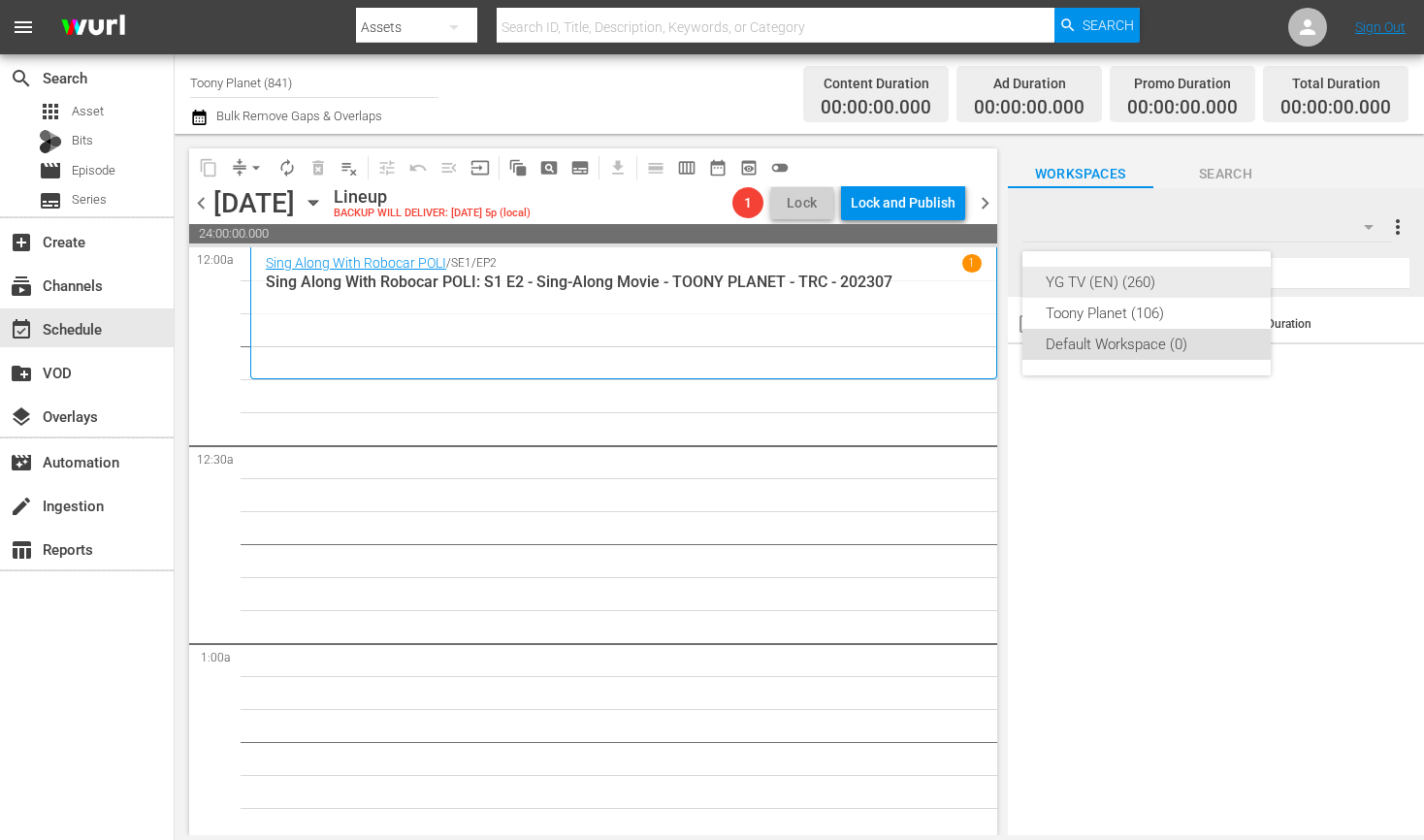
click at [1139, 295] on div "YG TV (EN) (260)" at bounding box center [1146, 282] width 201 height 31
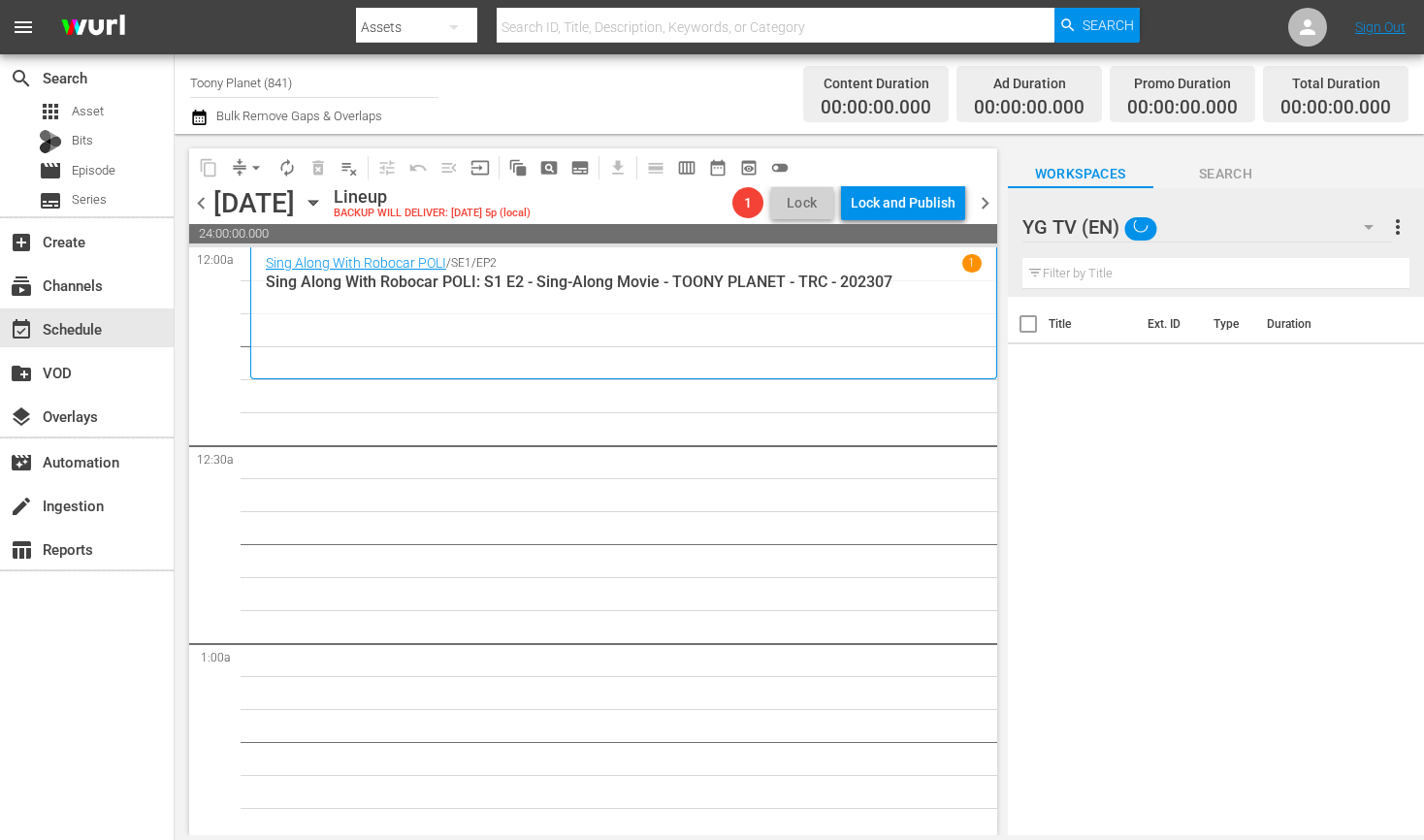
click at [1165, 236] on div at bounding box center [1103, 227] width 162 height 49
click at [1198, 401] on div "Title Ext. ID Type Duration" at bounding box center [1215, 567] width 416 height 541
click at [1306, 219] on div "YG TV (EN)" at bounding box center [1207, 226] width 370 height 54
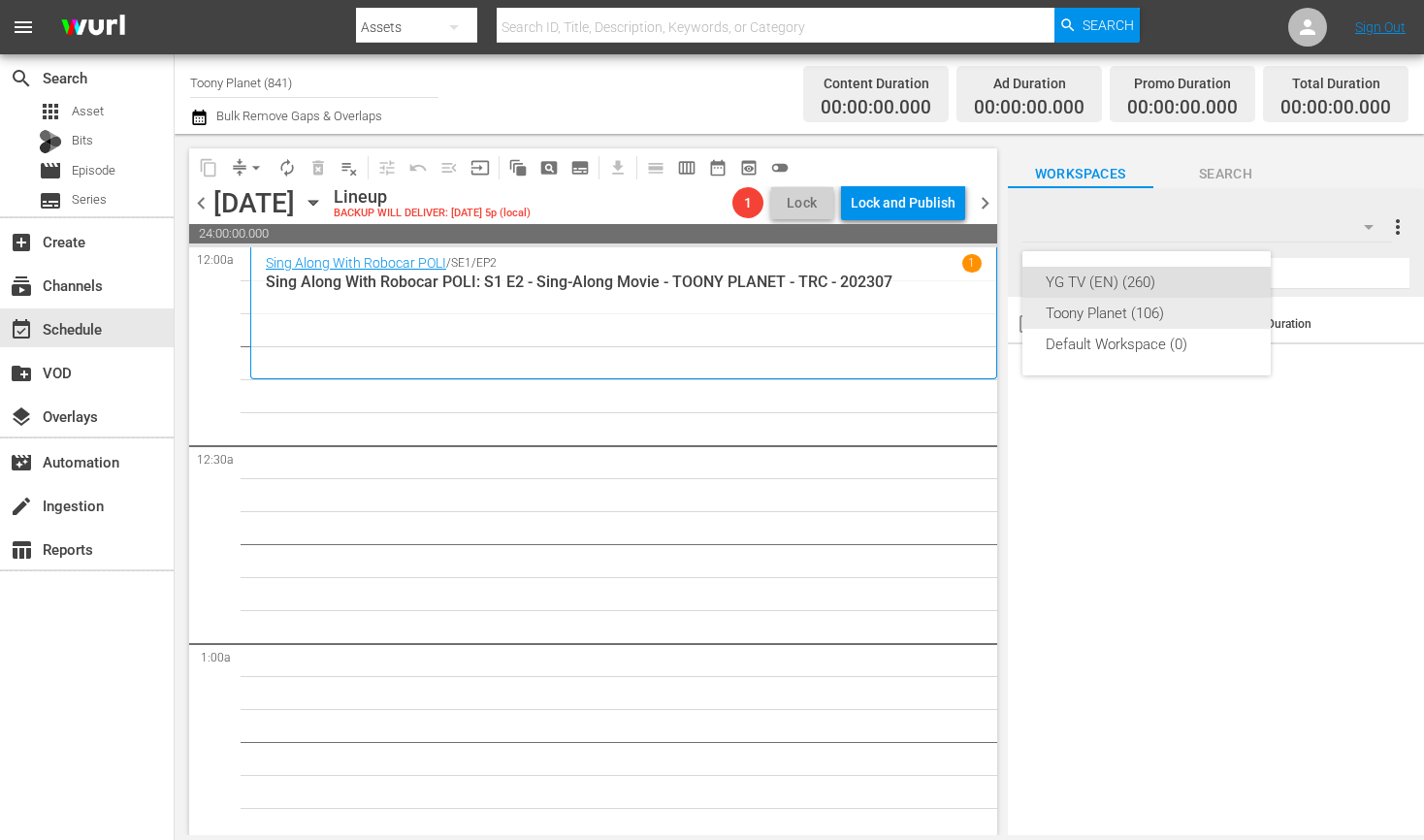
click at [1213, 307] on div "Toony Planet (106)" at bounding box center [1146, 313] width 201 height 31
